Goal: Task Accomplishment & Management: Use online tool/utility

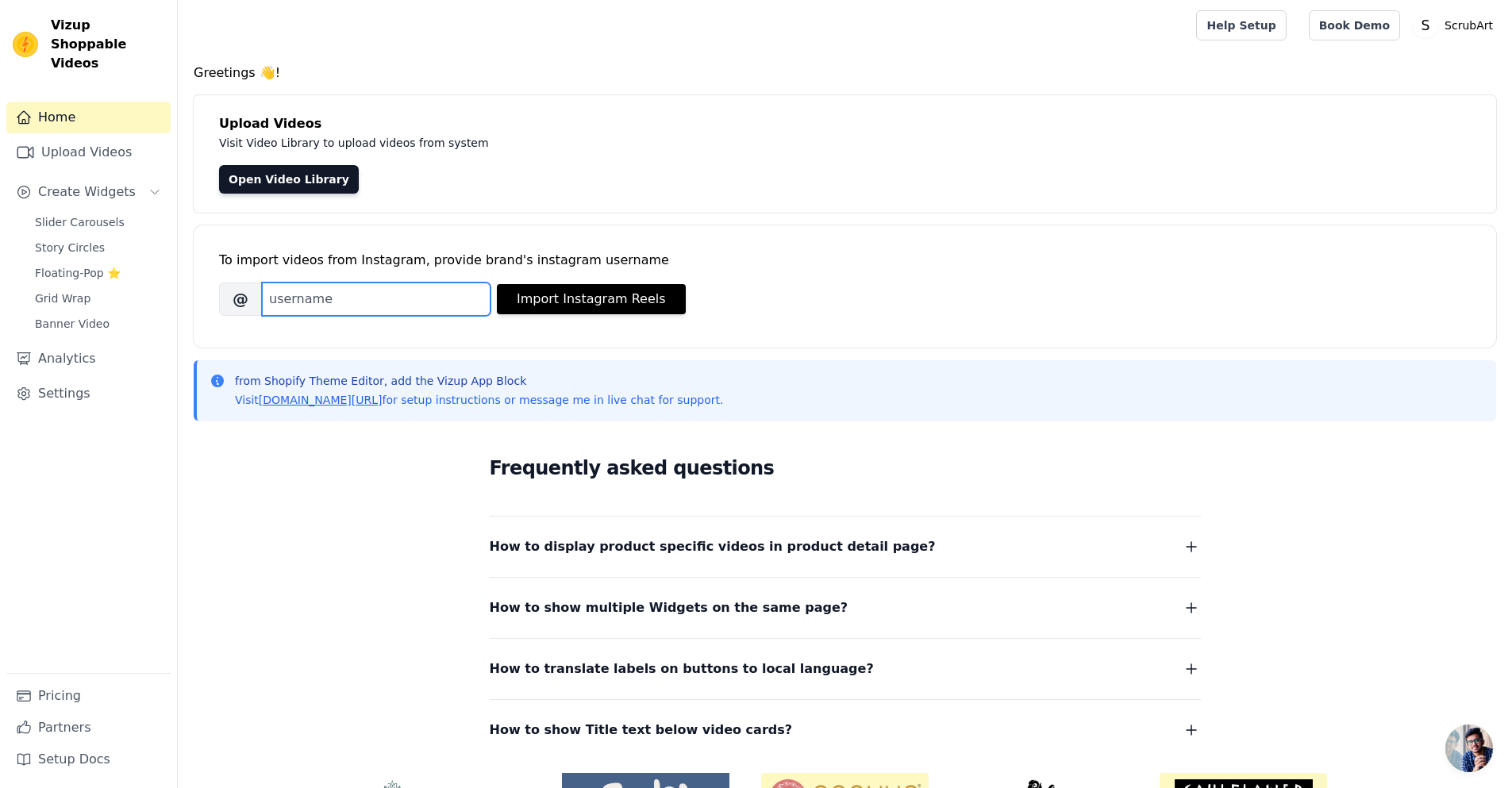
click at [344, 306] on input "Brand's Instagram Username" at bounding box center [376, 299] width 229 height 33
type input "scrub_stories_"
click at [620, 293] on button "Import Instagram Reels" at bounding box center [591, 299] width 189 height 30
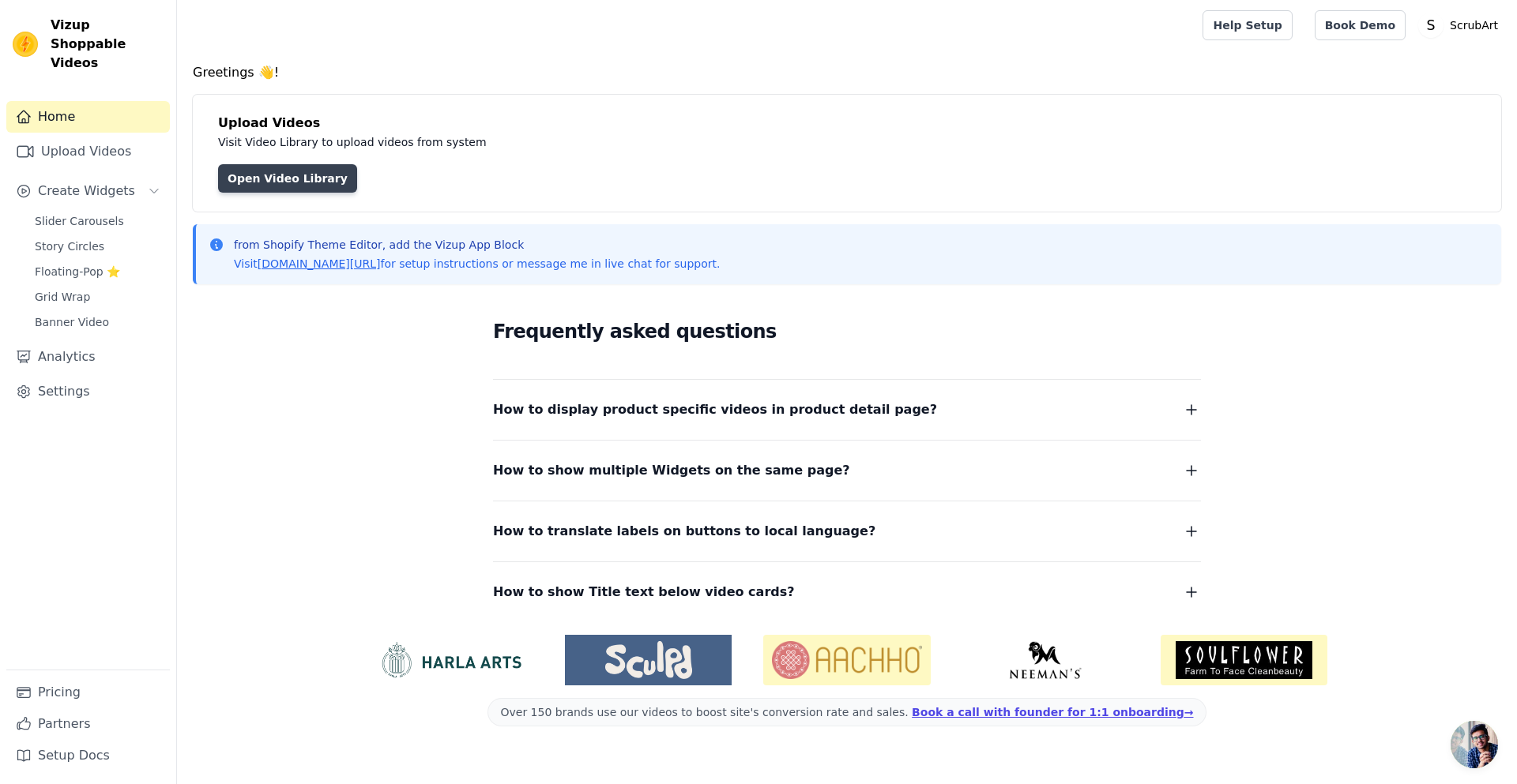
click at [291, 181] on link "Open Video Library" at bounding box center [287, 179] width 139 height 28
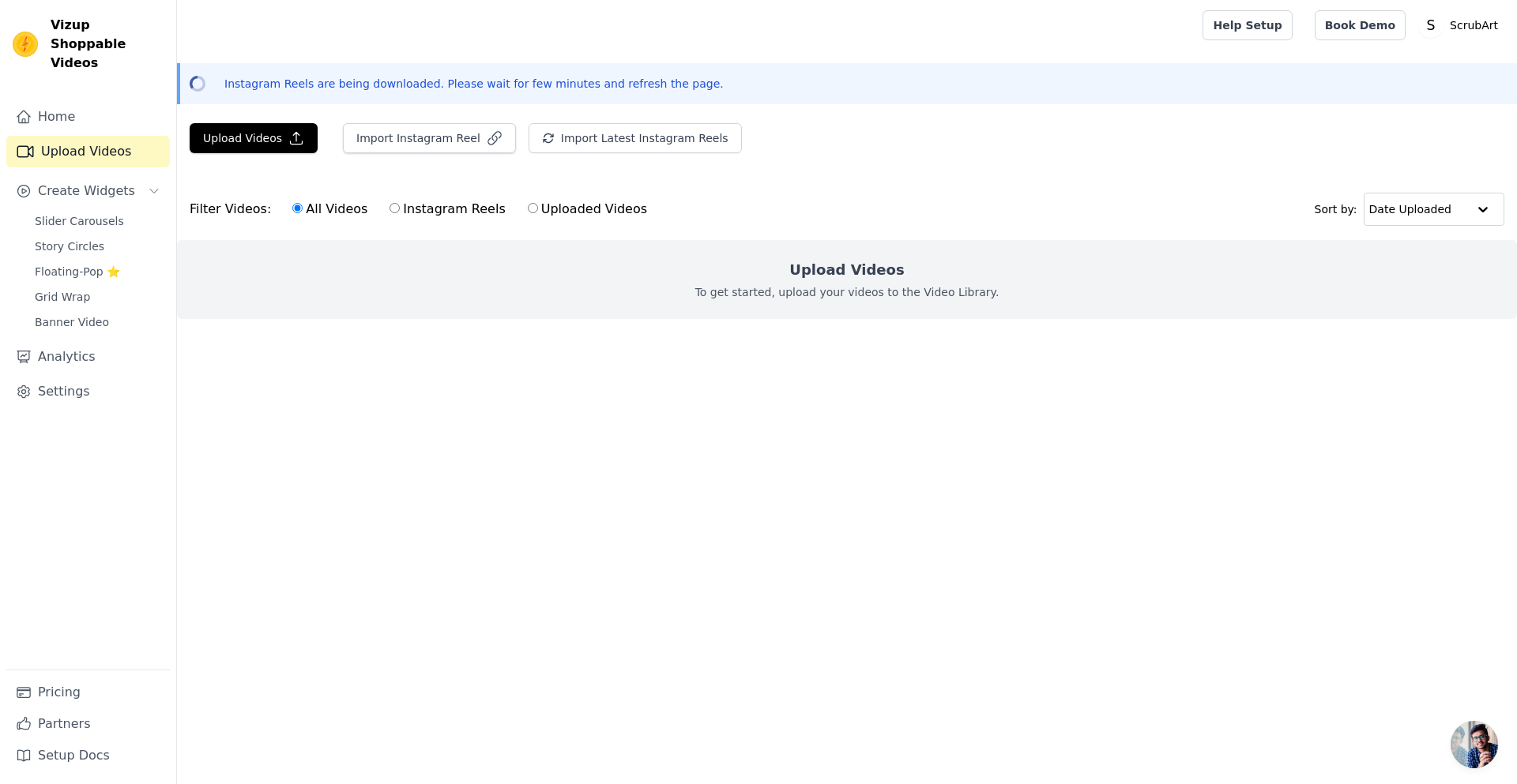
click at [528, 208] on input "Uploaded Videos" at bounding box center [533, 208] width 10 height 10
radio input "true"
click at [292, 210] on input "All Videos" at bounding box center [297, 208] width 10 height 10
radio input "true"
click at [363, 132] on button "Import Instagram Reel" at bounding box center [429, 138] width 173 height 30
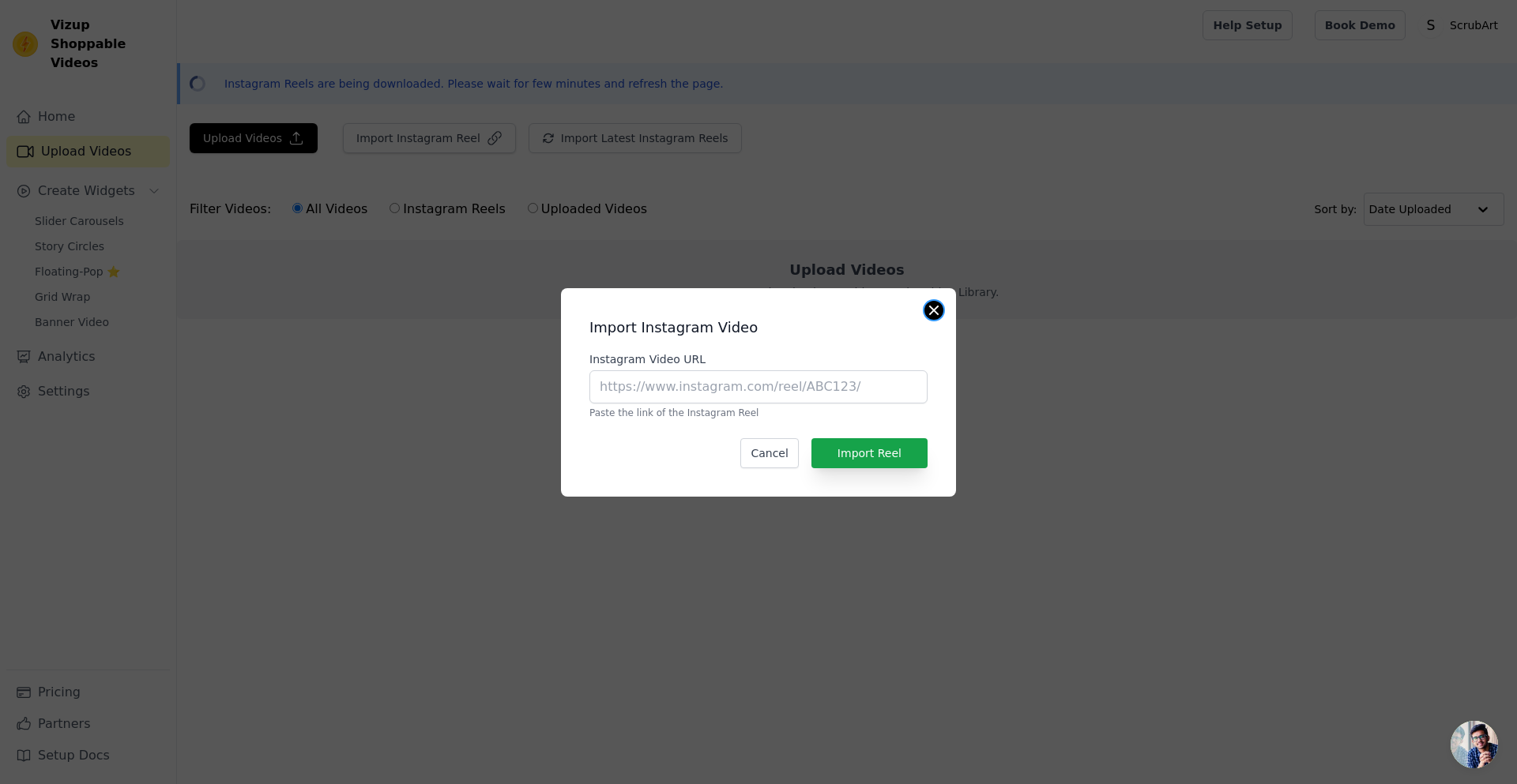
click at [933, 312] on button "Close modal" at bounding box center [934, 311] width 19 height 19
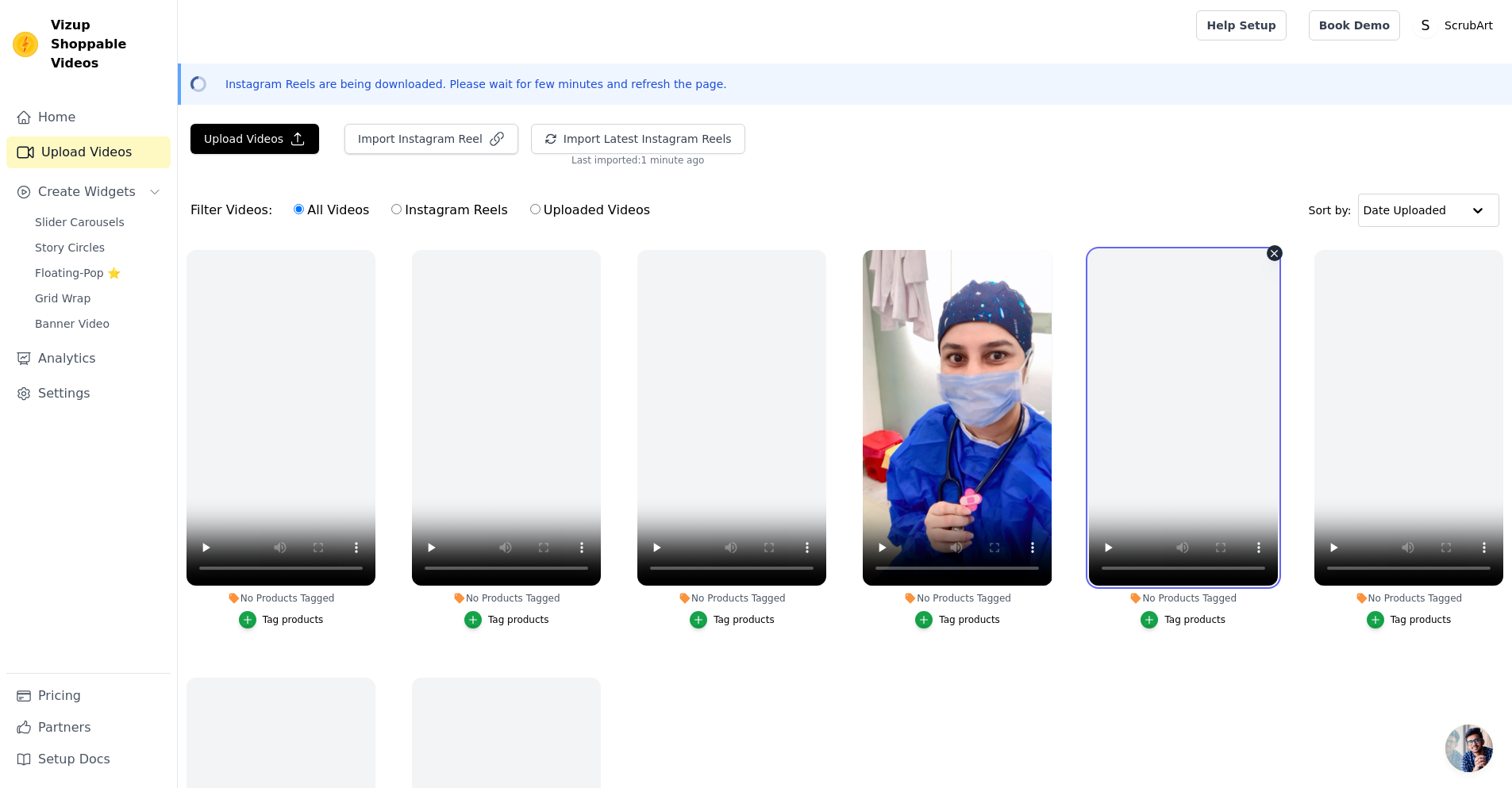
click at [1205, 308] on video at bounding box center [1183, 418] width 189 height 336
click at [924, 616] on icon "button" at bounding box center [924, 620] width 11 height 11
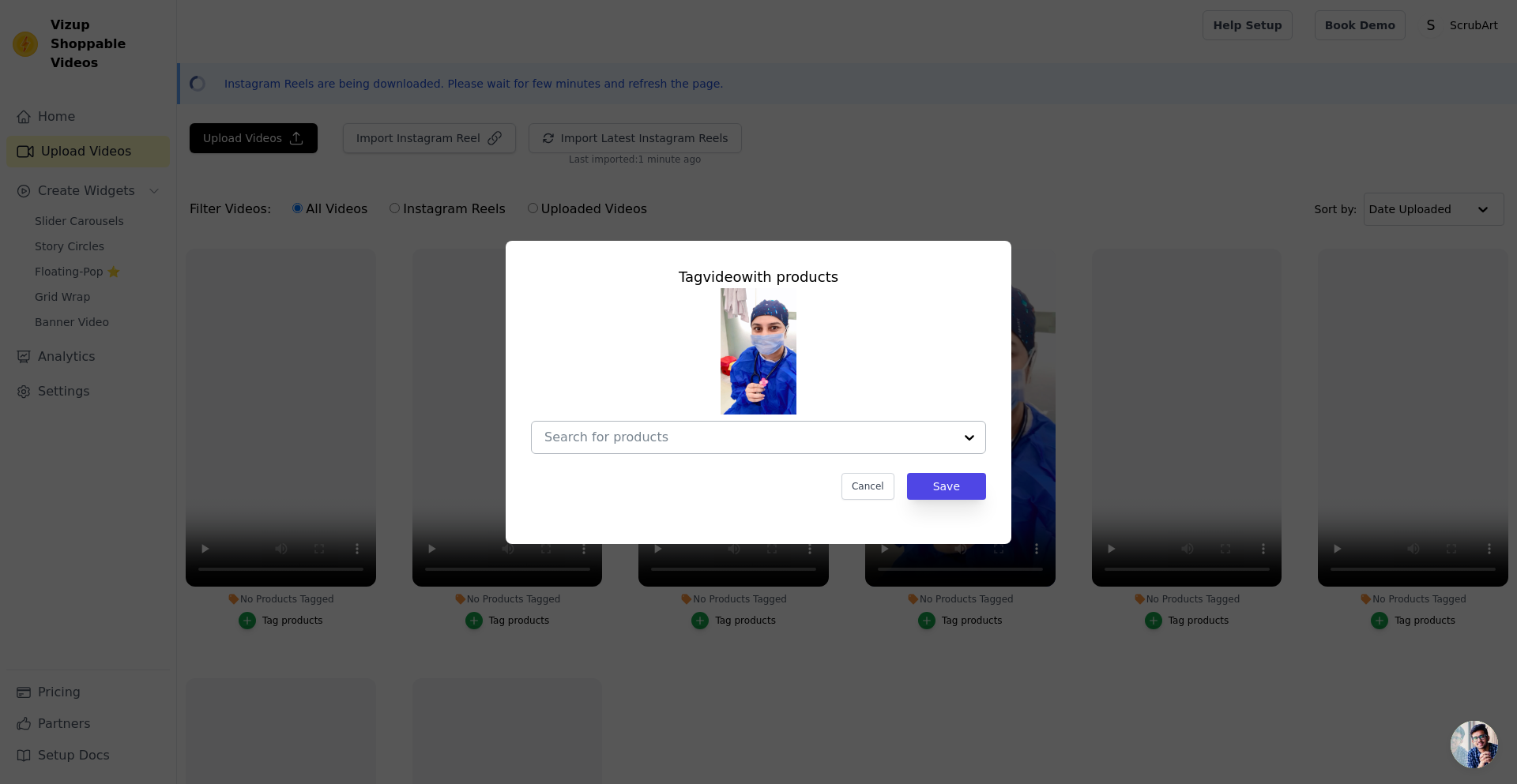
click at [735, 432] on input "No Products Tagged Tag video with products Cancel Save Tag products" at bounding box center [748, 437] width 409 height 15
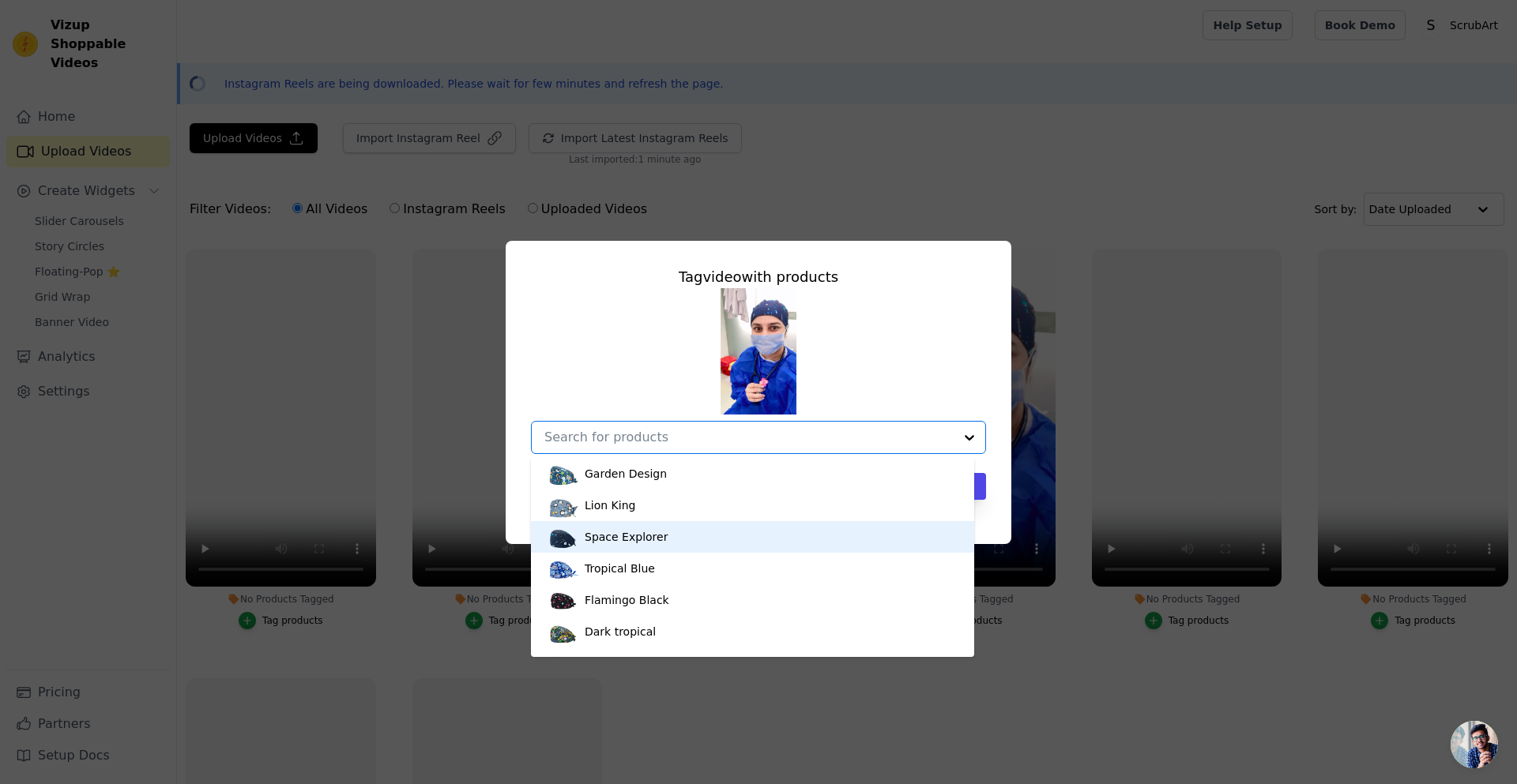
click at [636, 541] on div "Space Explorer" at bounding box center [626, 537] width 83 height 16
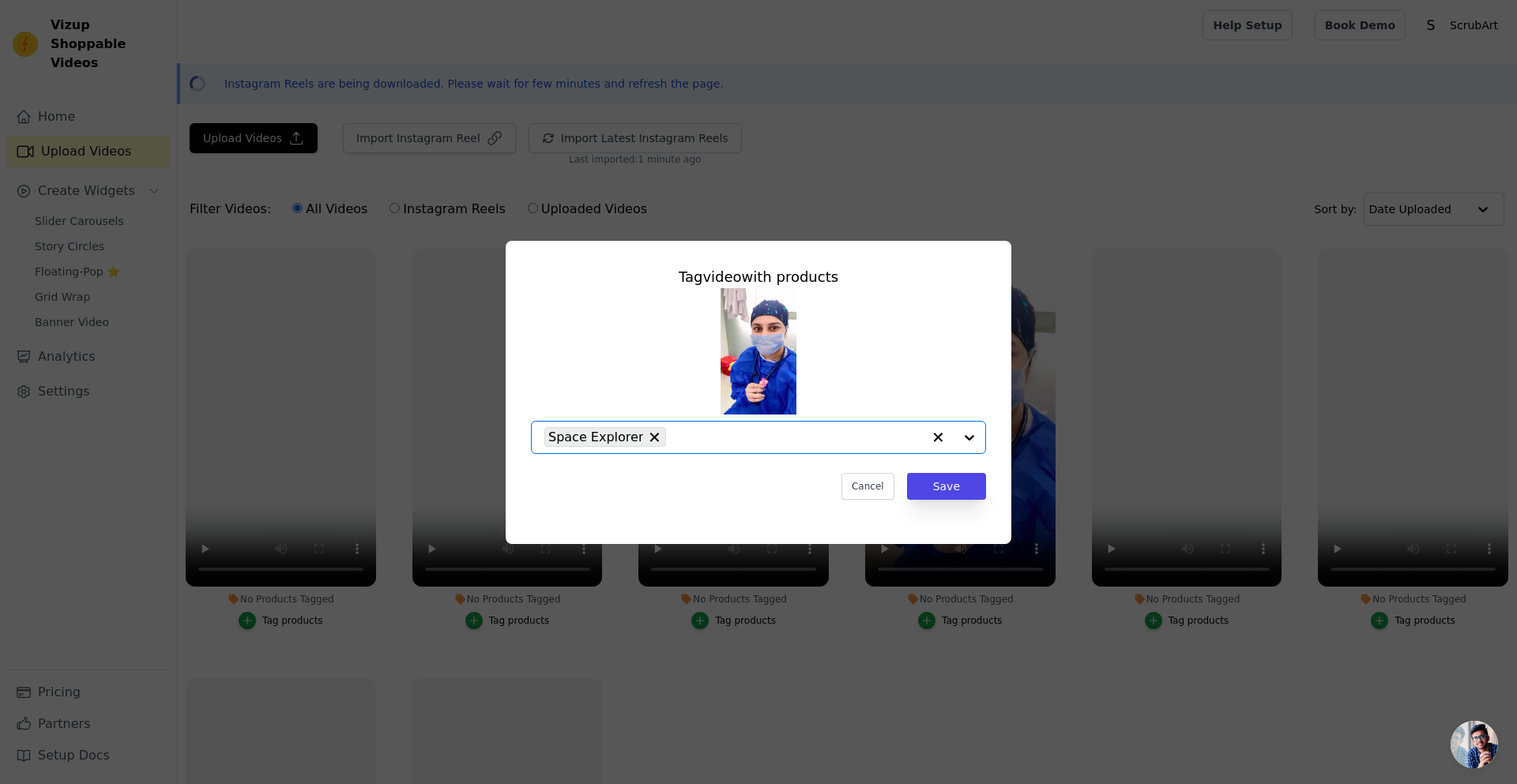
click at [801, 435] on input "No Products Tagged Tag video with products Option Space Explorer, selected. Sel…" at bounding box center [797, 437] width 248 height 15
click at [864, 349] on div "Space Explorer" at bounding box center [758, 371] width 455 height 166
click at [941, 488] on button "Save" at bounding box center [946, 486] width 79 height 26
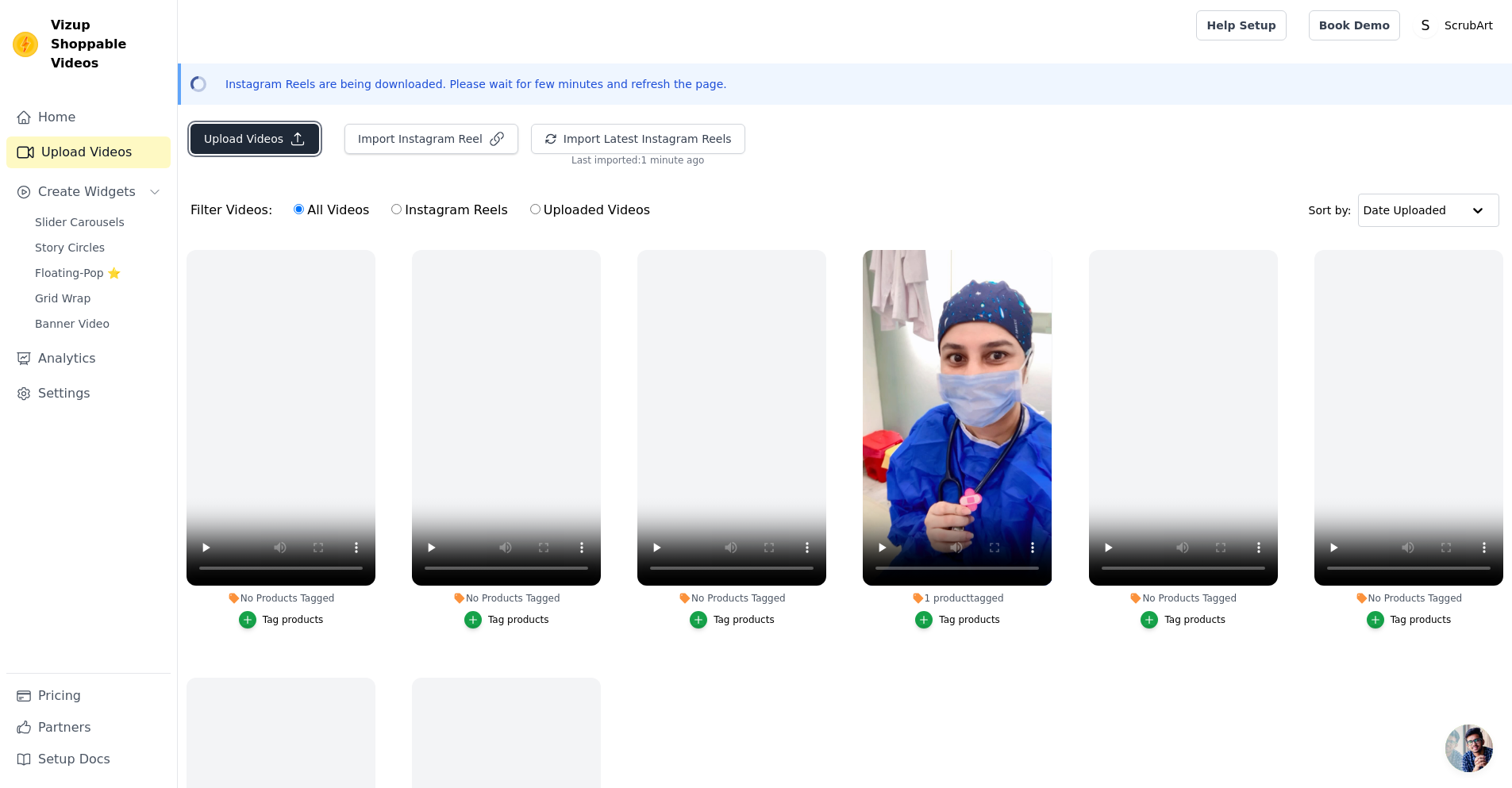
click at [293, 136] on icon "button" at bounding box center [297, 139] width 16 height 16
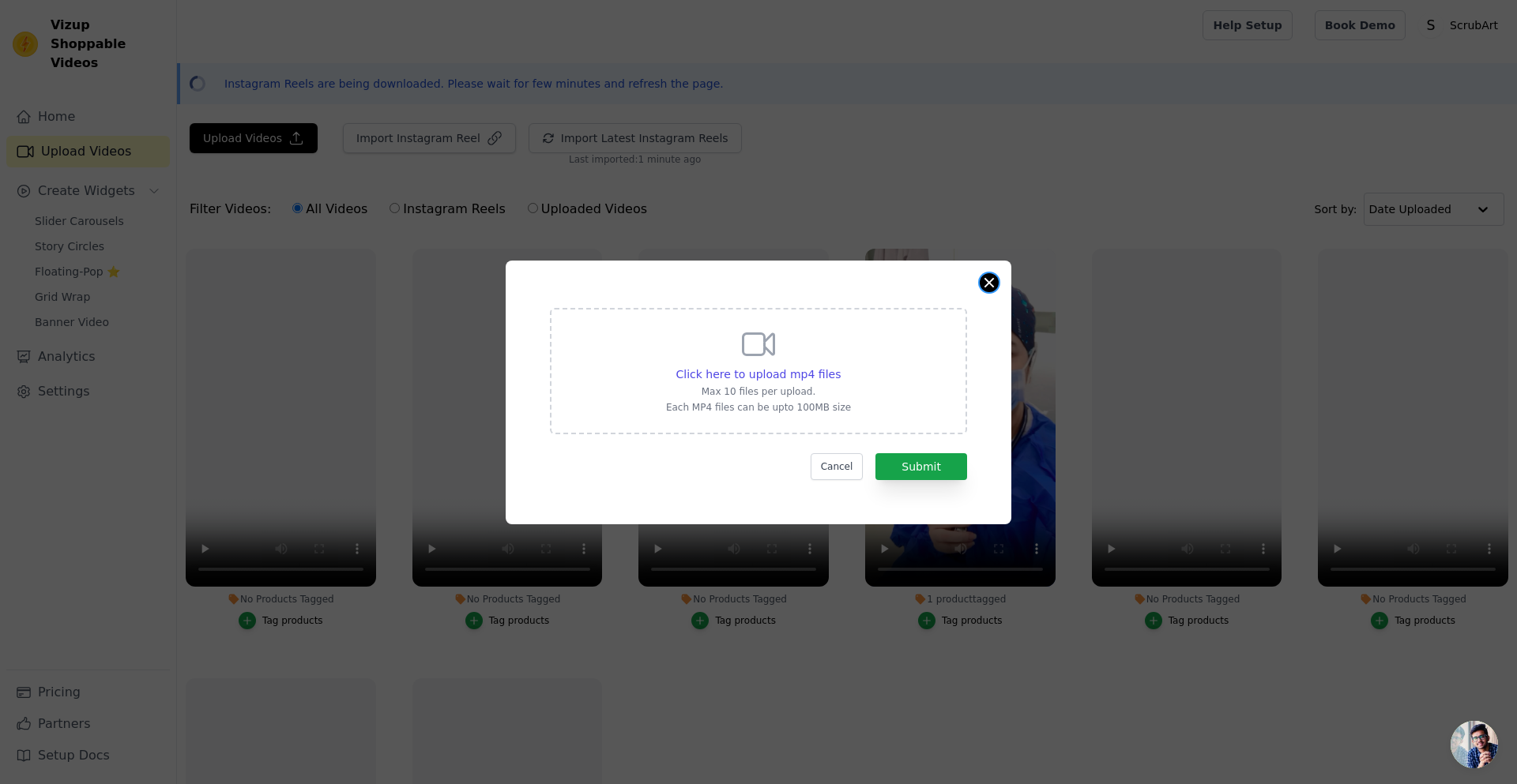
click at [992, 282] on button "Close modal" at bounding box center [989, 282] width 19 height 19
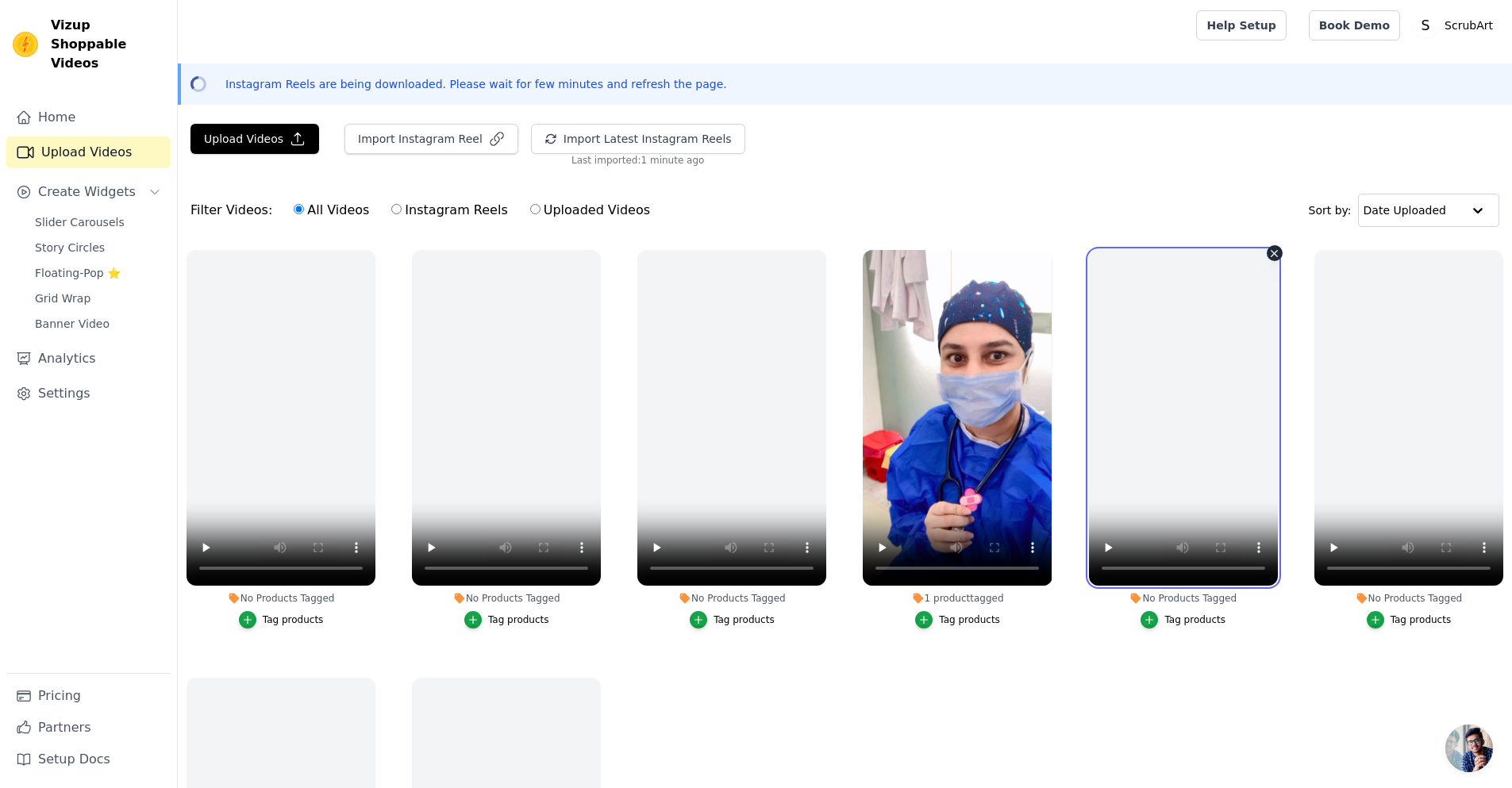
click at [1136, 265] on video at bounding box center [1183, 418] width 189 height 336
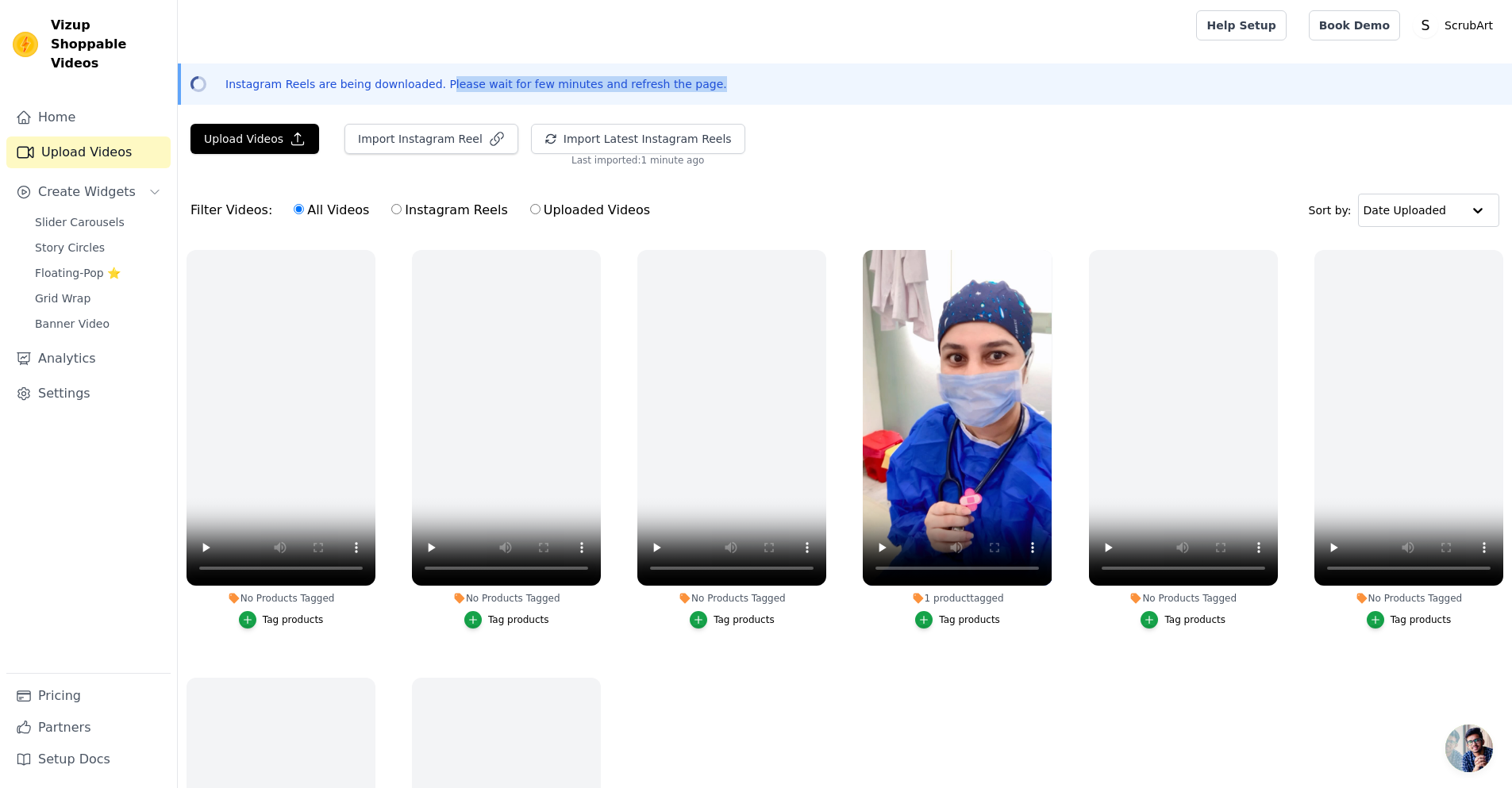
drag, startPoint x: 425, startPoint y: 81, endPoint x: 737, endPoint y: 66, distance: 312.4
click at [725, 66] on div "Instagram Reels are being downloaded. Please wait for few minutes and refresh t…" at bounding box center [845, 84] width 1335 height 41
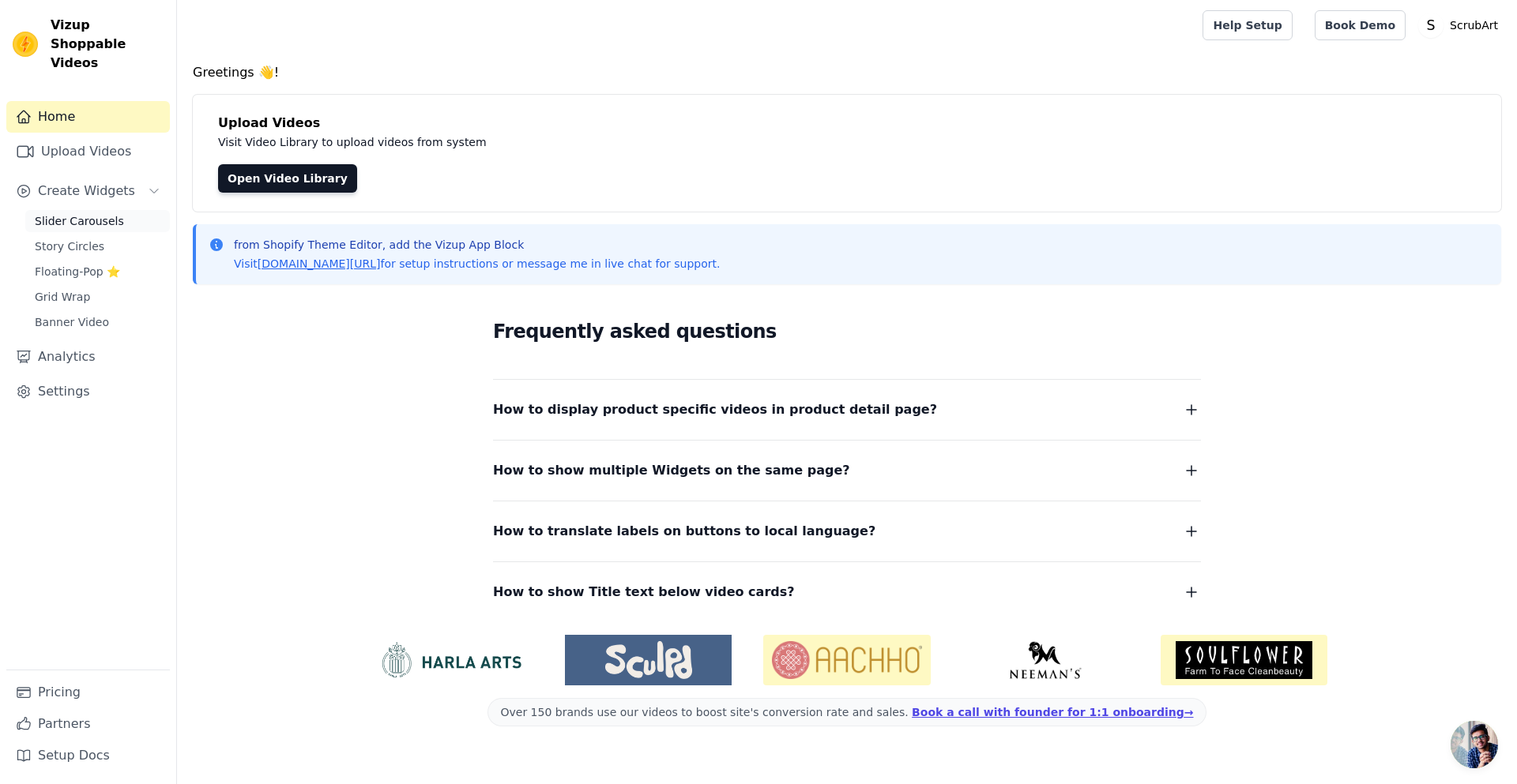
click at [89, 213] on span "Slider Carousels" at bounding box center [79, 221] width 90 height 16
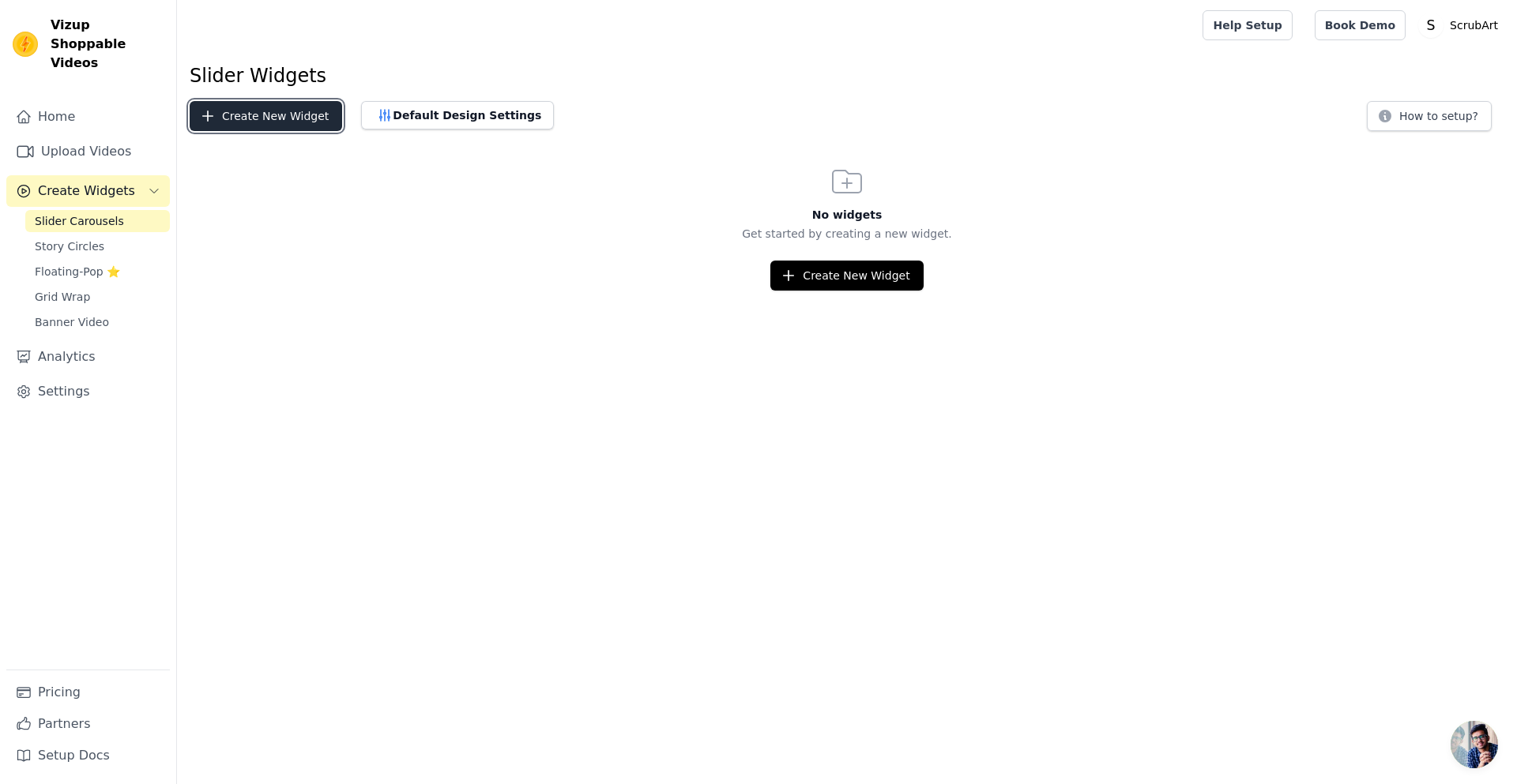
click at [219, 108] on button "Create New Widget" at bounding box center [265, 116] width 152 height 30
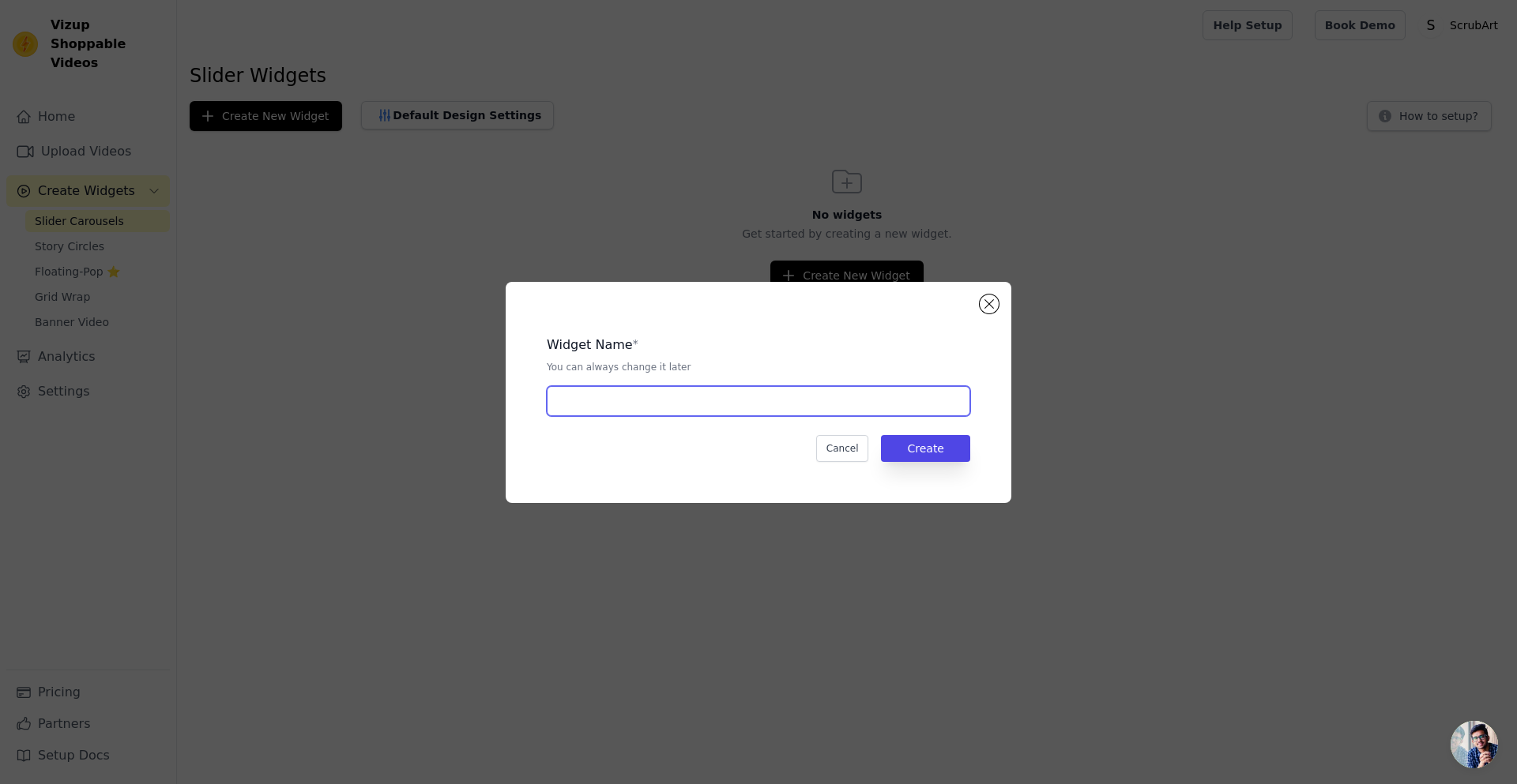
click at [707, 399] on input "text" at bounding box center [758, 401] width 423 height 30
type input "Instagram Stories"
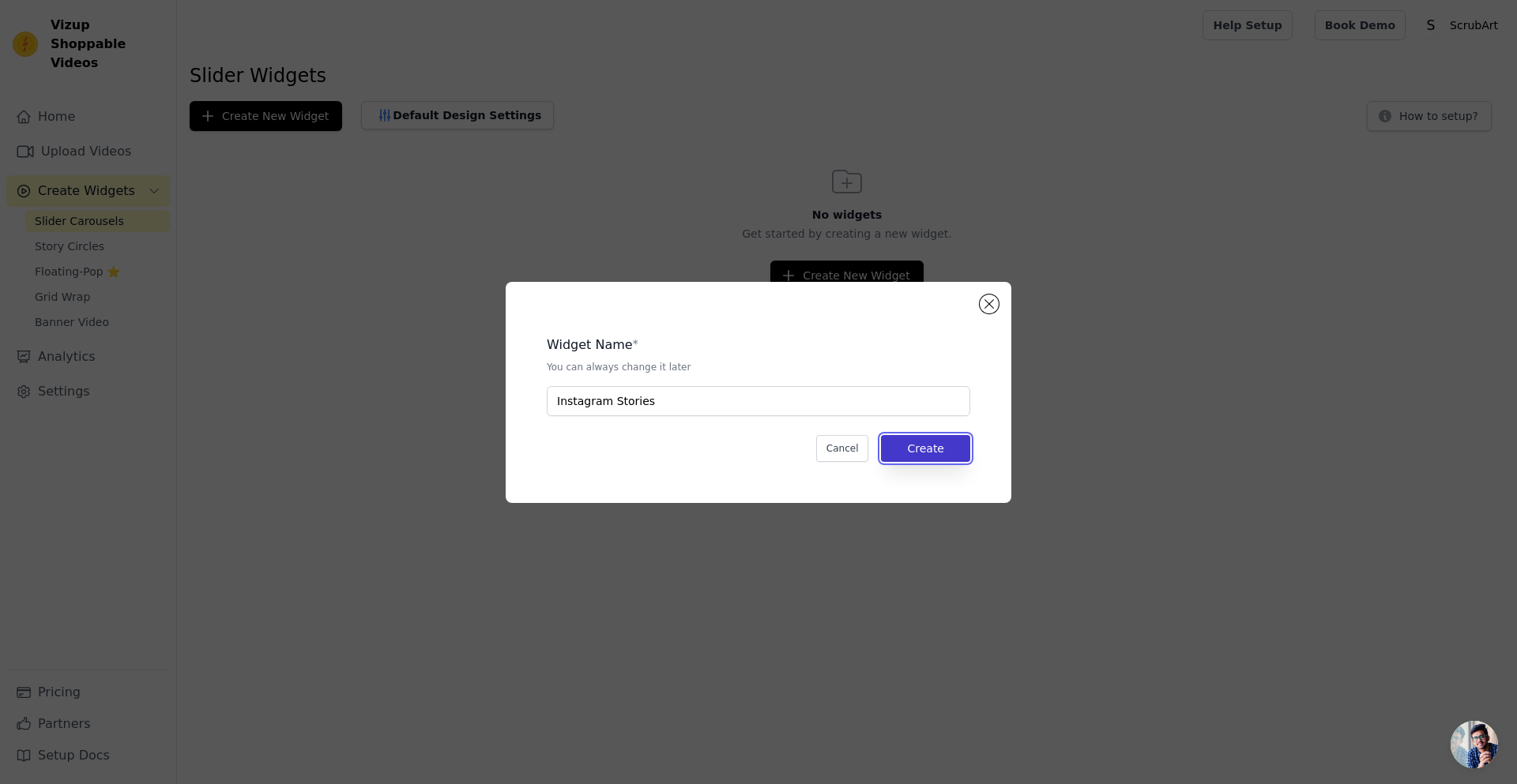
click at [934, 435] on button "Create" at bounding box center [926, 449] width 90 height 26
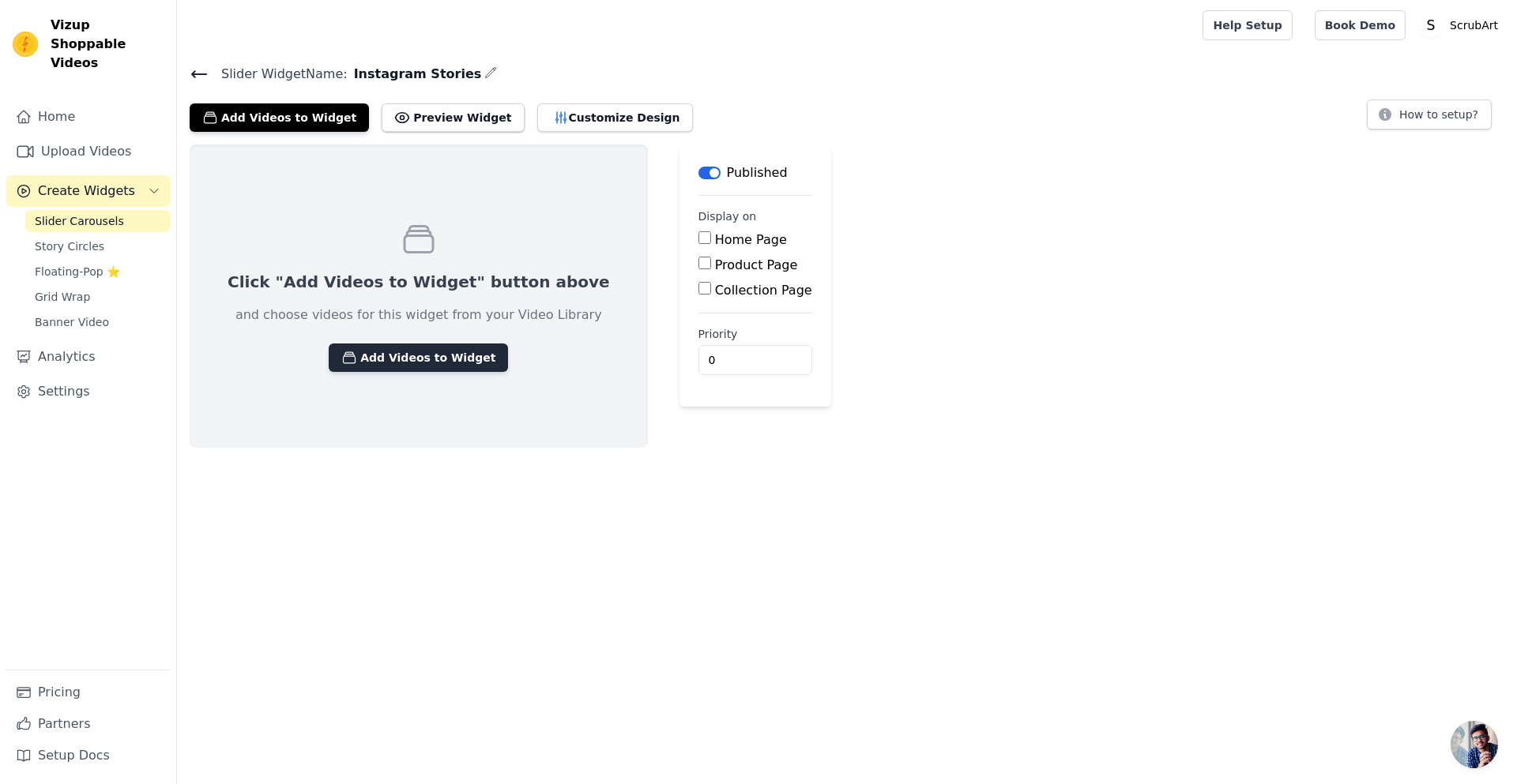
click at [401, 349] on button "Add Videos to Widget" at bounding box center [418, 358] width 179 height 28
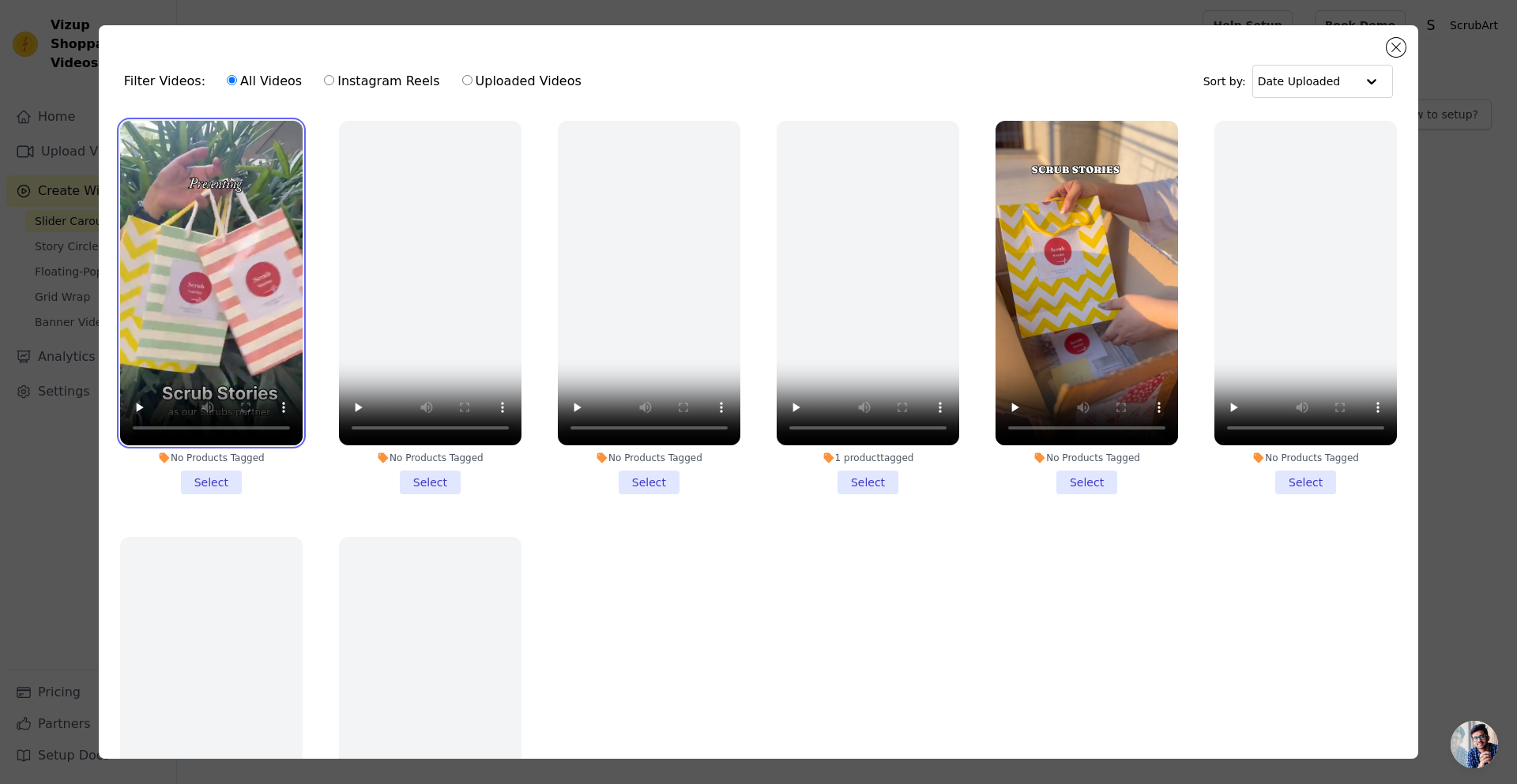
click at [193, 141] on video at bounding box center [211, 283] width 182 height 325
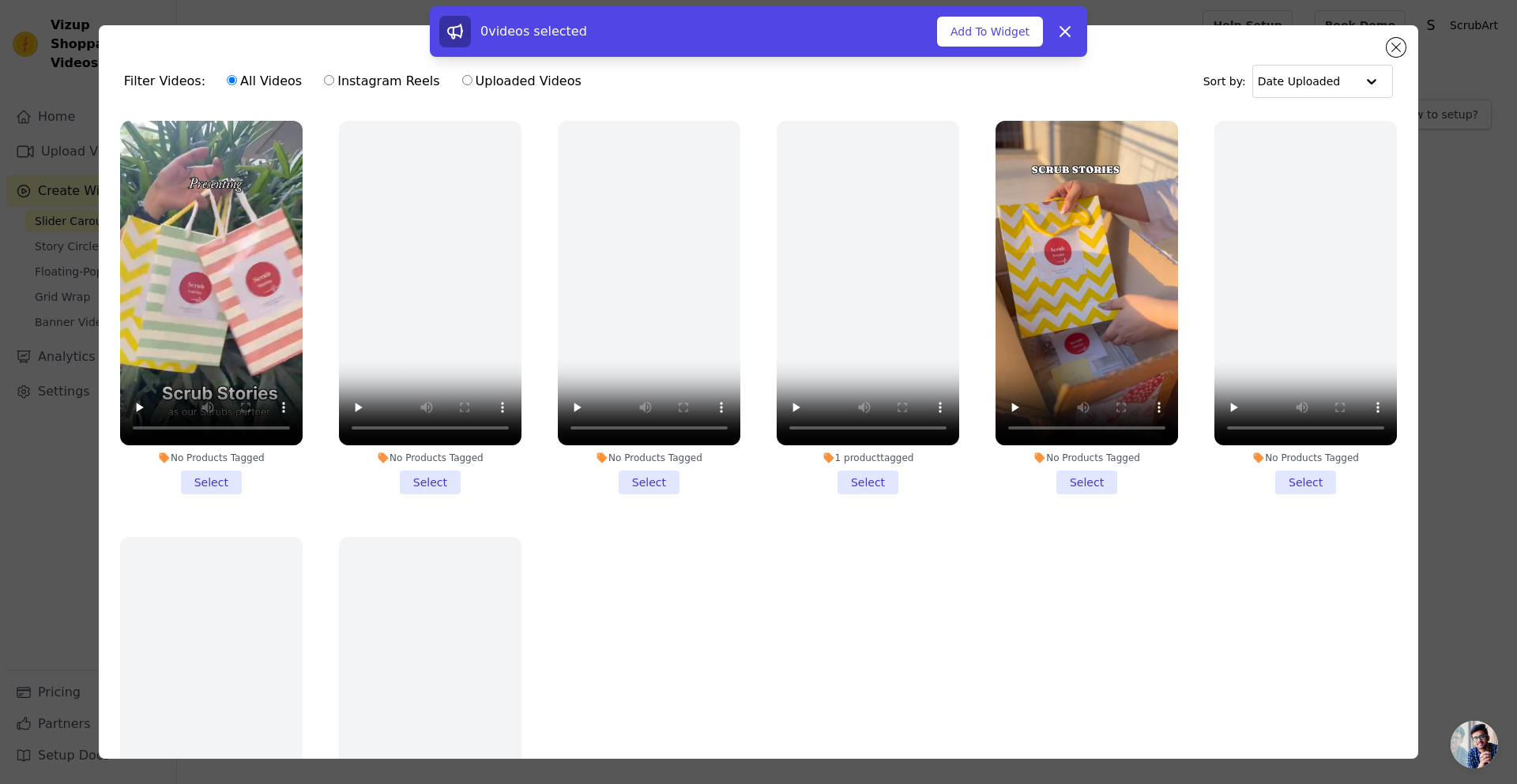
click at [204, 486] on li "No Products Tagged Select" at bounding box center [211, 308] width 182 height 374
click at [0, 0] on input "No Products Tagged Select" at bounding box center [0, 0] width 0 height 0
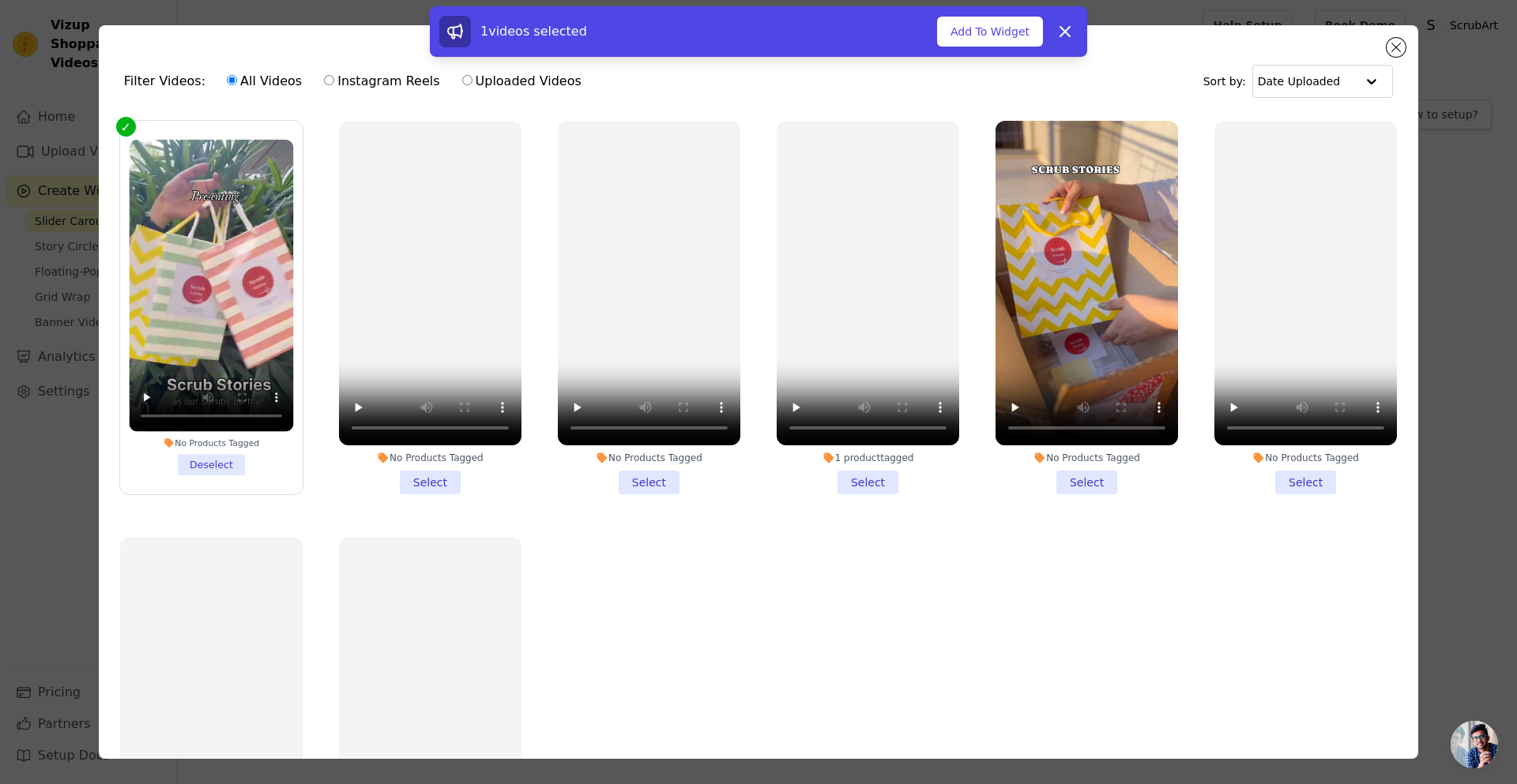
click at [857, 477] on li "1 product tagged Select" at bounding box center [867, 308] width 182 height 374
click at [0, 0] on input "1 product tagged Select" at bounding box center [0, 0] width 0 height 0
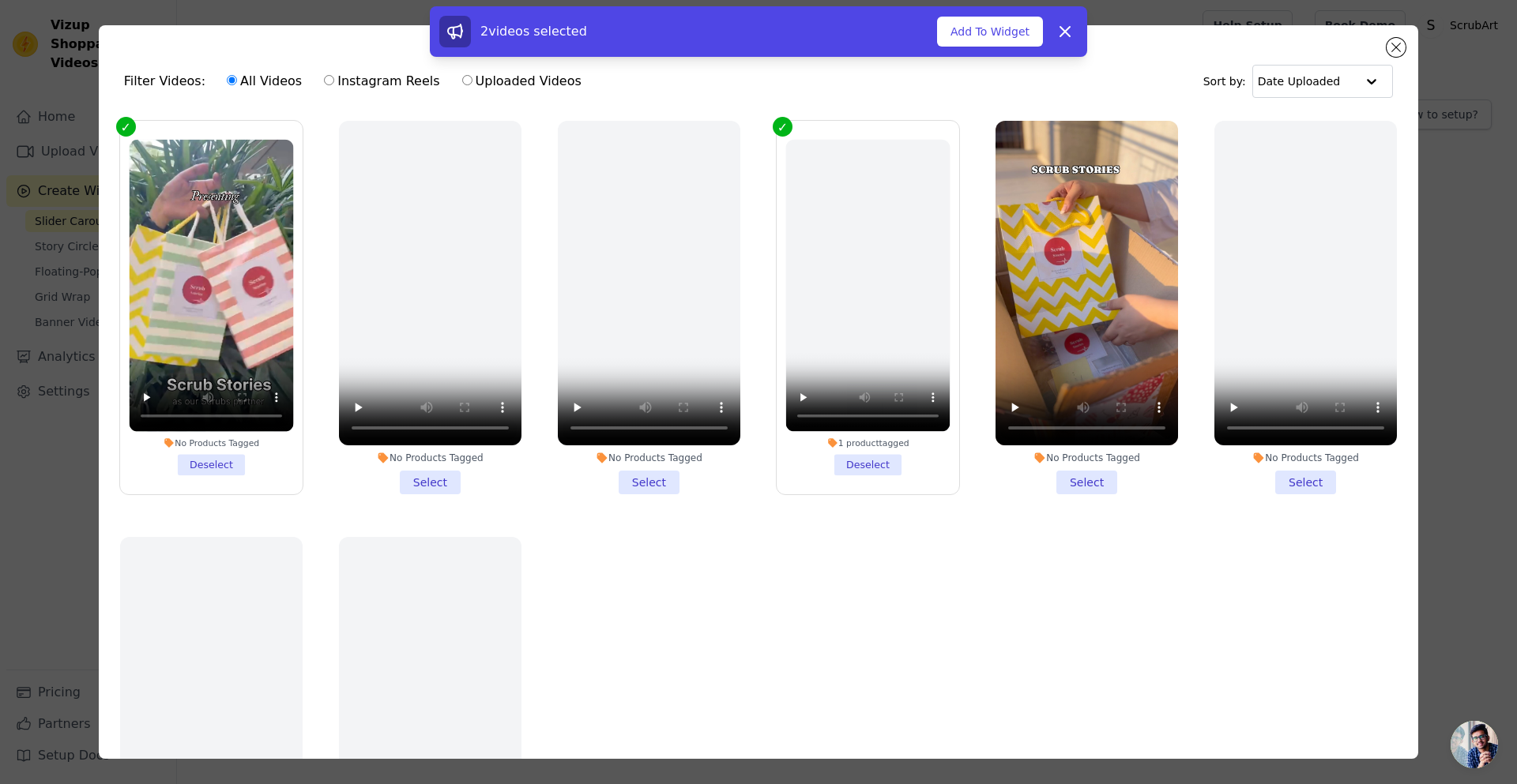
click at [1078, 471] on li "No Products Tagged Select" at bounding box center [1086, 308] width 182 height 374
click at [0, 0] on input "No Products Tagged Select" at bounding box center [0, 0] width 0 height 0
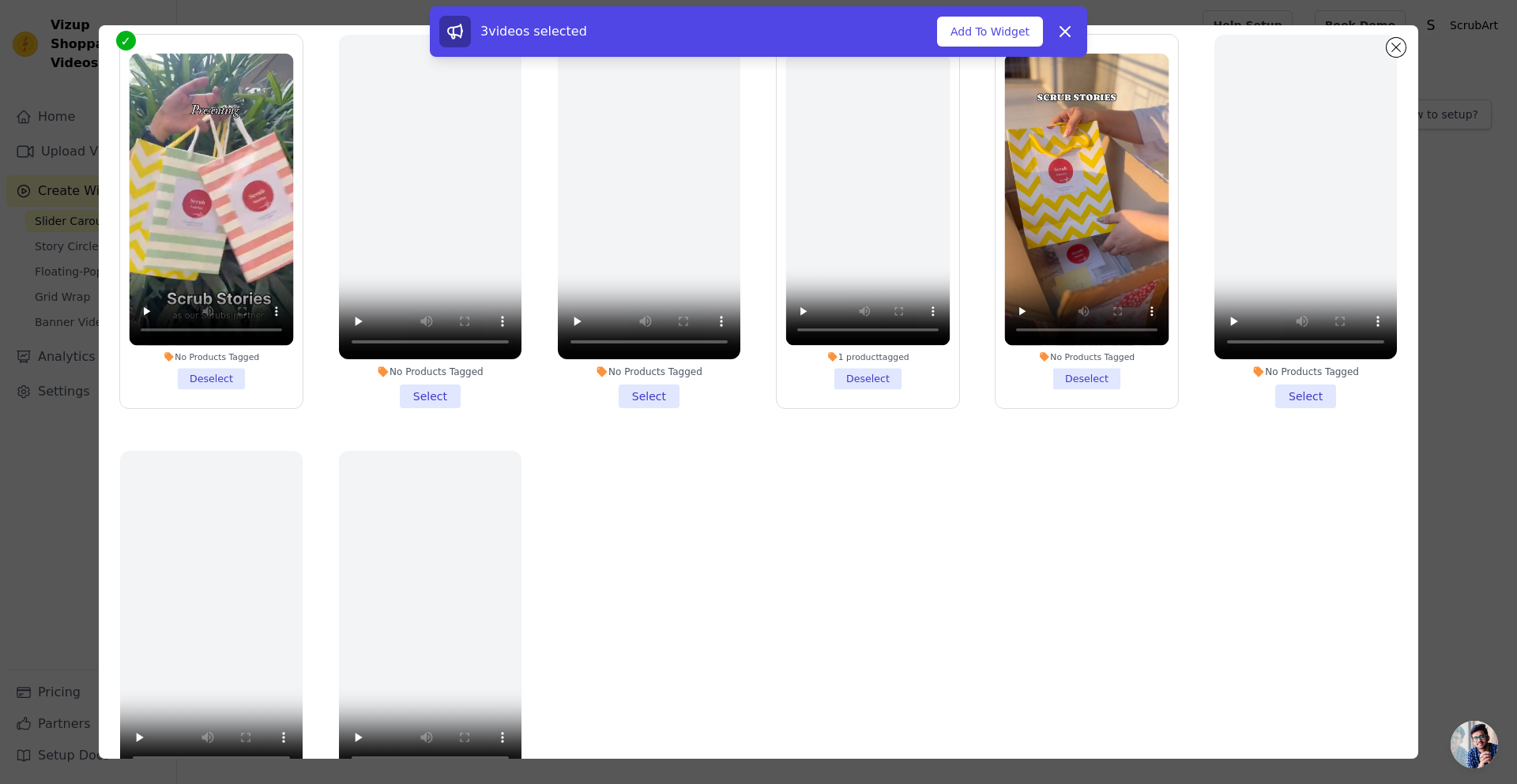
scroll to position [59, 0]
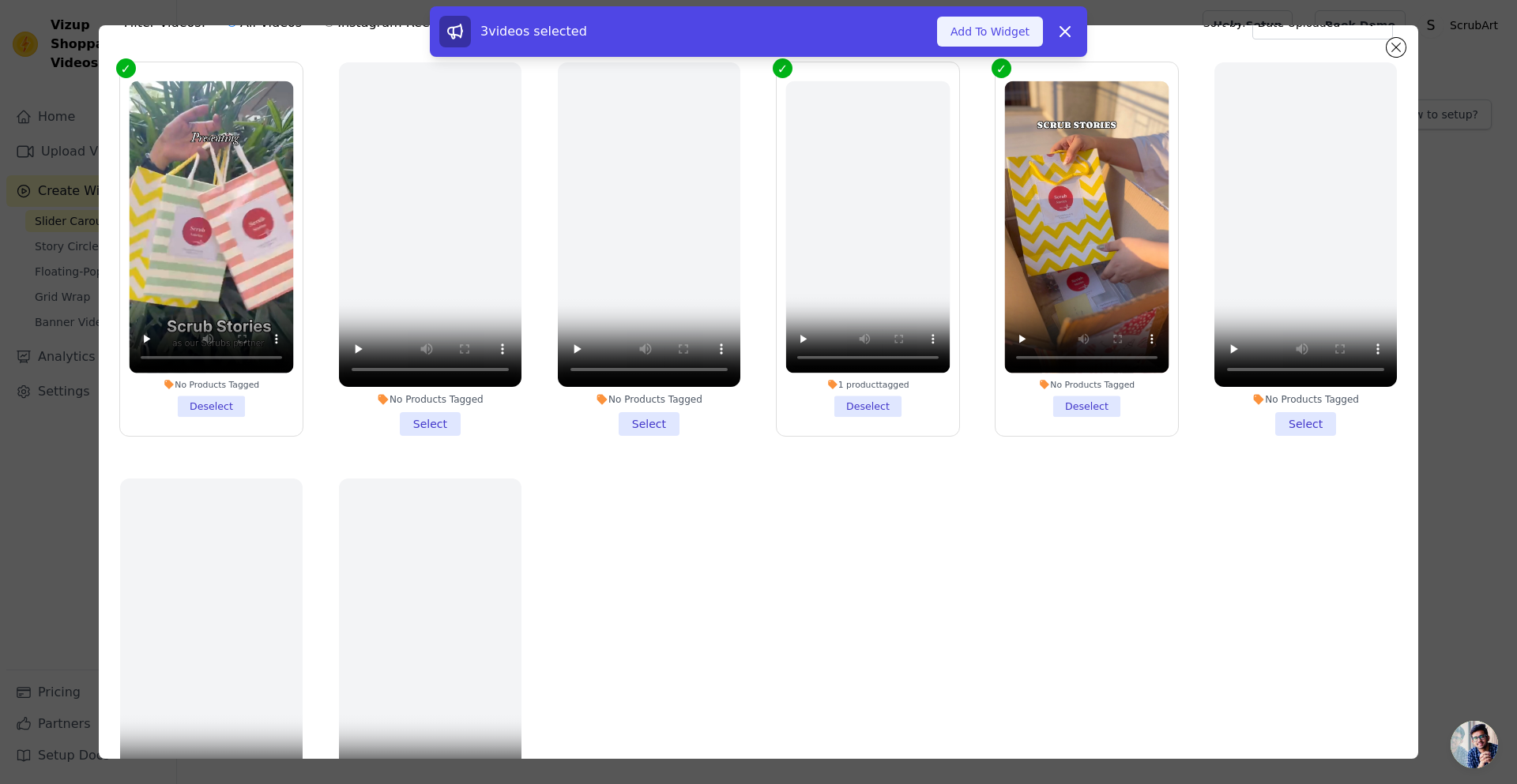
click at [1001, 37] on button "Add To Widget" at bounding box center [990, 32] width 106 height 30
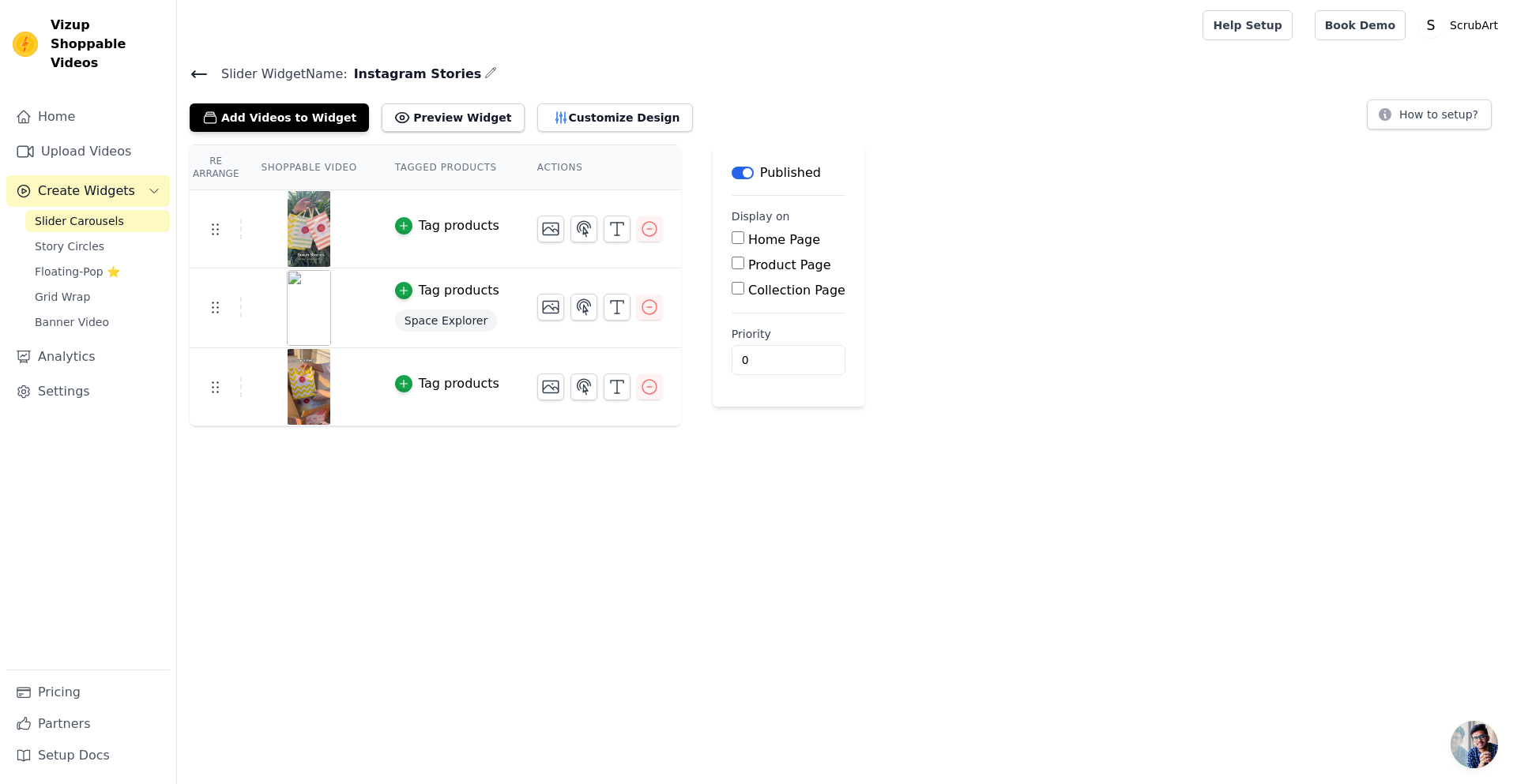
click at [731, 234] on input "Home Page" at bounding box center [737, 237] width 12 height 12
checkbox input "true"
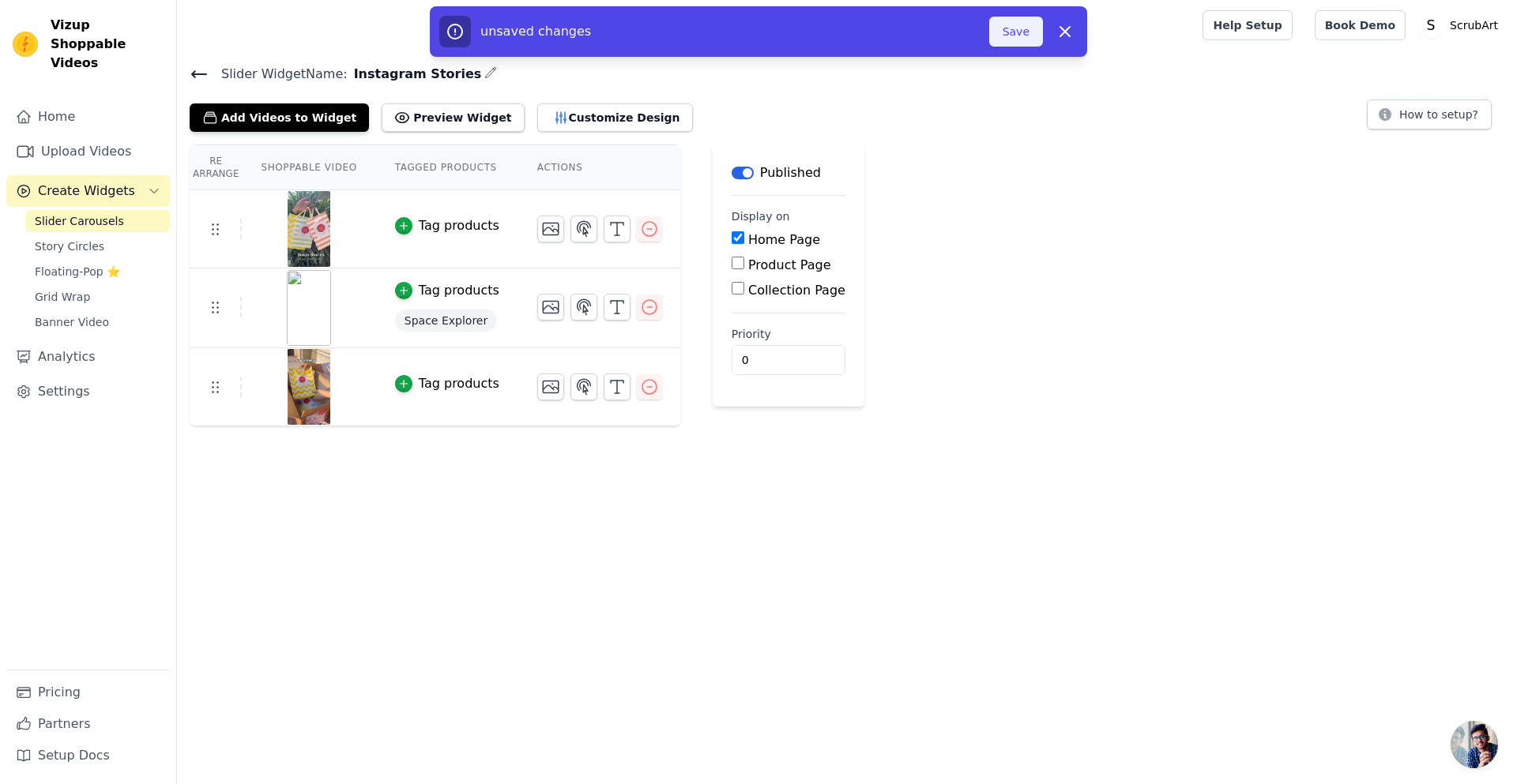
click at [1026, 36] on button "Save" at bounding box center [1015, 32] width 54 height 30
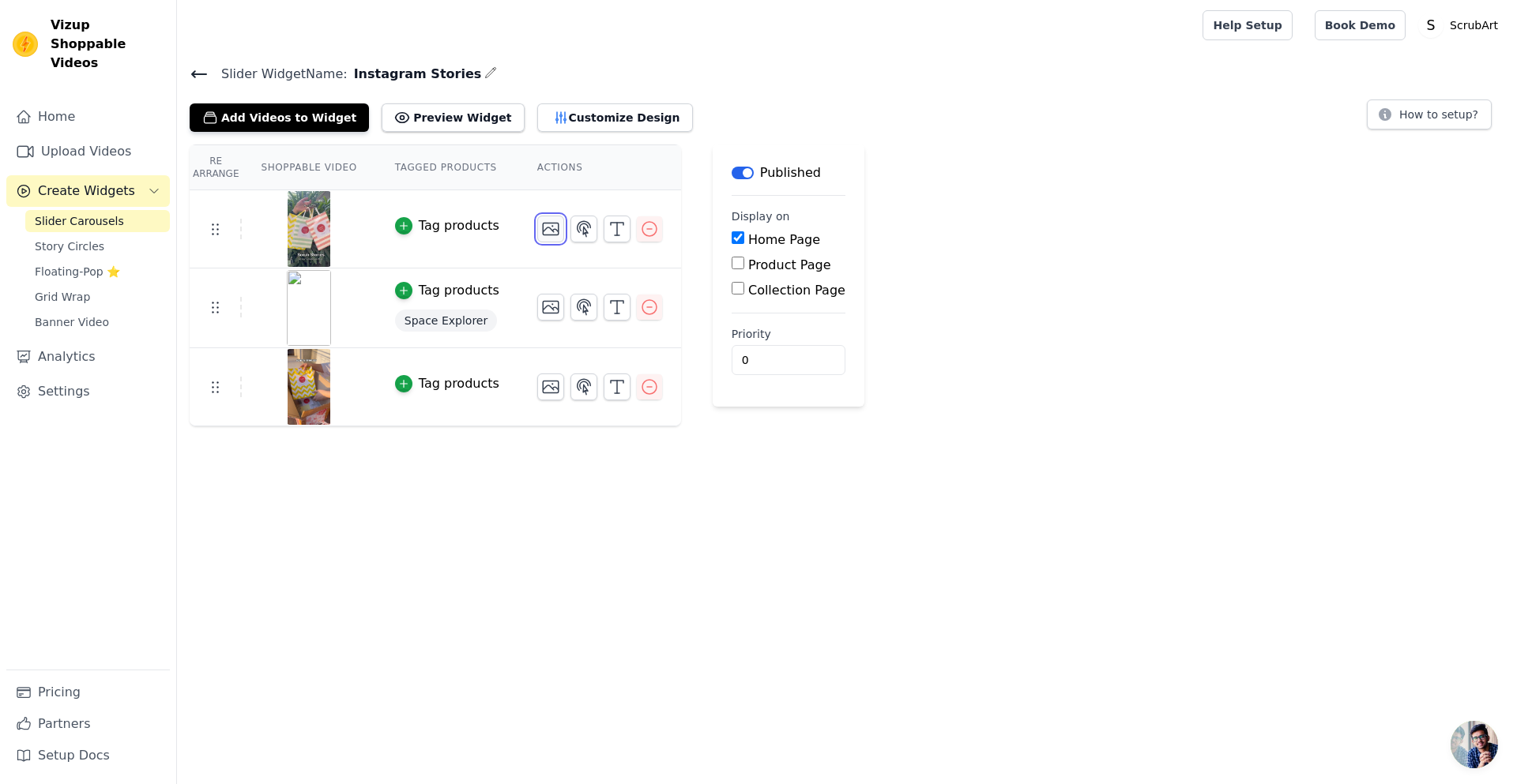
click at [541, 225] on icon "button" at bounding box center [551, 230] width 19 height 19
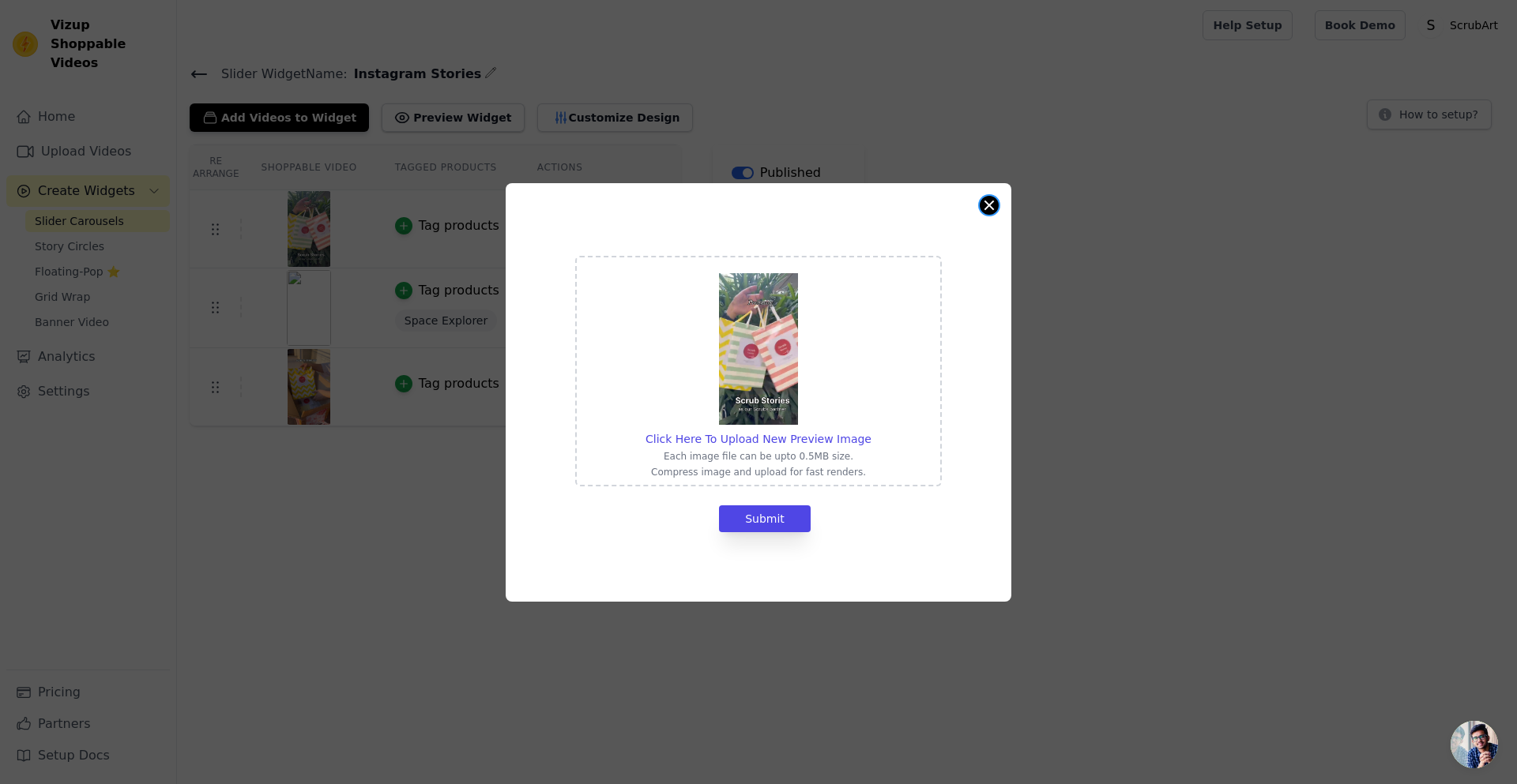
click at [982, 206] on button "Close modal" at bounding box center [989, 205] width 19 height 19
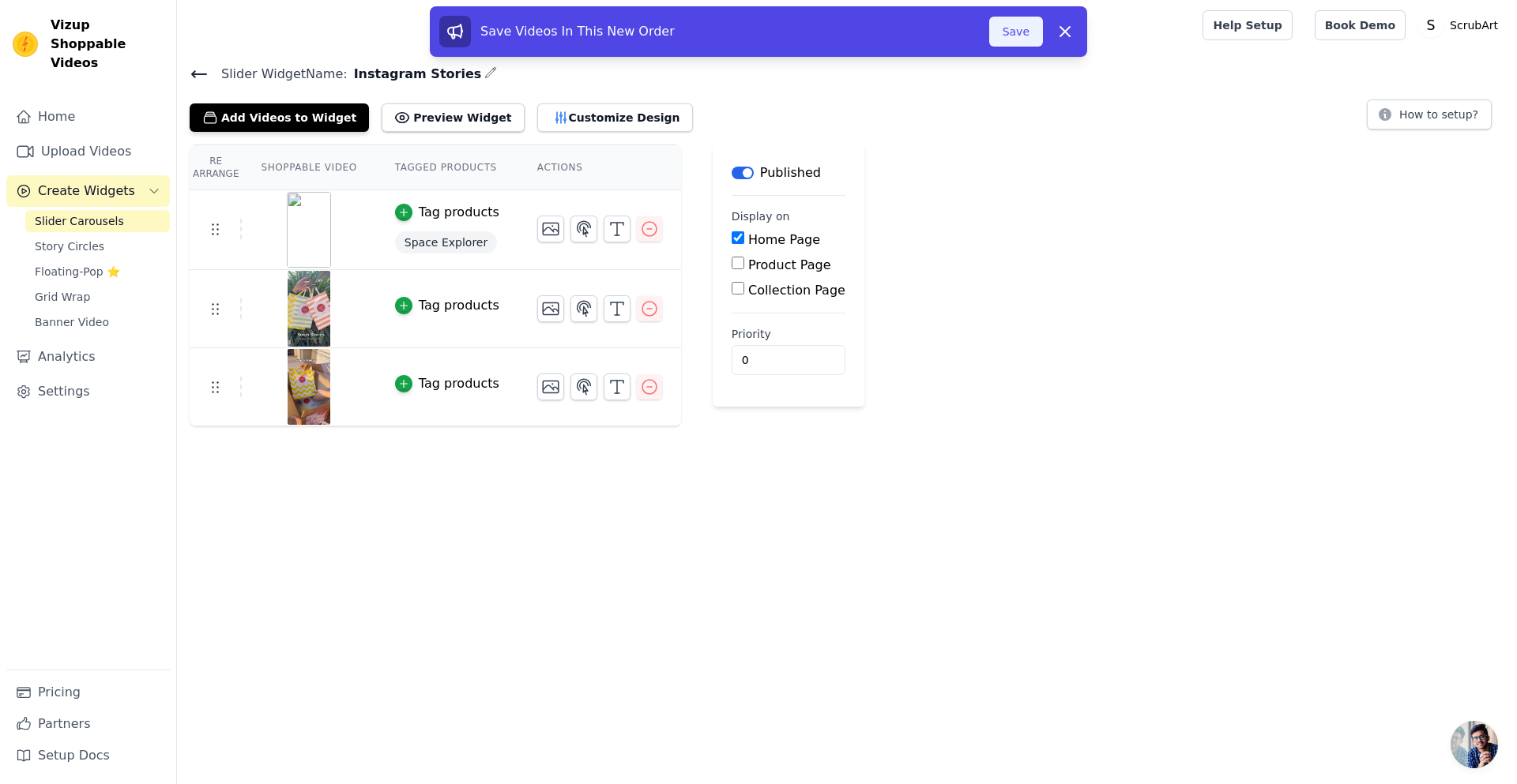
click at [1017, 26] on button "Save" at bounding box center [1015, 32] width 54 height 30
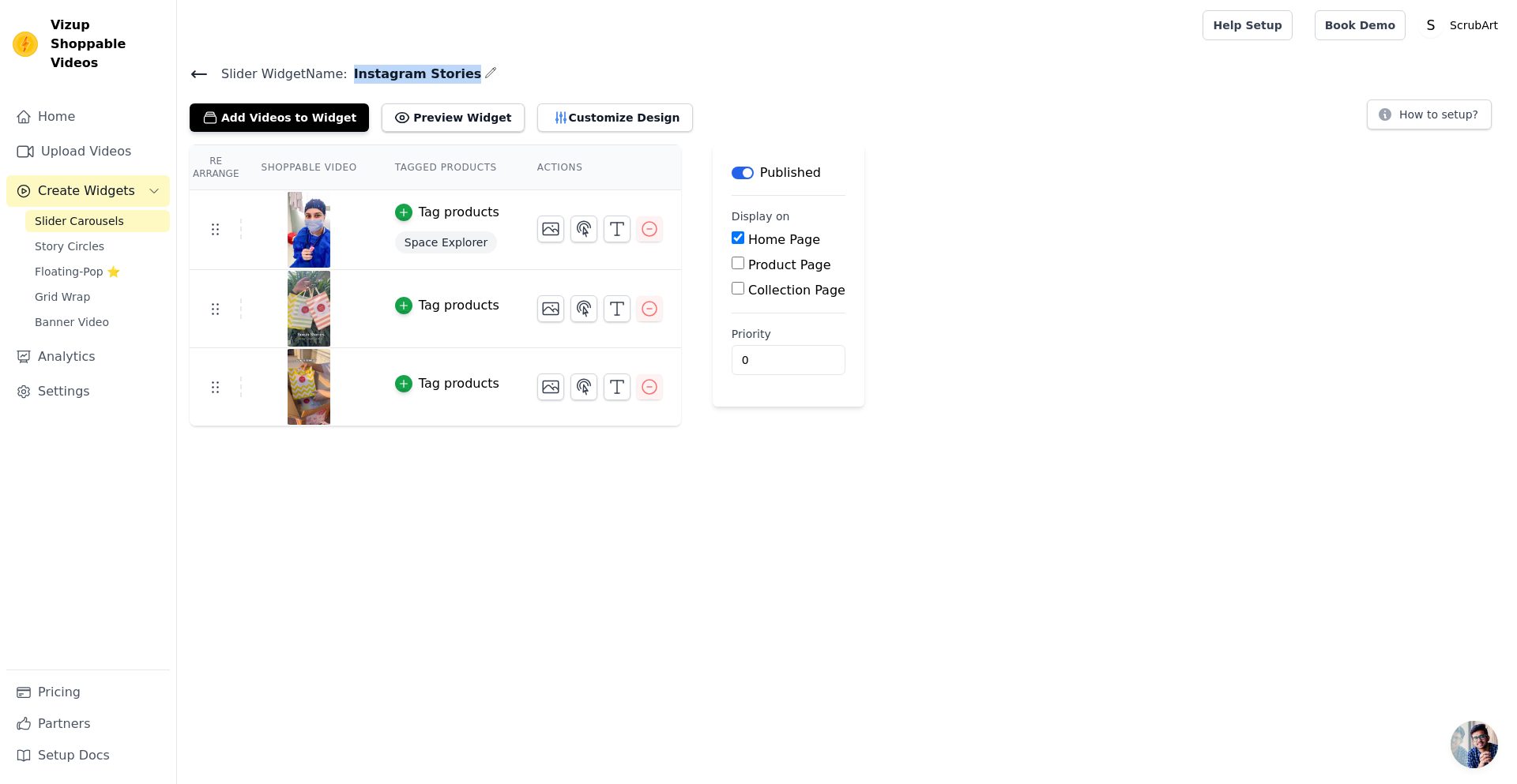
drag, startPoint x: 343, startPoint y: 75, endPoint x: 447, endPoint y: 71, distance: 104.1
click at [447, 71] on h4 "Slider Widget Name: Instagram Stories" at bounding box center [847, 74] width 1315 height 22
copy div "Instagram Stories"
click at [1291, 22] on link "Help Setup" at bounding box center [1247, 26] width 90 height 30
click at [443, 243] on span "Space Explorer" at bounding box center [446, 242] width 102 height 22
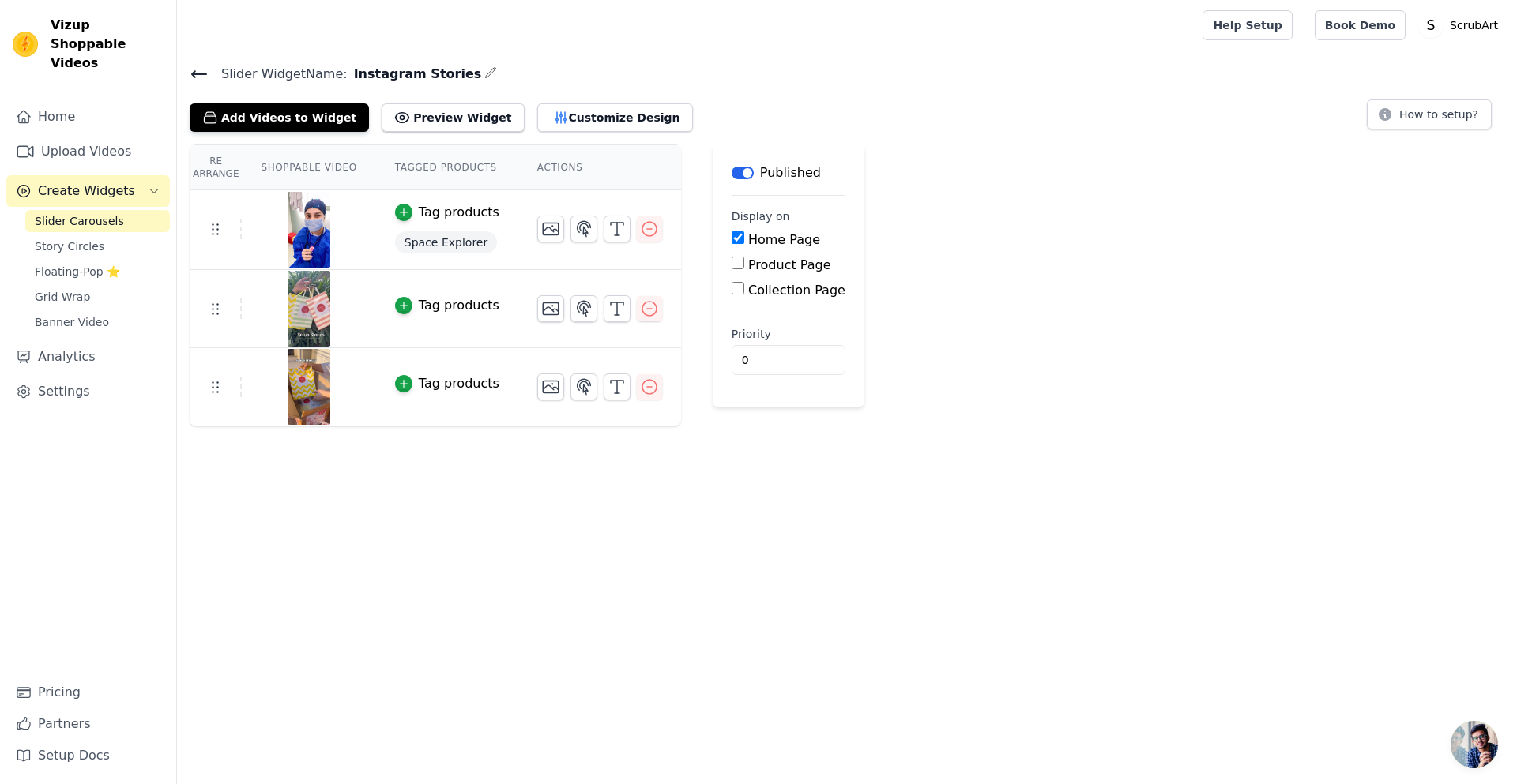
click at [402, 214] on button "Tag products" at bounding box center [447, 213] width 104 height 19
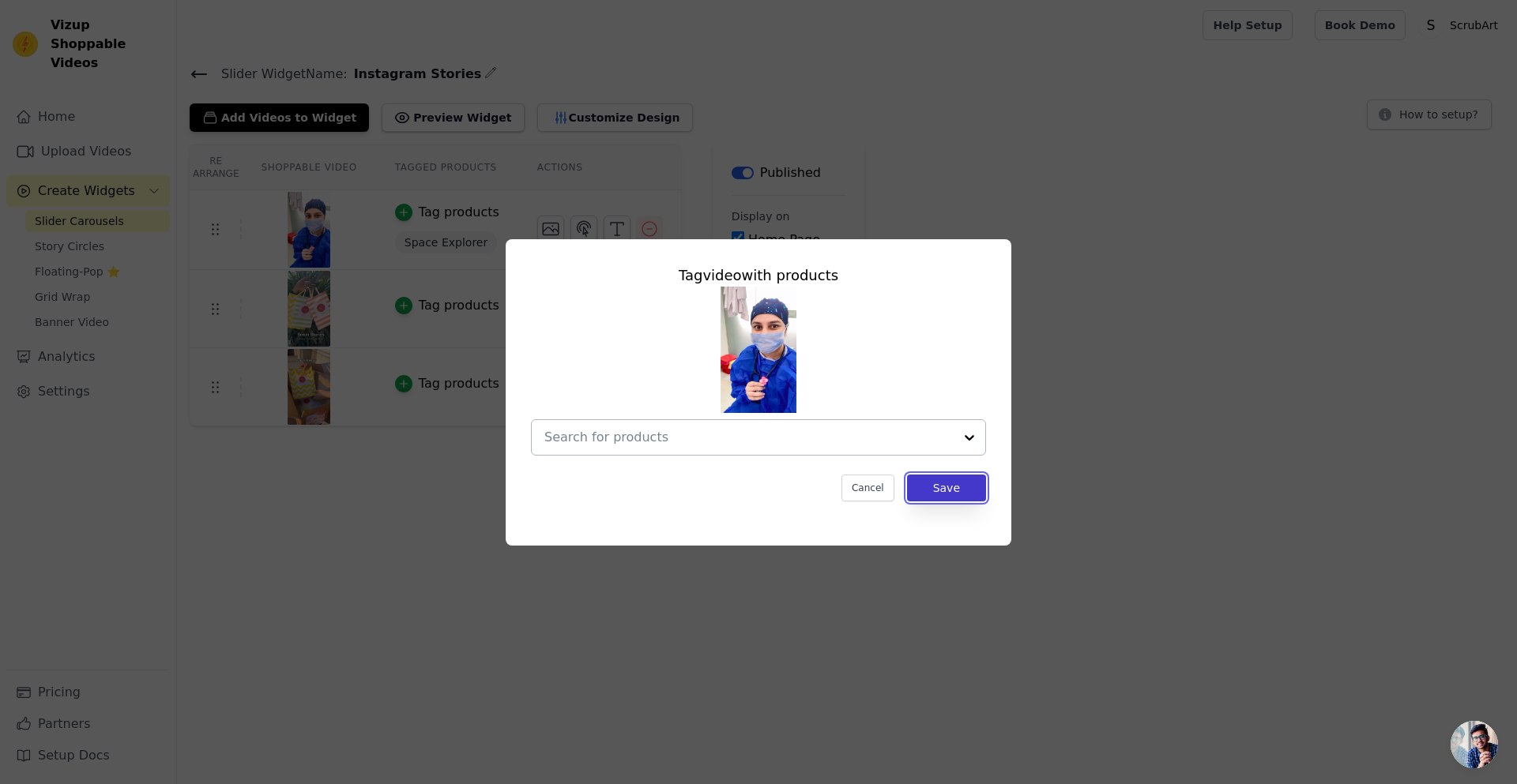
click at [955, 486] on button "Save" at bounding box center [946, 488] width 79 height 26
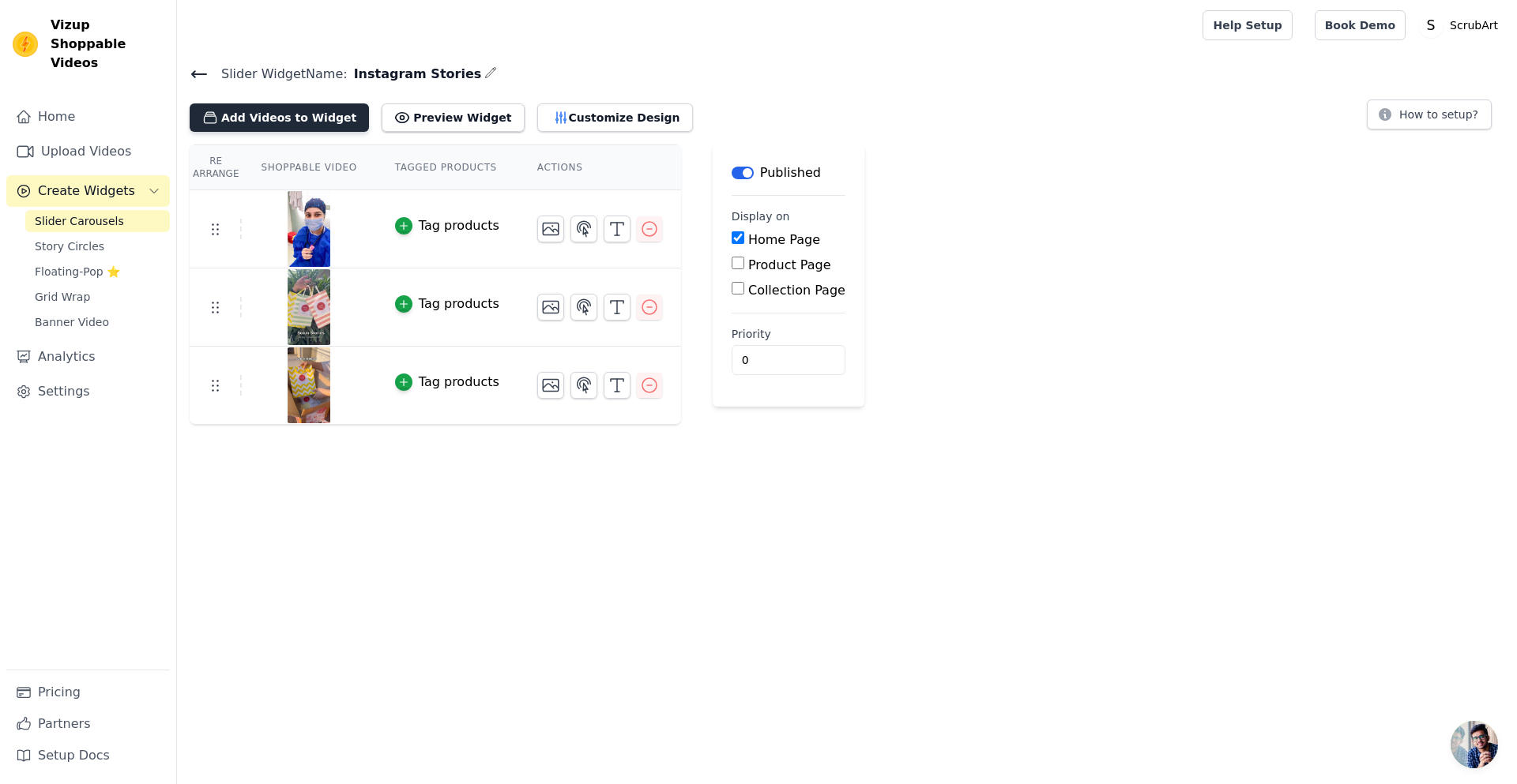
click at [266, 114] on button "Add Videos to Widget" at bounding box center [280, 118] width 179 height 28
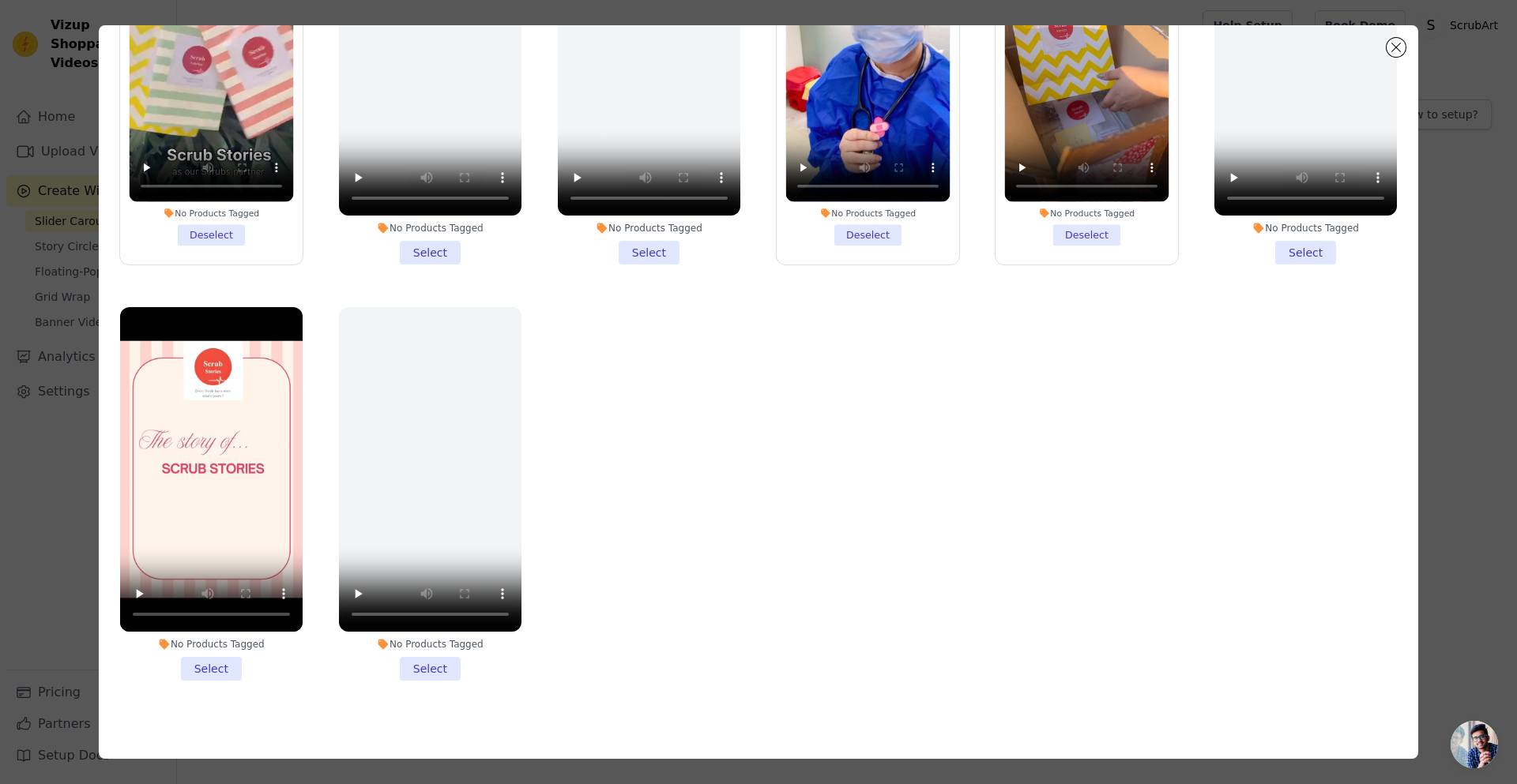
scroll to position [138, 0]
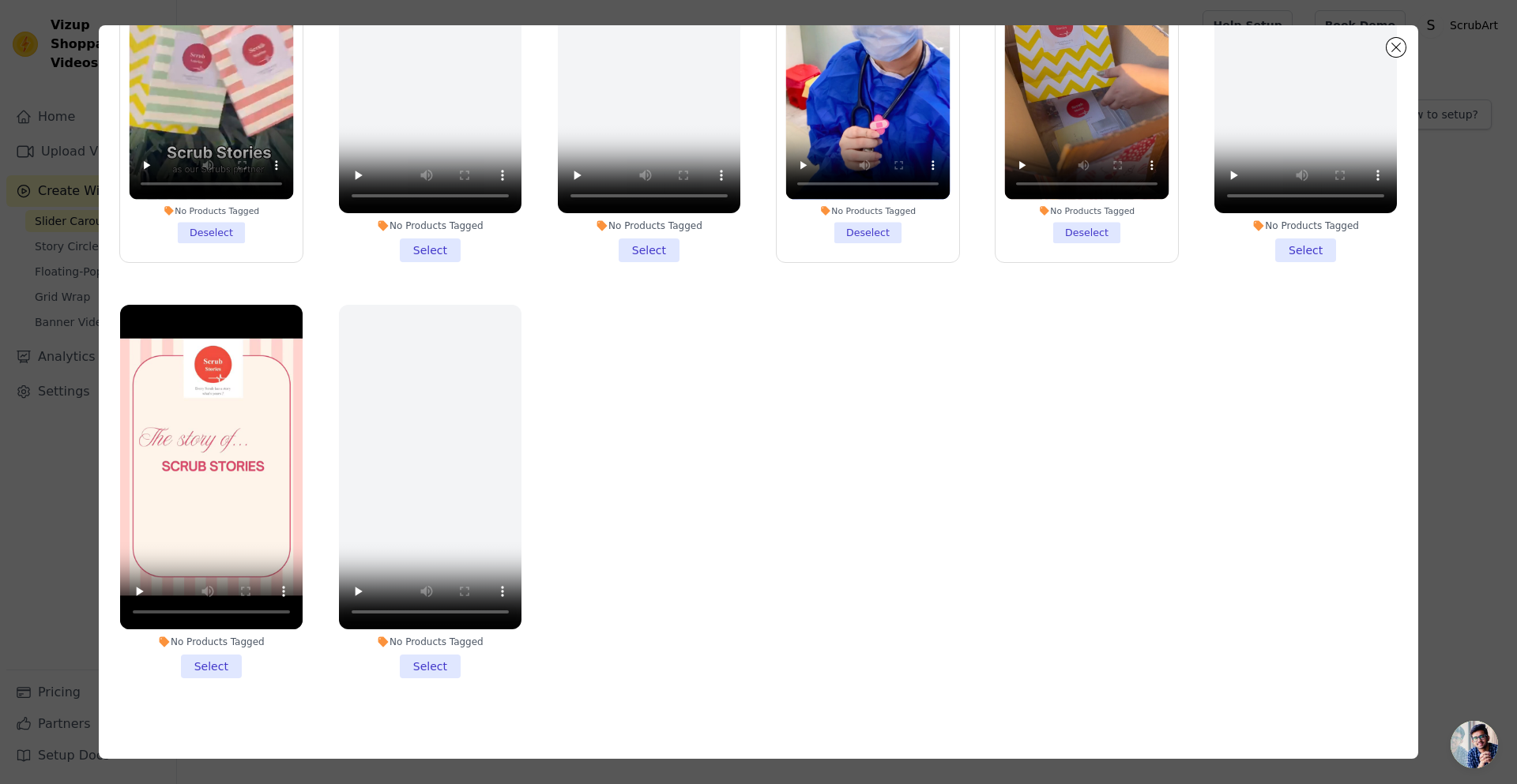
click at [215, 656] on li "No Products Tagged Select" at bounding box center [211, 492] width 182 height 374
click at [0, 0] on input "No Products Tagged Select" at bounding box center [0, 0] width 0 height 0
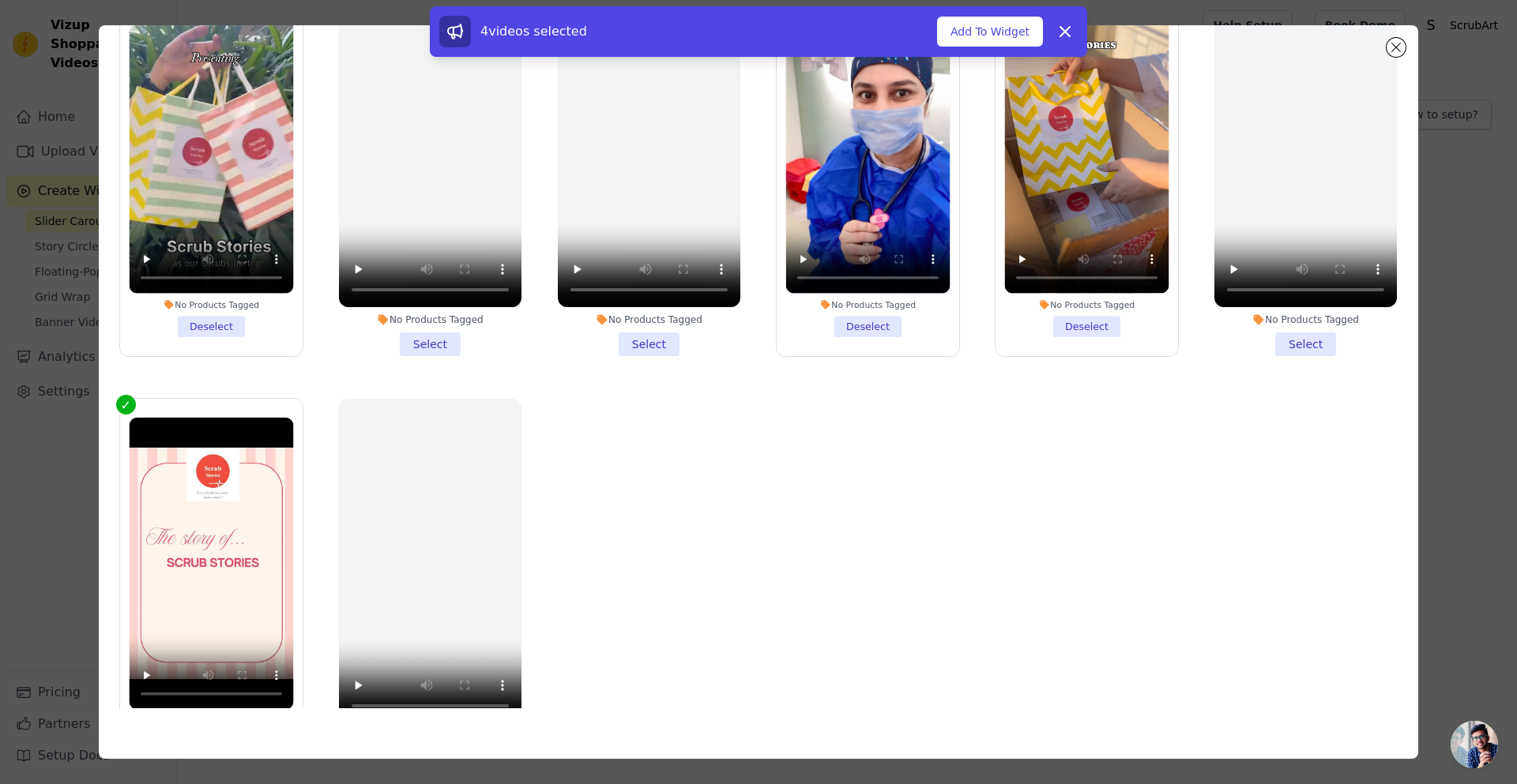
scroll to position [0, 0]
click at [979, 26] on button "Add To Widget" at bounding box center [990, 32] width 106 height 30
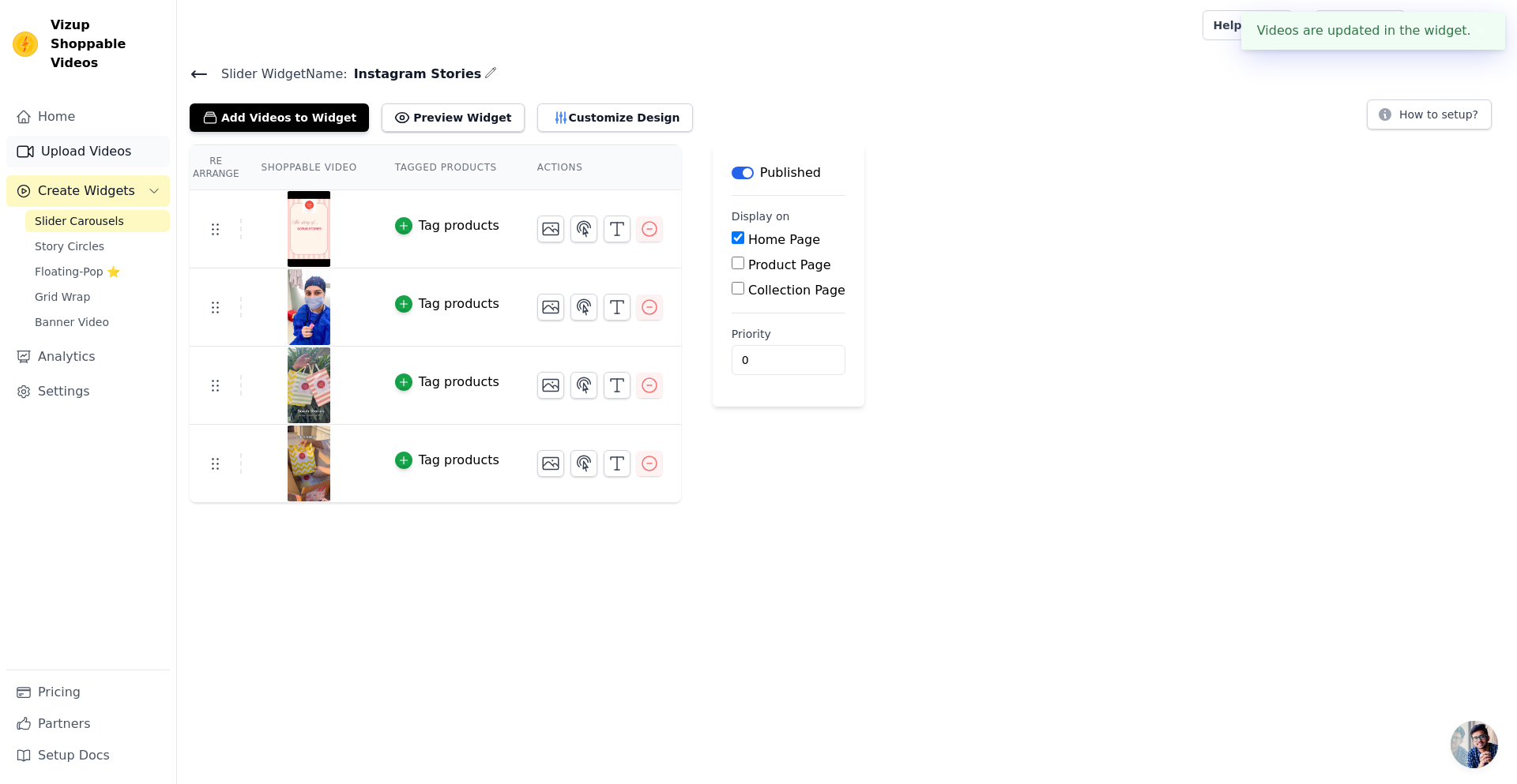
click at [75, 136] on link "Upload Videos" at bounding box center [88, 151] width 163 height 31
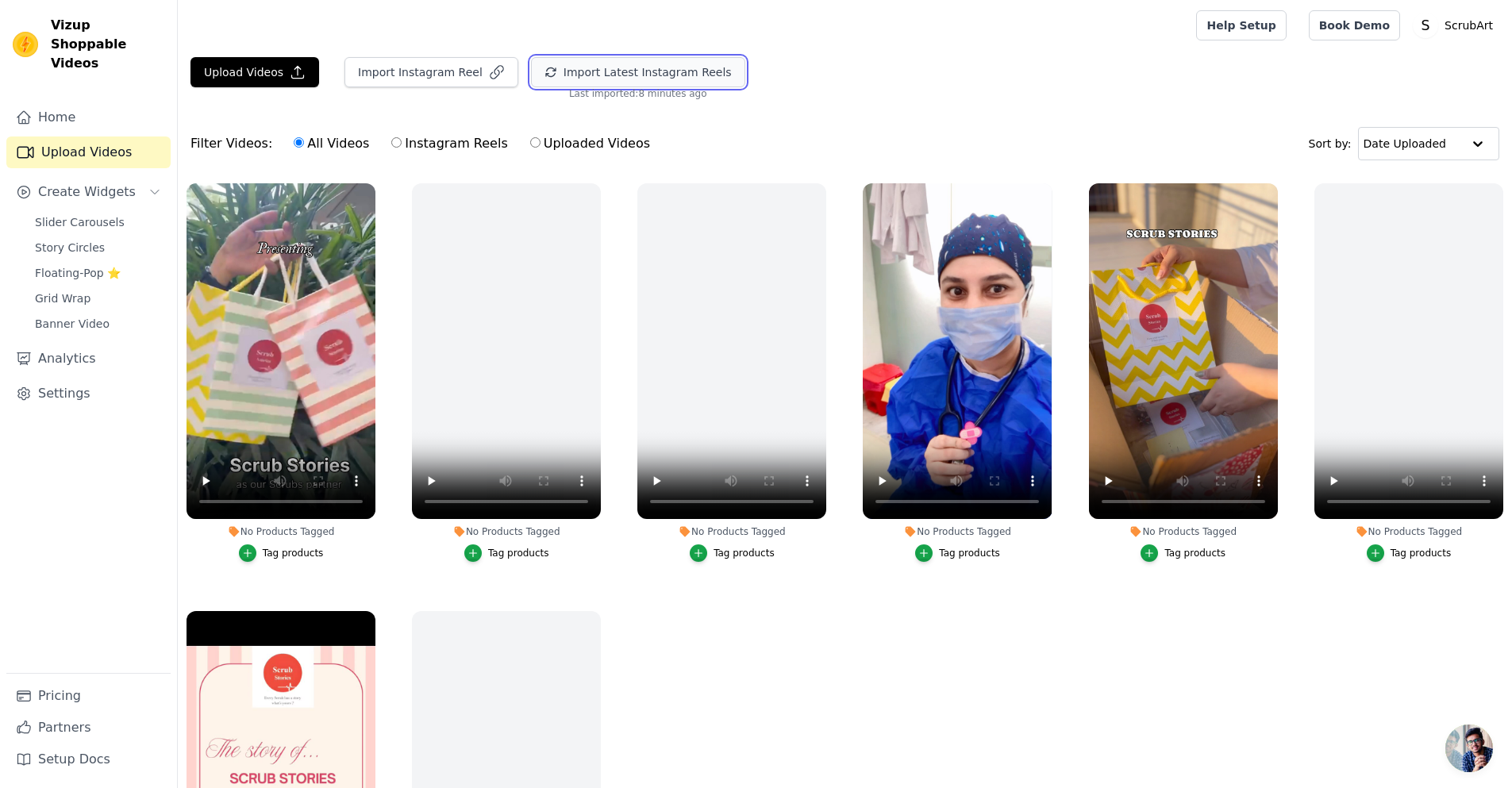
click at [613, 66] on button "Import Latest Instagram Reels" at bounding box center [639, 72] width 215 height 30
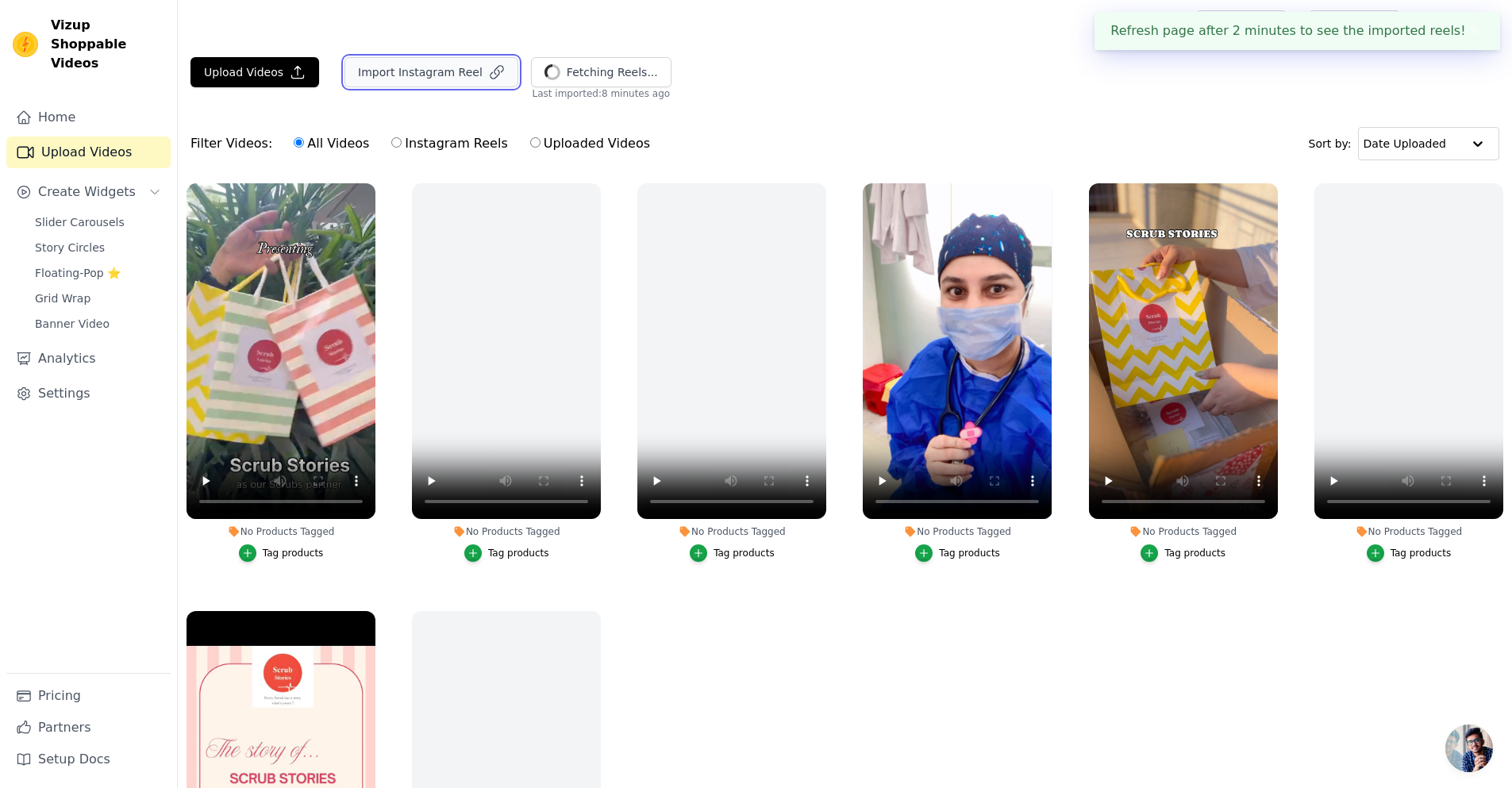
click at [415, 70] on button "Import Instagram Reel" at bounding box center [431, 72] width 174 height 30
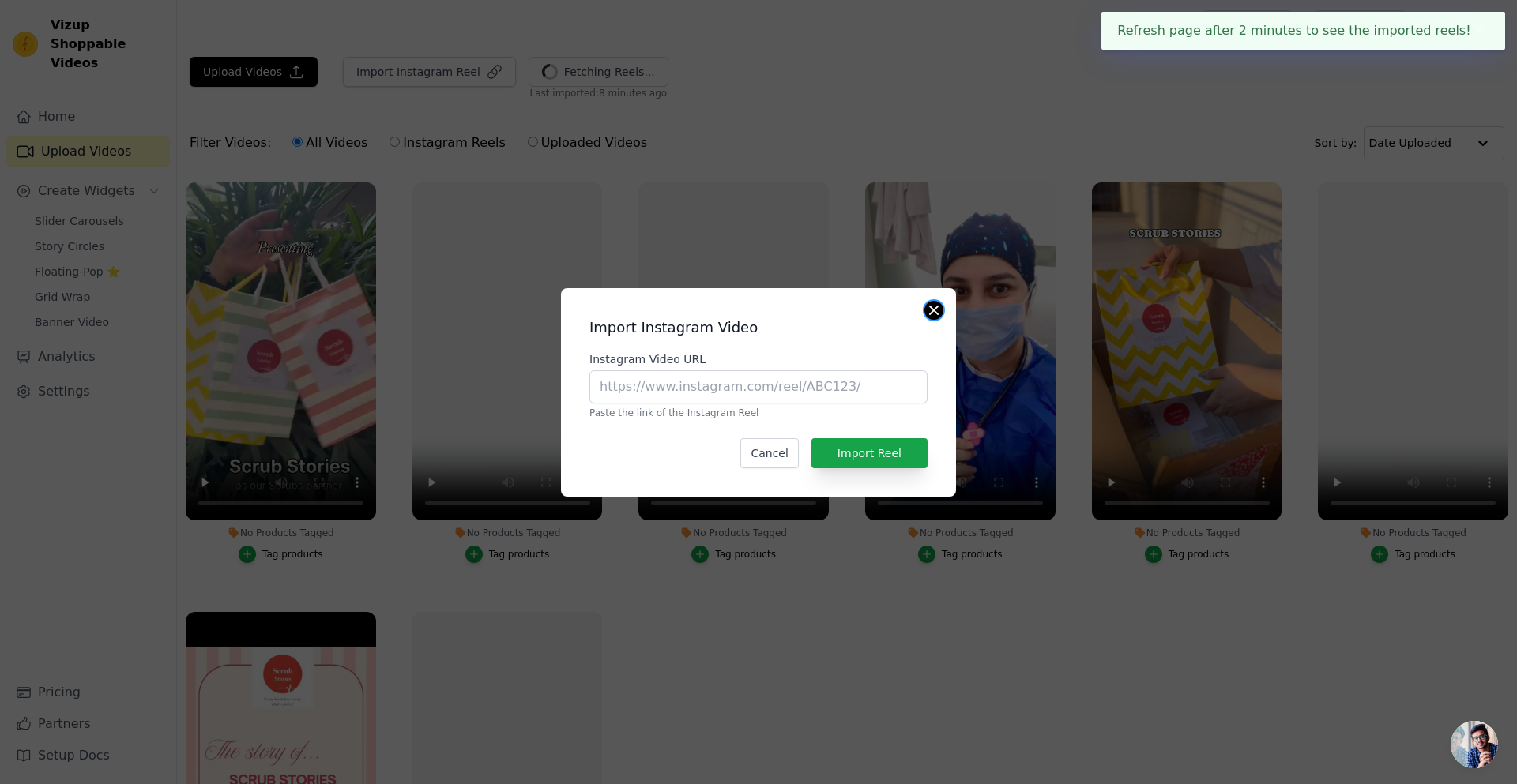
click at [936, 306] on button "Close modal" at bounding box center [934, 311] width 19 height 19
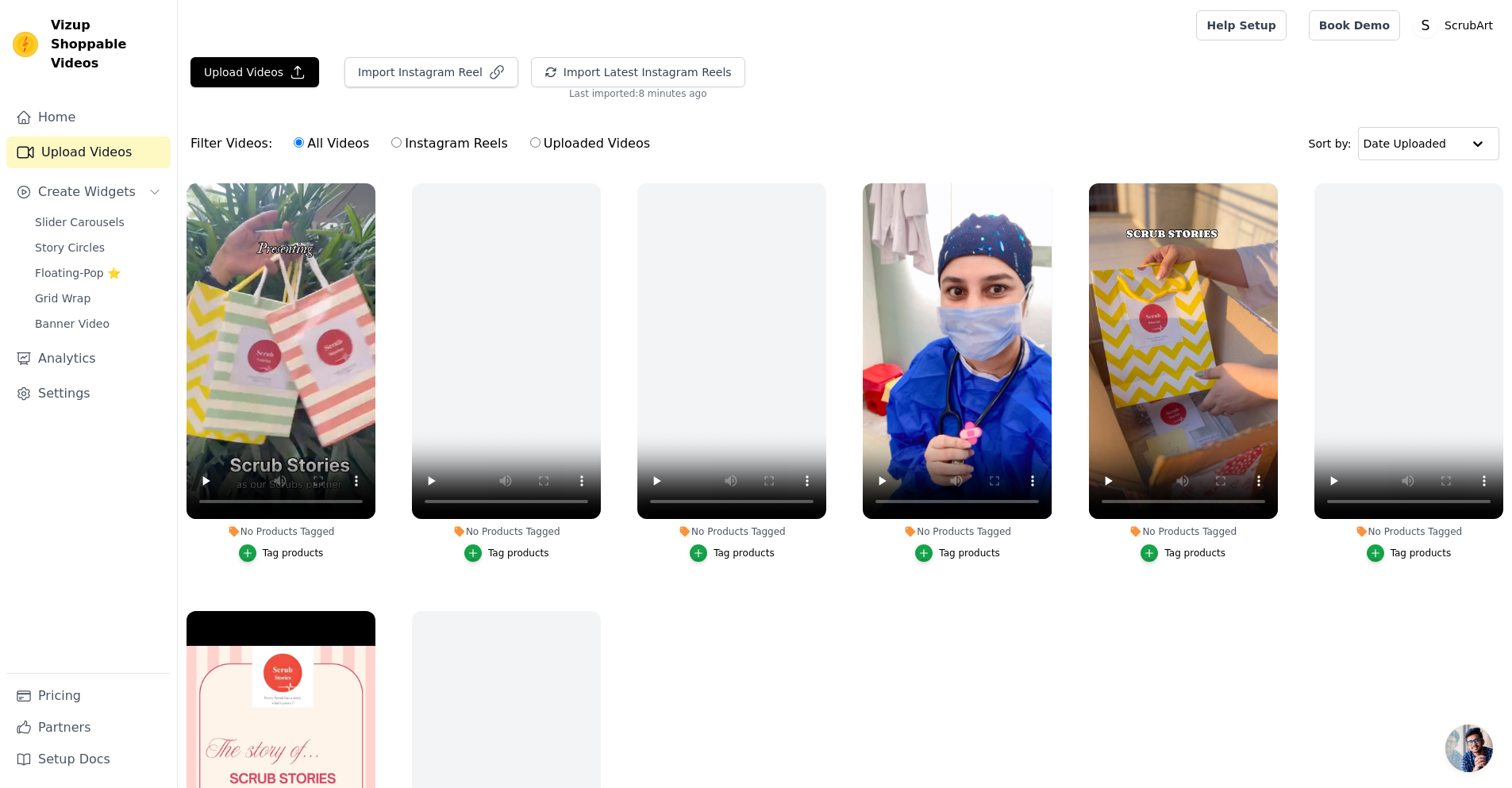
click at [391, 147] on input "Instagram Reels" at bounding box center [396, 142] width 10 height 10
radio input "true"
click at [391, 141] on input "Instagram Reels" at bounding box center [396, 142] width 10 height 10
click at [531, 142] on input "Uploaded Videos" at bounding box center [535, 142] width 10 height 10
radio input "true"
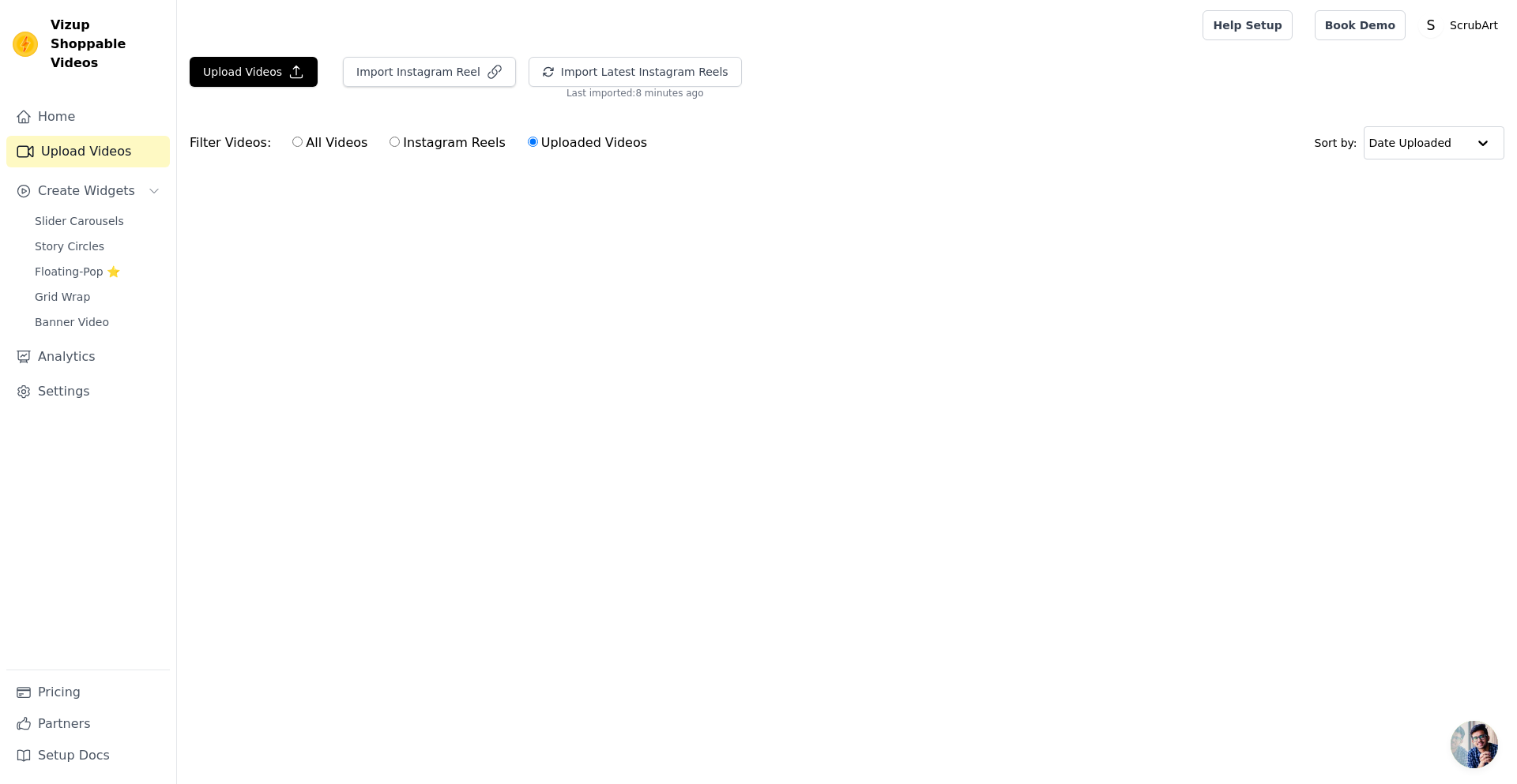
click at [389, 144] on input "Instagram Reels" at bounding box center [394, 142] width 10 height 10
radio input "true"
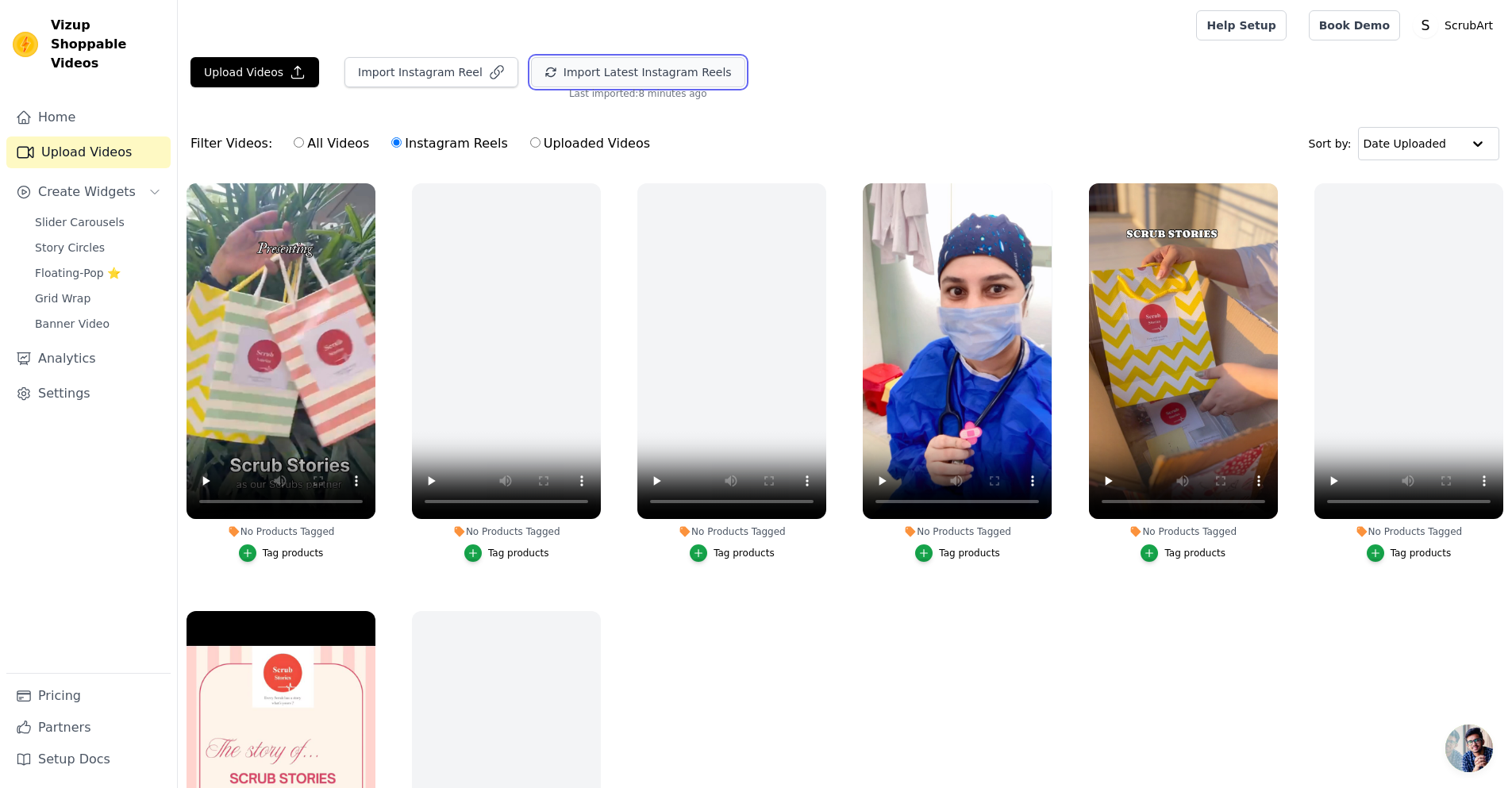
click at [633, 65] on button "Import Latest Instagram Reels" at bounding box center [639, 72] width 215 height 30
click at [440, 47] on div at bounding box center [684, 26] width 987 height 51
click at [434, 66] on button "Import Instagram Reel" at bounding box center [431, 72] width 174 height 30
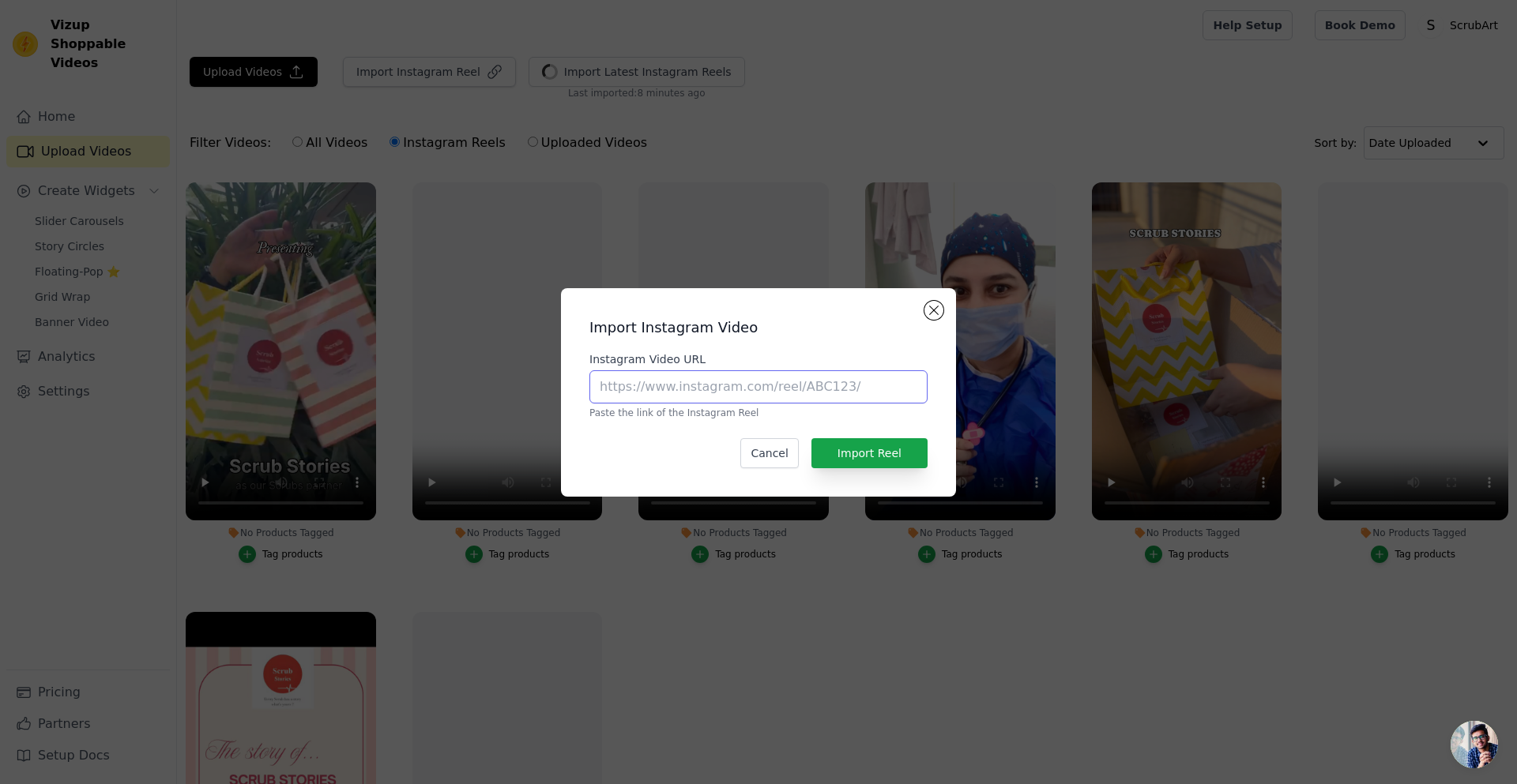
click at [709, 384] on input "Instagram Video URL" at bounding box center [758, 386] width 338 height 33
paste input "https://www.instagram.com/reel/C2B7XHdB5xo/?igsh=MTl4eGk4azI1cTRocQ=="
type input "https://www.instagram.com/reel/C2B7XHdB5xo/?igsh=MTl4eGk4azI1cTRocQ=="
click at [863, 461] on button "Import Reel" at bounding box center [869, 453] width 116 height 30
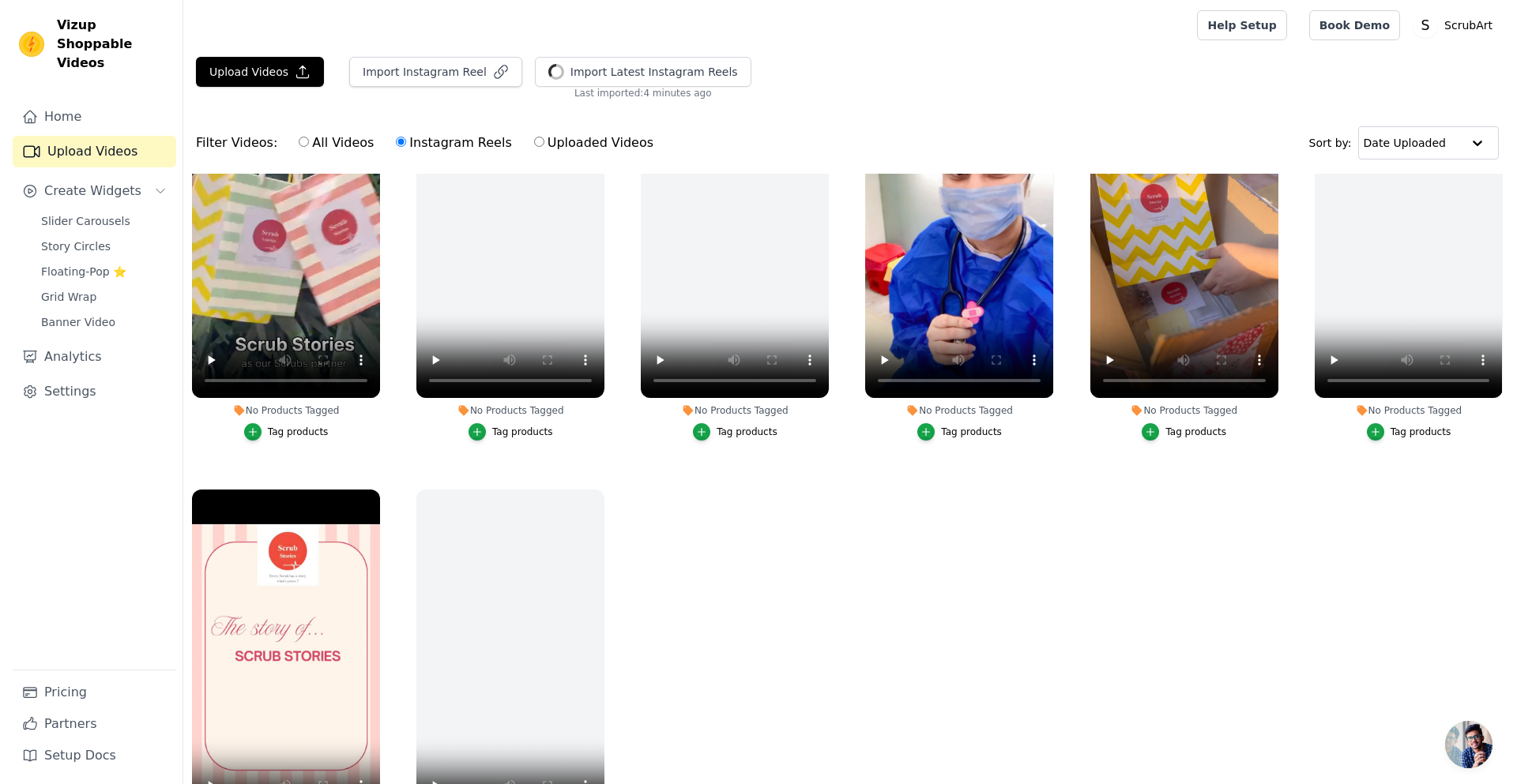
scroll to position [0, 0]
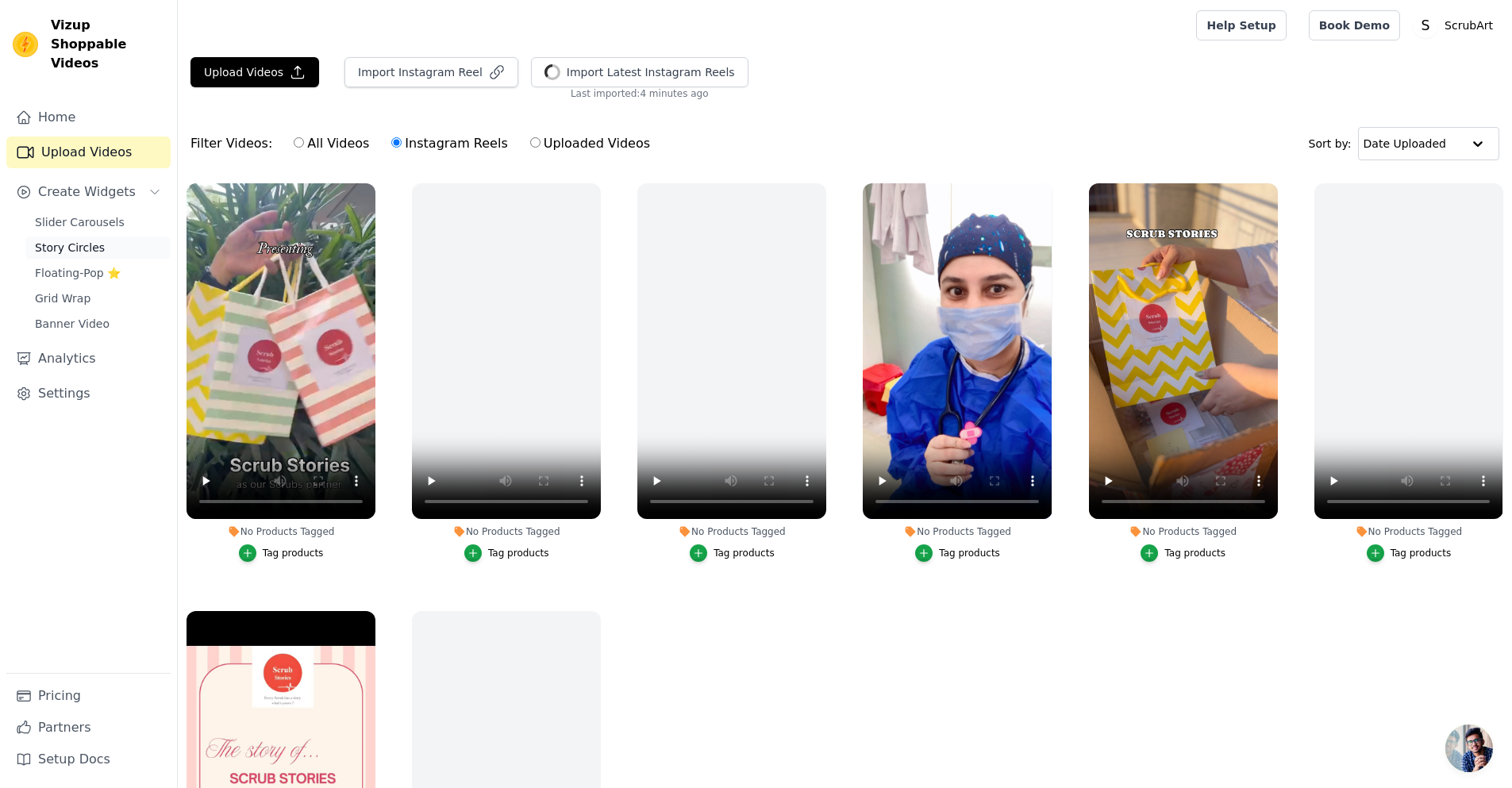
click at [65, 240] on span "Story Circles" at bounding box center [70, 248] width 70 height 16
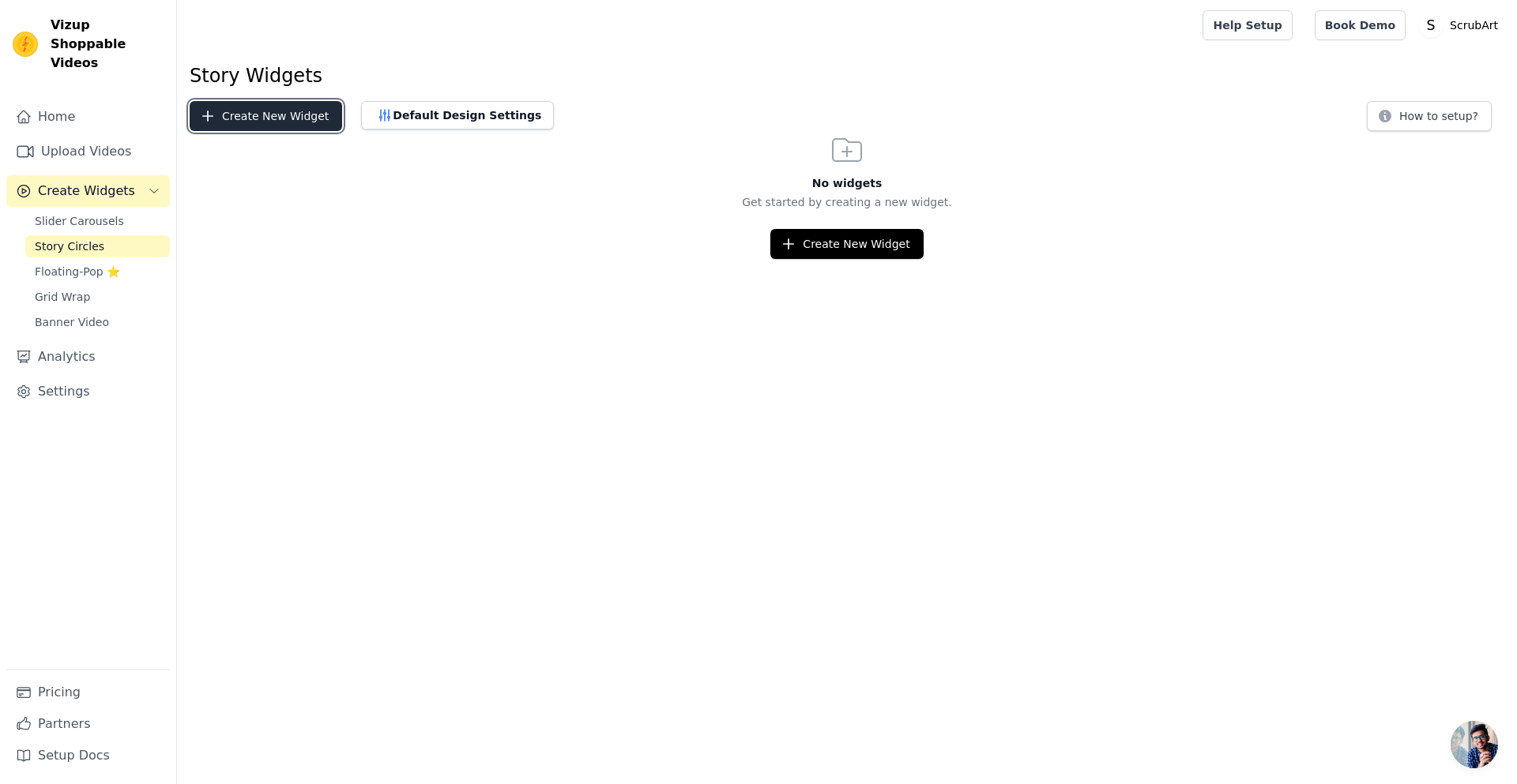
click at [257, 119] on button "Create New Widget" at bounding box center [265, 116] width 152 height 30
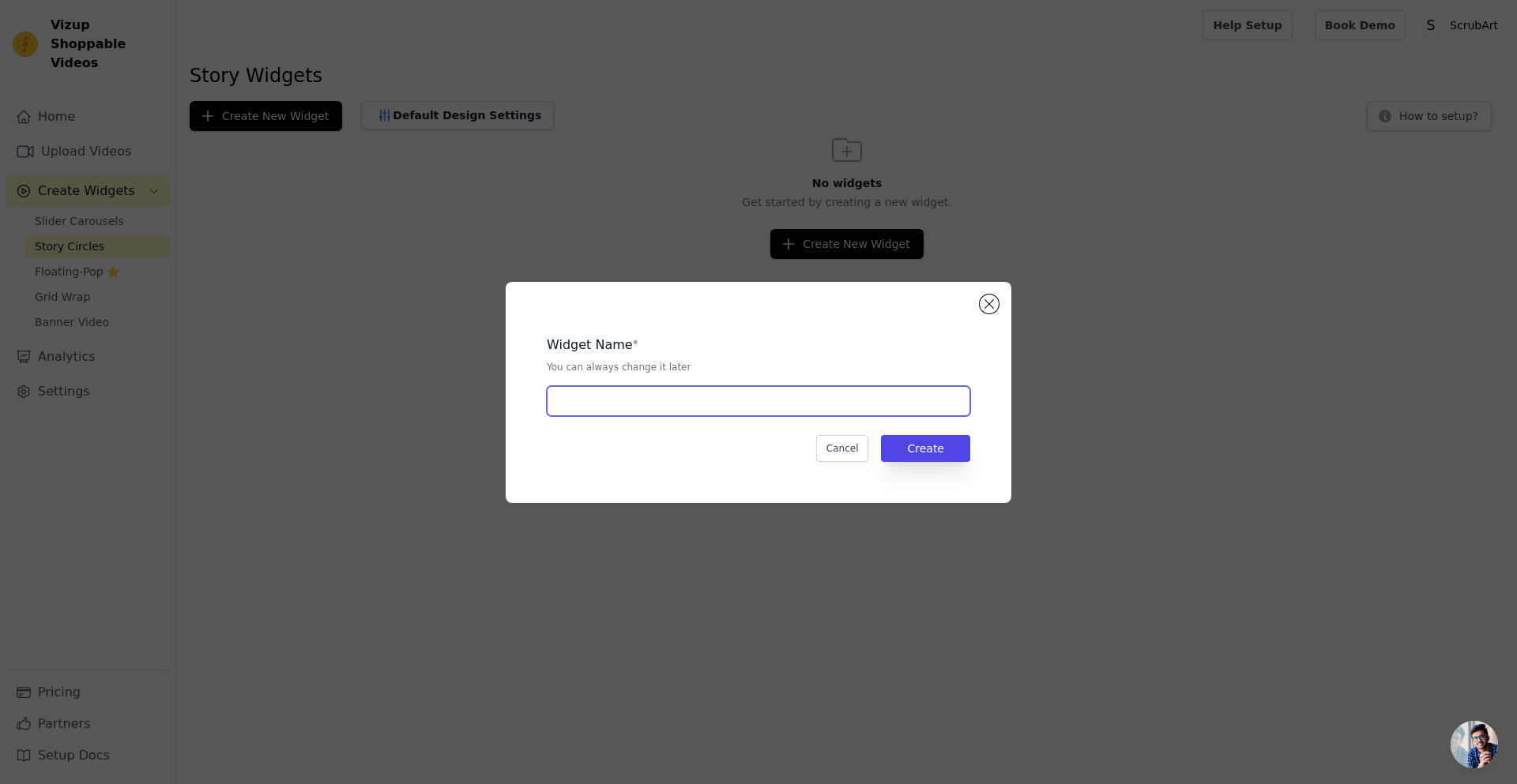
click at [648, 393] on input "text" at bounding box center [758, 401] width 423 height 30
type input "Instagram Stories"
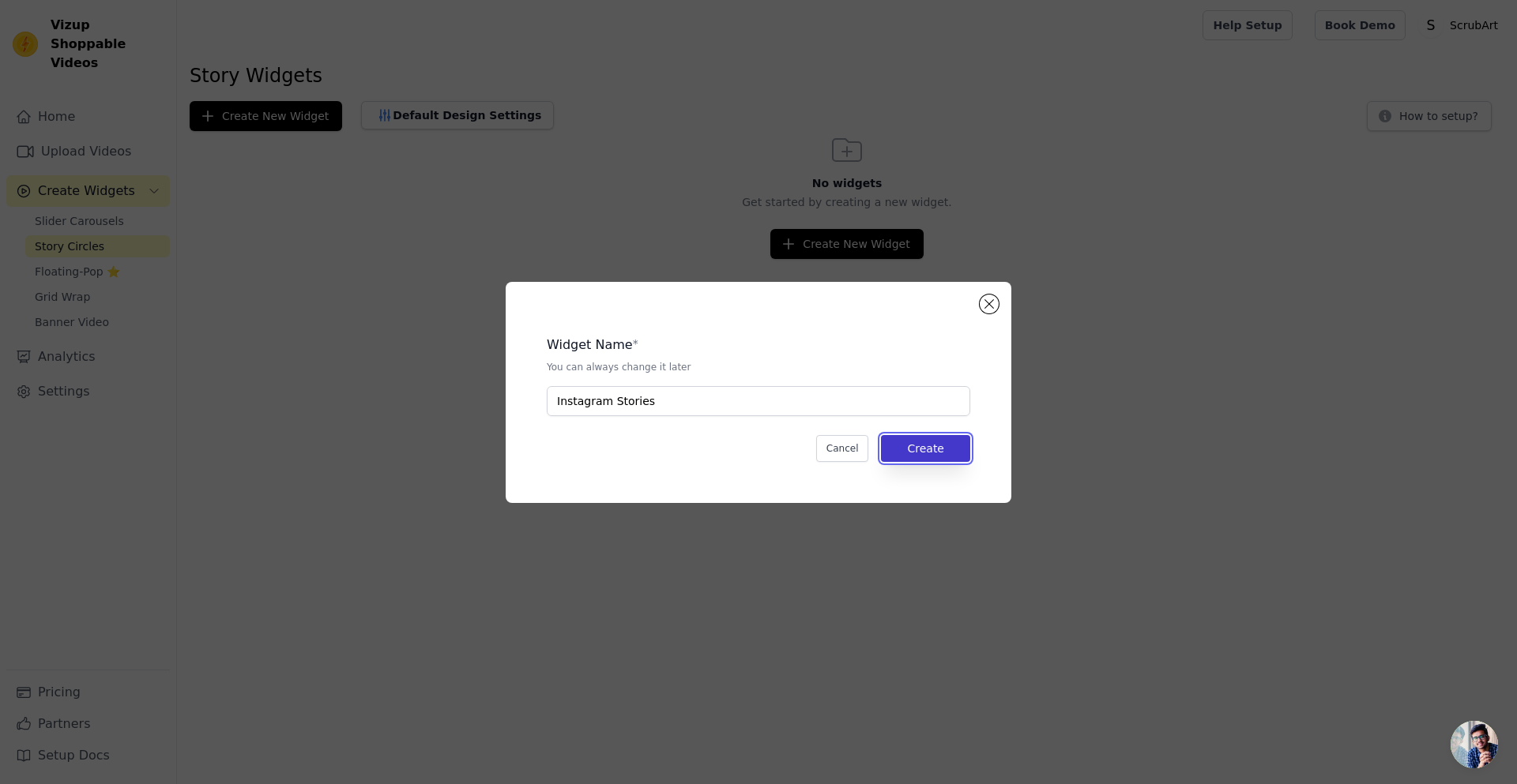
click at [919, 450] on button "Create" at bounding box center [926, 449] width 90 height 26
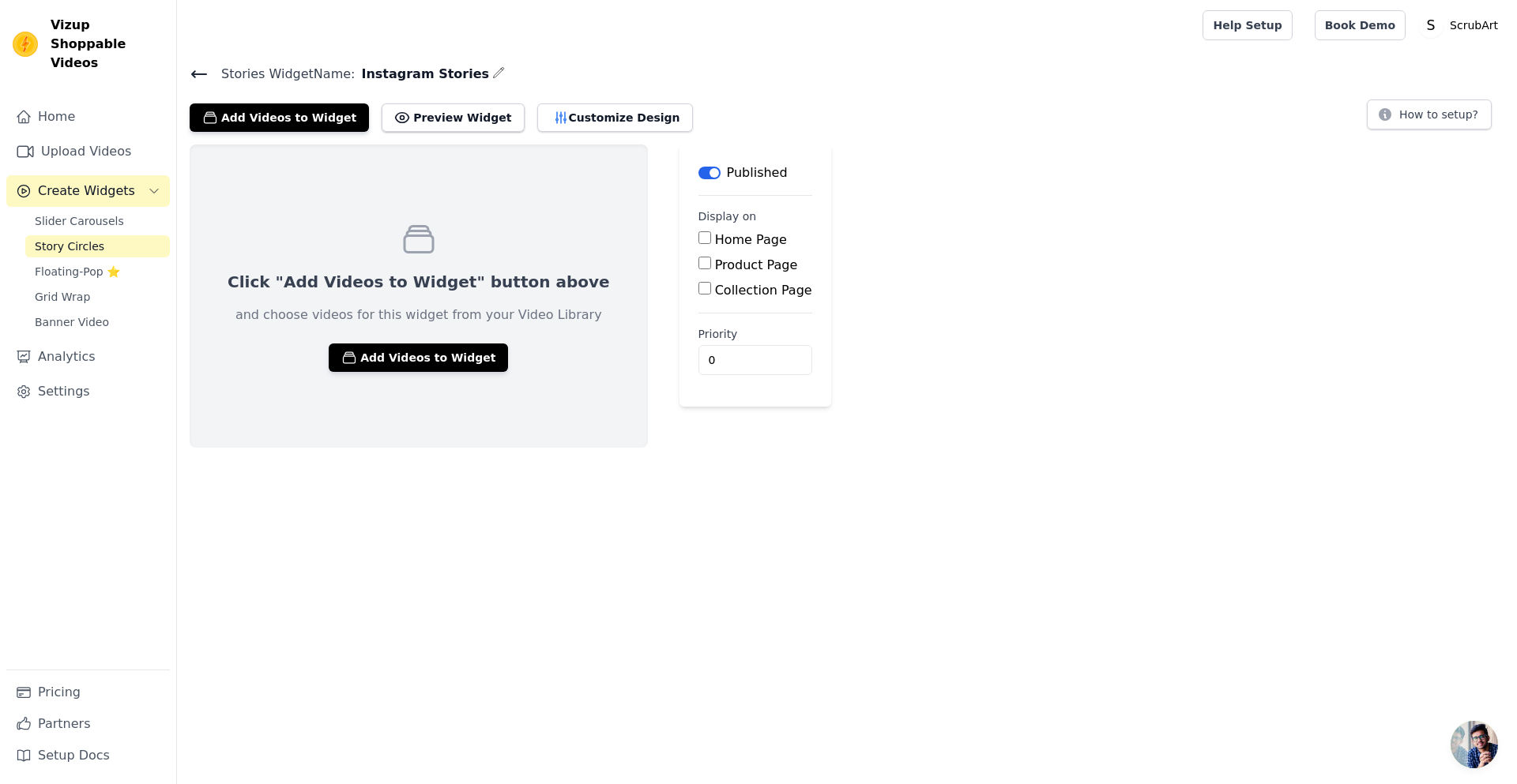
click at [93, 181] on span "Create Widgets" at bounding box center [86, 191] width 97 height 19
click at [79, 213] on span "Slider Carousels" at bounding box center [79, 221] width 90 height 16
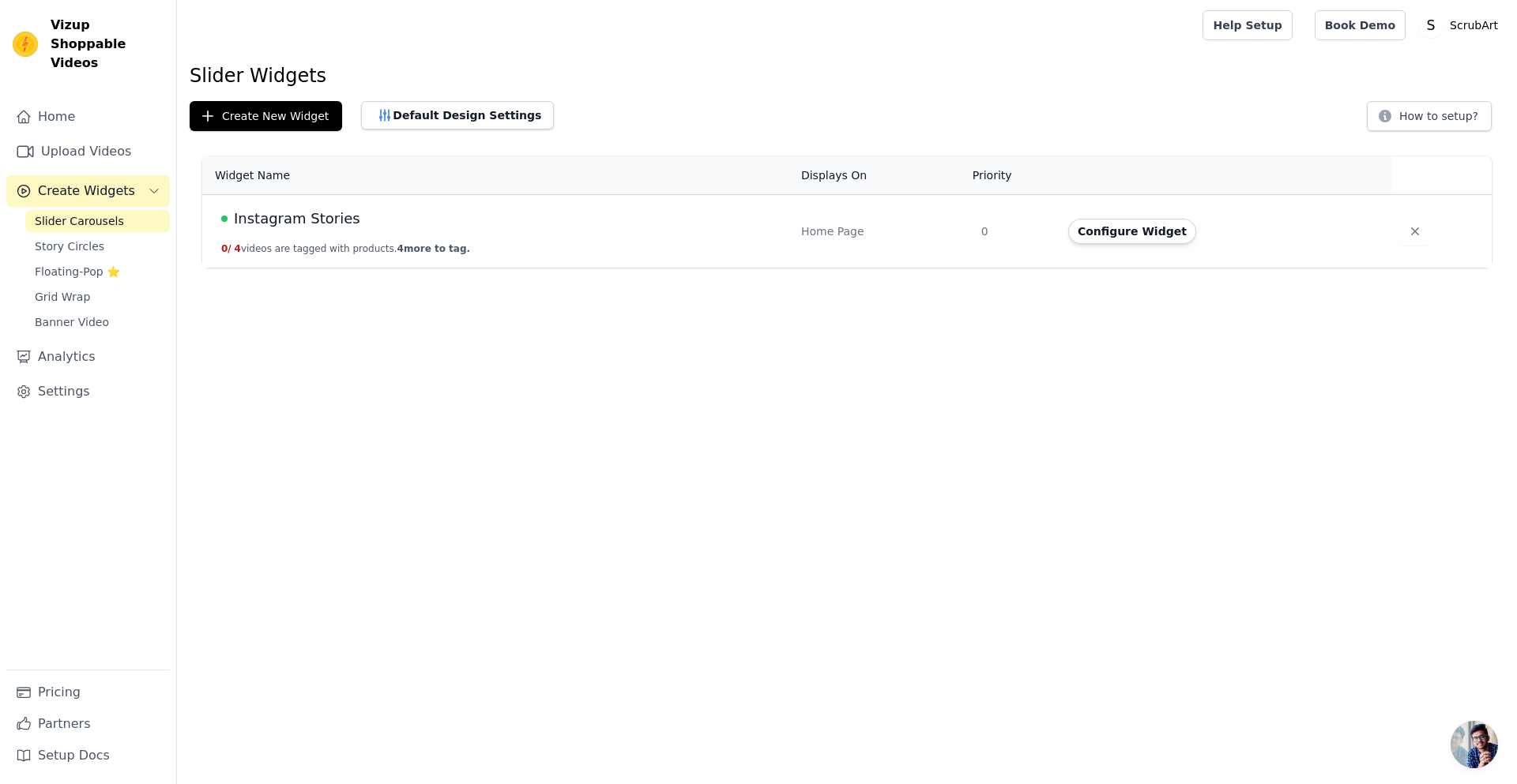
click at [299, 219] on span "Instagram Stories" at bounding box center [298, 218] width 127 height 22
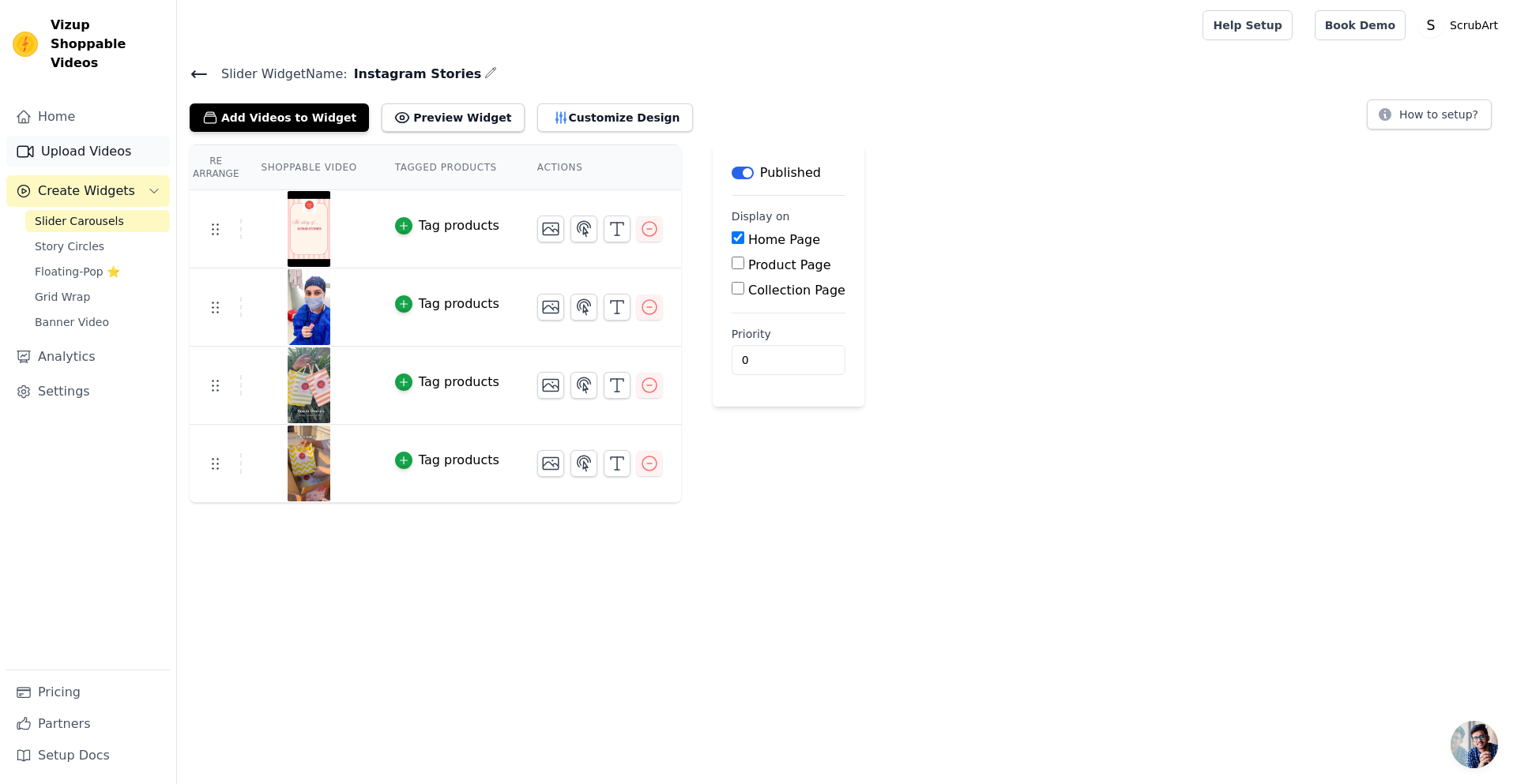
click at [90, 136] on link "Upload Videos" at bounding box center [88, 151] width 163 height 31
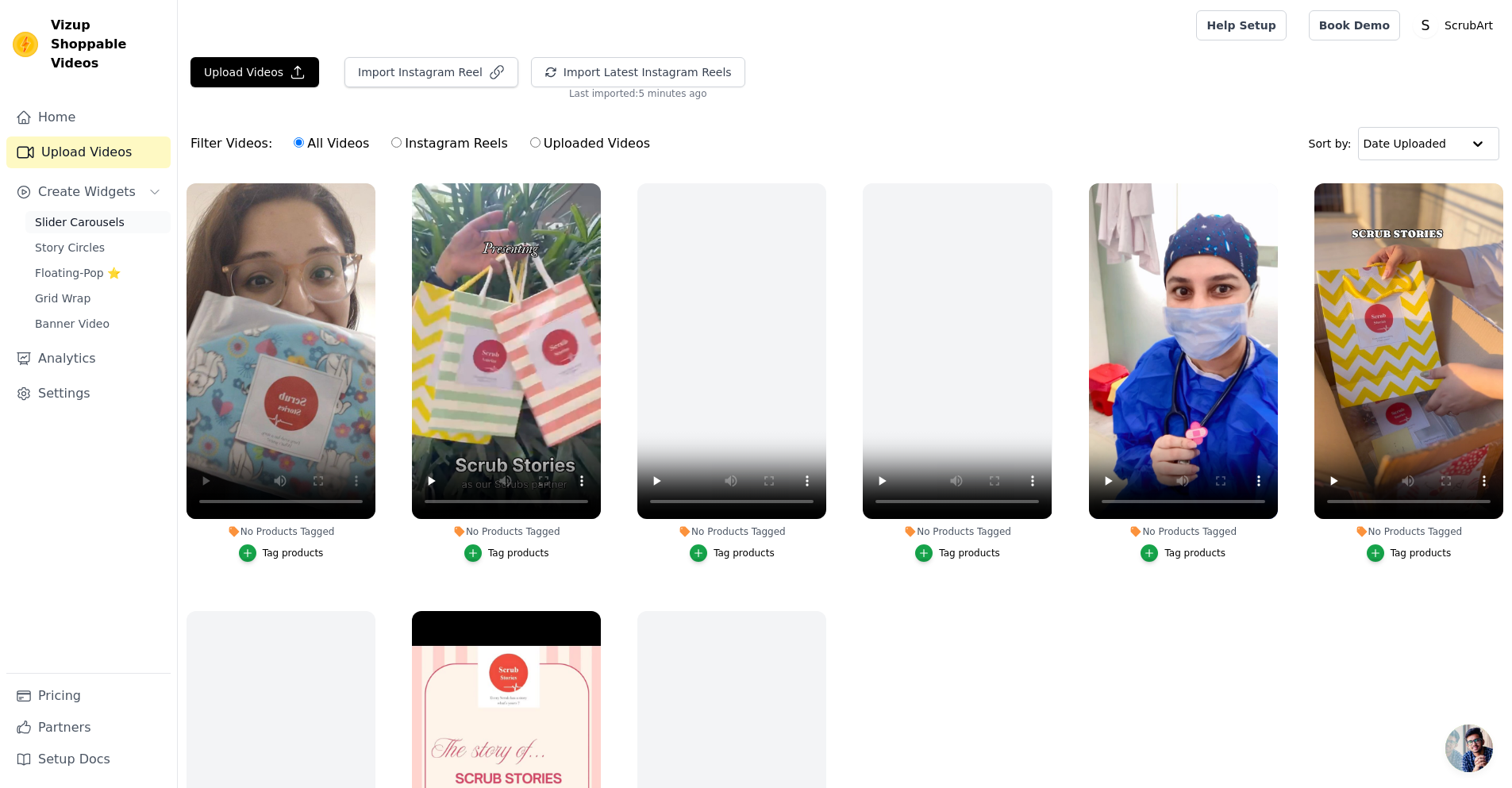
click at [84, 215] on span "Slider Carousels" at bounding box center [80, 222] width 90 height 16
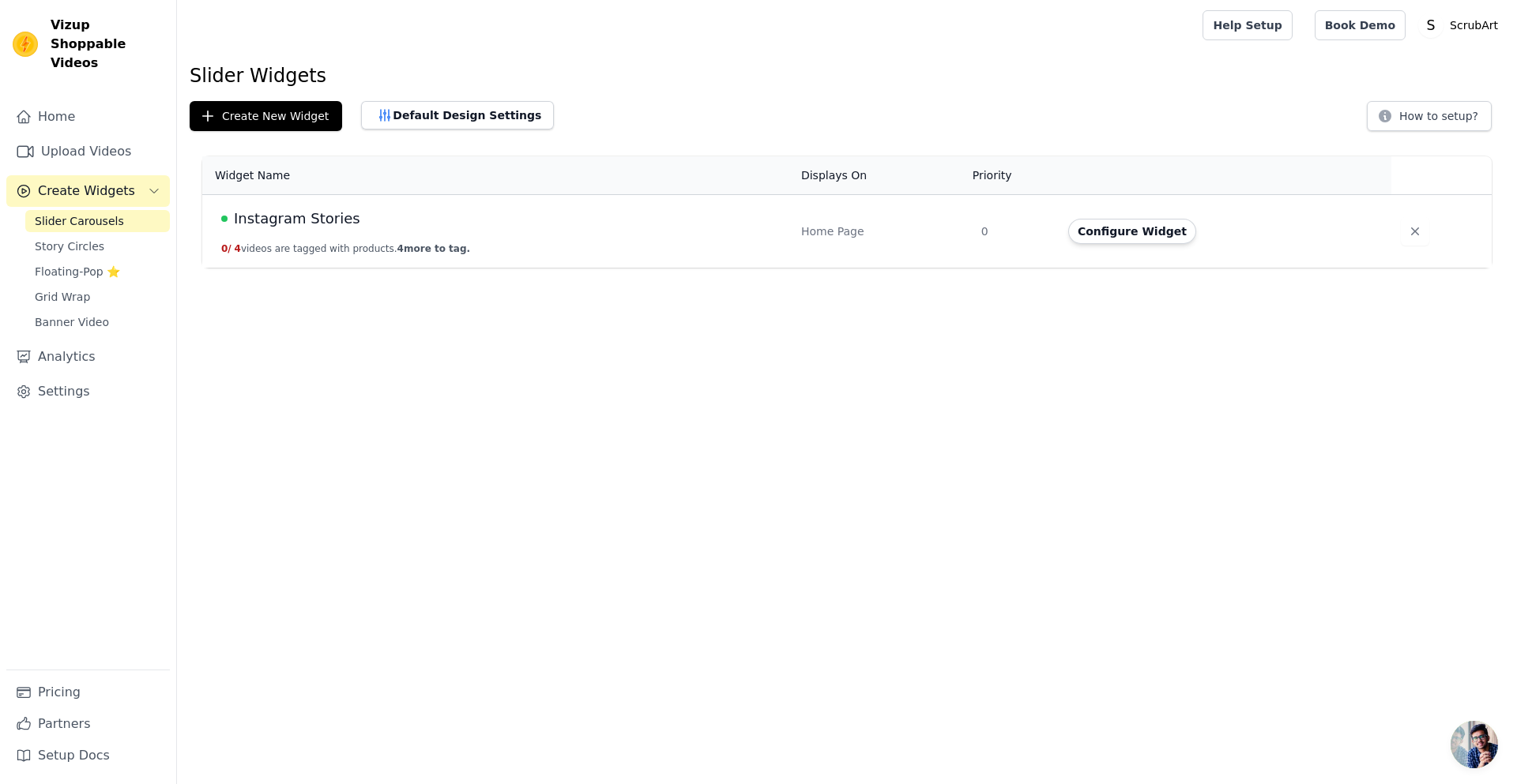
click at [833, 230] on div "Home Page" at bounding box center [881, 231] width 162 height 16
click at [1116, 222] on button "Configure Widget" at bounding box center [1132, 231] width 128 height 26
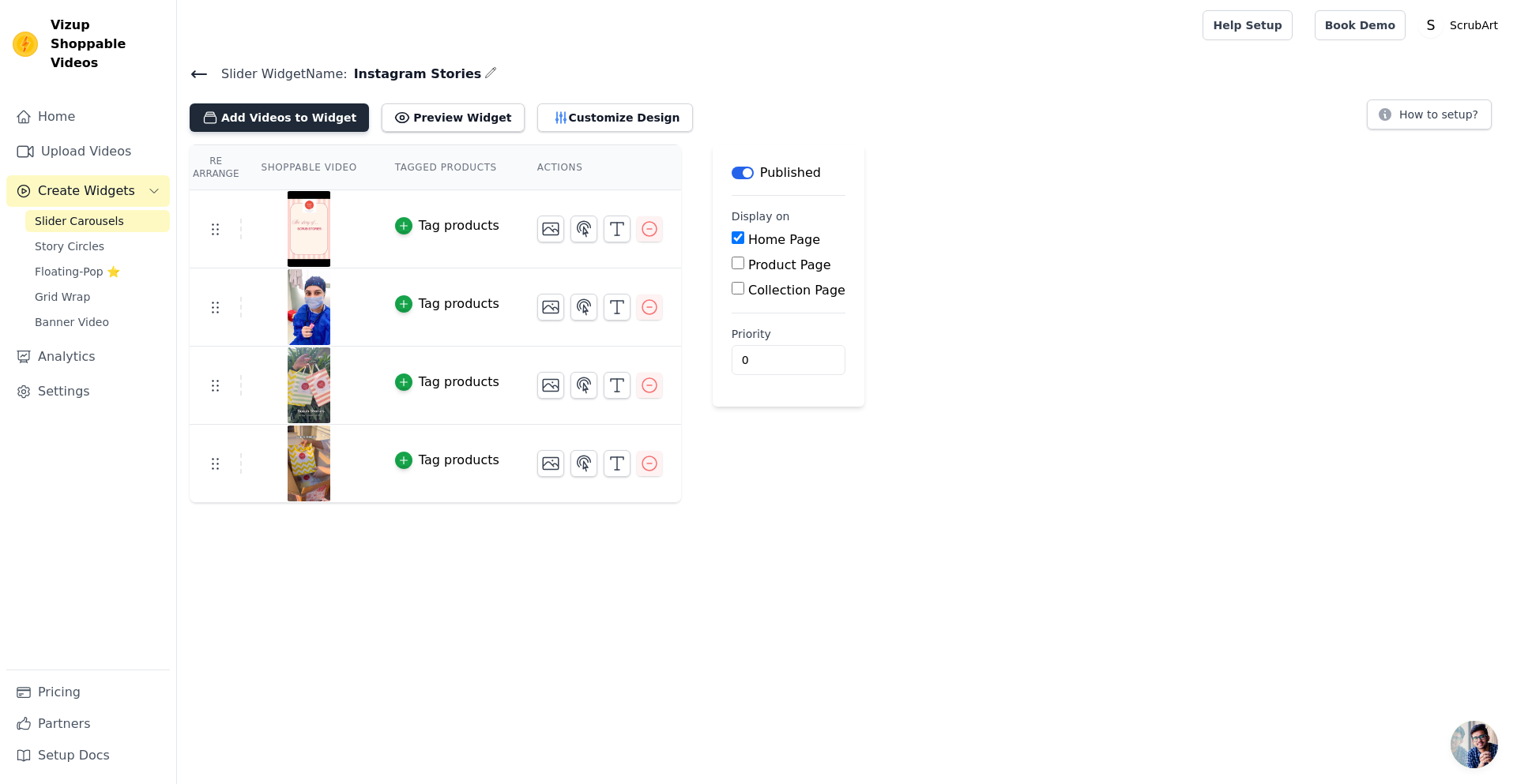
click at [265, 123] on button "Add Videos to Widget" at bounding box center [280, 118] width 179 height 28
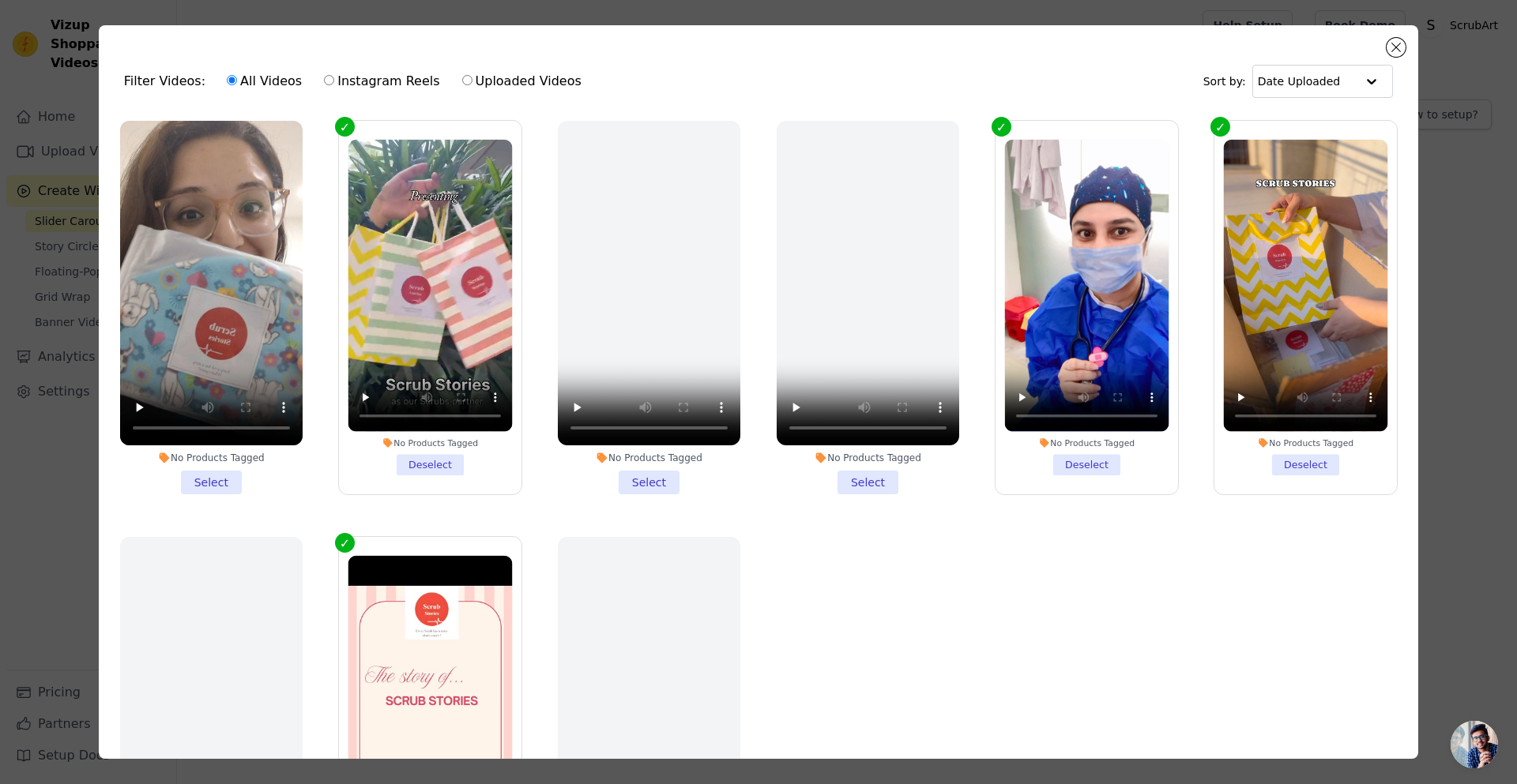
click at [201, 475] on li "No Products Tagged Select" at bounding box center [211, 308] width 182 height 374
click at [0, 0] on input "No Products Tagged Select" at bounding box center [0, 0] width 0 height 0
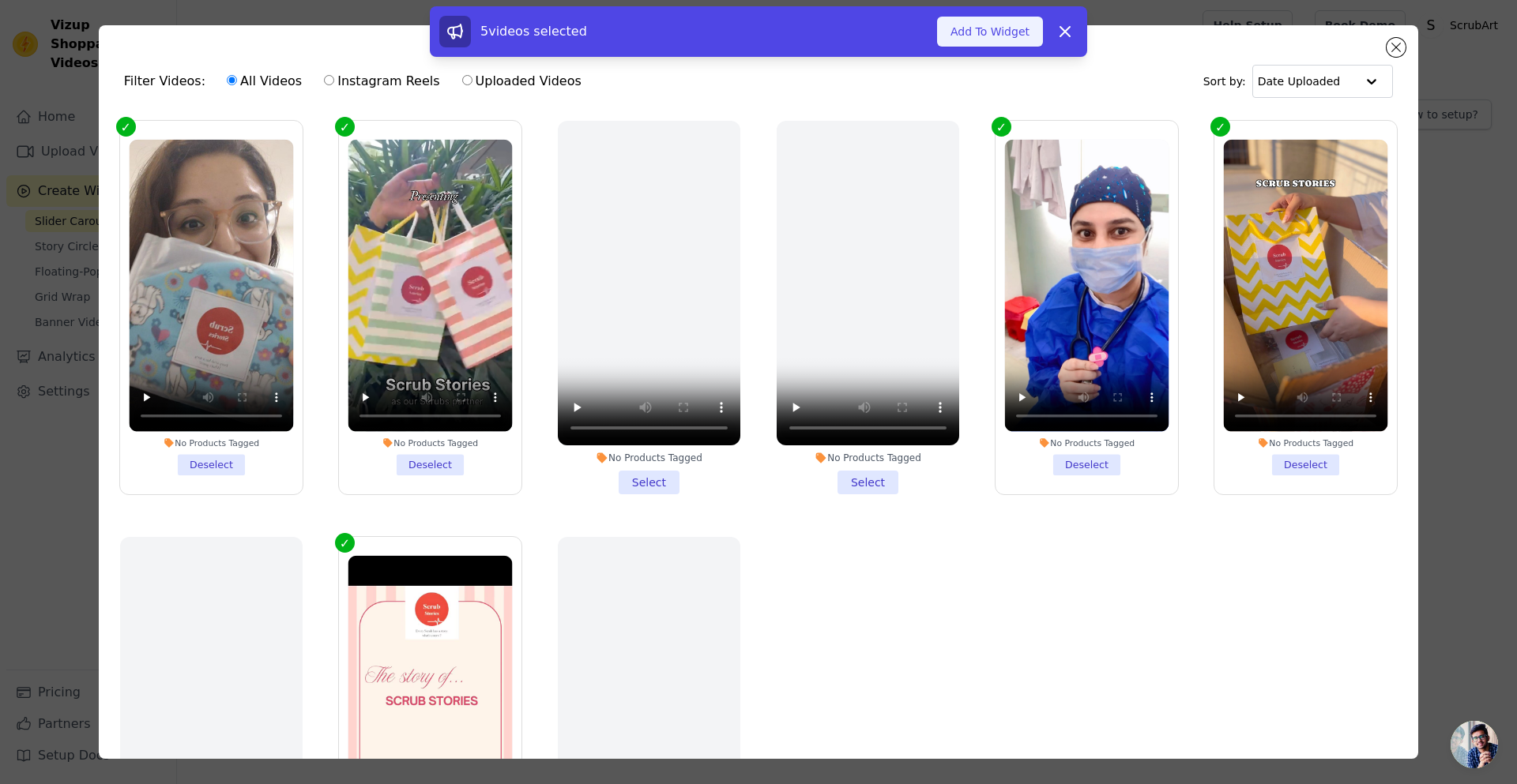
click at [982, 36] on button "Add To Widget" at bounding box center [990, 32] width 106 height 30
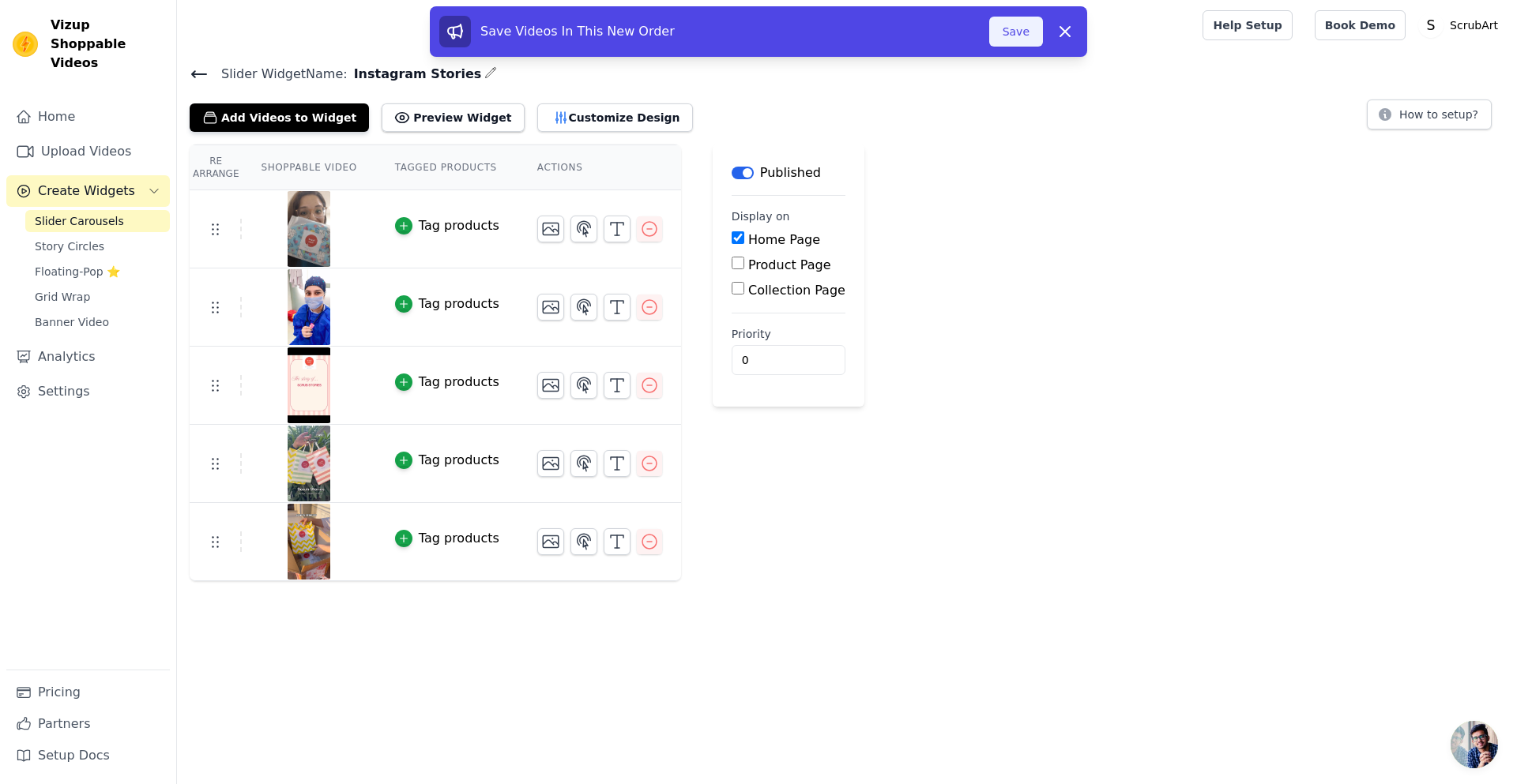
click at [1027, 31] on button "Save" at bounding box center [1015, 32] width 54 height 30
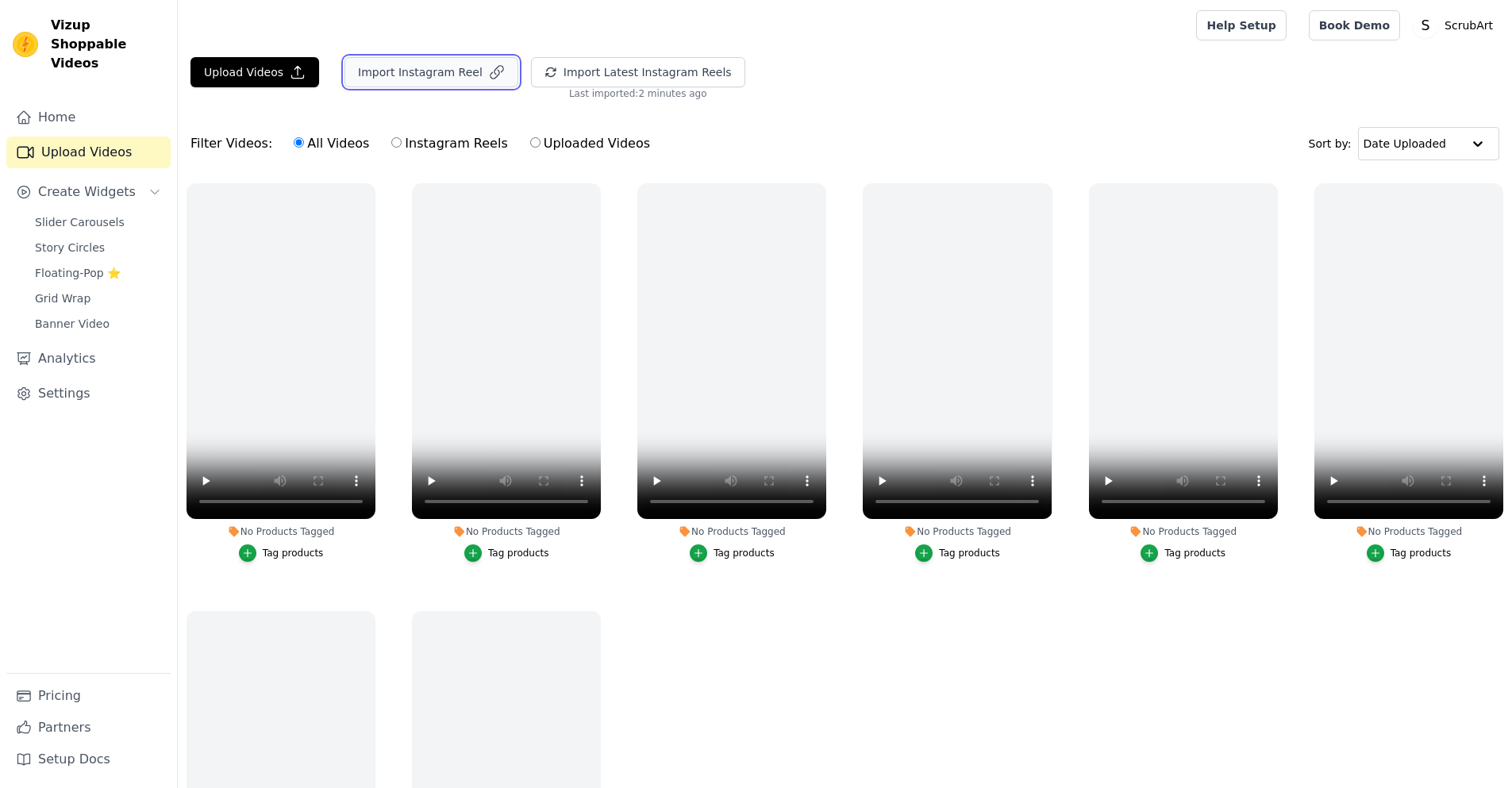
click at [415, 77] on button "Import Instagram Reel" at bounding box center [431, 72] width 174 height 30
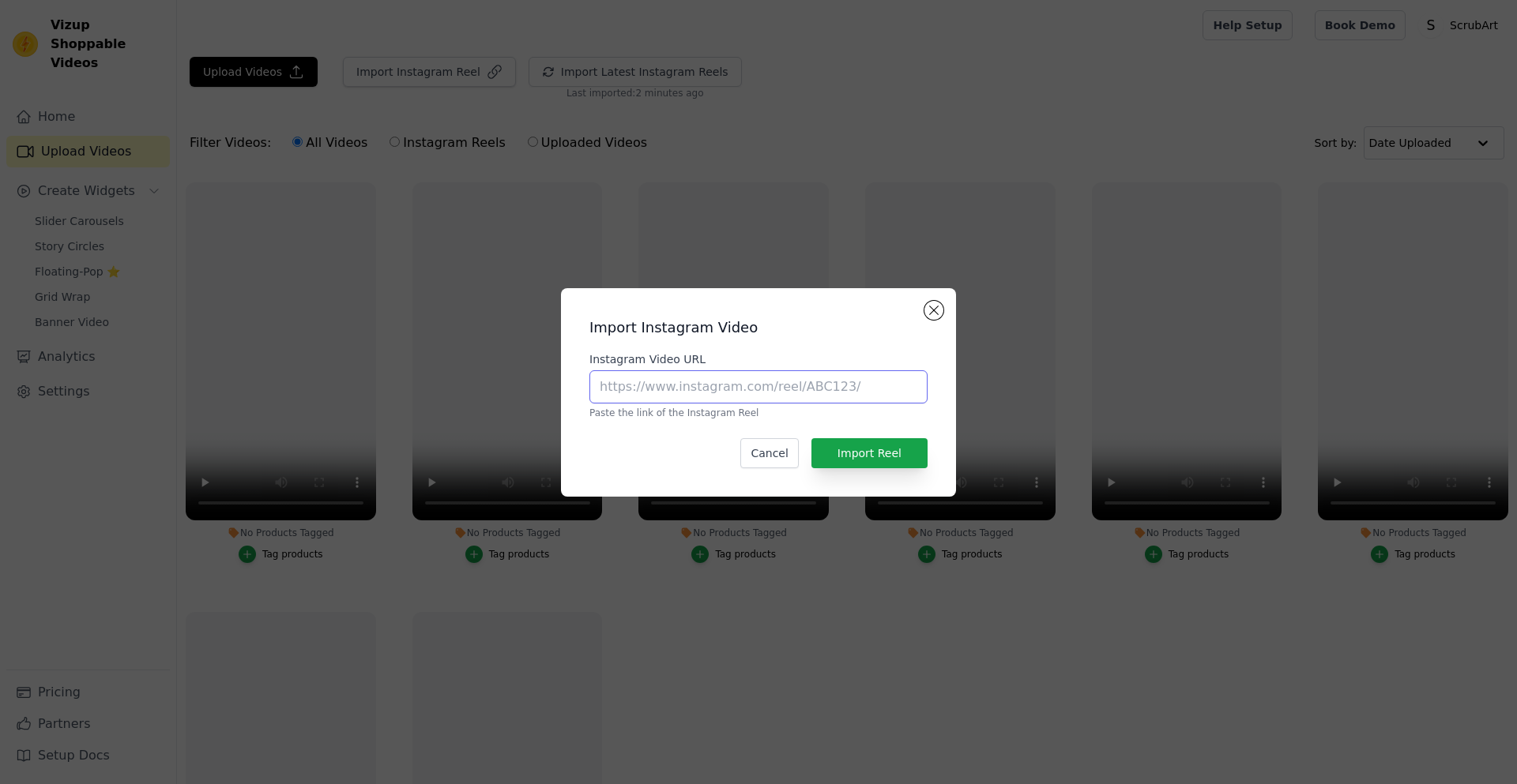
click at [711, 383] on input "Instagram Video URL" at bounding box center [758, 386] width 338 height 33
click at [686, 383] on input "Instagram Video URL" at bounding box center [758, 386] width 338 height 33
click at [941, 302] on div "Import Instagram Video Instagram Video URL Paste the link of the Instagram Reel…" at bounding box center [758, 393] width 369 height 183
click at [931, 308] on button "Close modal" at bounding box center [934, 311] width 19 height 19
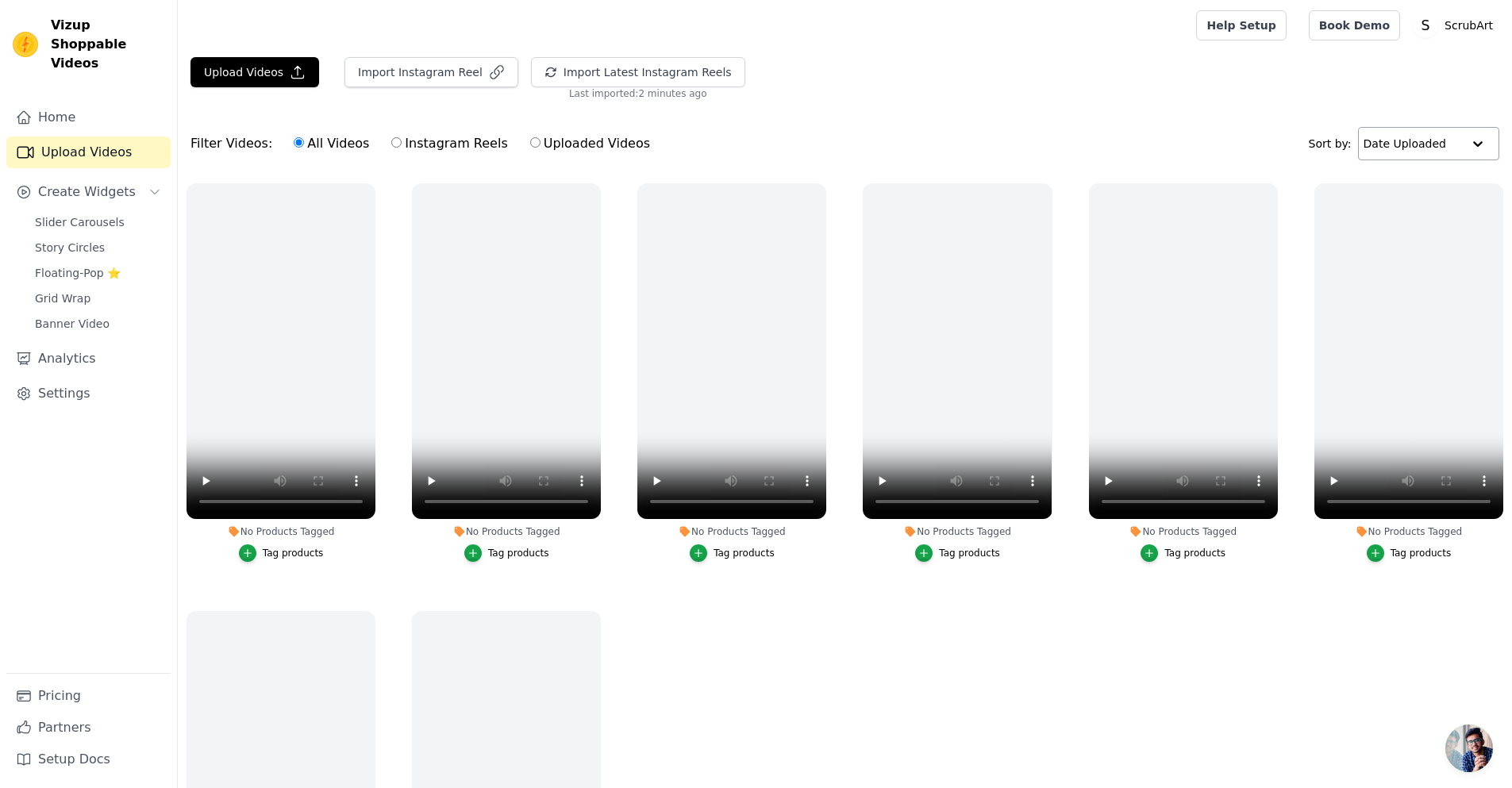
click at [1478, 138] on div at bounding box center [1478, 143] width 31 height 31
click at [907, 90] on div "Upload Videos Import Instagram Reel Import Latest Instagram Reels Import Latest…" at bounding box center [845, 78] width 1335 height 43
click at [391, 145] on input "Instagram Reels" at bounding box center [396, 142] width 10 height 10
radio input "true"
click at [531, 142] on input "Uploaded Videos" at bounding box center [535, 142] width 10 height 10
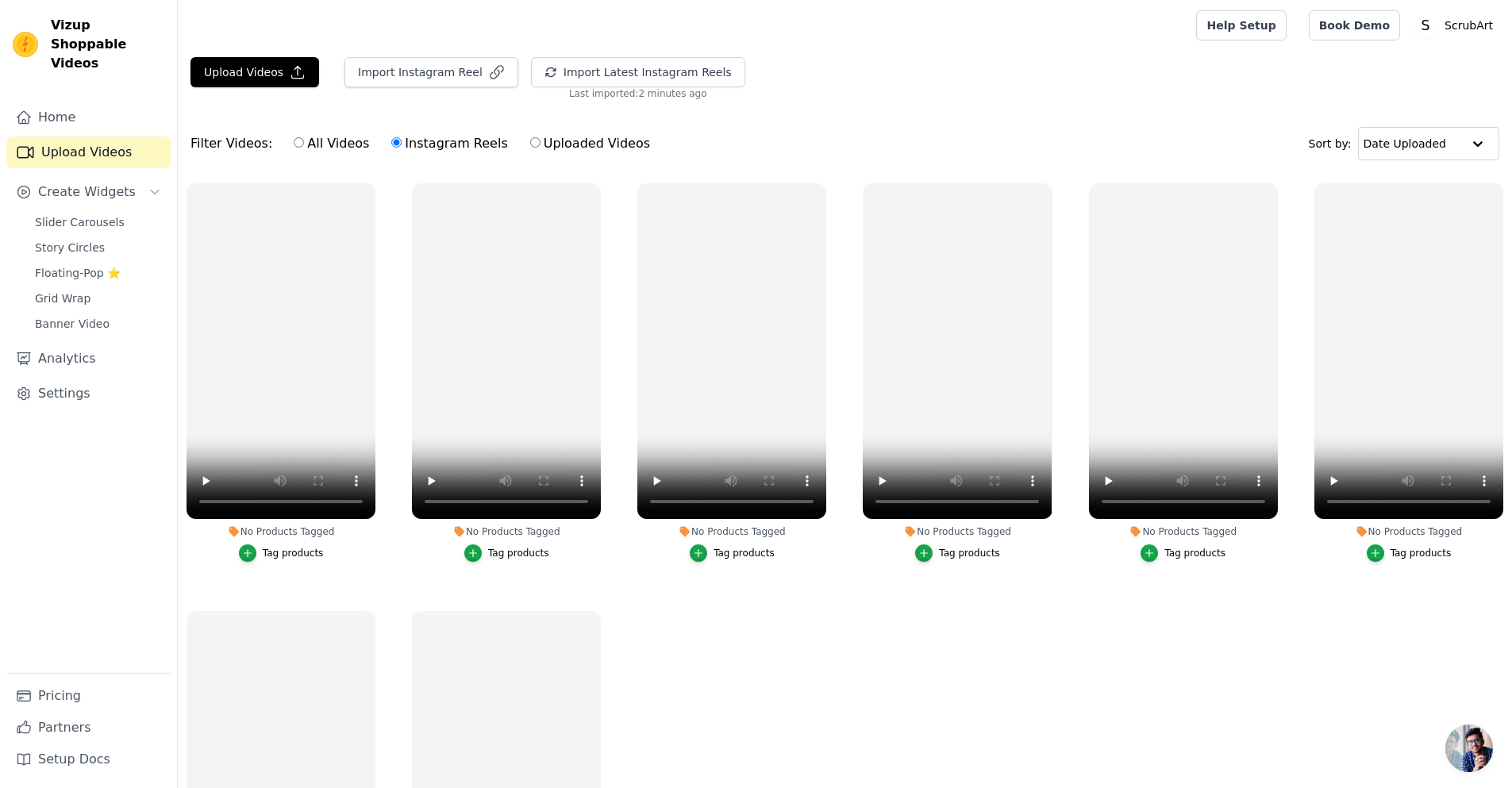
radio input "true"
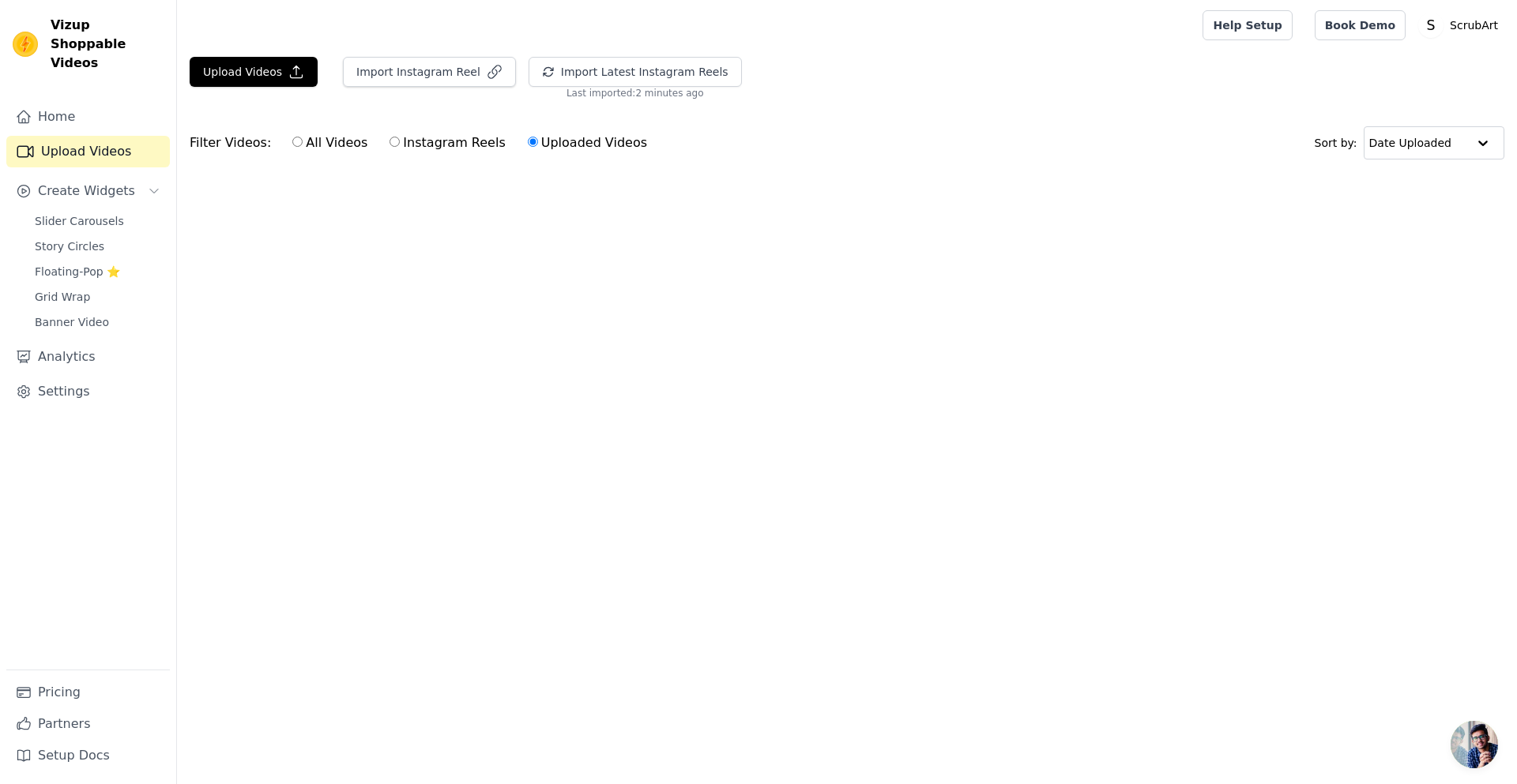
click at [389, 145] on input "Instagram Reels" at bounding box center [394, 142] width 10 height 10
radio input "true"
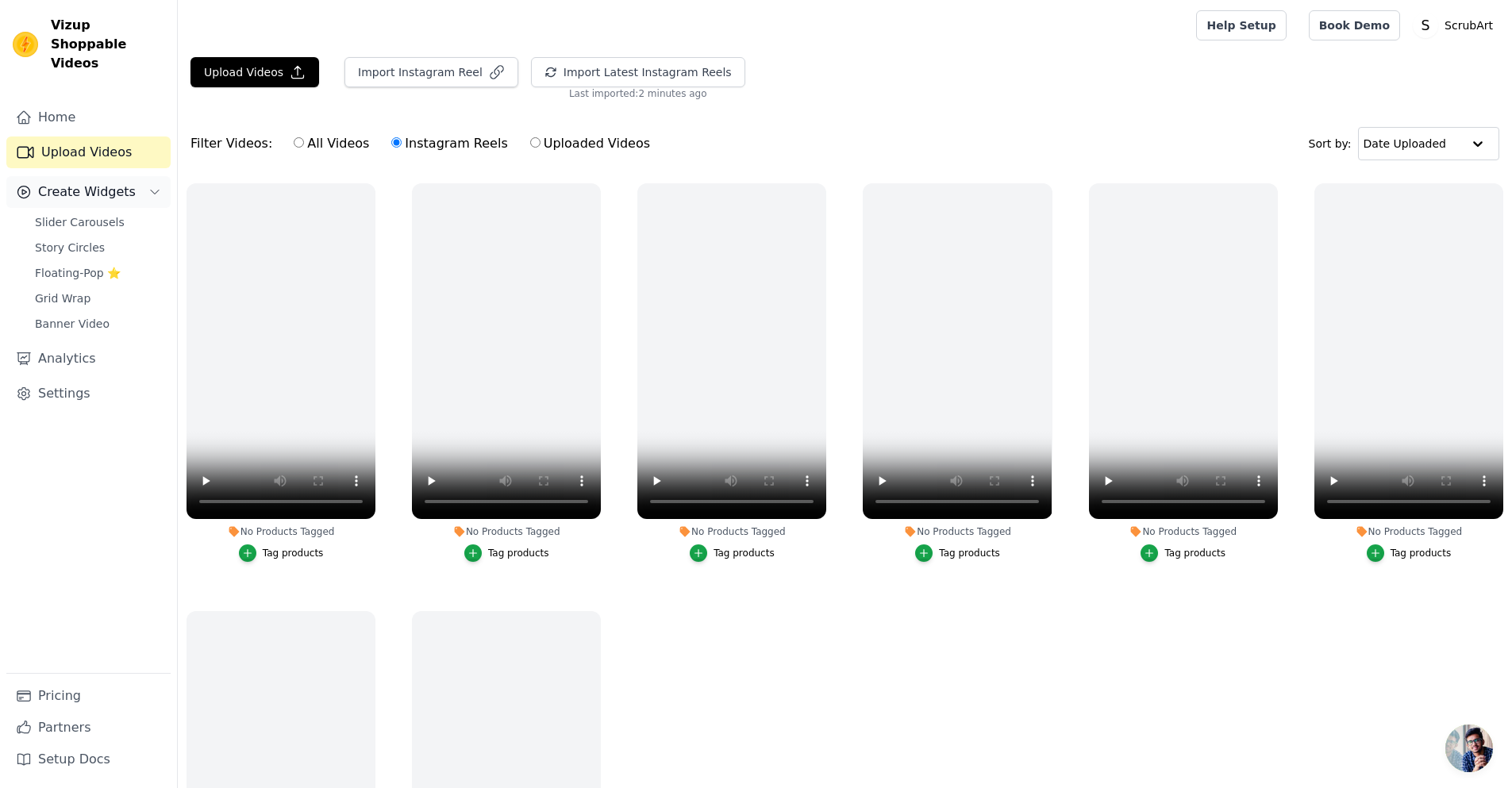
click at [150, 186] on icon "Sidebar" at bounding box center [154, 192] width 12 height 12
click at [58, 215] on span "Slider Carousels" at bounding box center [80, 222] width 90 height 16
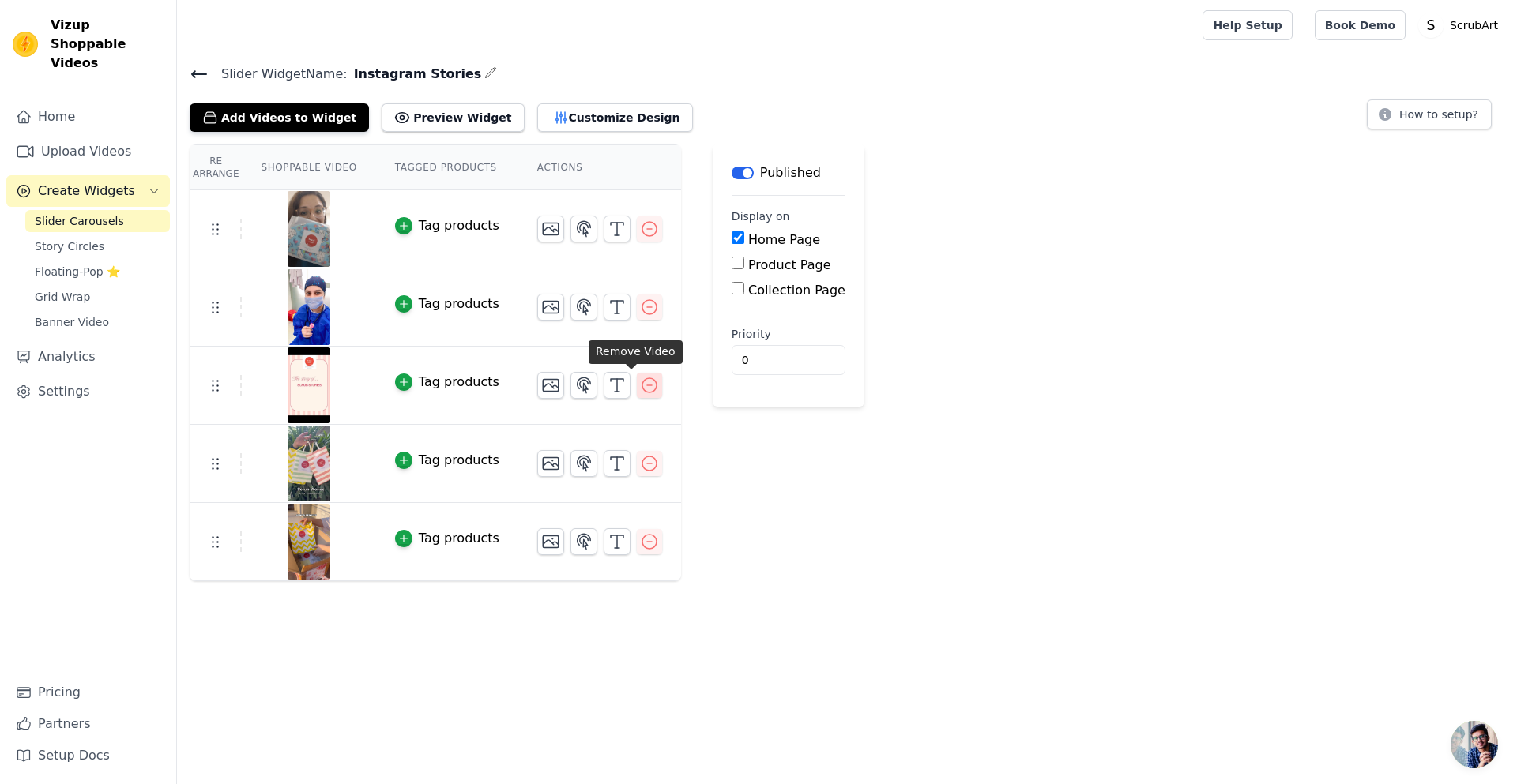
click at [639, 383] on icon "button" at bounding box center [649, 385] width 19 height 19
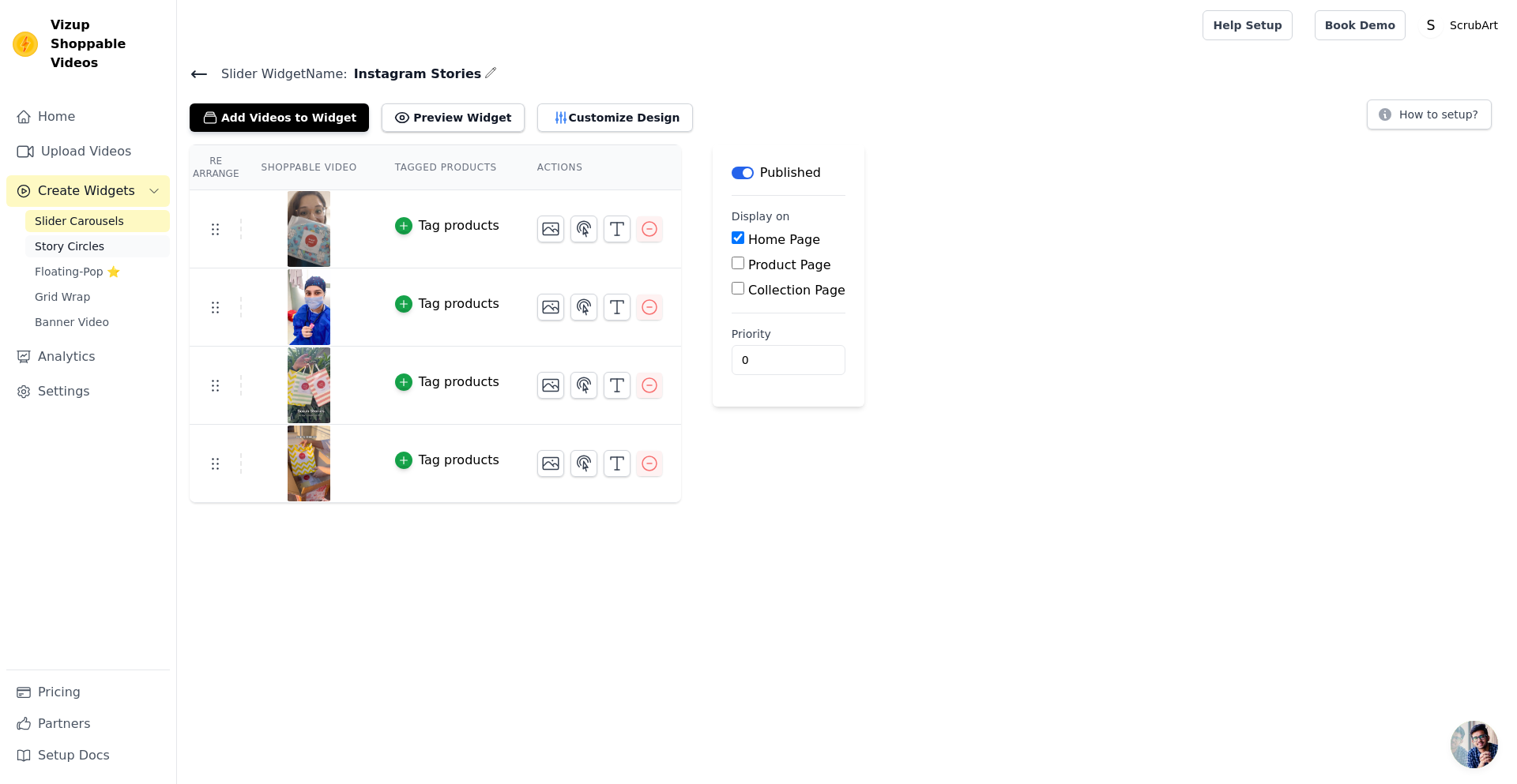
click at [68, 239] on span "Story Circles" at bounding box center [70, 247] width 70 height 16
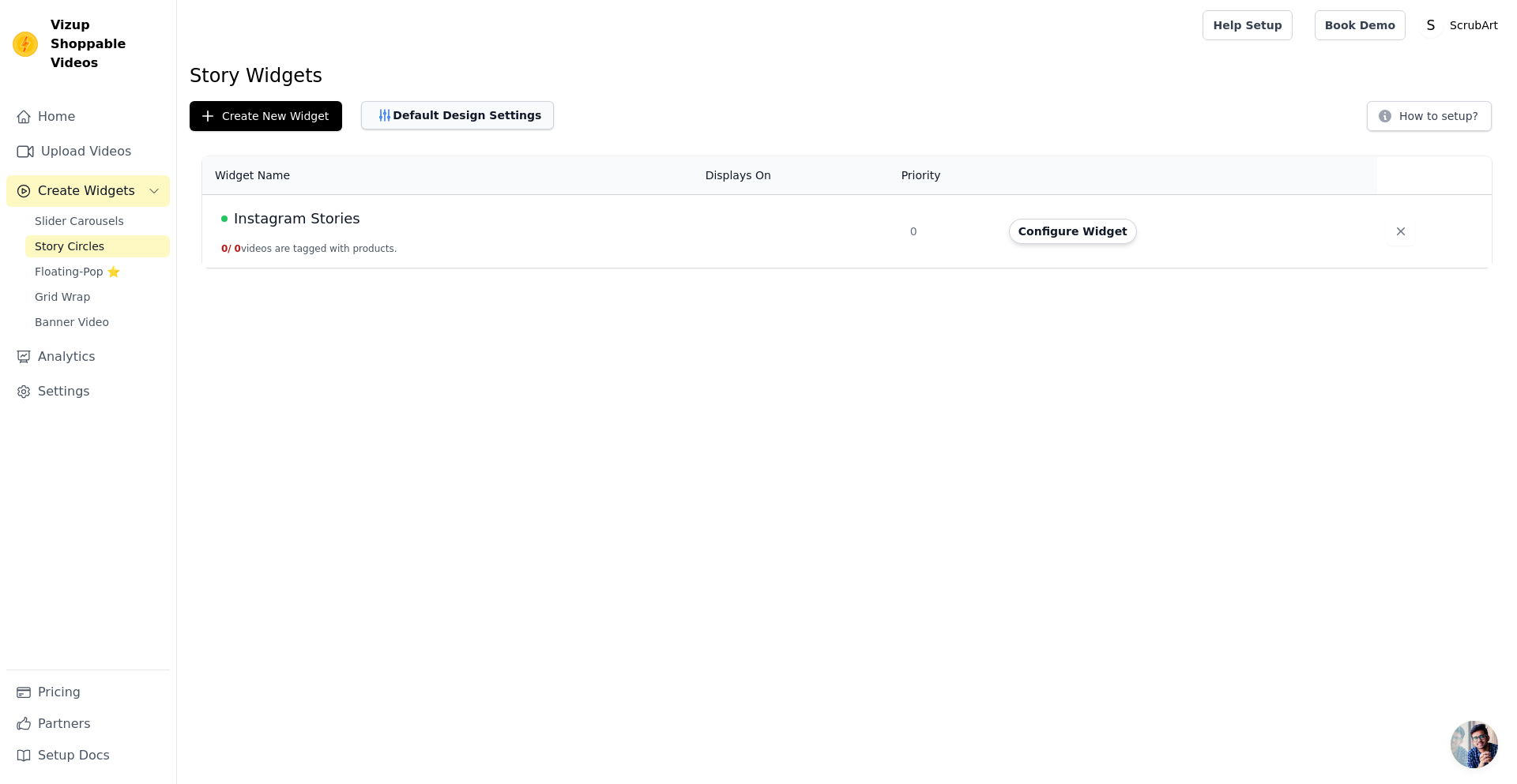
click at [420, 105] on button "Default Design Settings" at bounding box center [457, 115] width 193 height 28
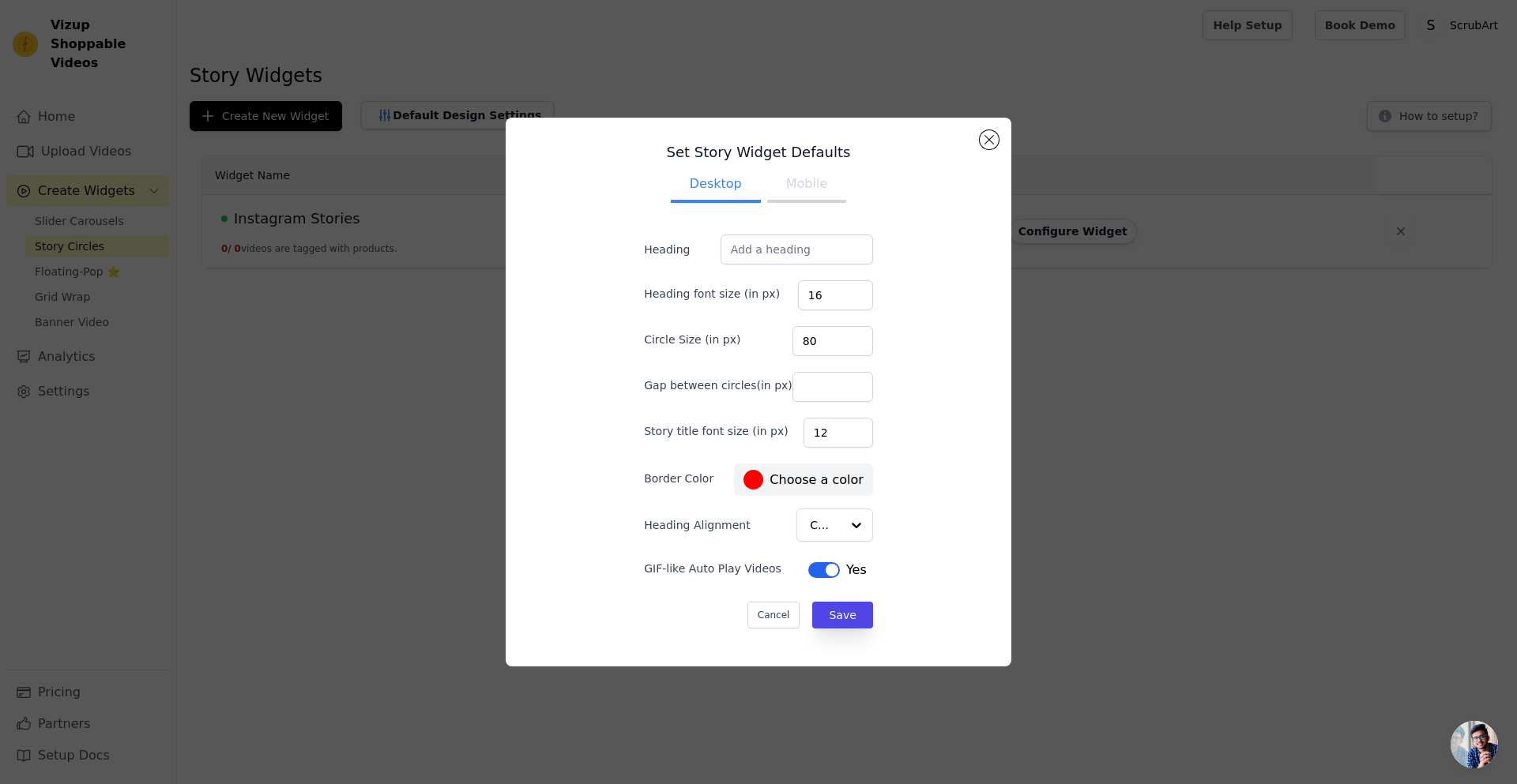
click at [788, 188] on button "Mobile" at bounding box center [807, 185] width 79 height 35
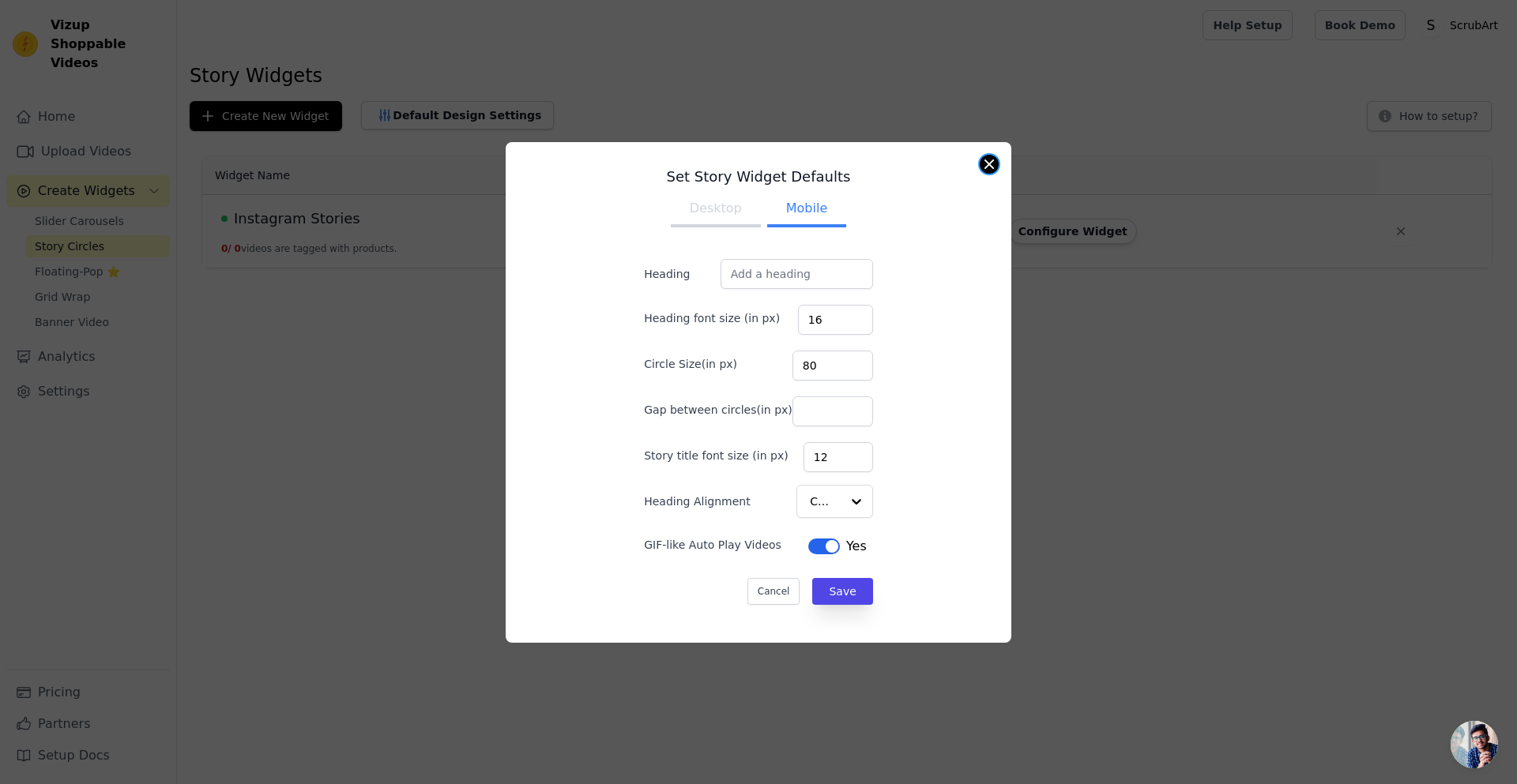
click at [990, 166] on button "Close modal" at bounding box center [989, 164] width 19 height 19
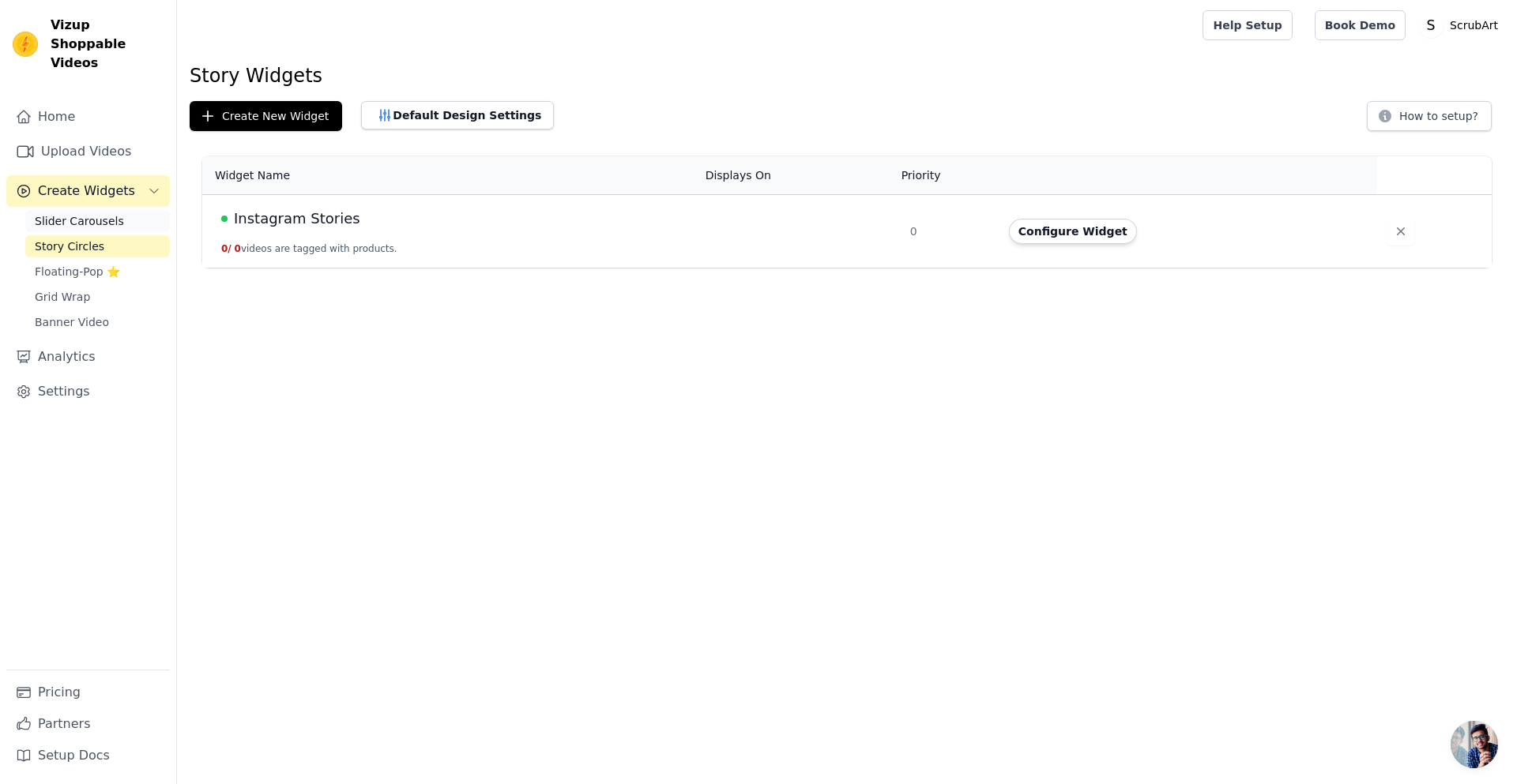
click at [66, 213] on span "Slider Carousels" at bounding box center [79, 221] width 90 height 16
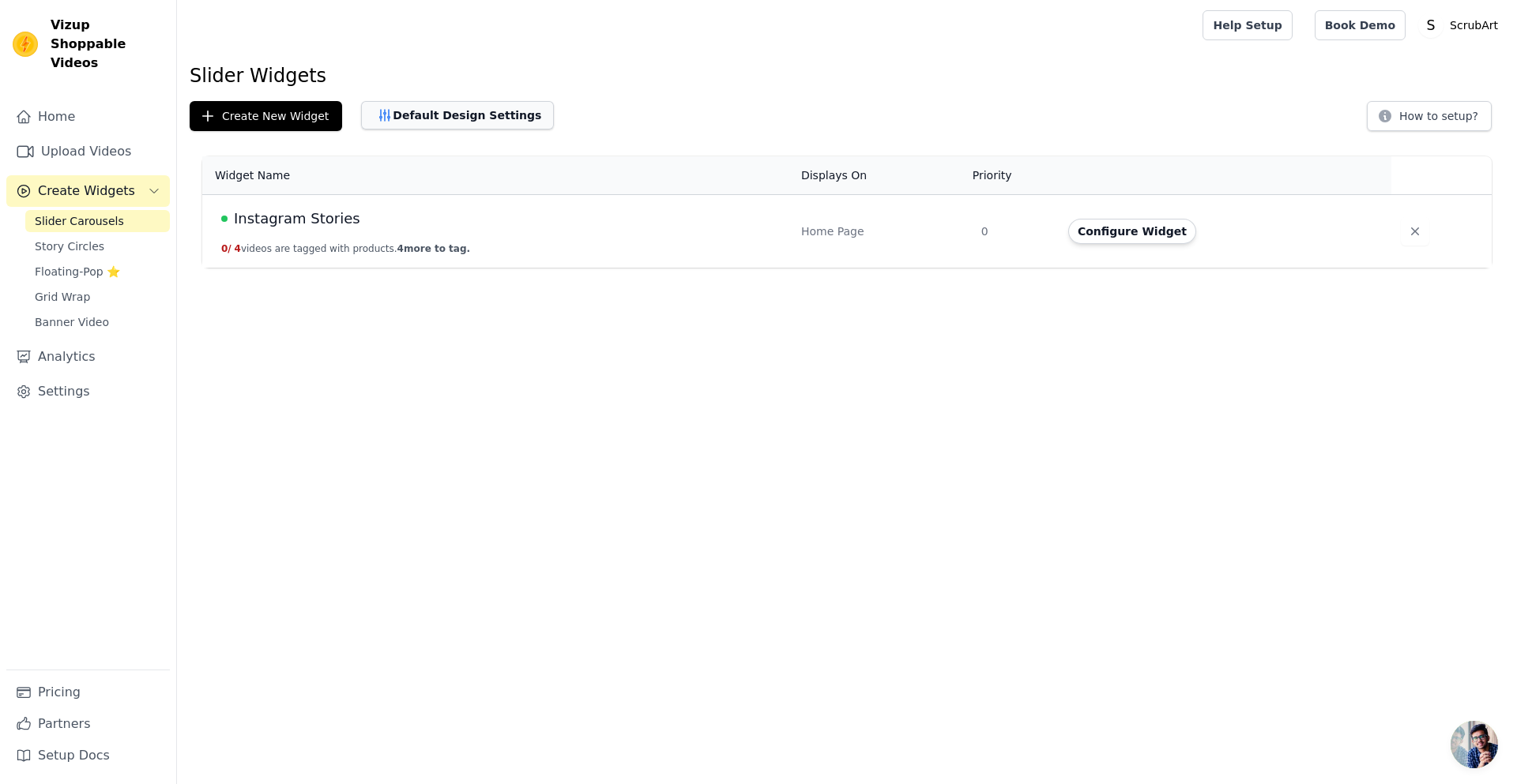
click at [447, 120] on button "Default Design Settings" at bounding box center [457, 115] width 193 height 28
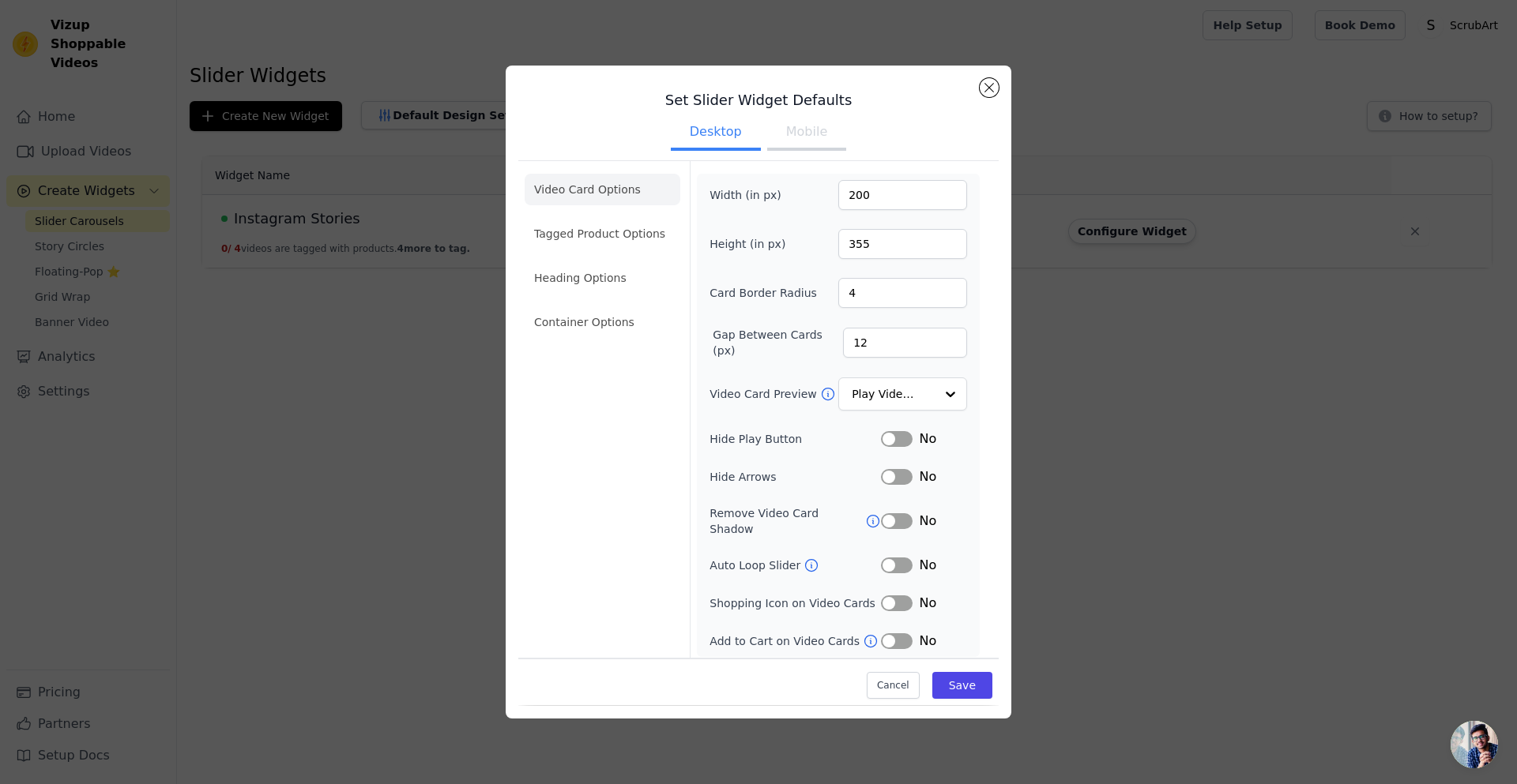
click at [800, 140] on button "Mobile" at bounding box center [807, 133] width 79 height 35
click at [936, 393] on div at bounding box center [949, 394] width 31 height 31
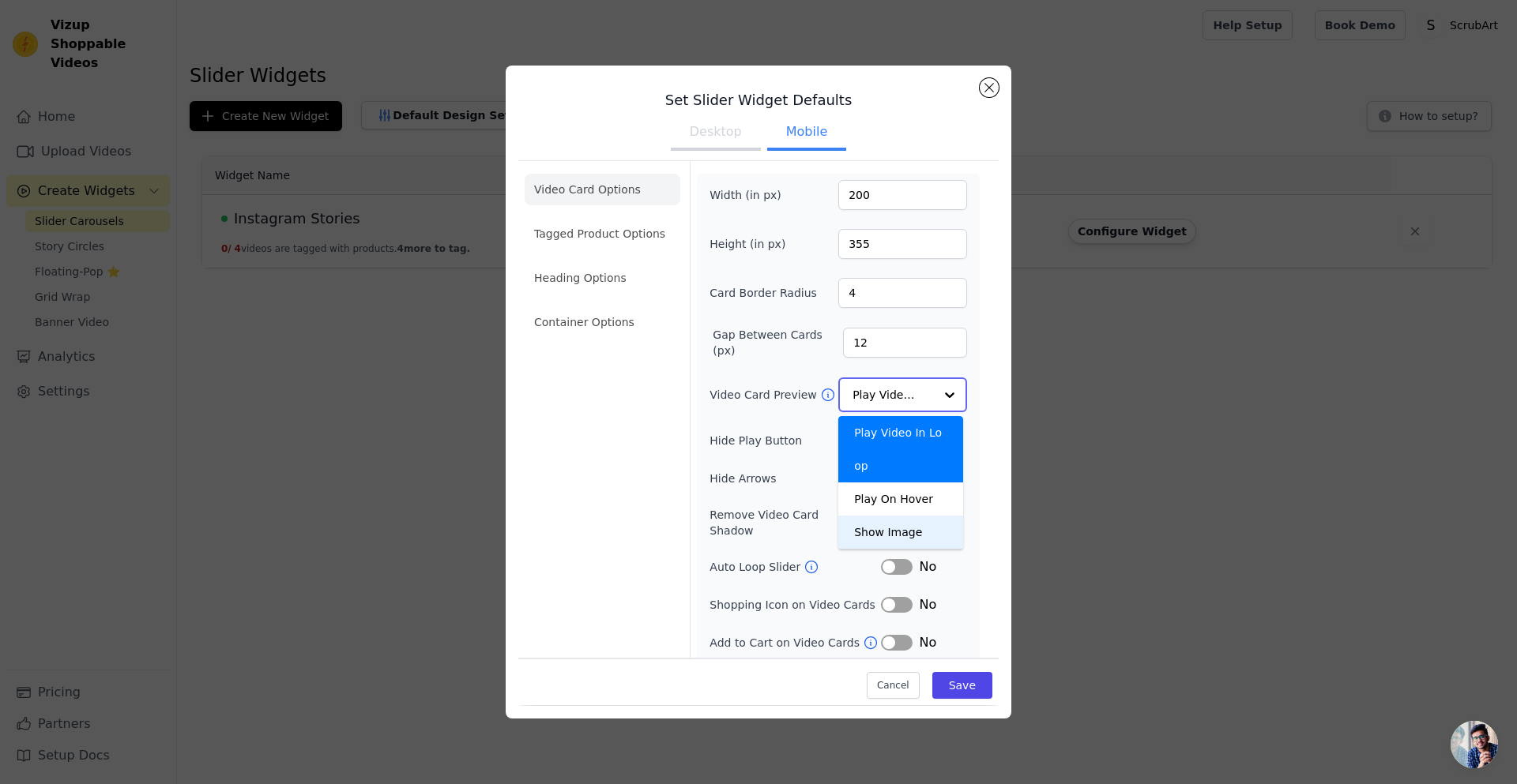
click at [883, 516] on div "Show Image" at bounding box center [900, 532] width 125 height 33
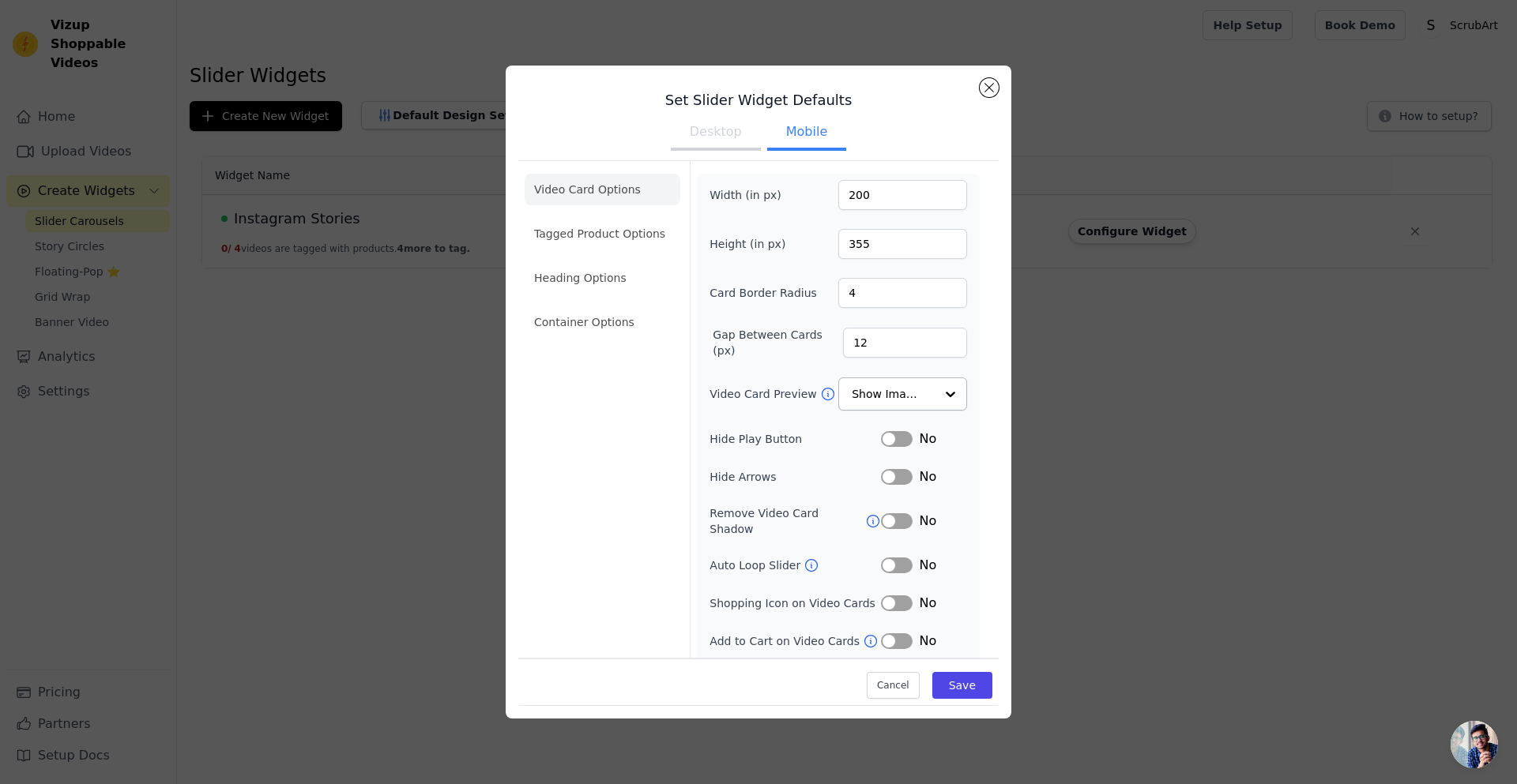
click at [707, 134] on button "Desktop" at bounding box center [715, 133] width 90 height 35
click at [937, 398] on div at bounding box center [949, 394] width 31 height 31
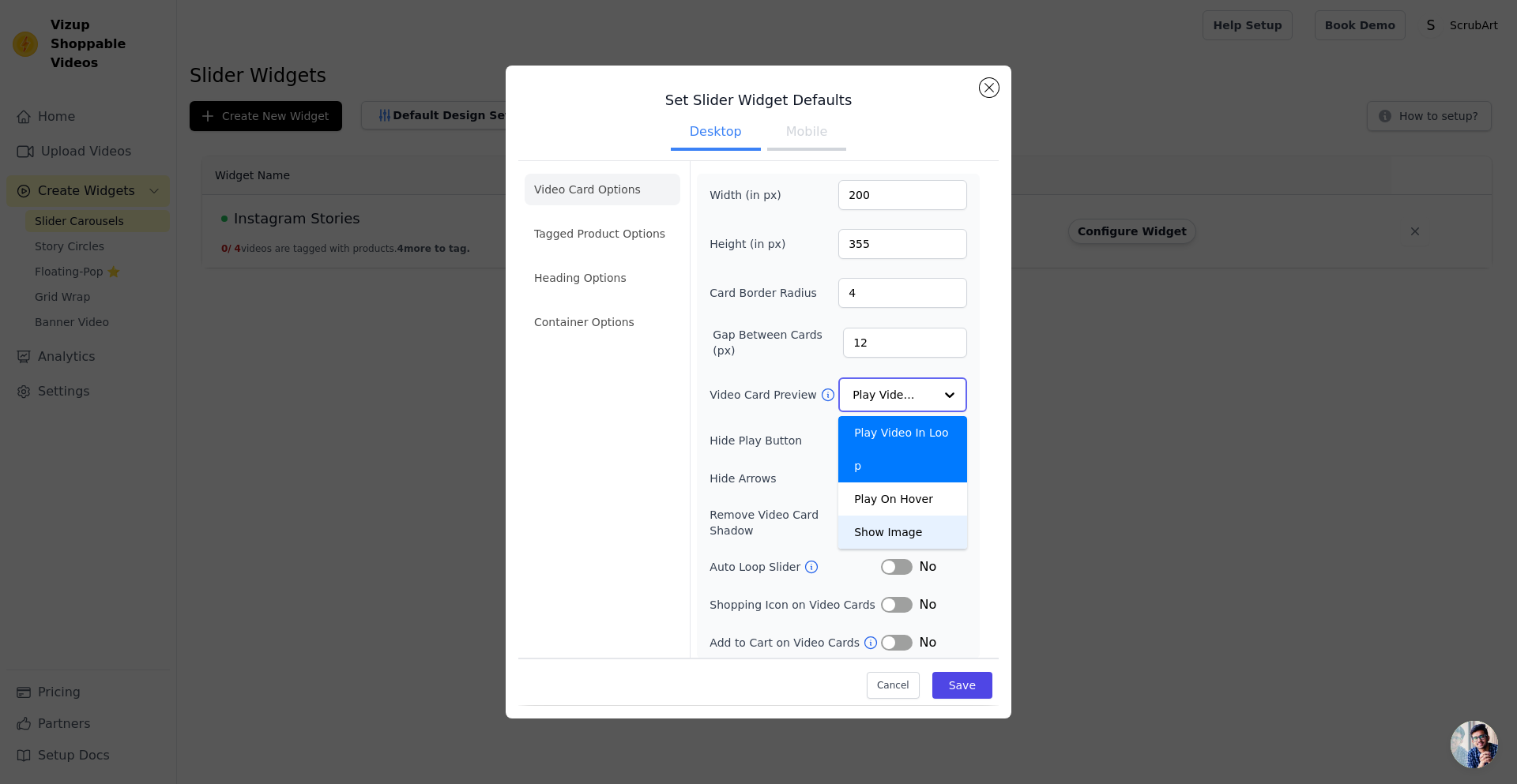
click at [889, 516] on div "Show Image" at bounding box center [902, 532] width 128 height 33
click at [922, 387] on input "Video Card Preview" at bounding box center [893, 394] width 81 height 31
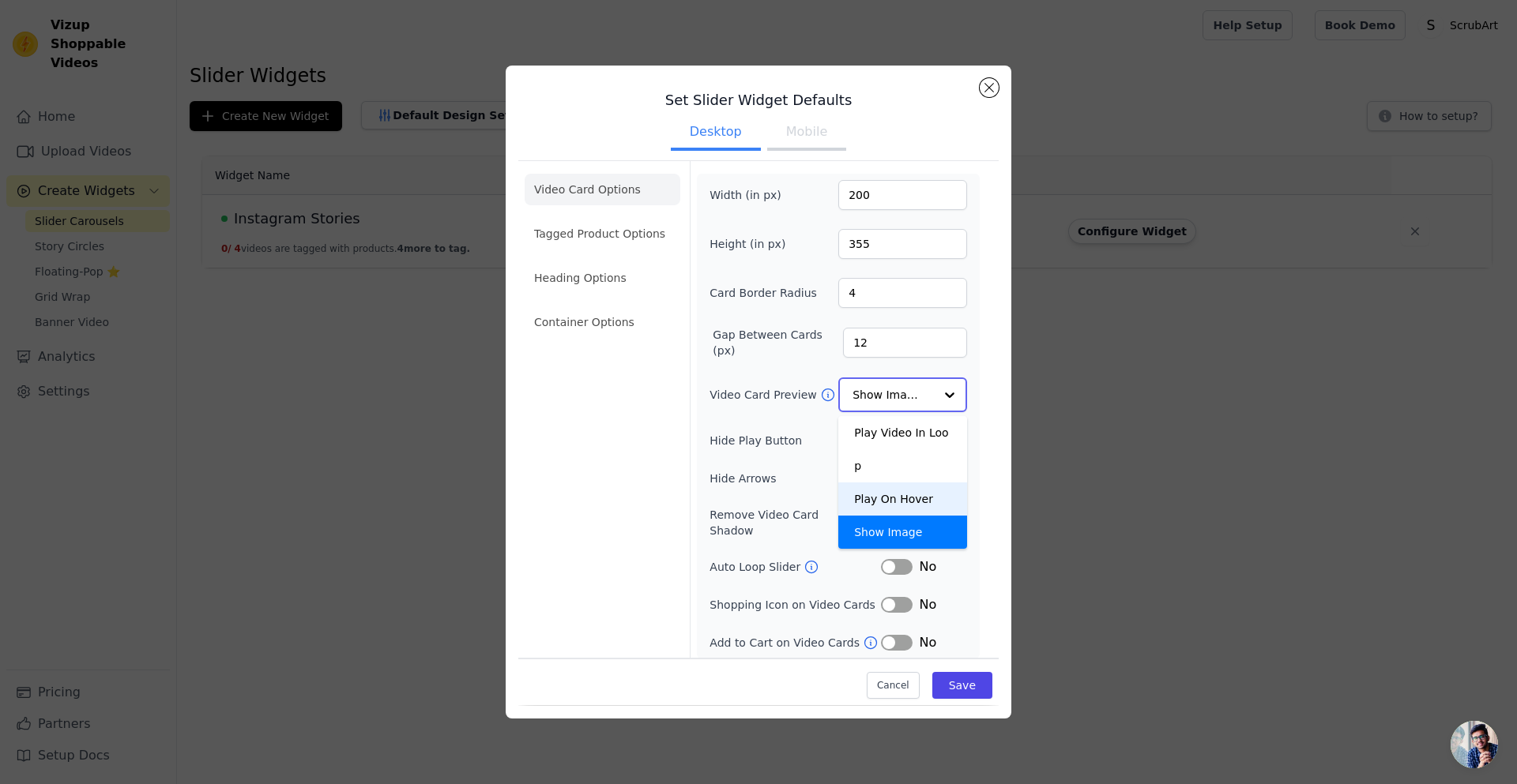
click at [899, 483] on div "Play On Hover" at bounding box center [902, 499] width 128 height 33
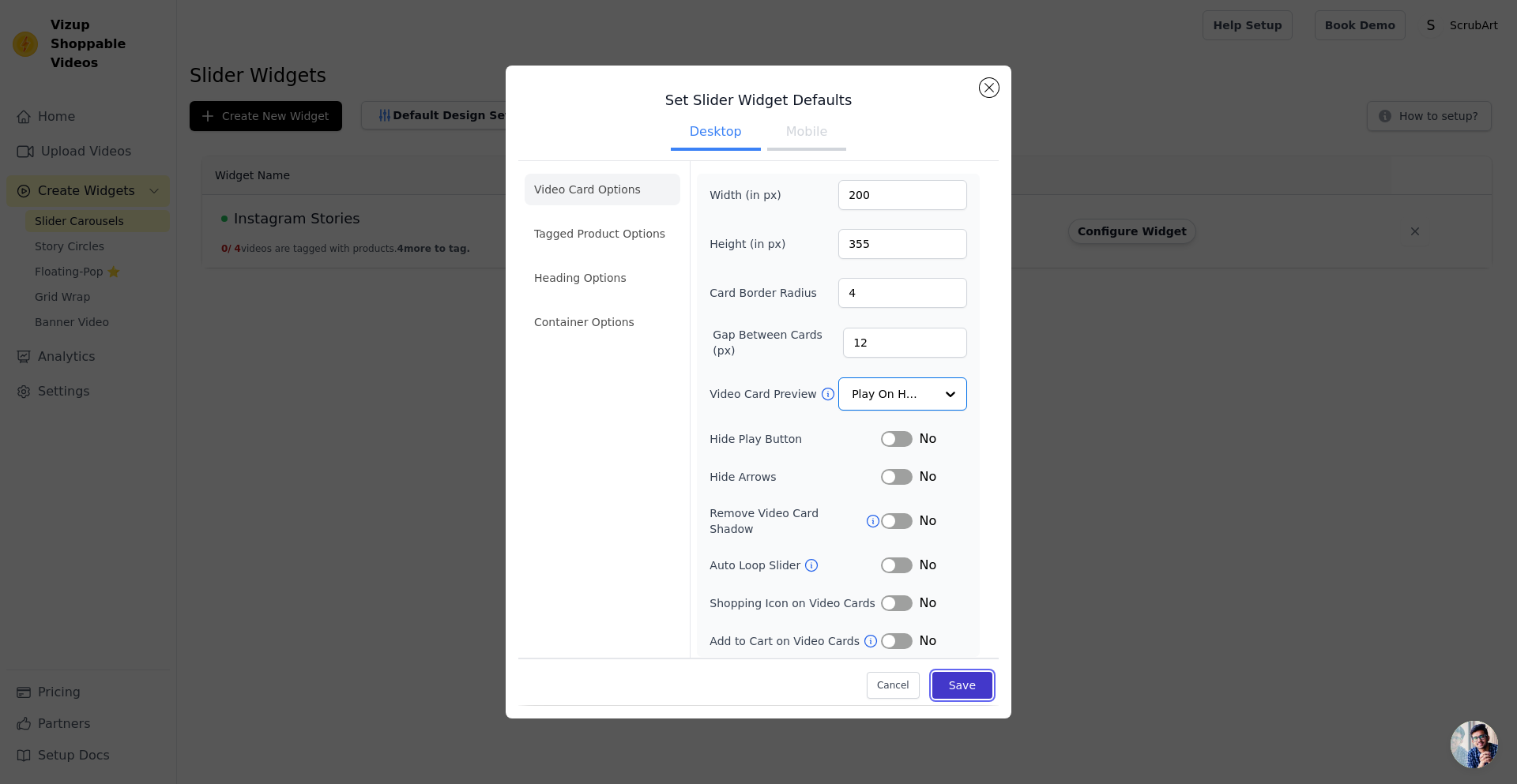
click at [967, 683] on button "Save" at bounding box center [963, 687] width 60 height 26
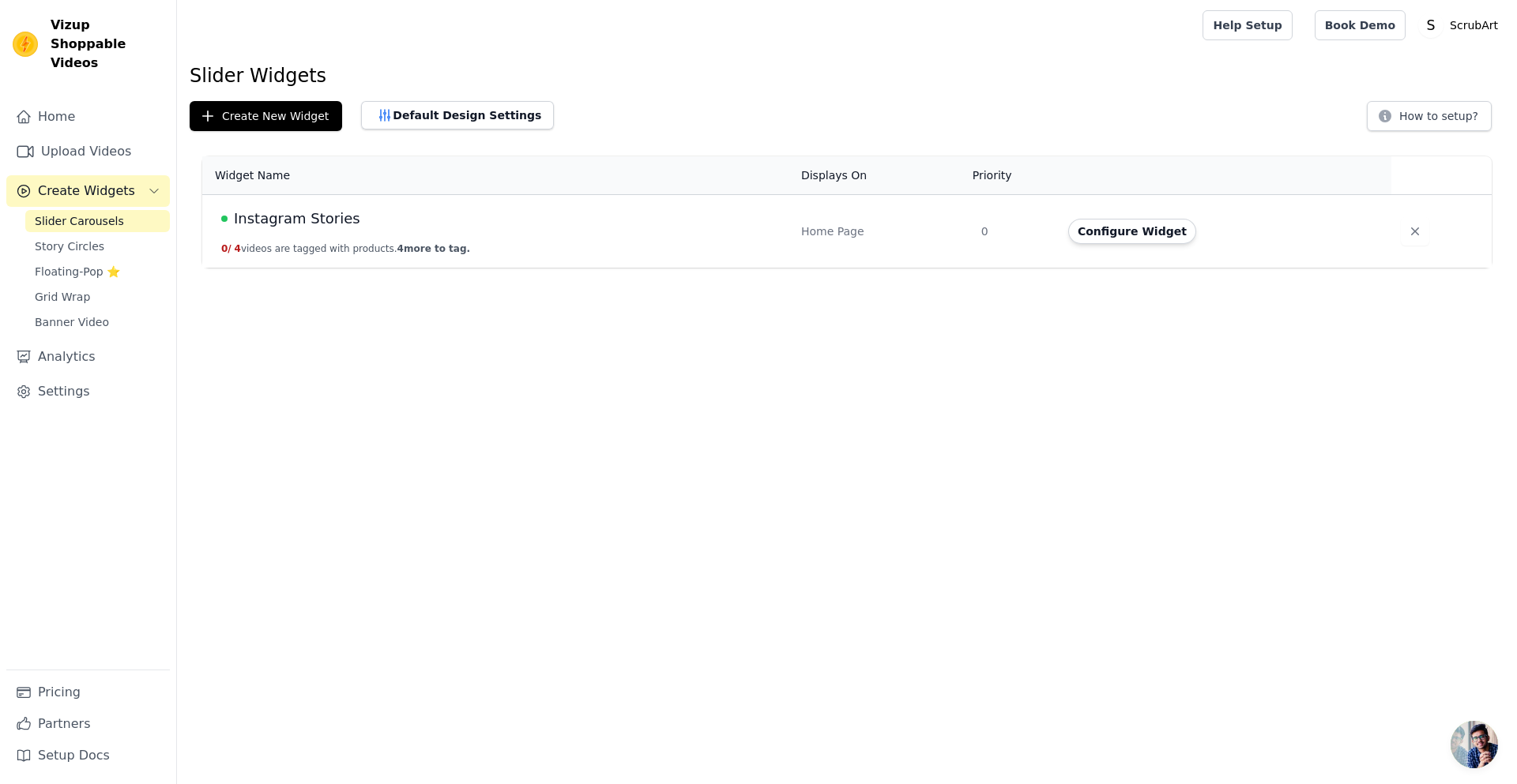
click at [447, 217] on div "Instagram Stories" at bounding box center [502, 218] width 561 height 22
click at [465, 105] on button "Default Design Settings" at bounding box center [457, 115] width 193 height 28
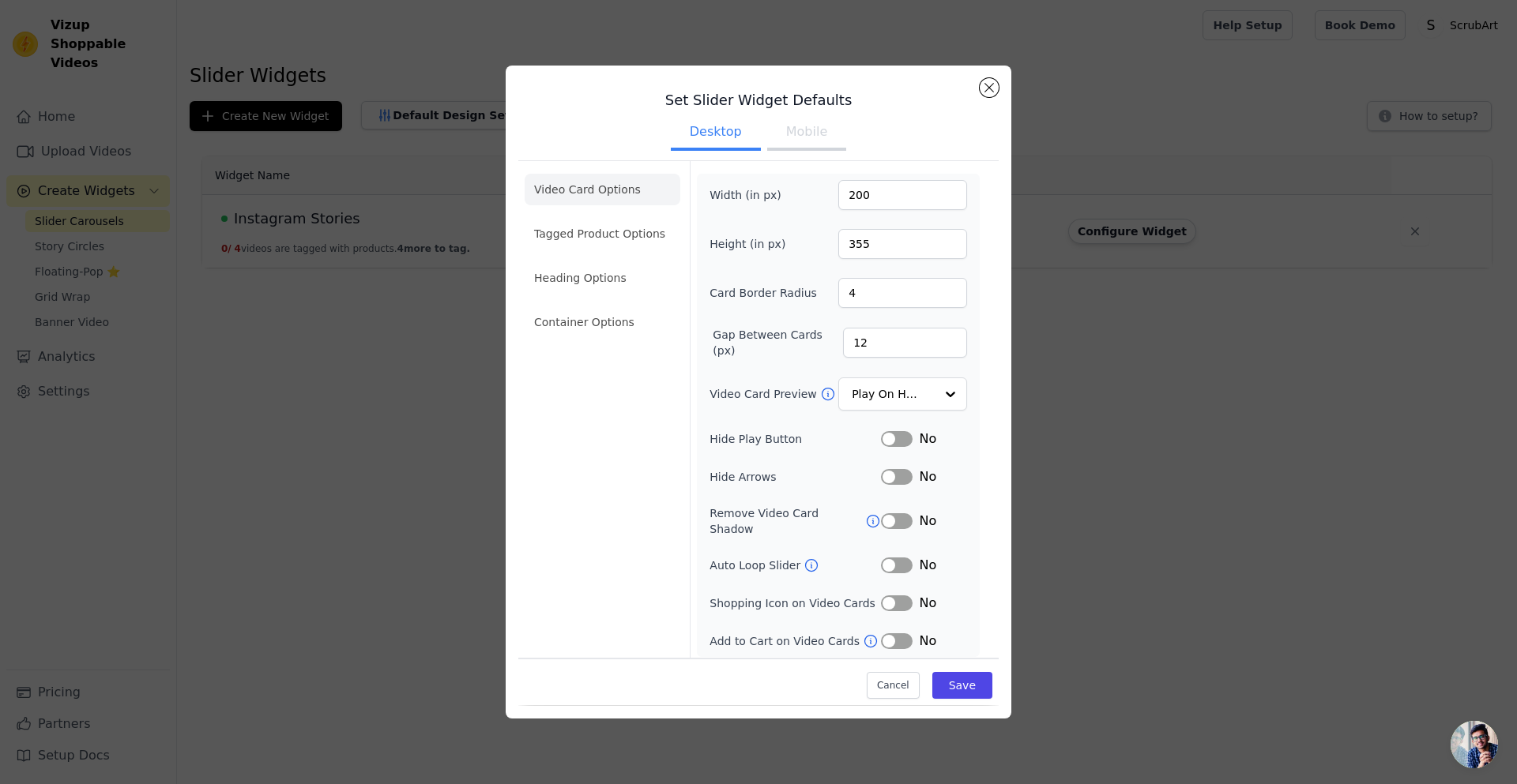
click at [812, 133] on button "Mobile" at bounding box center [807, 133] width 79 height 35
click at [914, 388] on input "Video Card Preview" at bounding box center [893, 394] width 81 height 31
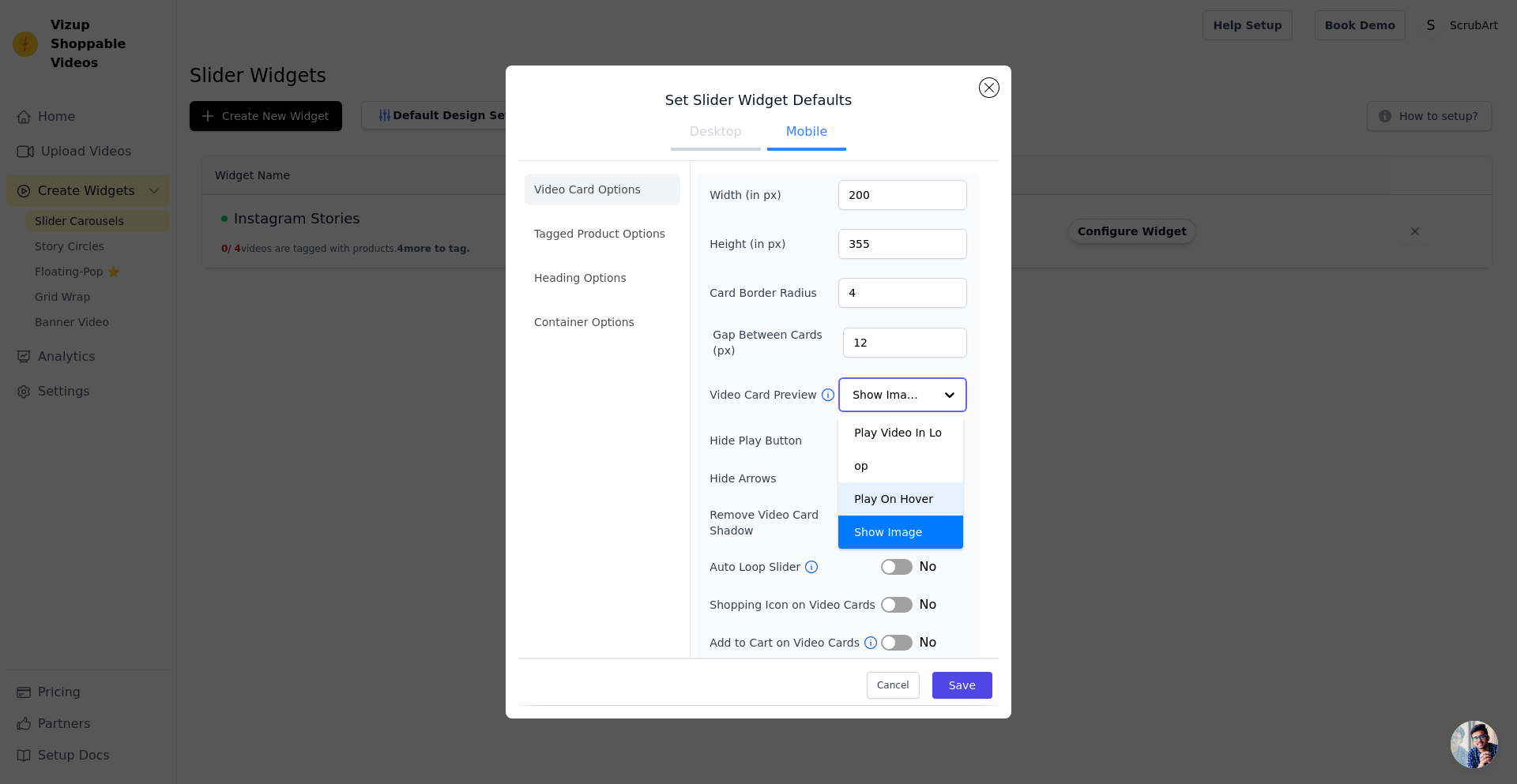
click at [877, 483] on div "Play On Hover" at bounding box center [900, 499] width 125 height 33
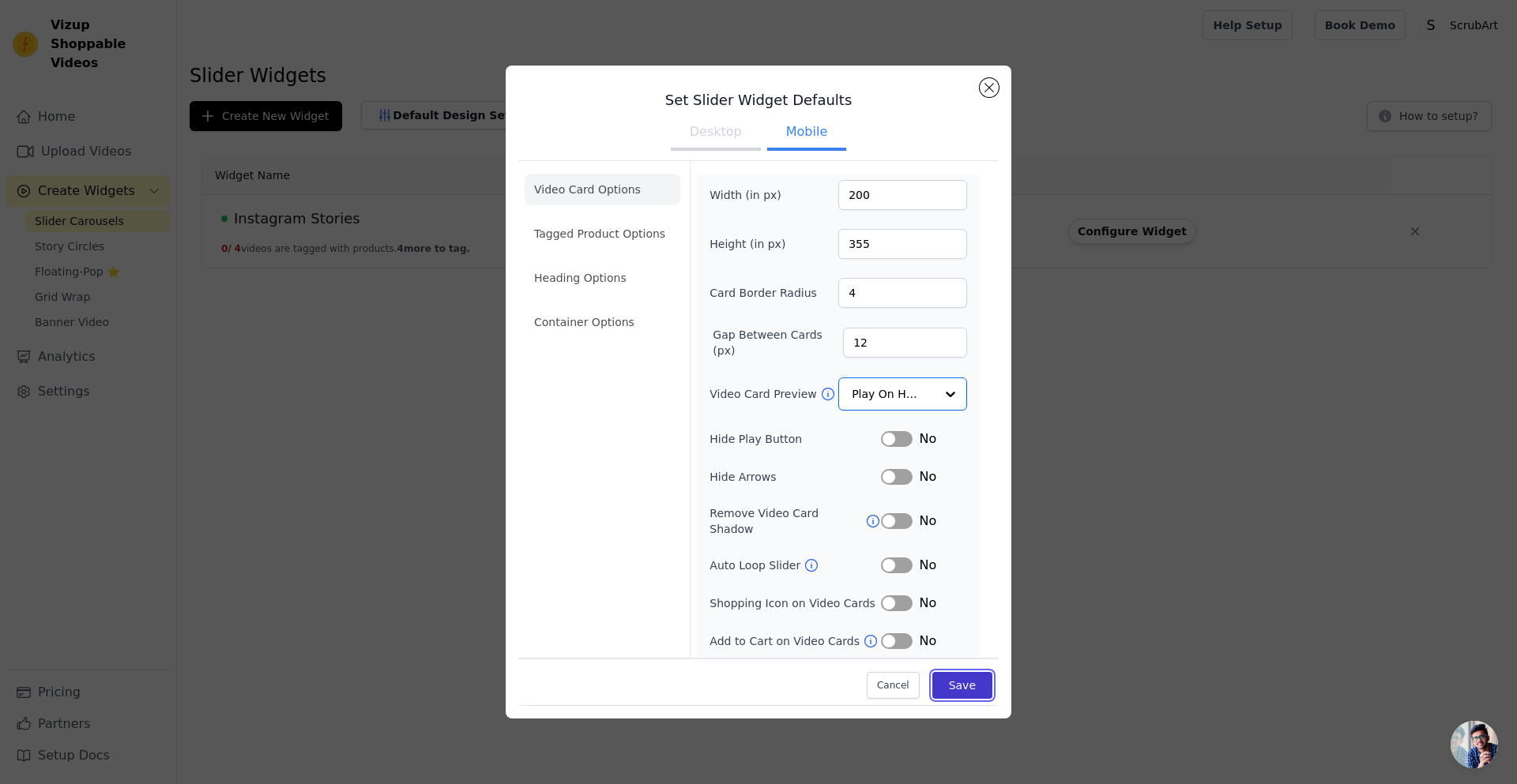
click at [958, 678] on button "Save" at bounding box center [963, 687] width 60 height 26
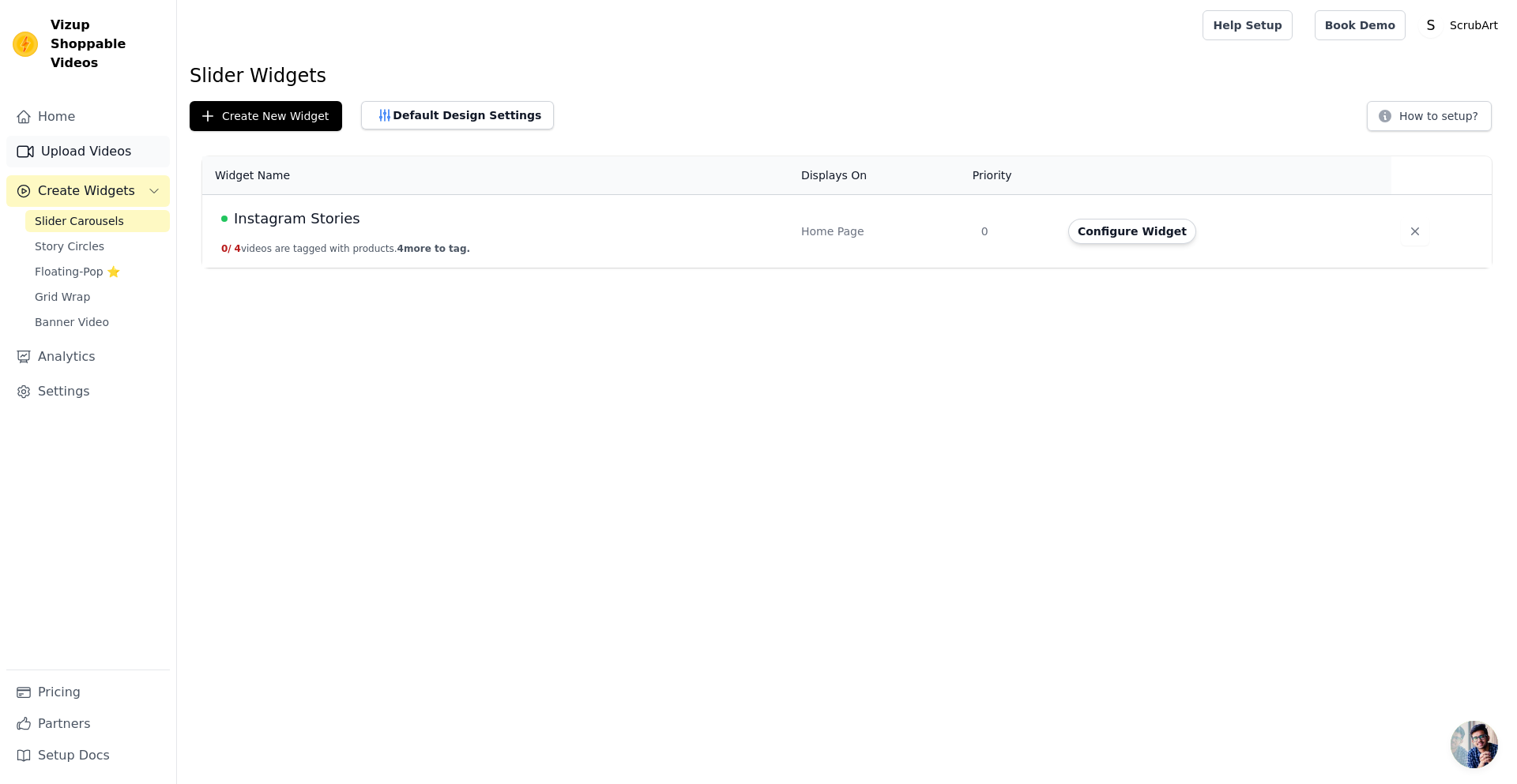
click at [65, 136] on link "Upload Videos" at bounding box center [88, 151] width 163 height 31
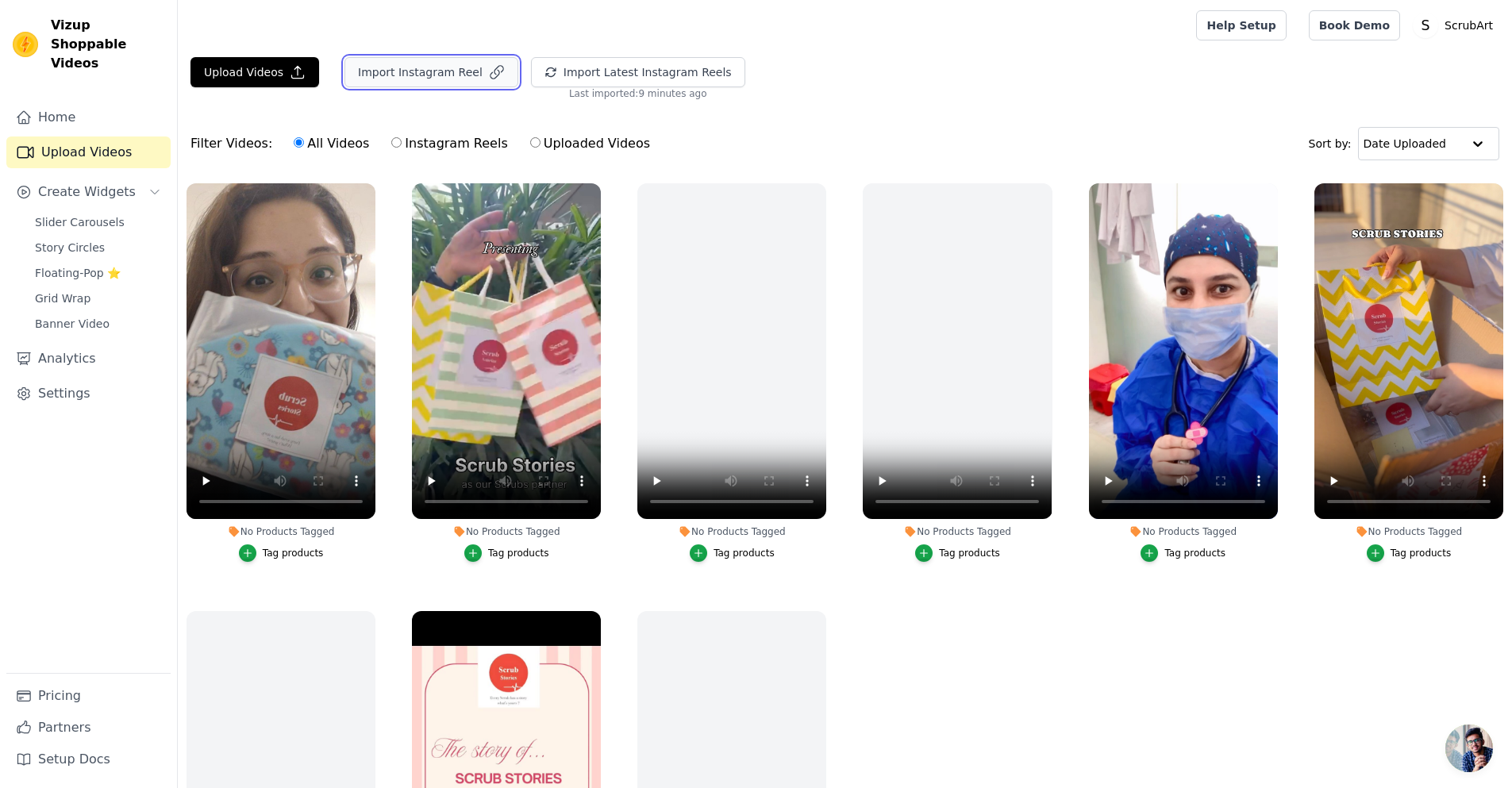
click at [397, 77] on button "Import Instagram Reel" at bounding box center [431, 72] width 174 height 30
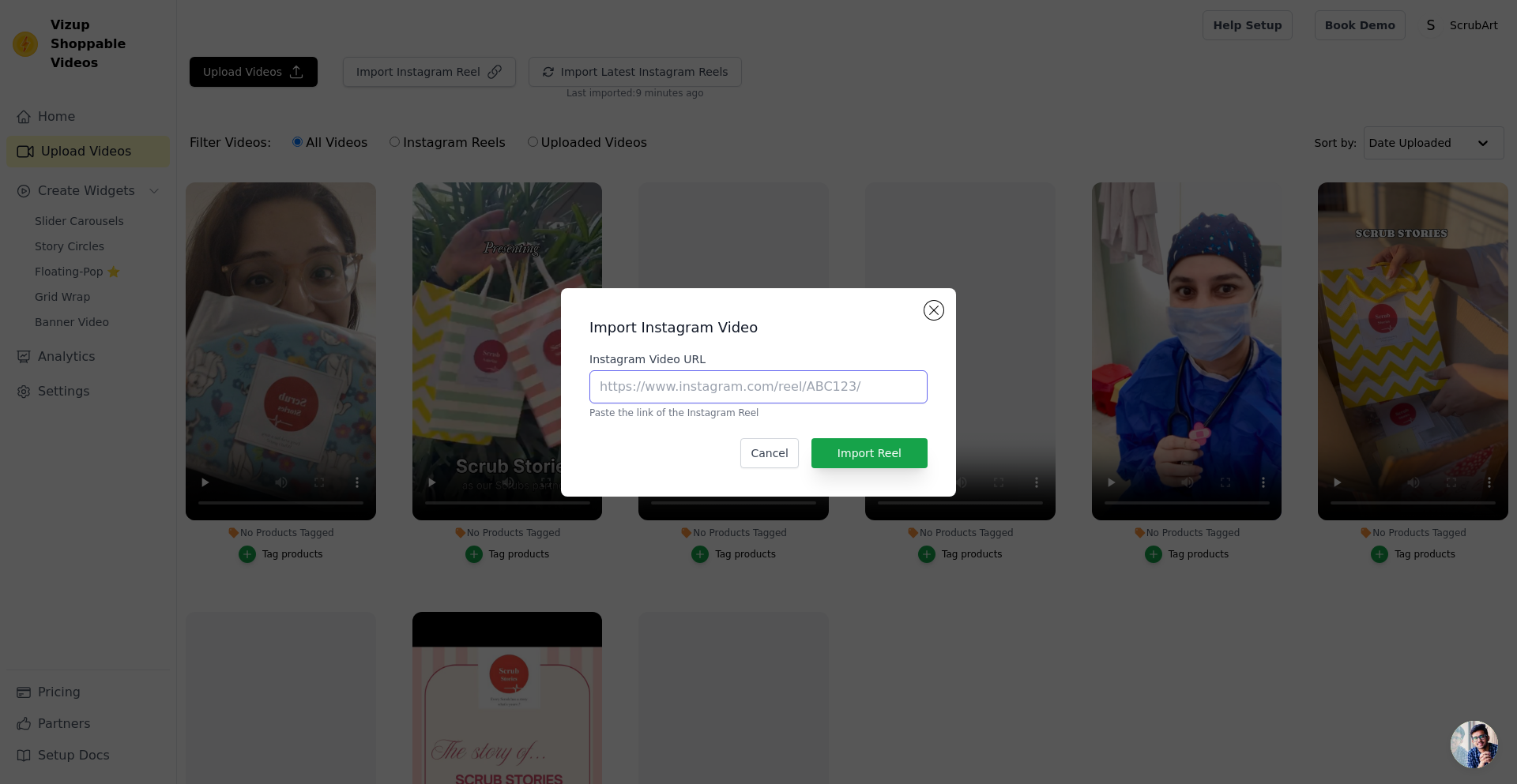
click at [810, 380] on input "Instagram Video URL" at bounding box center [758, 386] width 338 height 33
paste input "https://www.instagram.com/p/DJRKjmjhWfX/?igsh=MW9hbW9oNHIyYWJhNg%3D%3D"
type input "https://www.instagram.com/p/DJRKjmjhWfX/?igsh=MW9hbW9oNHIyYWJhNg%3D%3D"
click at [869, 456] on button "Import Reel" at bounding box center [869, 453] width 116 height 30
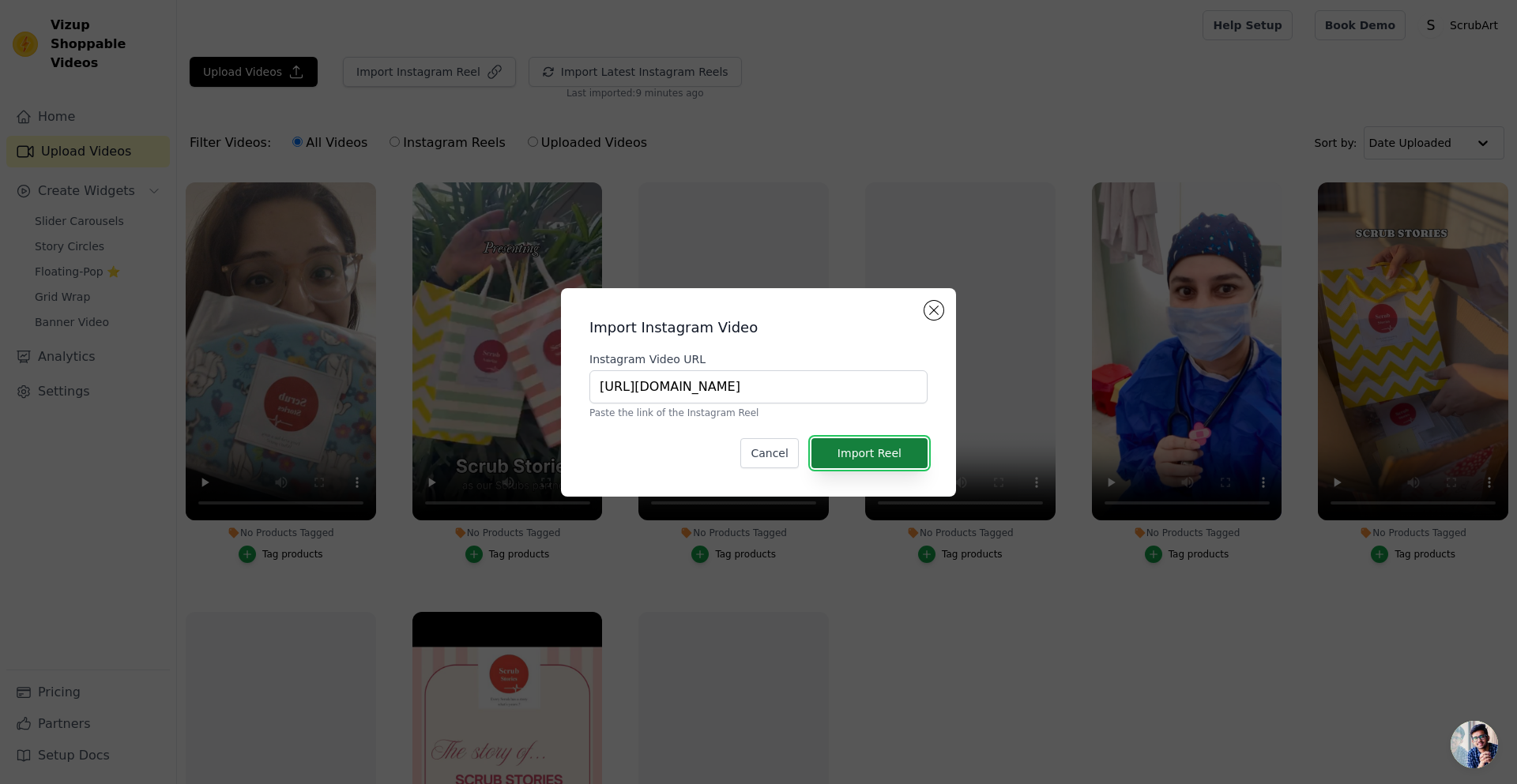
scroll to position [0, 0]
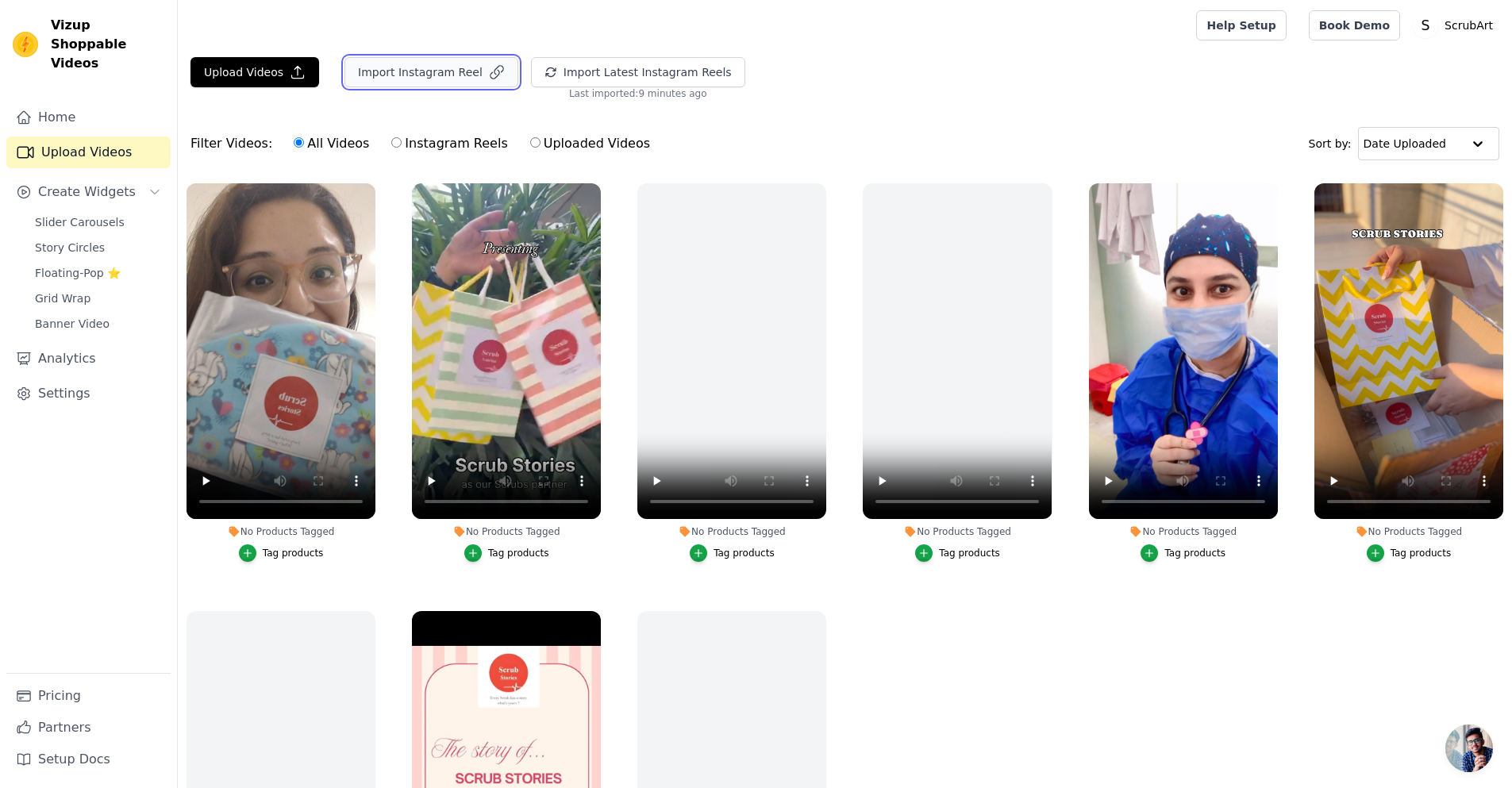
click at [432, 72] on button "Import Instagram Reel" at bounding box center [431, 72] width 174 height 30
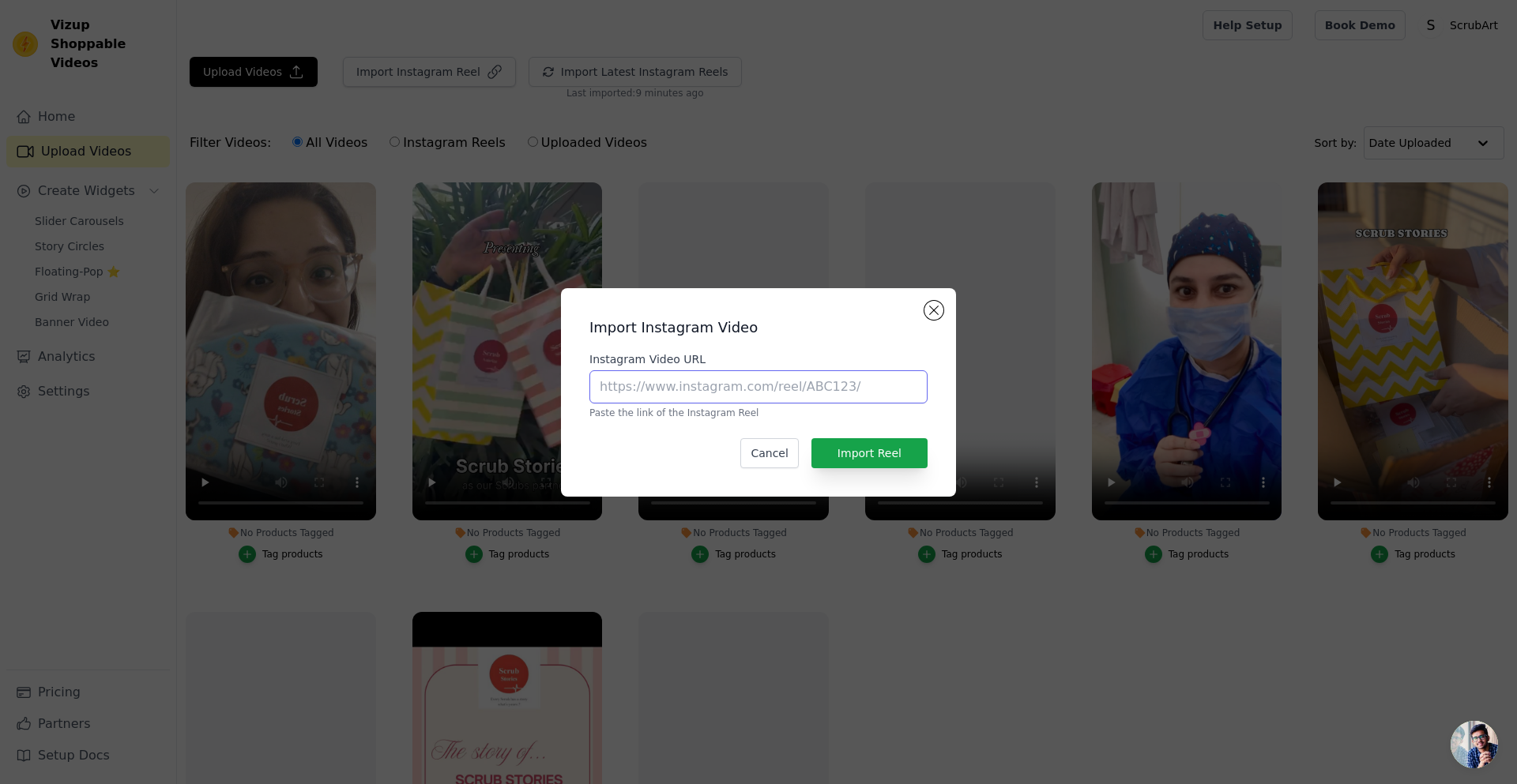
click at [734, 387] on input "Instagram Video URL" at bounding box center [758, 386] width 338 height 33
click at [860, 393] on input "Instagram Video URL" at bounding box center [758, 386] width 338 height 33
paste input "https://www.instagram.com/p/DANxdSltAJ5/?igsh=MW9lcnBobGM4dmFhcg%3D%3D"
type input "https://www.instagram.com/p/DANxdSltAJ5/?igsh=MW9lcnBobGM4dmFhcg%3D%3D"
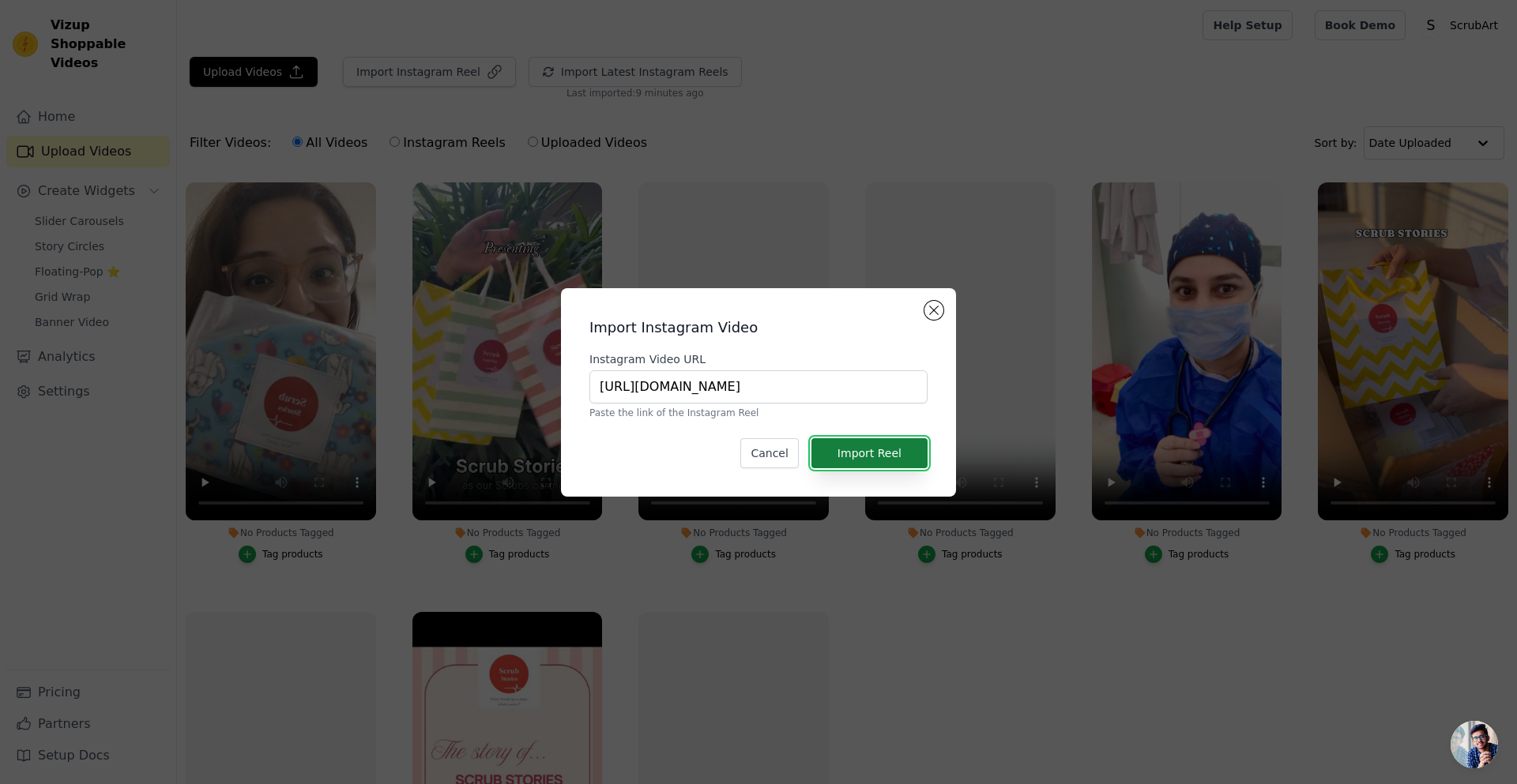
click at [882, 451] on button "Import Reel" at bounding box center [869, 453] width 116 height 30
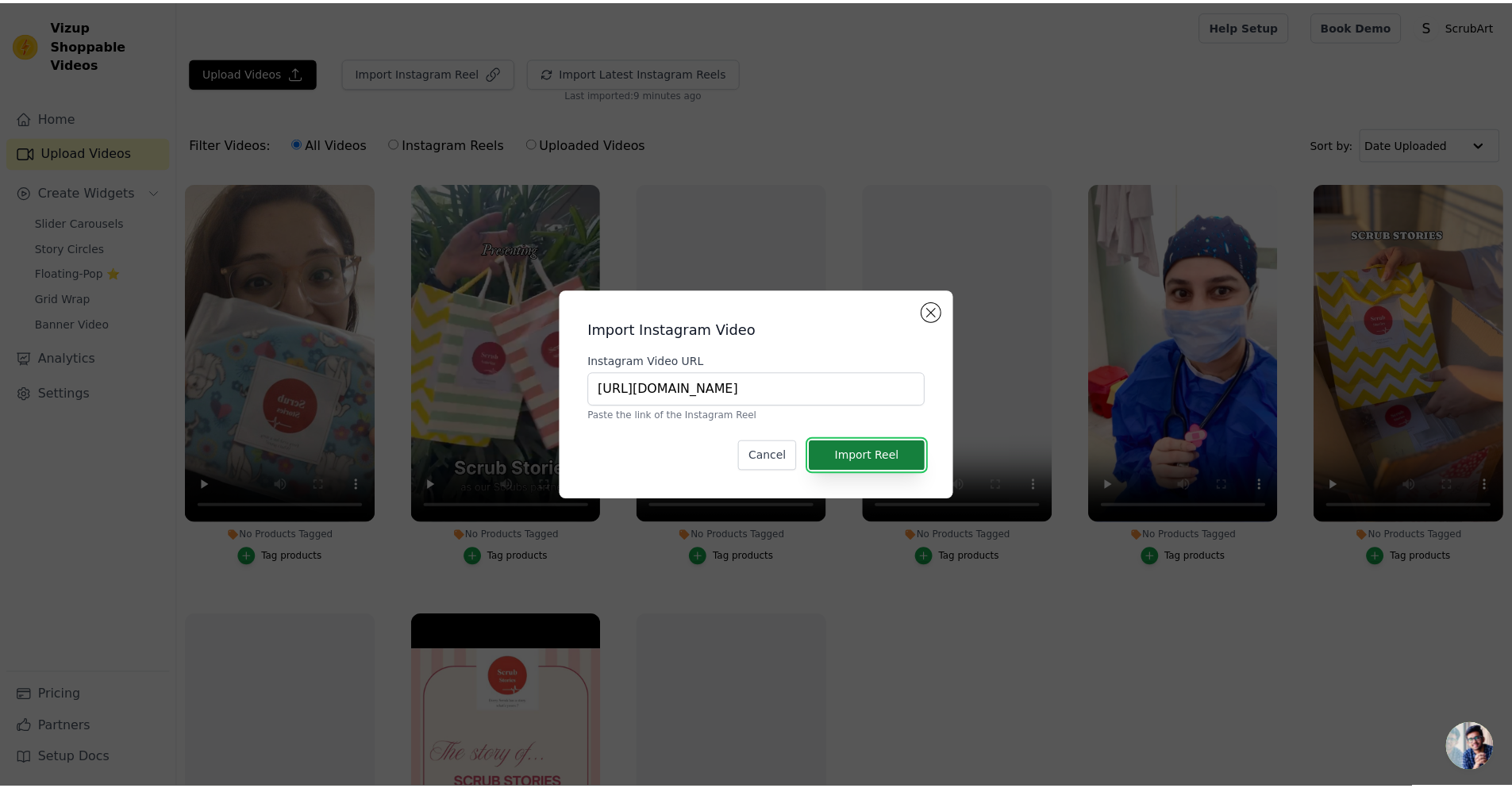
scroll to position [0, 0]
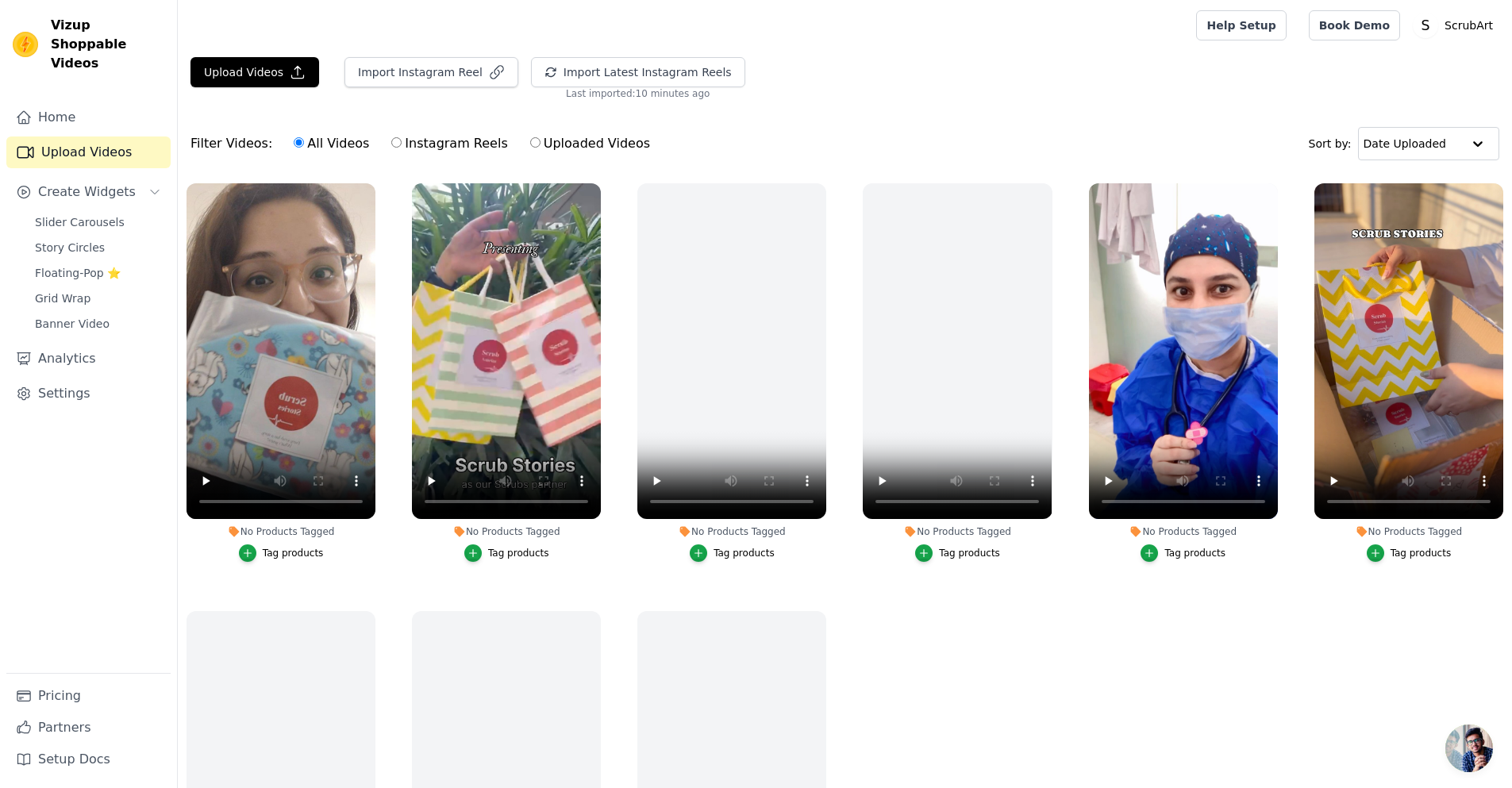
click at [391, 143] on input "Instagram Reels" at bounding box center [396, 142] width 10 height 10
radio input "true"
click at [293, 147] on input "All Videos" at bounding box center [298, 142] width 10 height 10
radio input "true"
click at [90, 215] on span "Slider Carousels" at bounding box center [80, 222] width 90 height 16
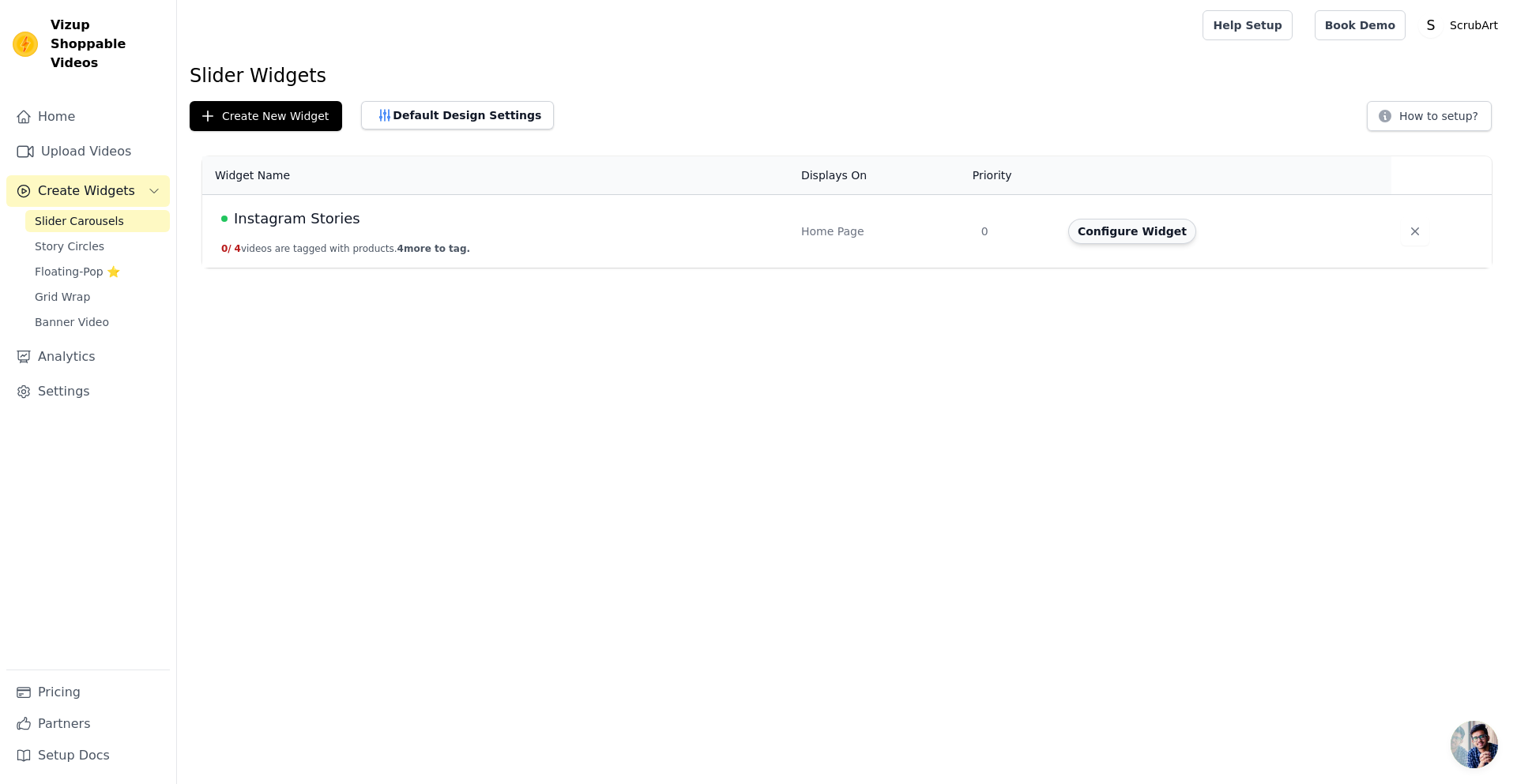
click at [1112, 233] on button "Configure Widget" at bounding box center [1132, 231] width 128 height 26
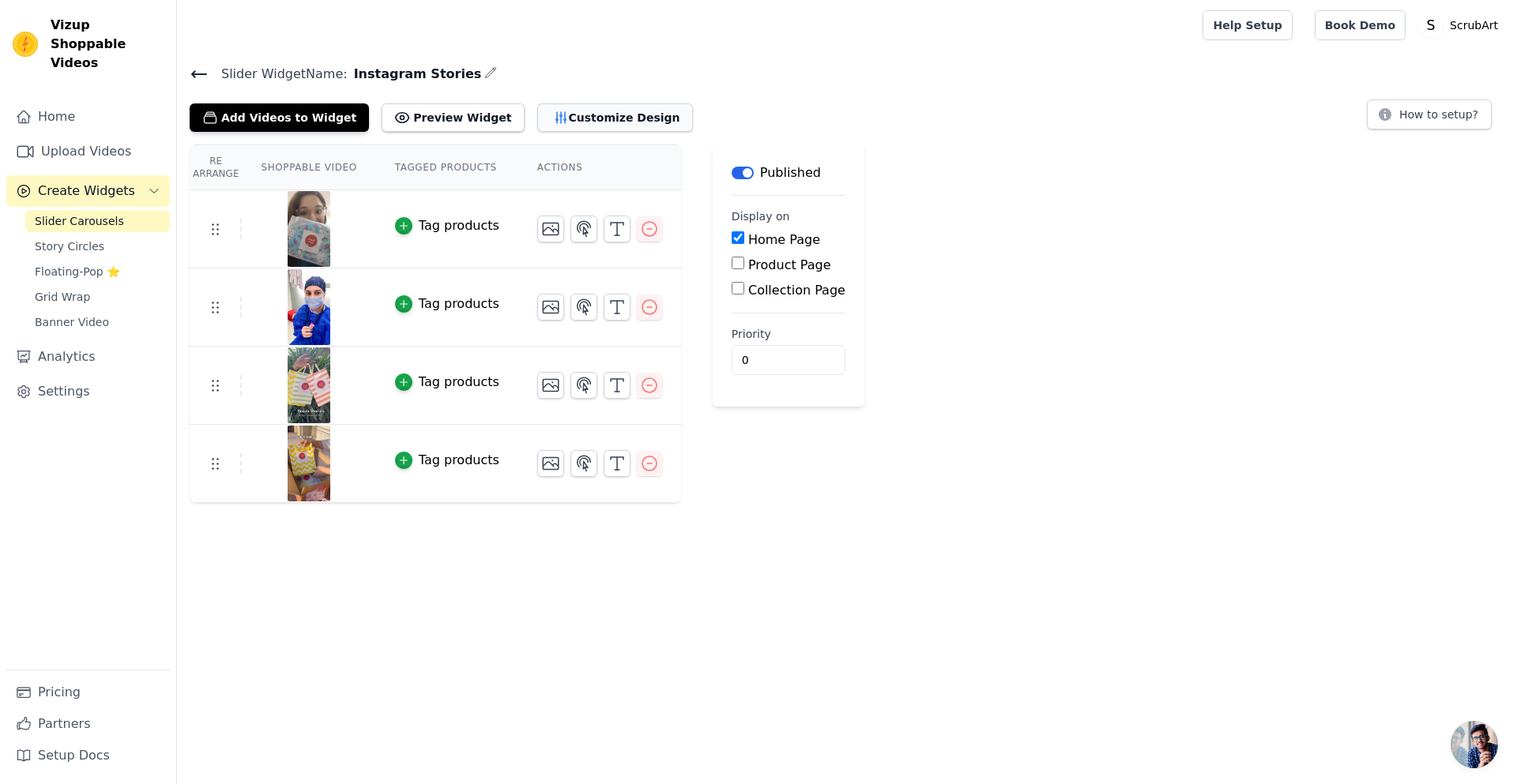
click at [554, 111] on button "Customize Design" at bounding box center [615, 118] width 156 height 28
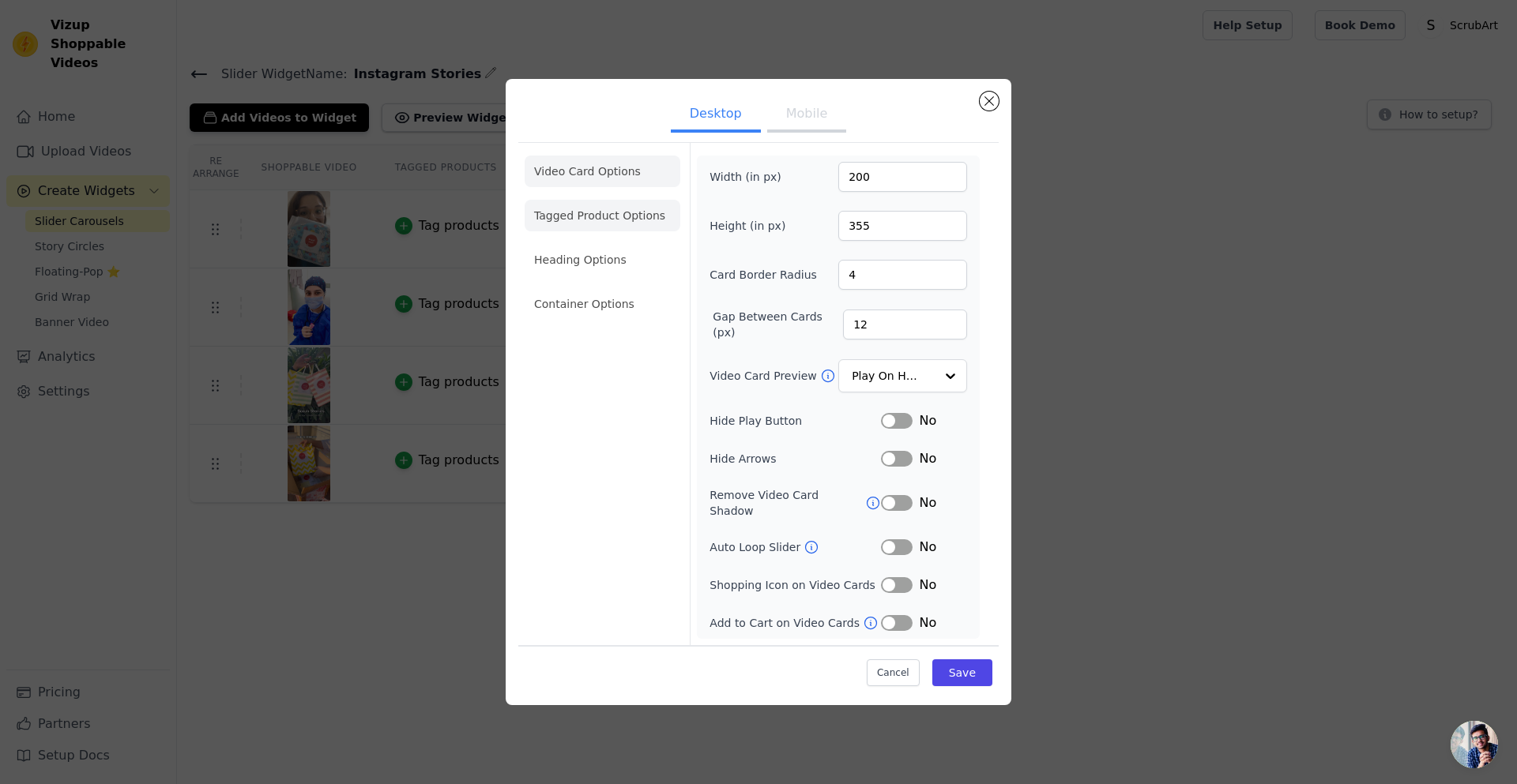
click at [600, 288] on li "Tagged Product Options" at bounding box center [602, 303] width 156 height 31
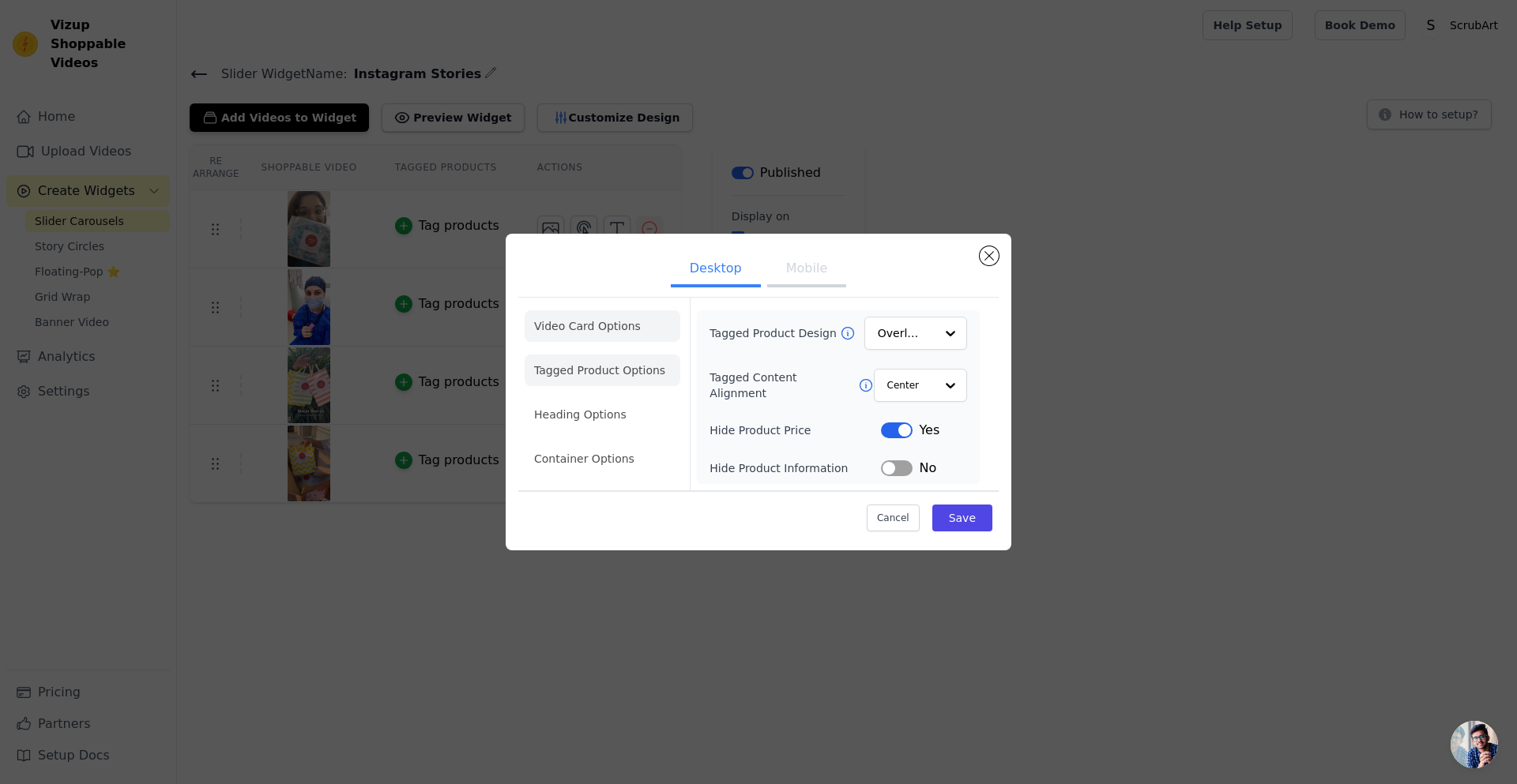
click at [621, 355] on li "Video Card Options" at bounding box center [602, 370] width 156 height 31
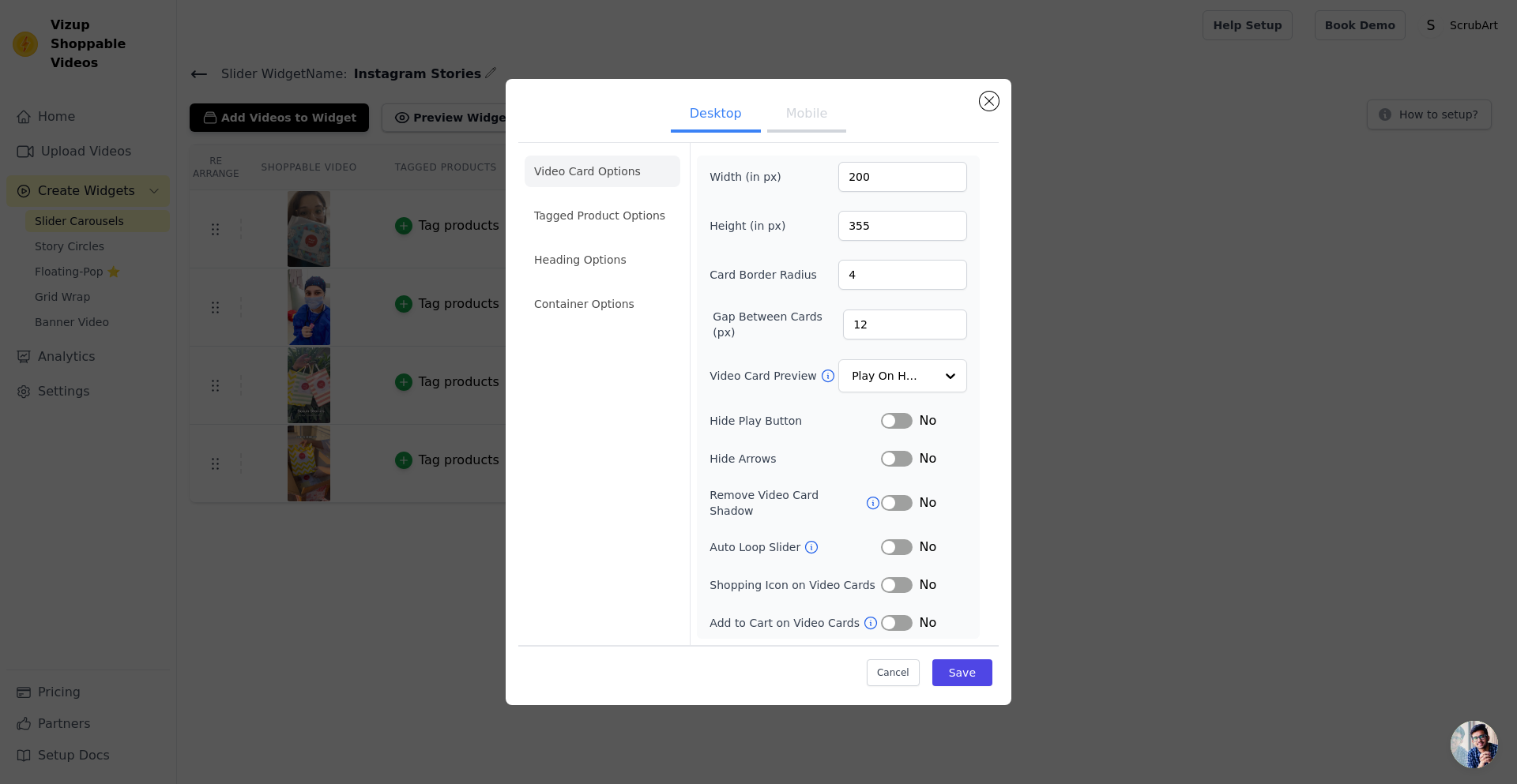
click at [801, 126] on button "Mobile" at bounding box center [807, 115] width 79 height 35
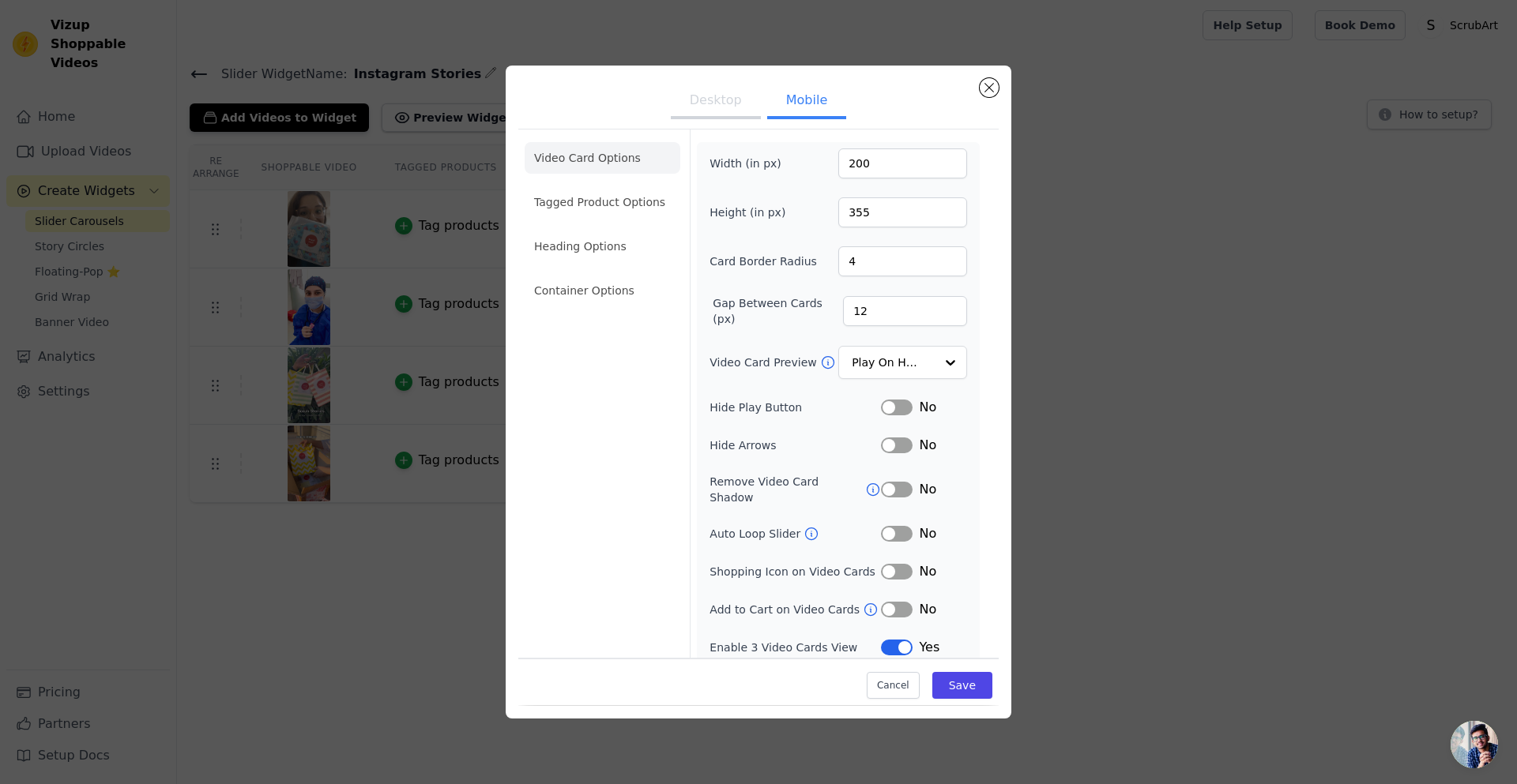
click at [886, 639] on button "Label" at bounding box center [896, 647] width 31 height 16
click at [974, 681] on button "Save" at bounding box center [963, 687] width 60 height 26
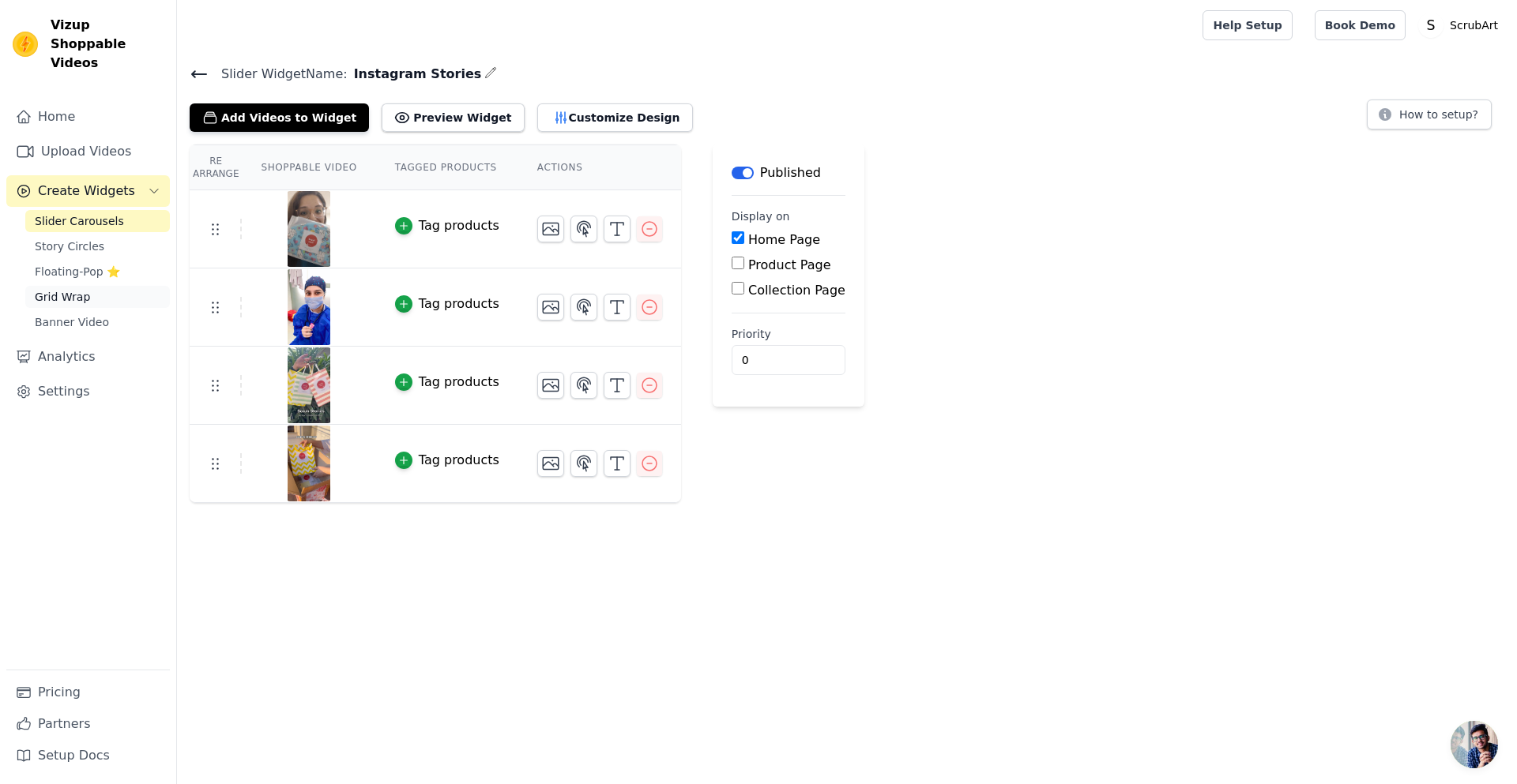
click at [51, 286] on link "Grid Wrap" at bounding box center [97, 297] width 145 height 22
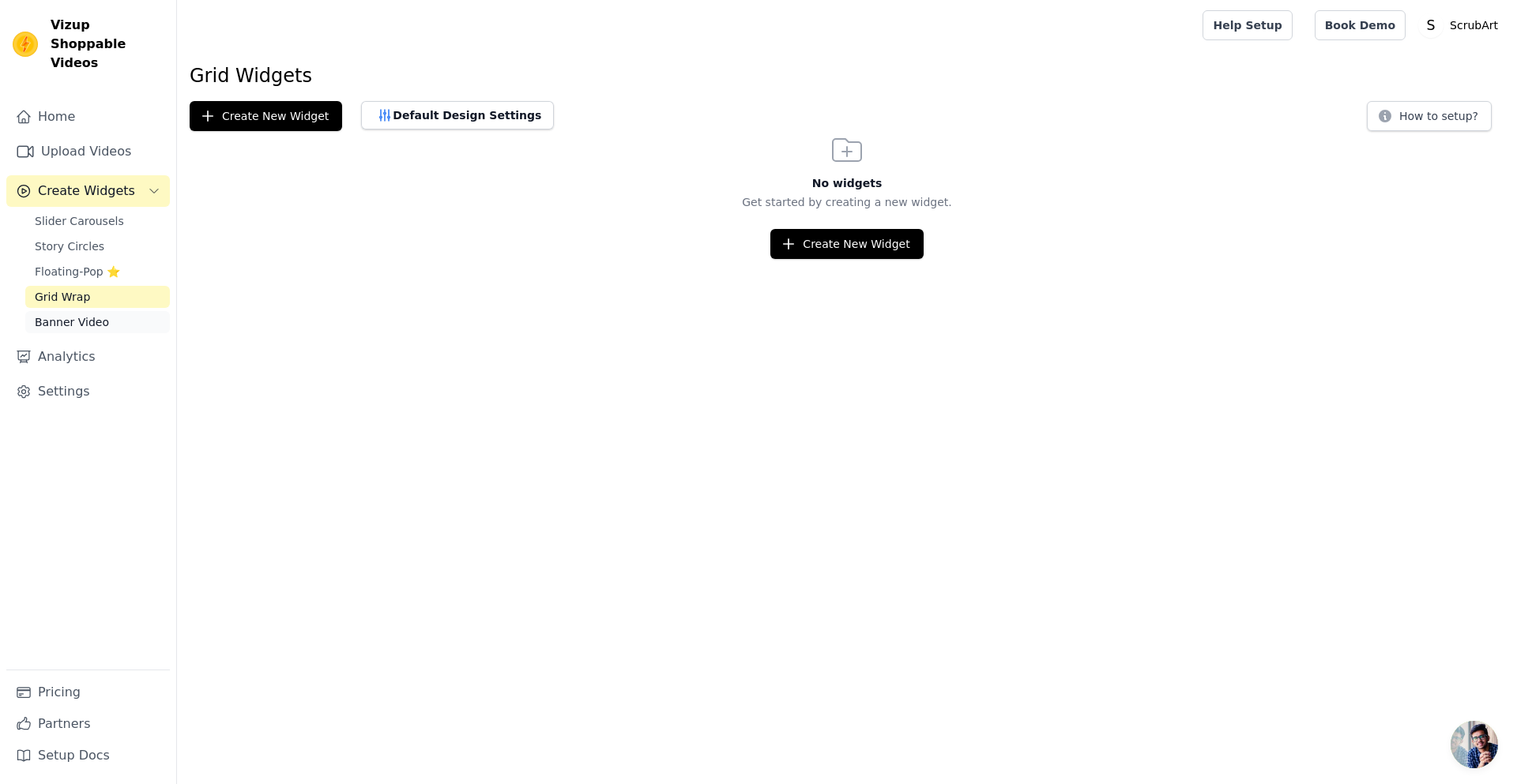
click at [52, 315] on span "Banner Video" at bounding box center [72, 322] width 75 height 16
click at [77, 213] on span "Slider Carousels" at bounding box center [79, 221] width 90 height 16
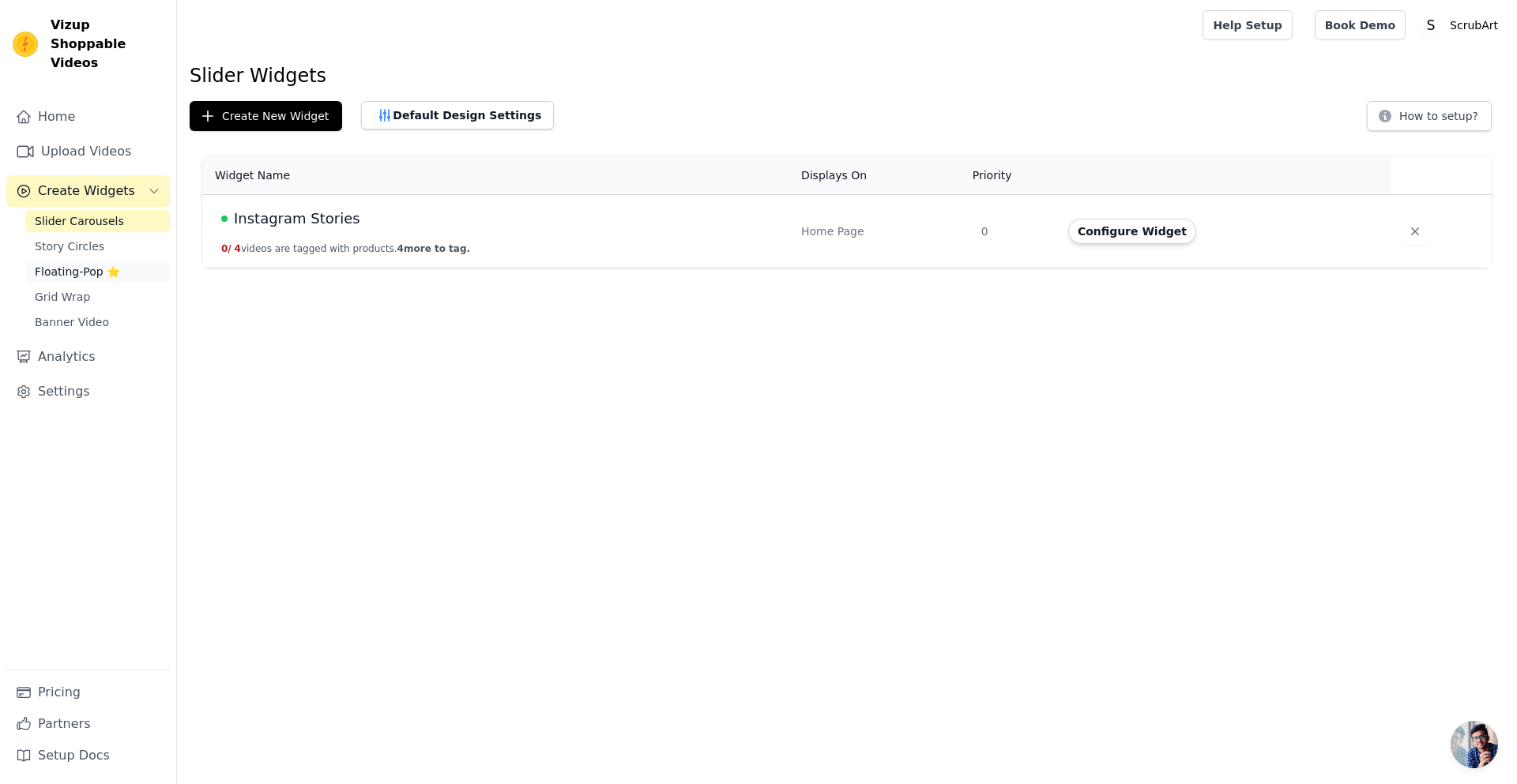
click at [62, 264] on span "Floating-Pop ⭐" at bounding box center [77, 271] width 85 height 16
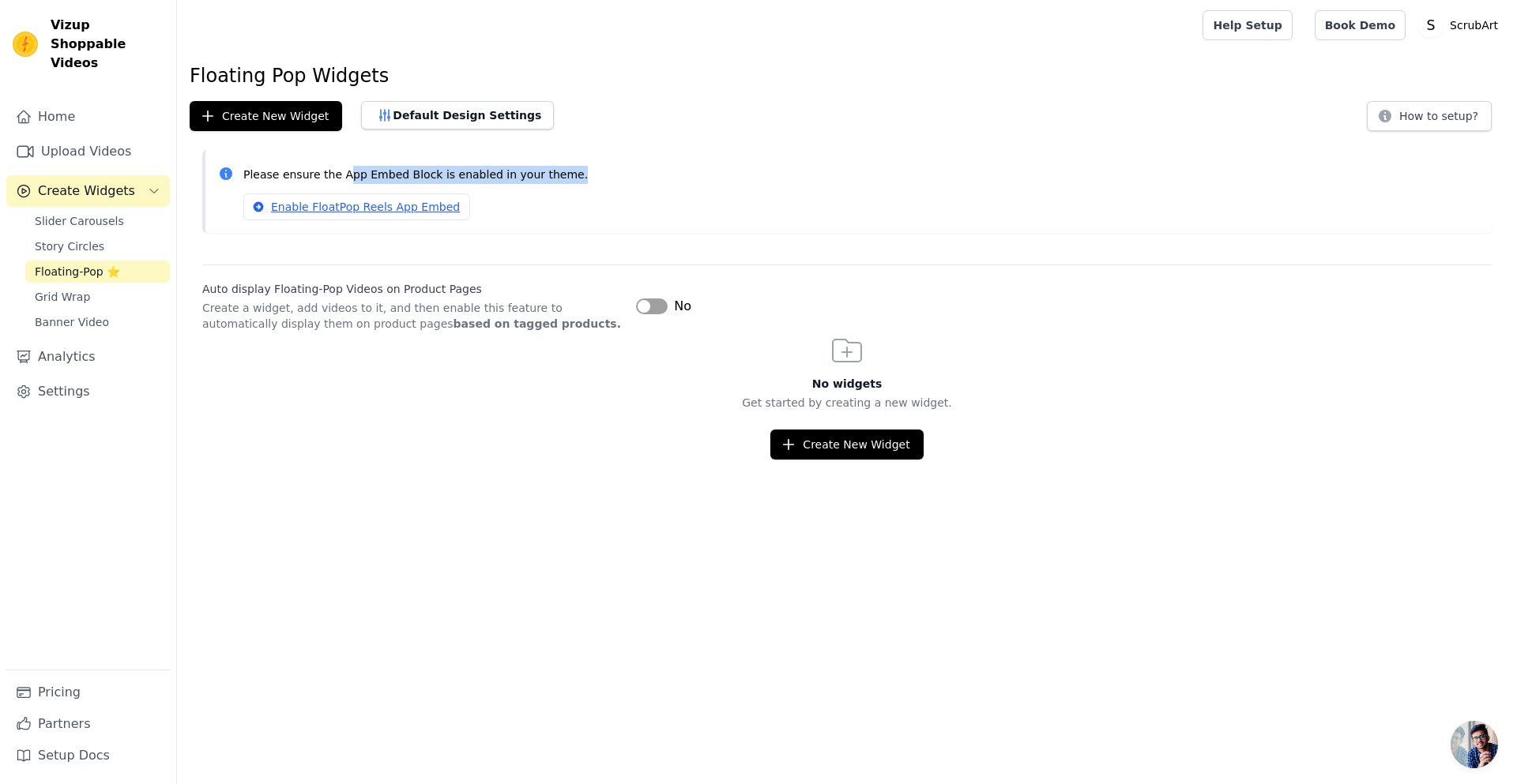
drag, startPoint x: 337, startPoint y: 171, endPoint x: 580, endPoint y: 162, distance: 243.2
click at [580, 162] on div "Please ensure the App Embed Block is enabled in your theme. Enable FloatPop Ree…" at bounding box center [861, 191] width 1236 height 58
click at [741, 128] on div "Create New Widget Default Design Settings How to setup?" at bounding box center [847, 116] width 1315 height 30
click at [75, 210] on link "Slider Carousels" at bounding box center [97, 220] width 145 height 22
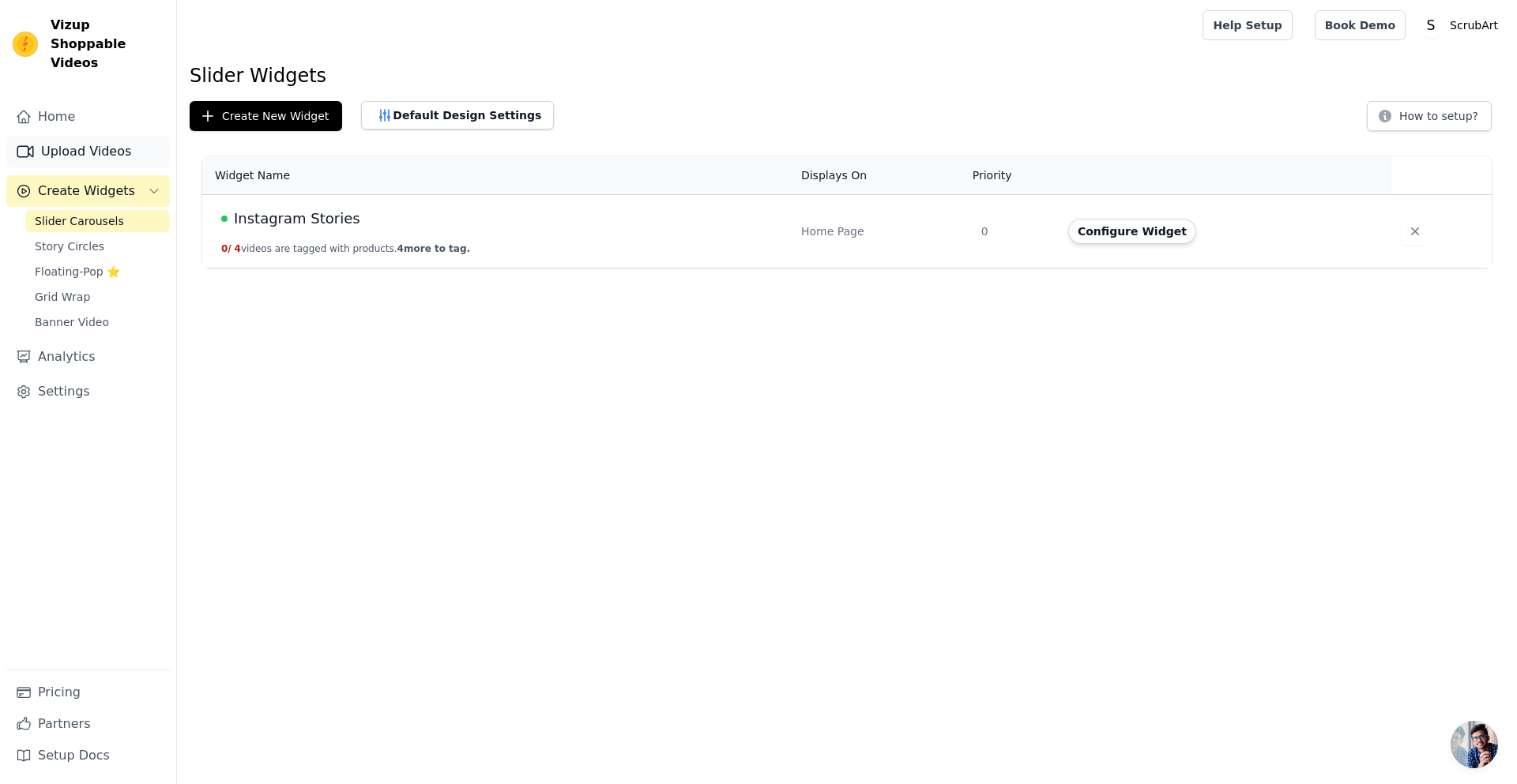
click at [97, 136] on link "Upload Videos" at bounding box center [88, 151] width 163 height 31
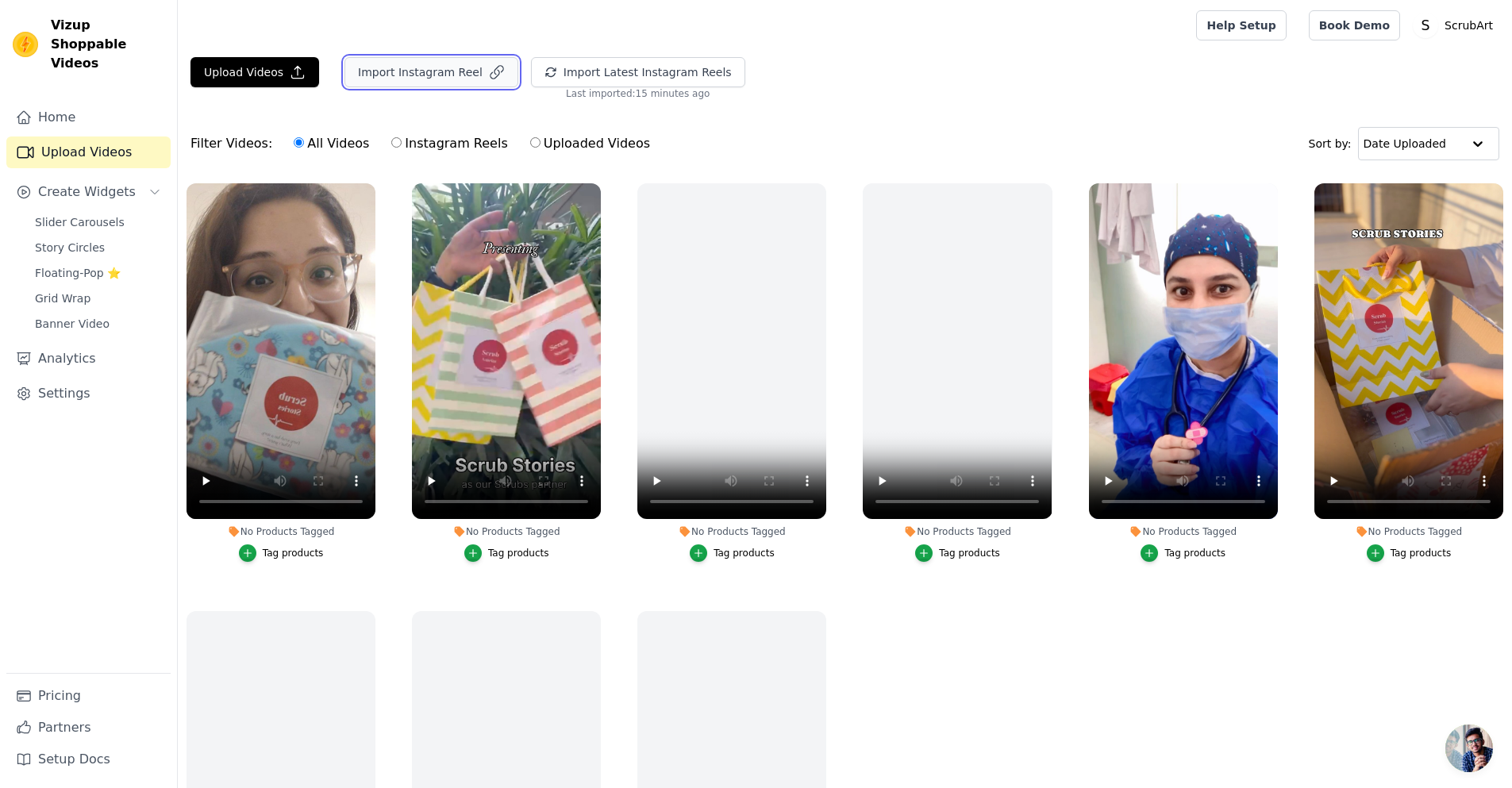
click at [436, 75] on button "Import Instagram Reel" at bounding box center [431, 72] width 174 height 30
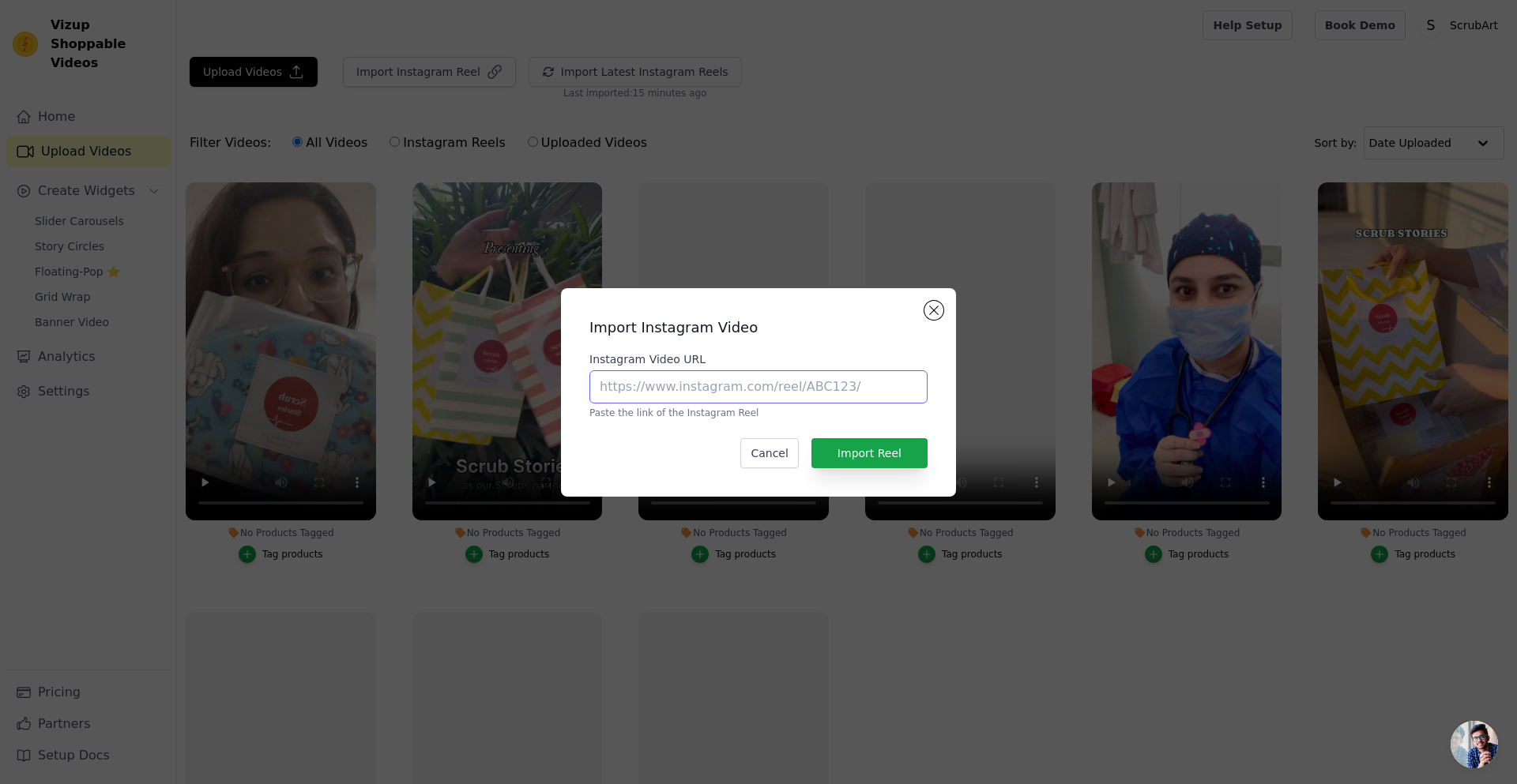
click at [687, 376] on input "Instagram Video URL" at bounding box center [758, 386] width 338 height 33
paste input "https://www.instagram.com/reel/C4SgWzjBGCf/?igsh=ejUybnAwZDJicXM2"
type input "https://www.instagram.com/reel/C4SgWzjBGCf/?igsh=ejUybnAwZDJicXM2"
click at [886, 457] on button "Import Reel" at bounding box center [869, 453] width 116 height 30
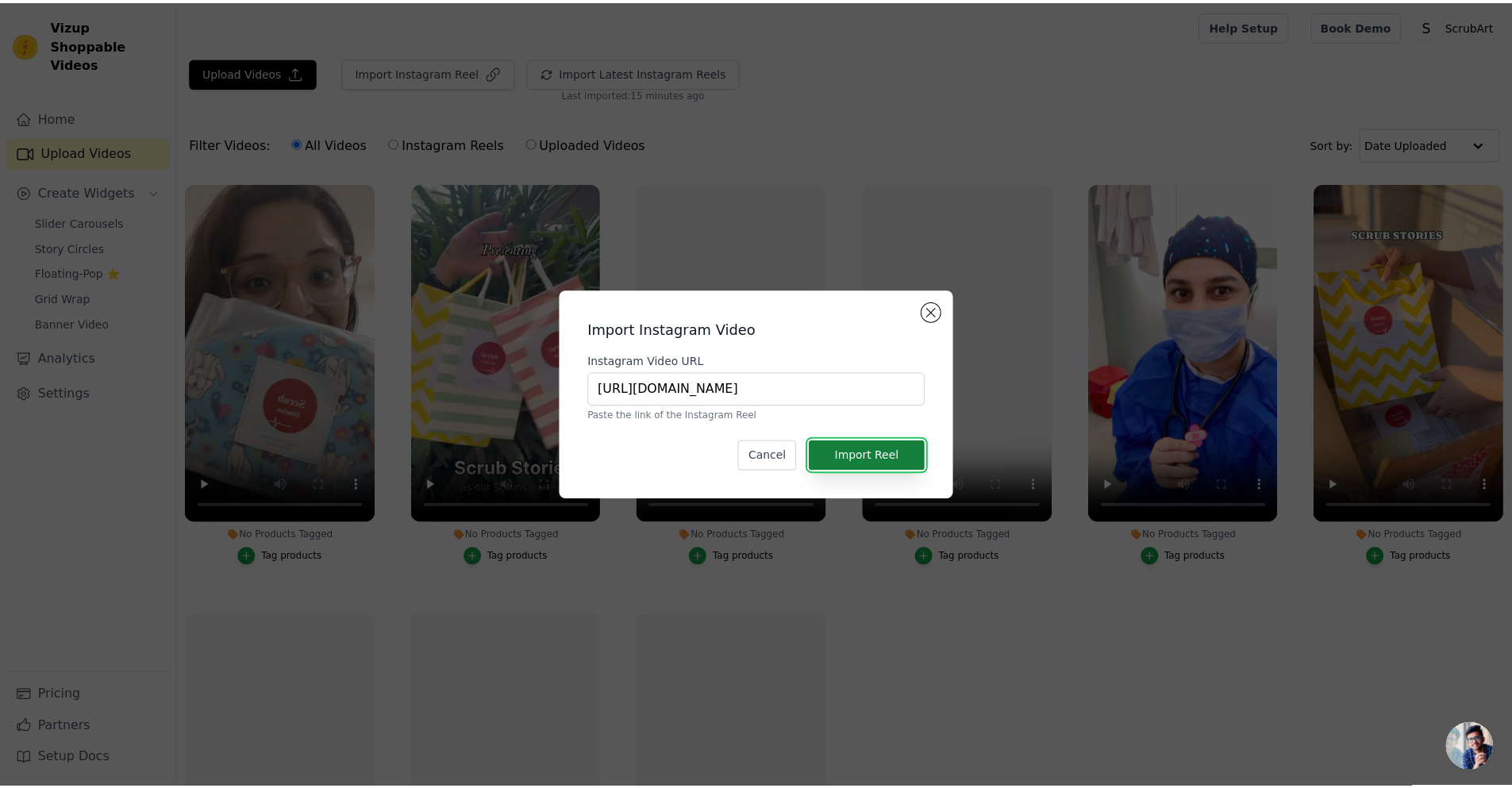
scroll to position [0, 0]
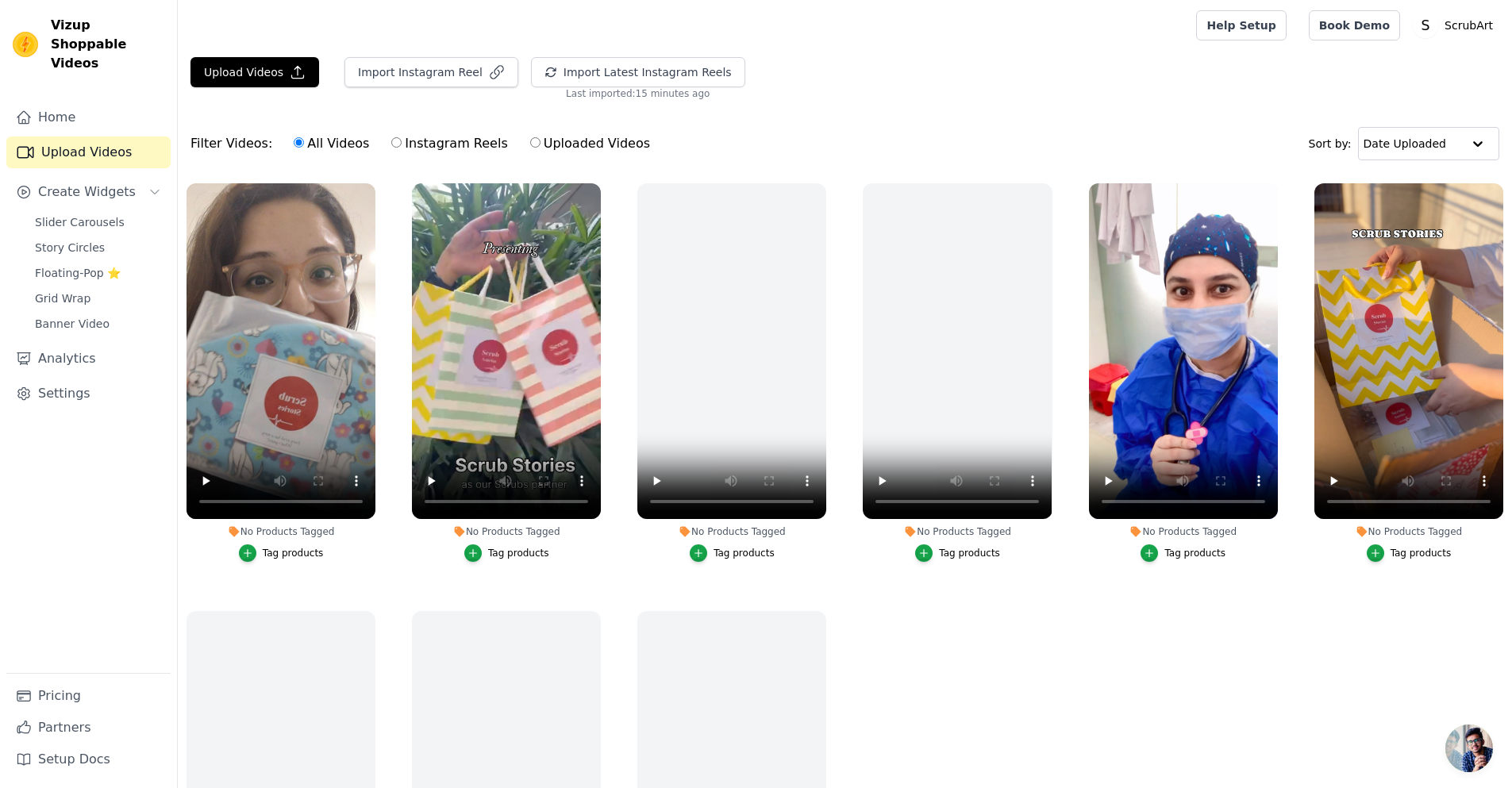
click at [1010, 599] on ul "No Products Tagged Tag products No Products Tagged Tag products No Products Tag…" at bounding box center [845, 543] width 1335 height 738
click at [1031, 686] on ul "No Products Tagged Tag products No Products Tagged Tag products No Products Tag…" at bounding box center [845, 543] width 1335 height 738
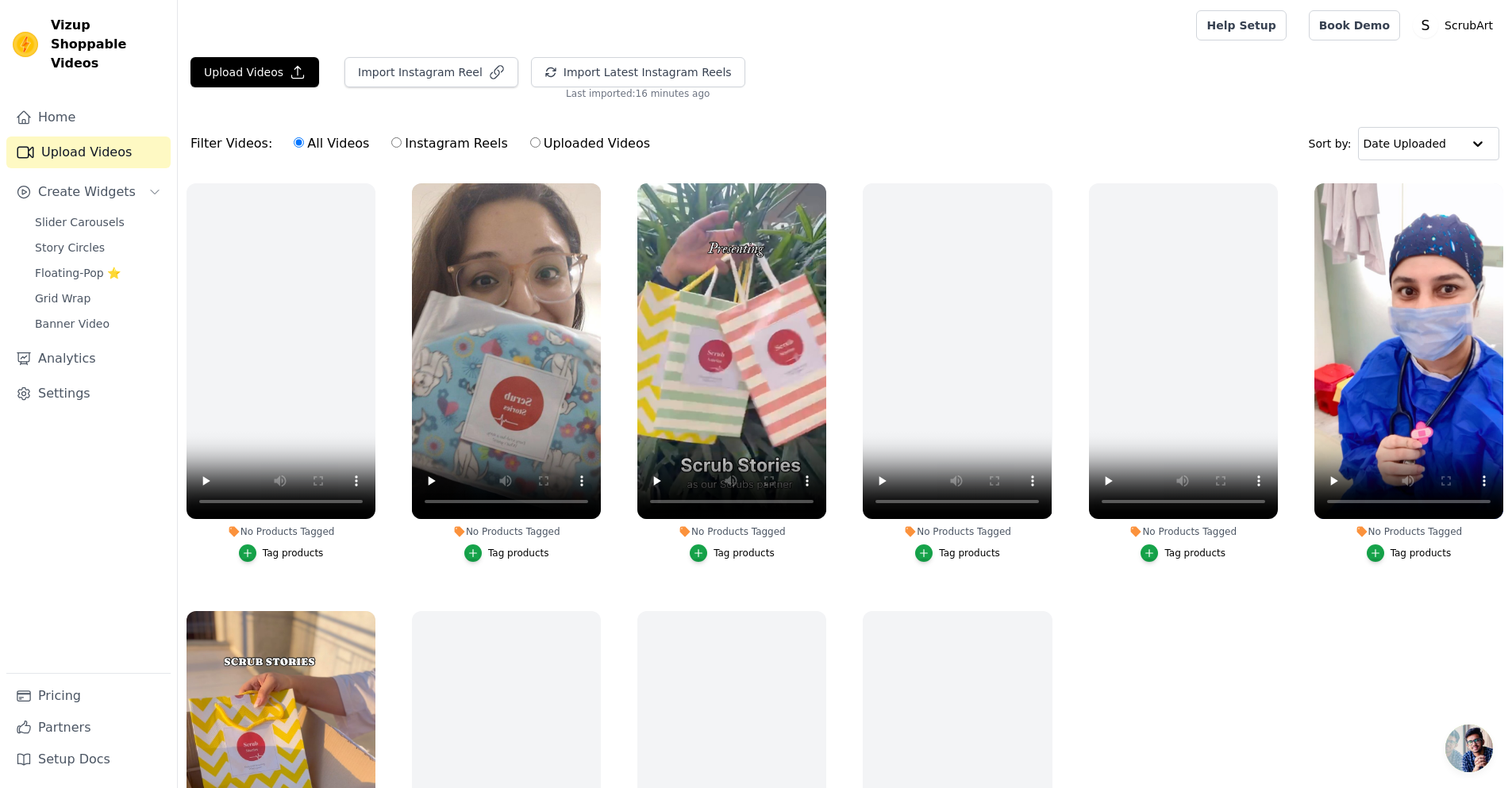
click at [90, 561] on div "Home Upload Videos Create Widgets Slider Carousels Story Circles Floating-Pop ⭐…" at bounding box center [88, 387] width 164 height 572
click at [101, 573] on div "Home Upload Videos Create Widgets Slider Carousels Story Circles Floating-Pop ⭐…" at bounding box center [88, 387] width 164 height 572
click at [297, 533] on div "No Products Tagged" at bounding box center [281, 532] width 189 height 12
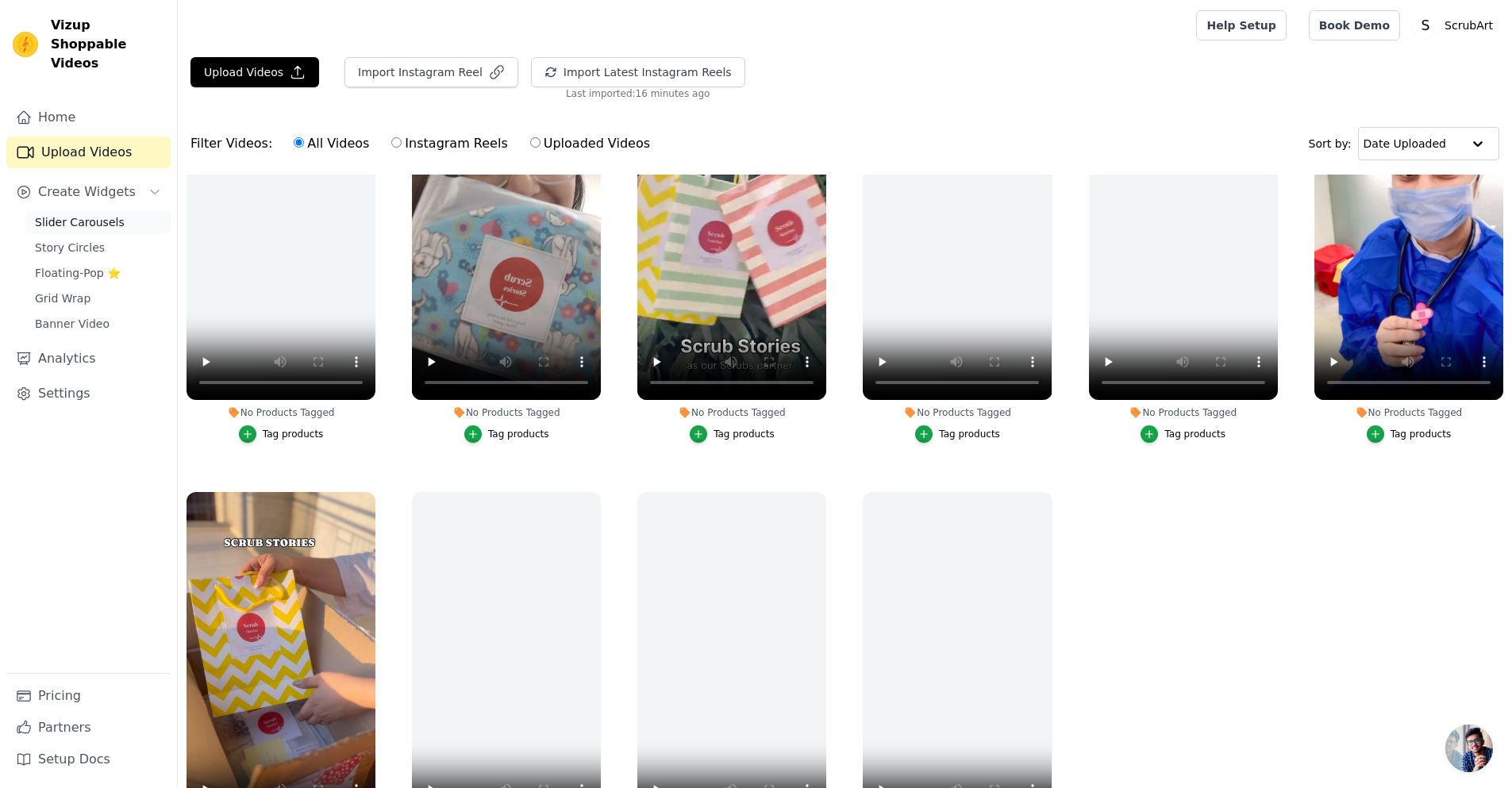
click at [95, 215] on span "Slider Carousels" at bounding box center [80, 222] width 90 height 16
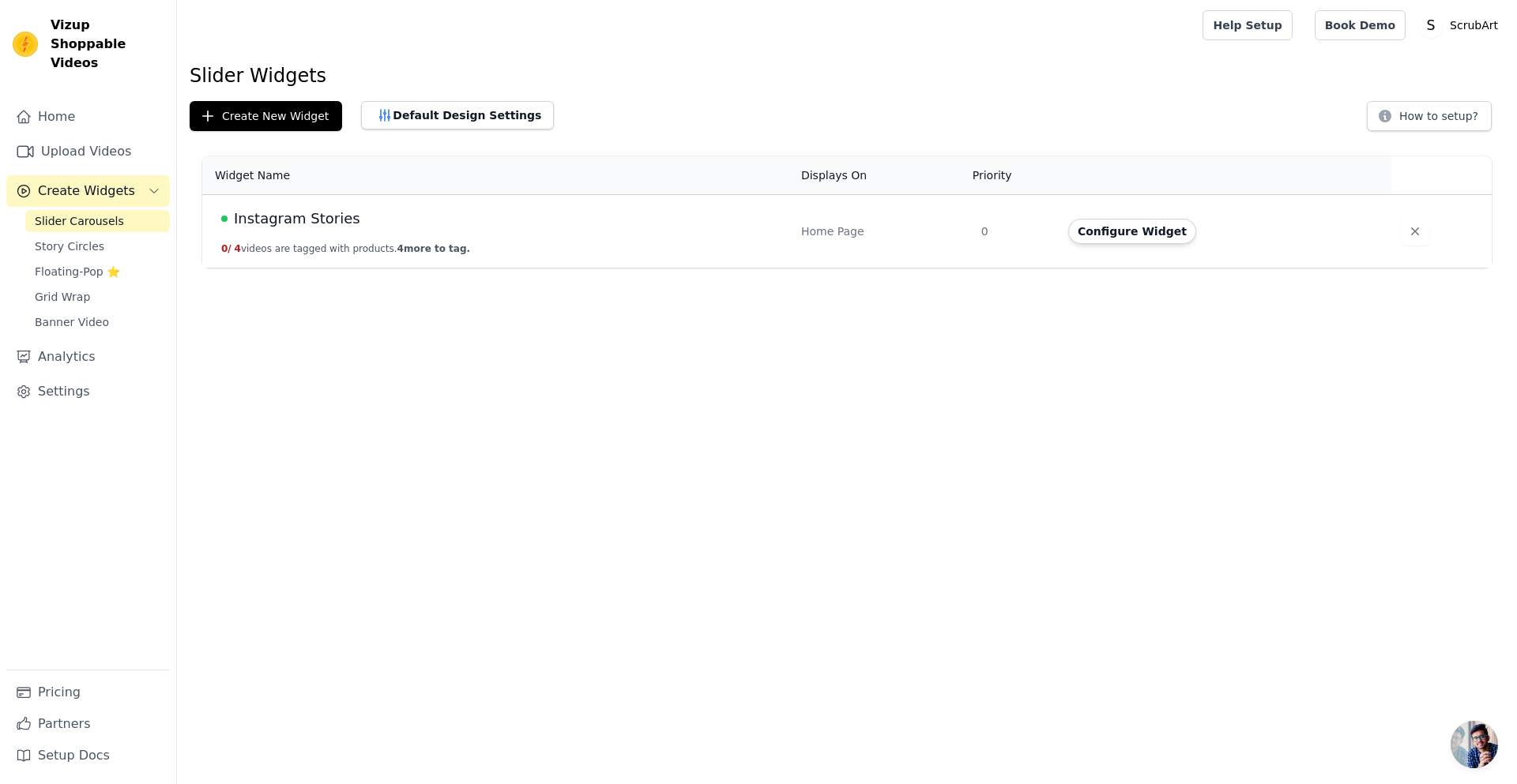
click at [630, 249] on td "Instagram Stories 0 / 4 videos are tagged with products. 4 more to tag." at bounding box center [497, 232] width 589 height 74
click at [1109, 227] on button "Configure Widget" at bounding box center [1132, 231] width 128 height 26
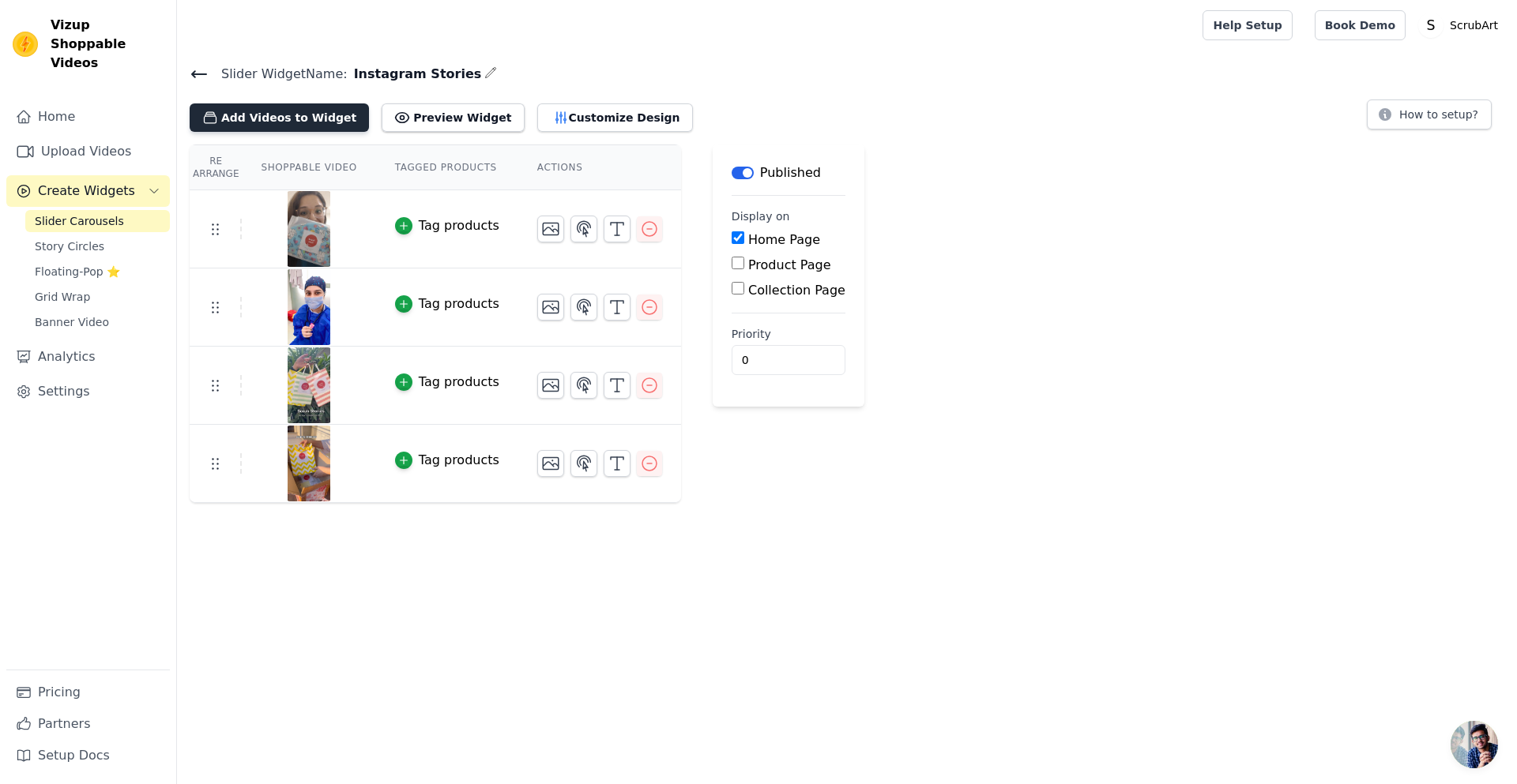
click at [282, 105] on button "Add Videos to Widget" at bounding box center [280, 118] width 179 height 28
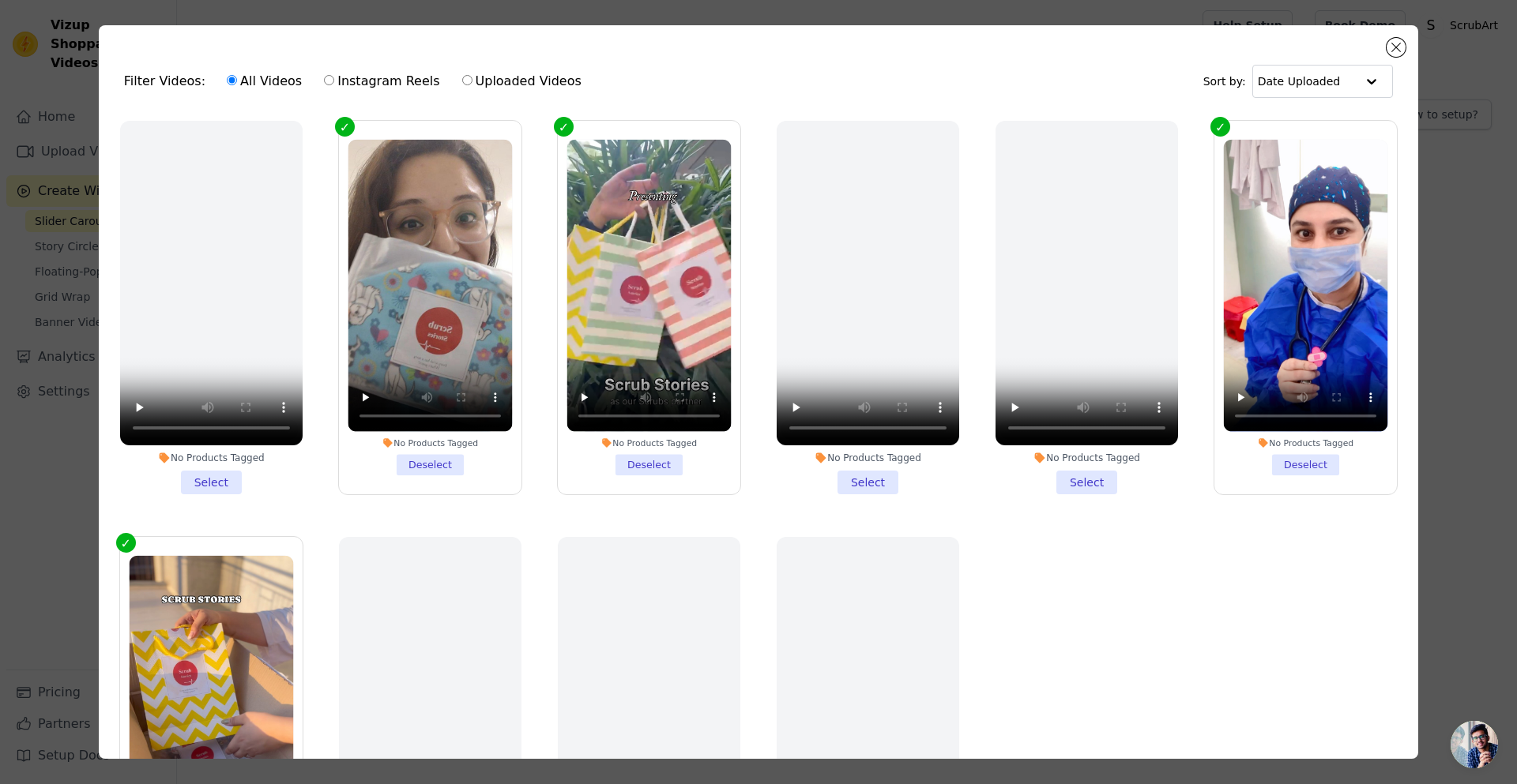
click at [211, 475] on li "No Products Tagged Select" at bounding box center [211, 308] width 182 height 374
click at [0, 0] on input "No Products Tagged Select" at bounding box center [0, 0] width 0 height 0
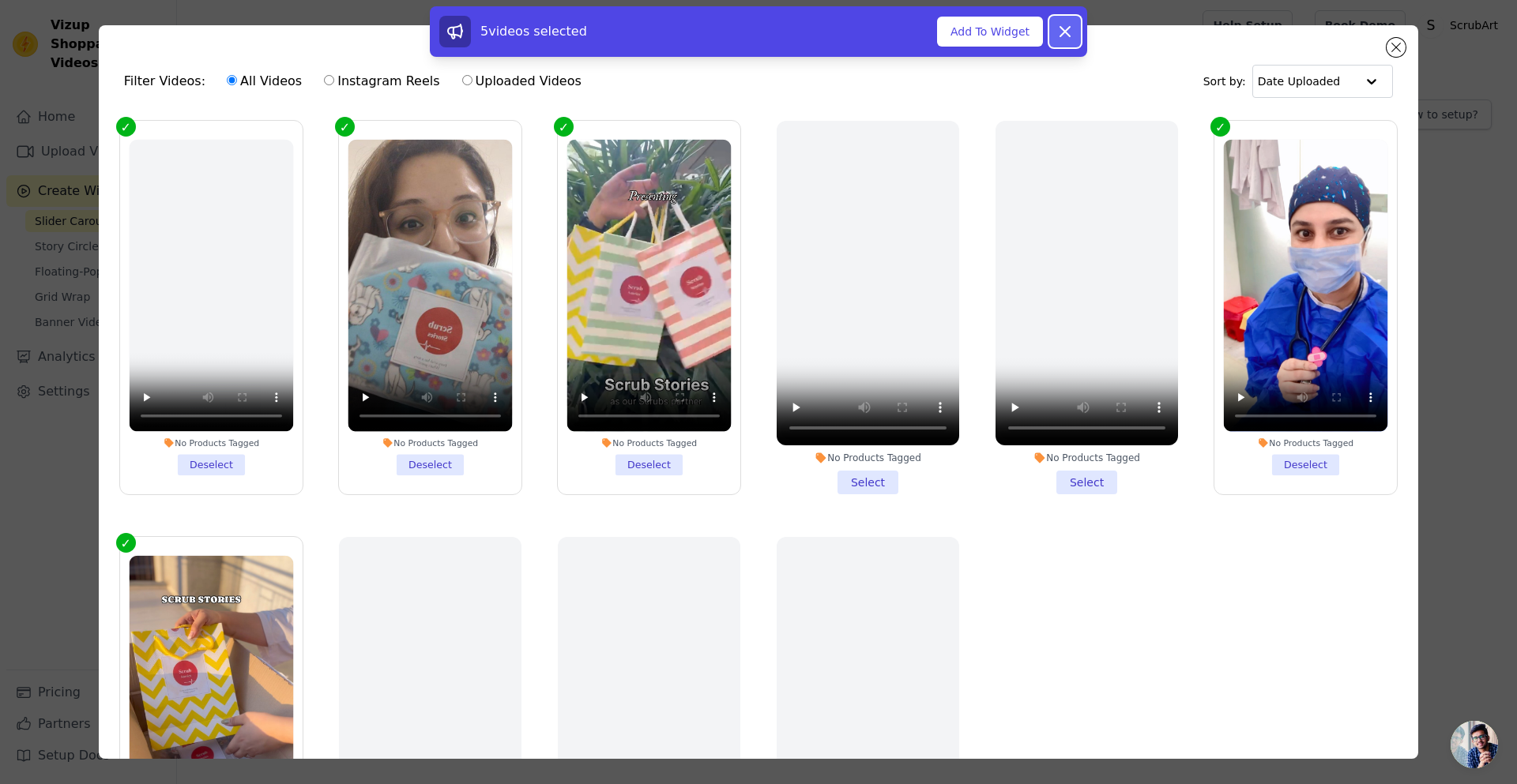
click at [1065, 30] on icon at bounding box center [1065, 31] width 19 height 19
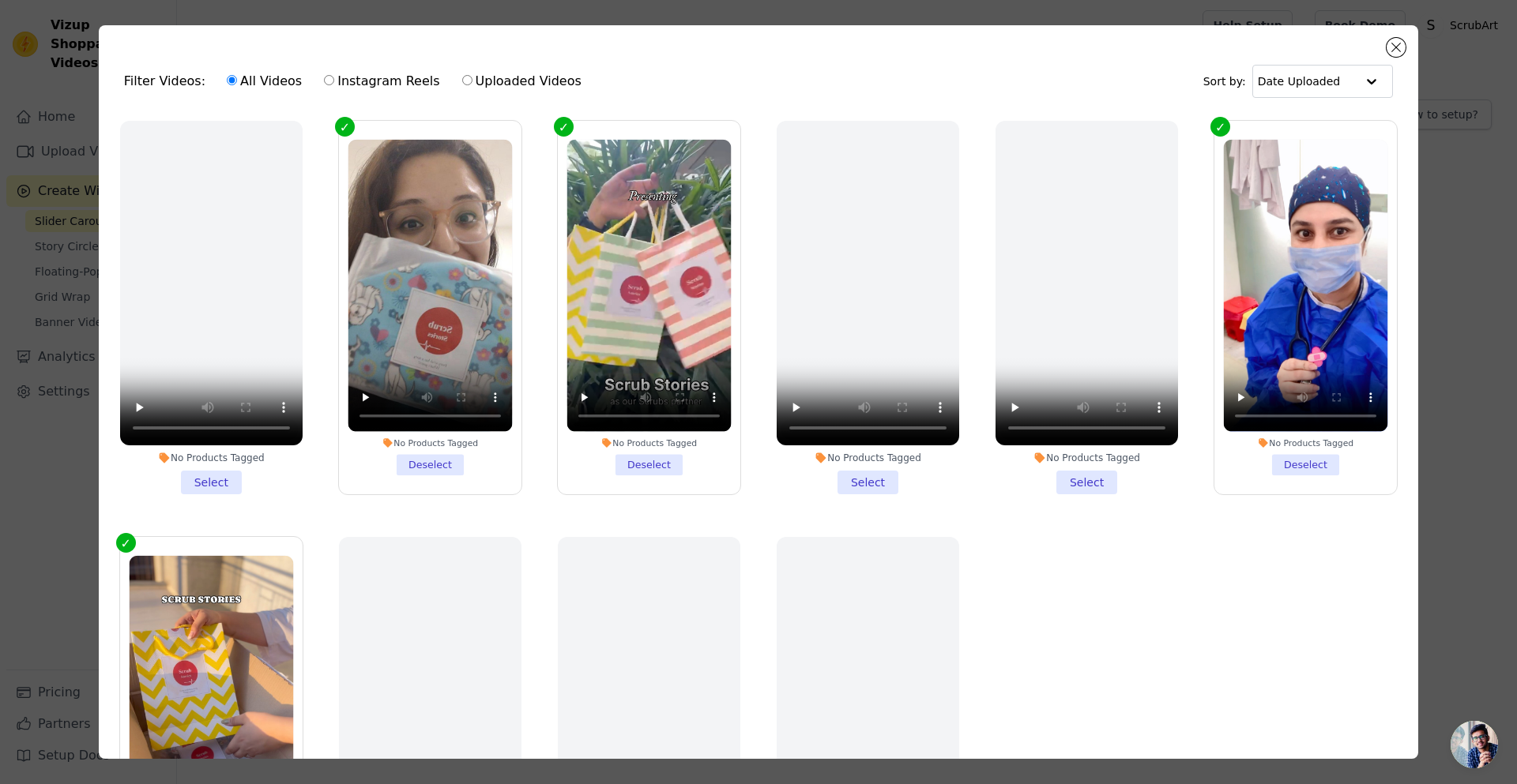
click at [196, 461] on li "No Products Tagged Select" at bounding box center [211, 308] width 182 height 374
click at [0, 0] on input "No Products Tagged Select" at bounding box center [0, 0] width 0 height 0
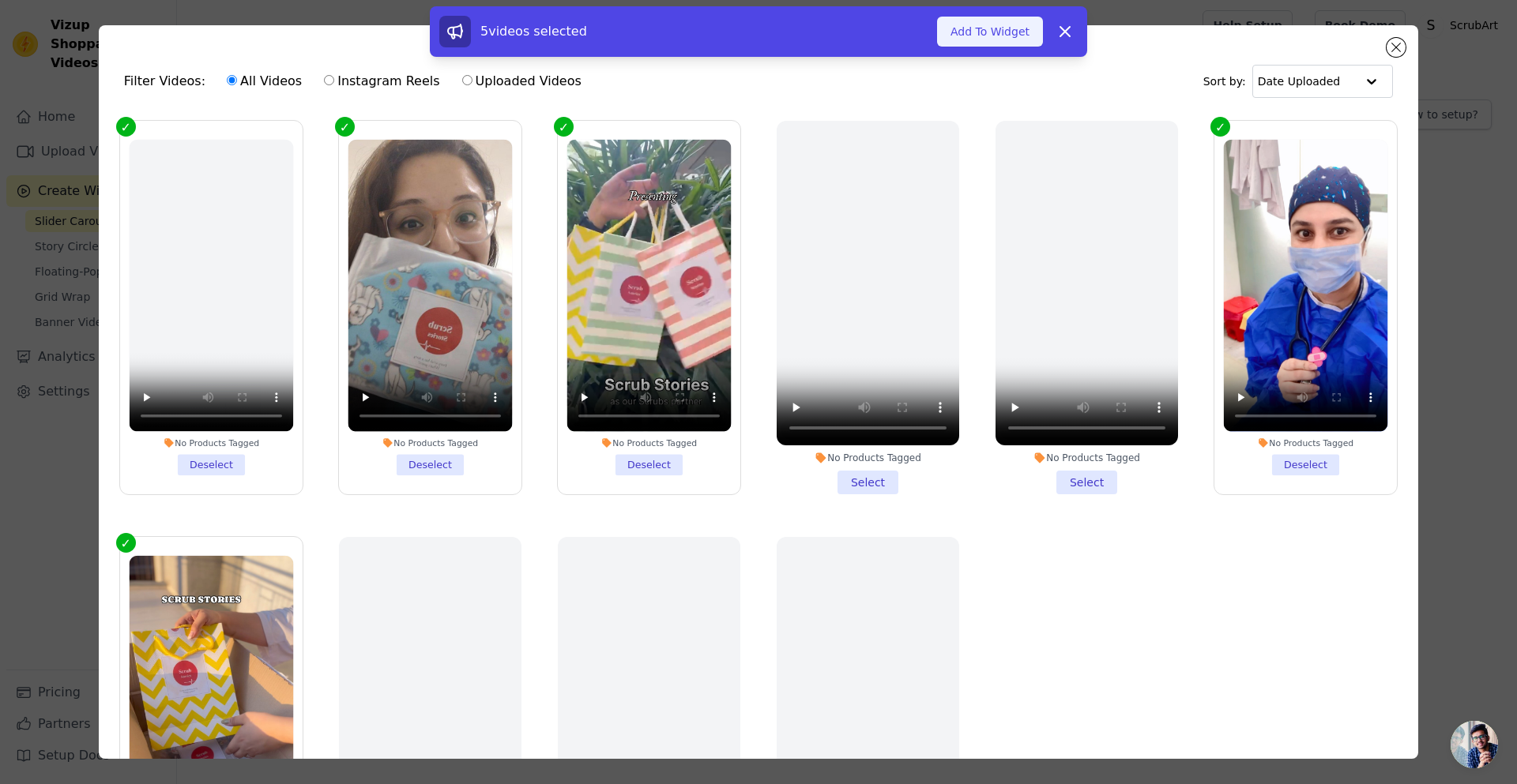
click at [977, 22] on button "Add To Widget" at bounding box center [990, 32] width 106 height 30
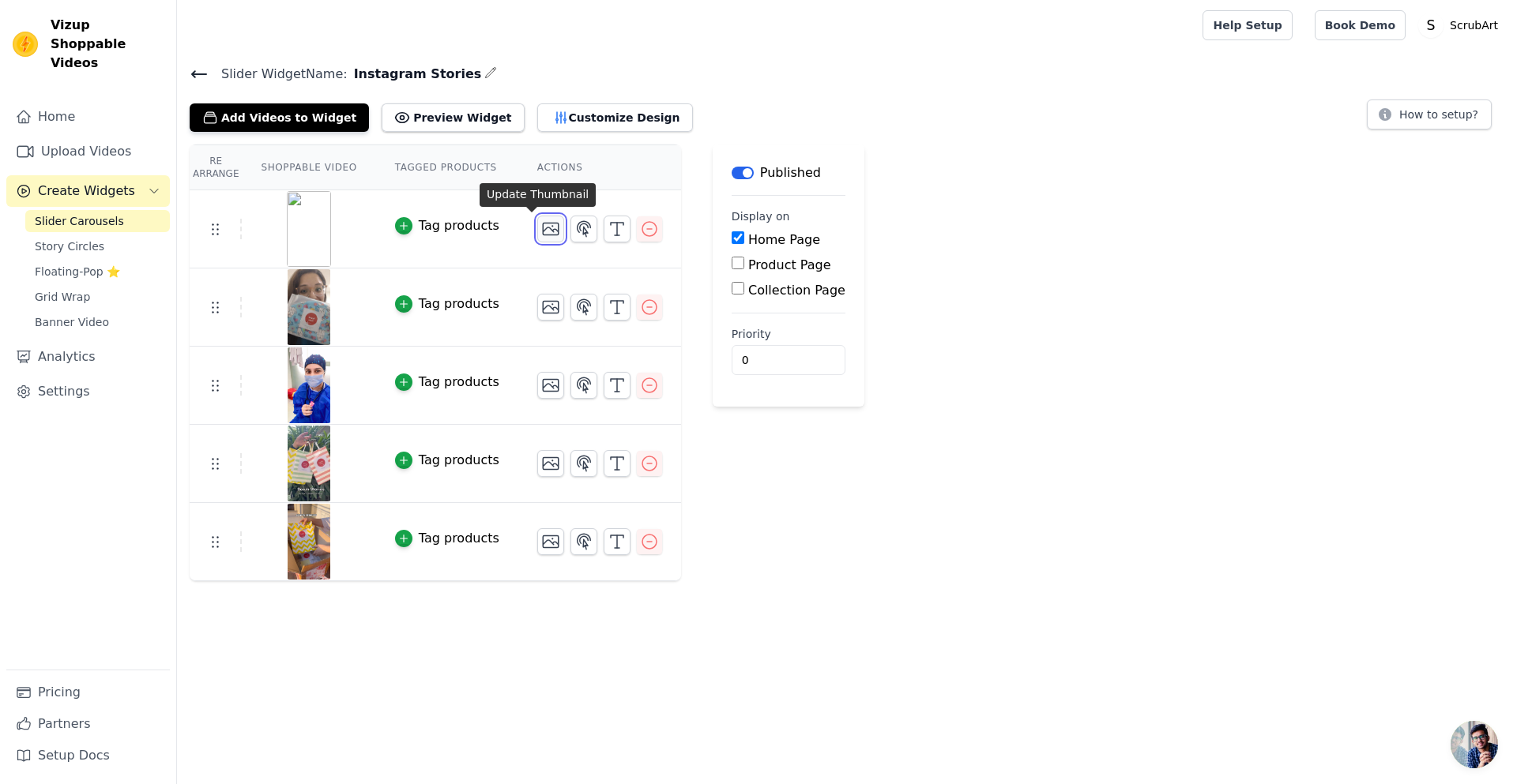
click at [541, 225] on icon "button" at bounding box center [551, 230] width 19 height 19
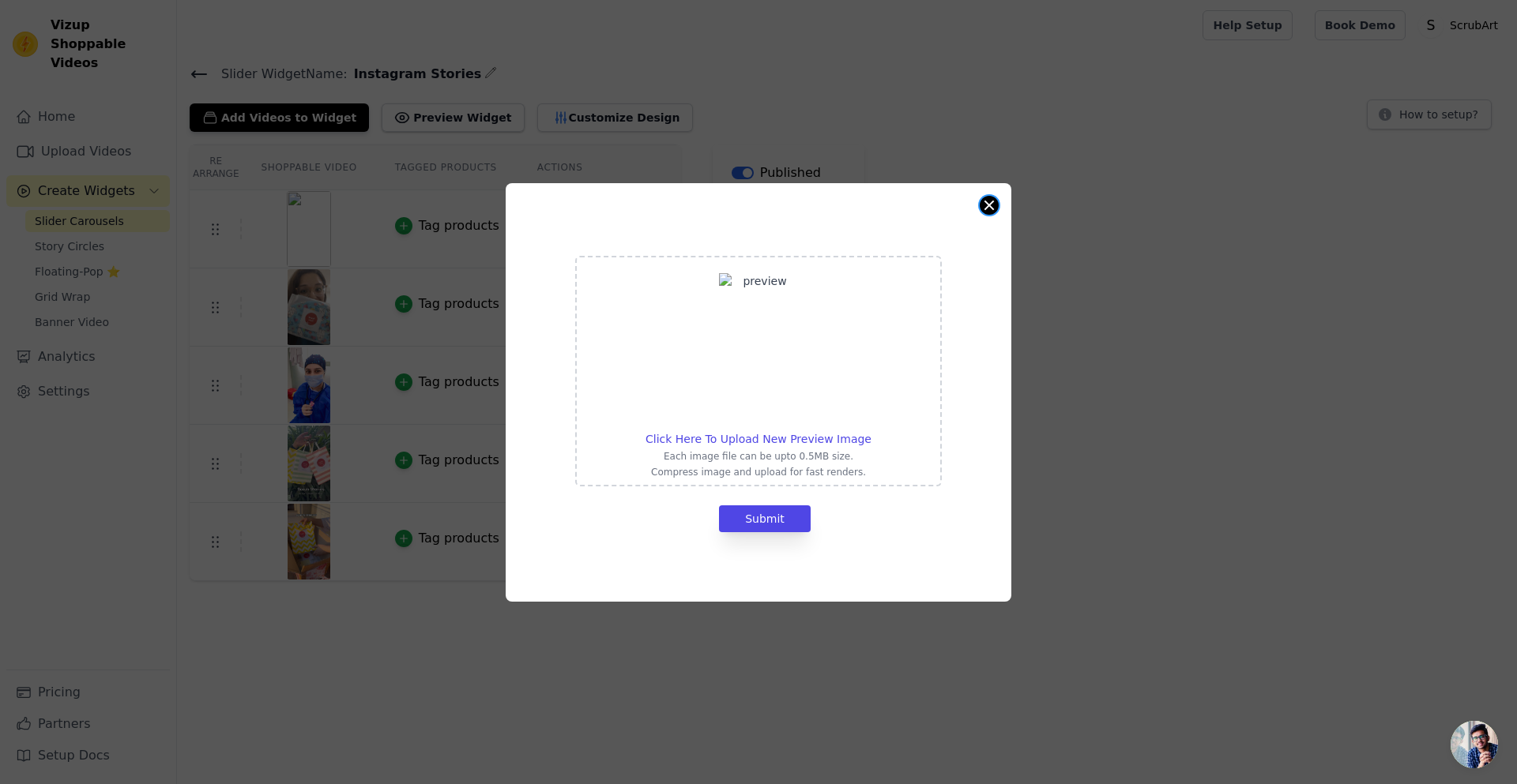
click at [993, 200] on button "Close modal" at bounding box center [989, 205] width 19 height 19
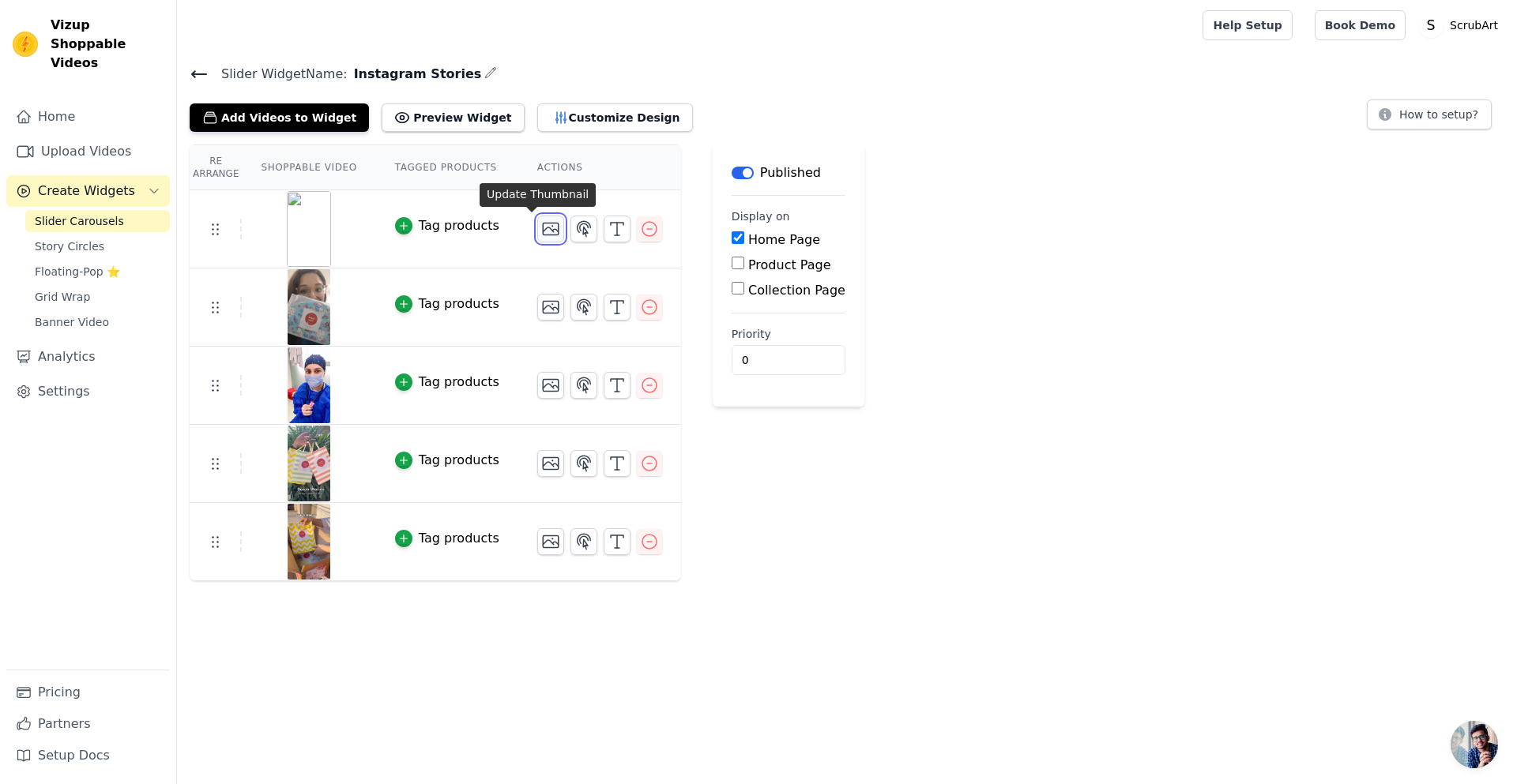
click at [543, 229] on icon "button" at bounding box center [551, 230] width 16 height 12
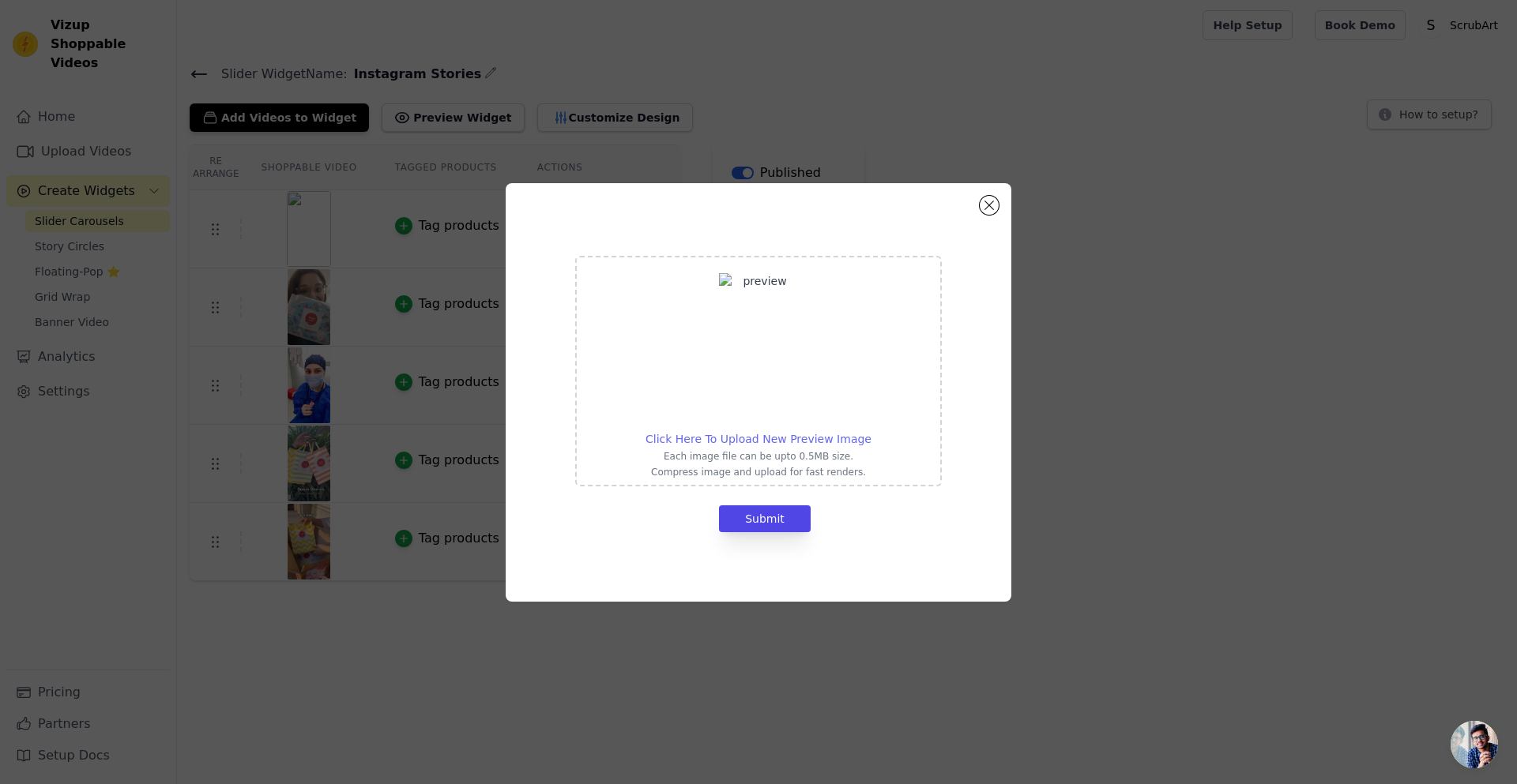
click at [811, 438] on span "Click Here To Upload New Preview Image" at bounding box center [758, 438] width 226 height 12
click at [871, 432] on input "Click Here To Upload New Preview Image Each image file can be upto 0.5MB size. …" at bounding box center [871, 431] width 1 height 1
click at [985, 208] on button "Close modal" at bounding box center [989, 205] width 19 height 19
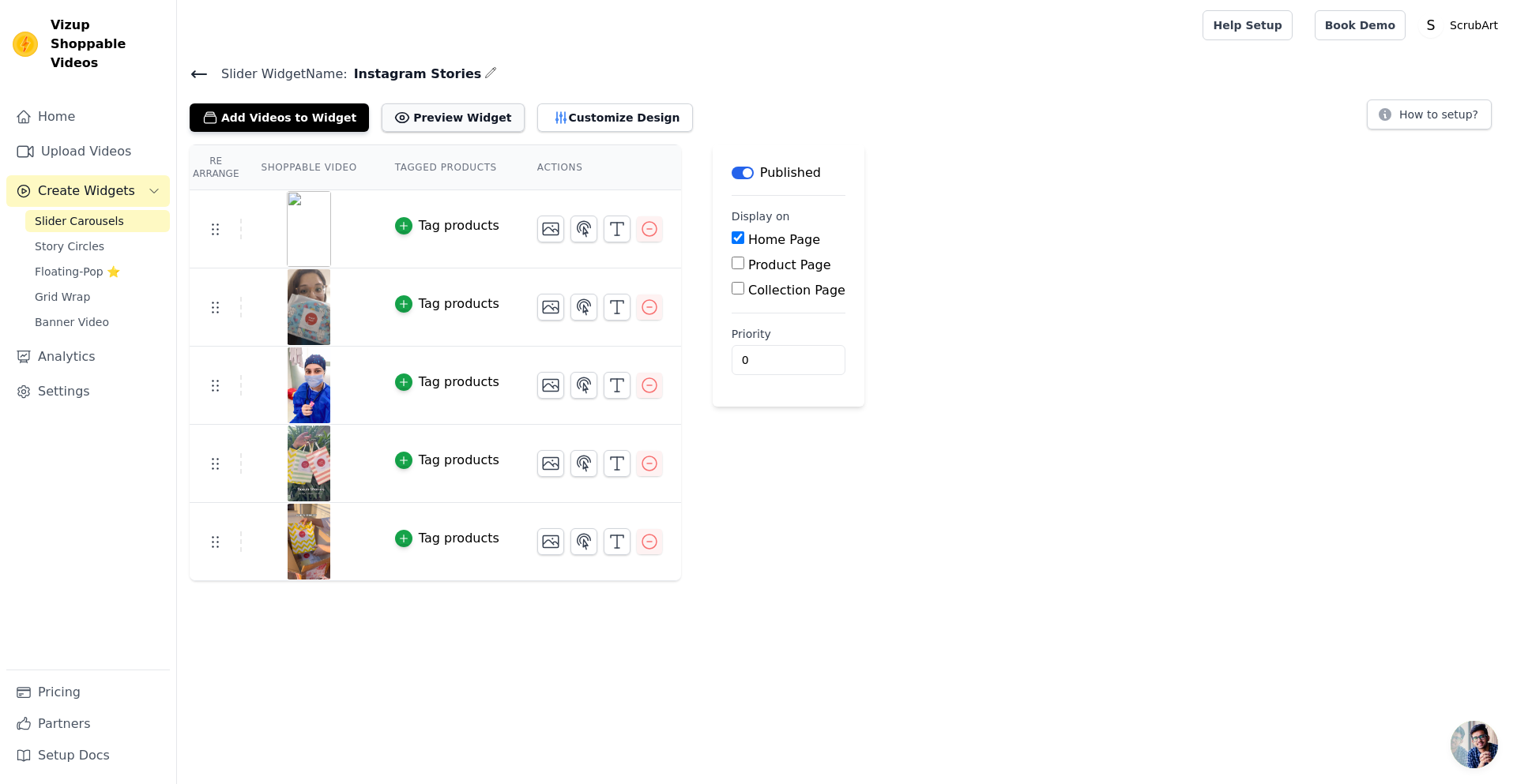
click at [422, 111] on button "Preview Widget" at bounding box center [452, 118] width 143 height 28
click at [80, 136] on link "Upload Videos" at bounding box center [88, 151] width 163 height 31
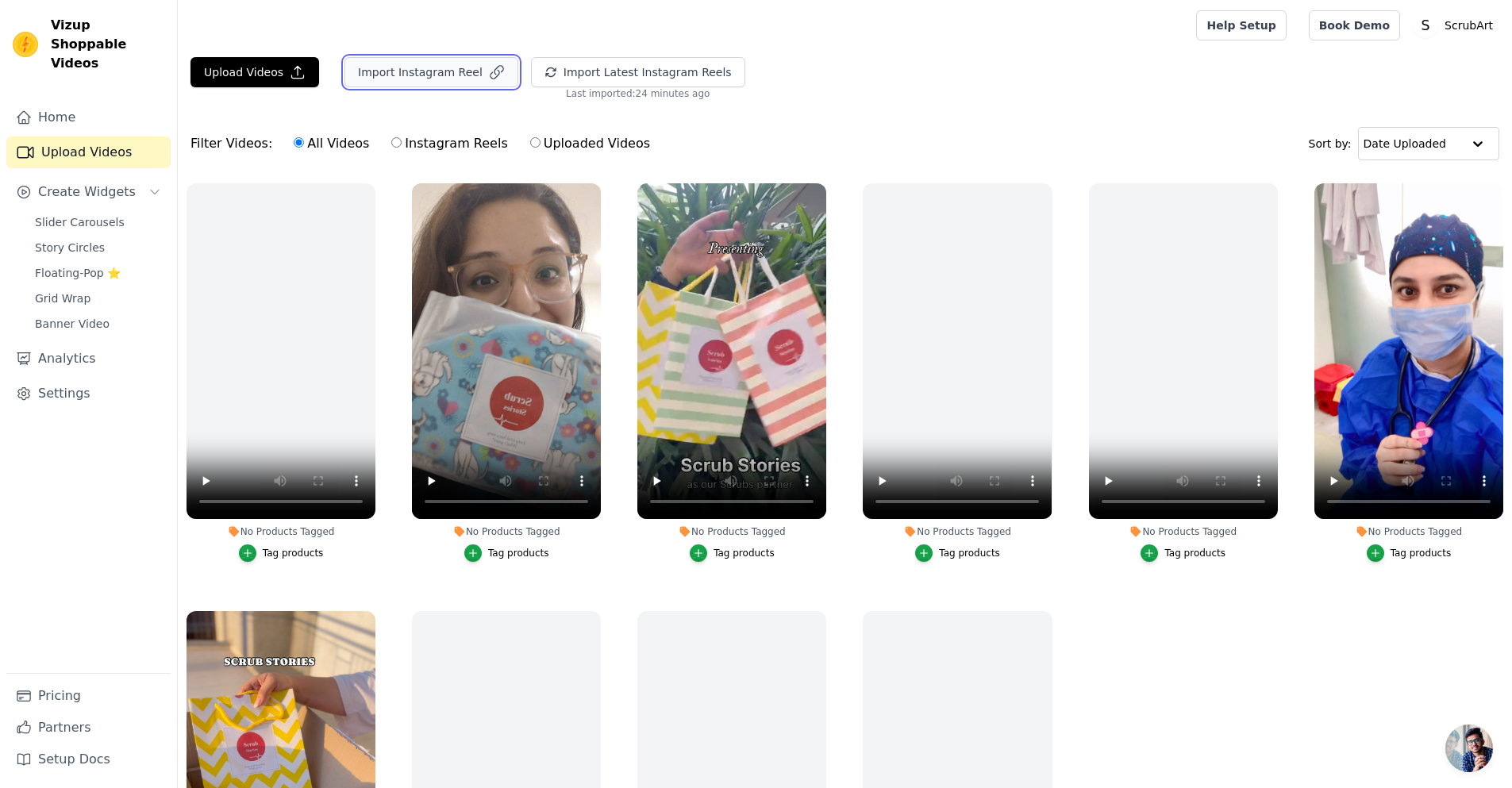
click at [409, 71] on button "Import Instagram Reel" at bounding box center [431, 72] width 174 height 30
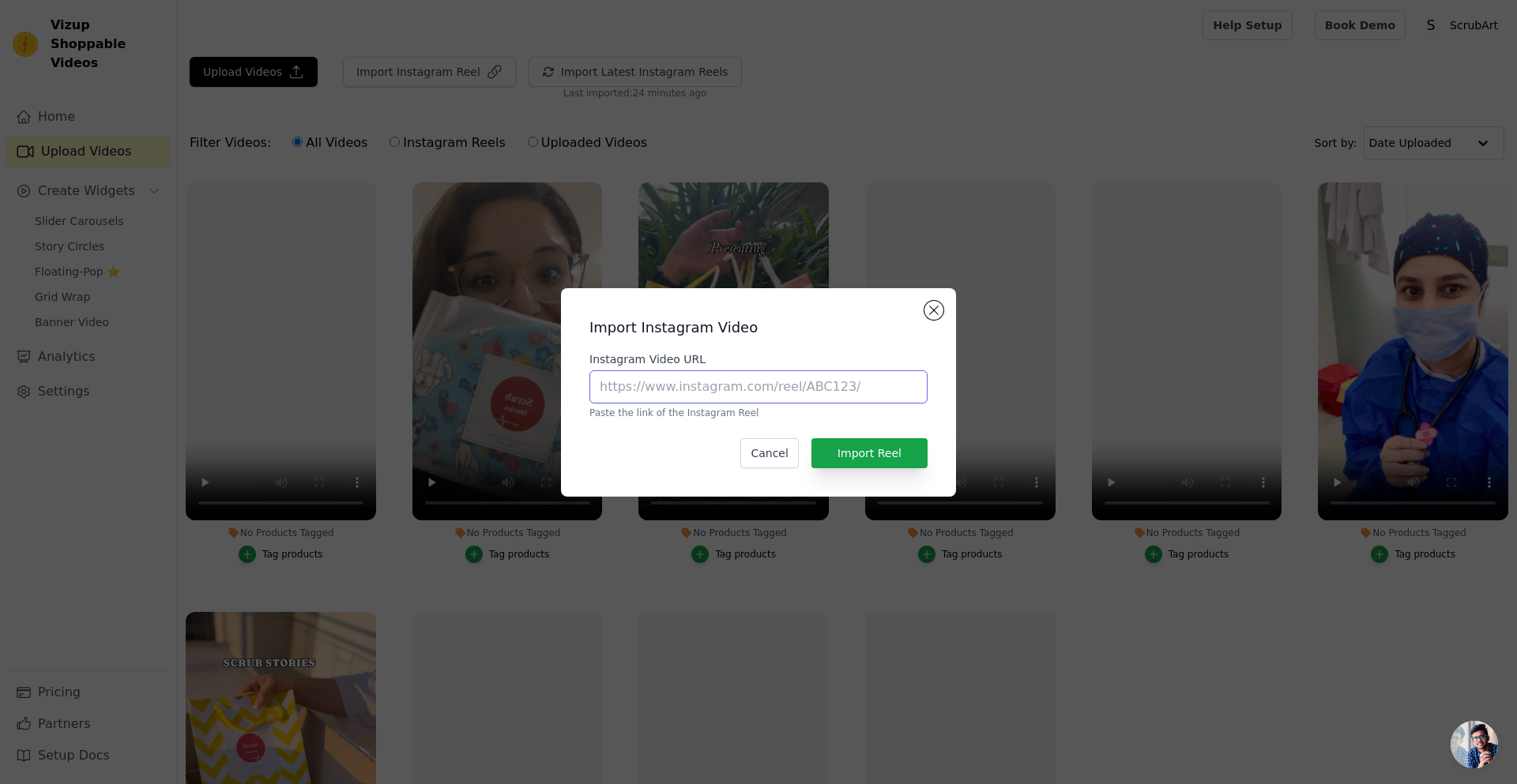
click at [715, 399] on input "Instagram Video URL" at bounding box center [758, 386] width 338 height 33
paste input "[URL][DOMAIN_NAME]"
type input "[URL][DOMAIN_NAME]"
click at [869, 451] on button "Import Reel" at bounding box center [869, 453] width 116 height 30
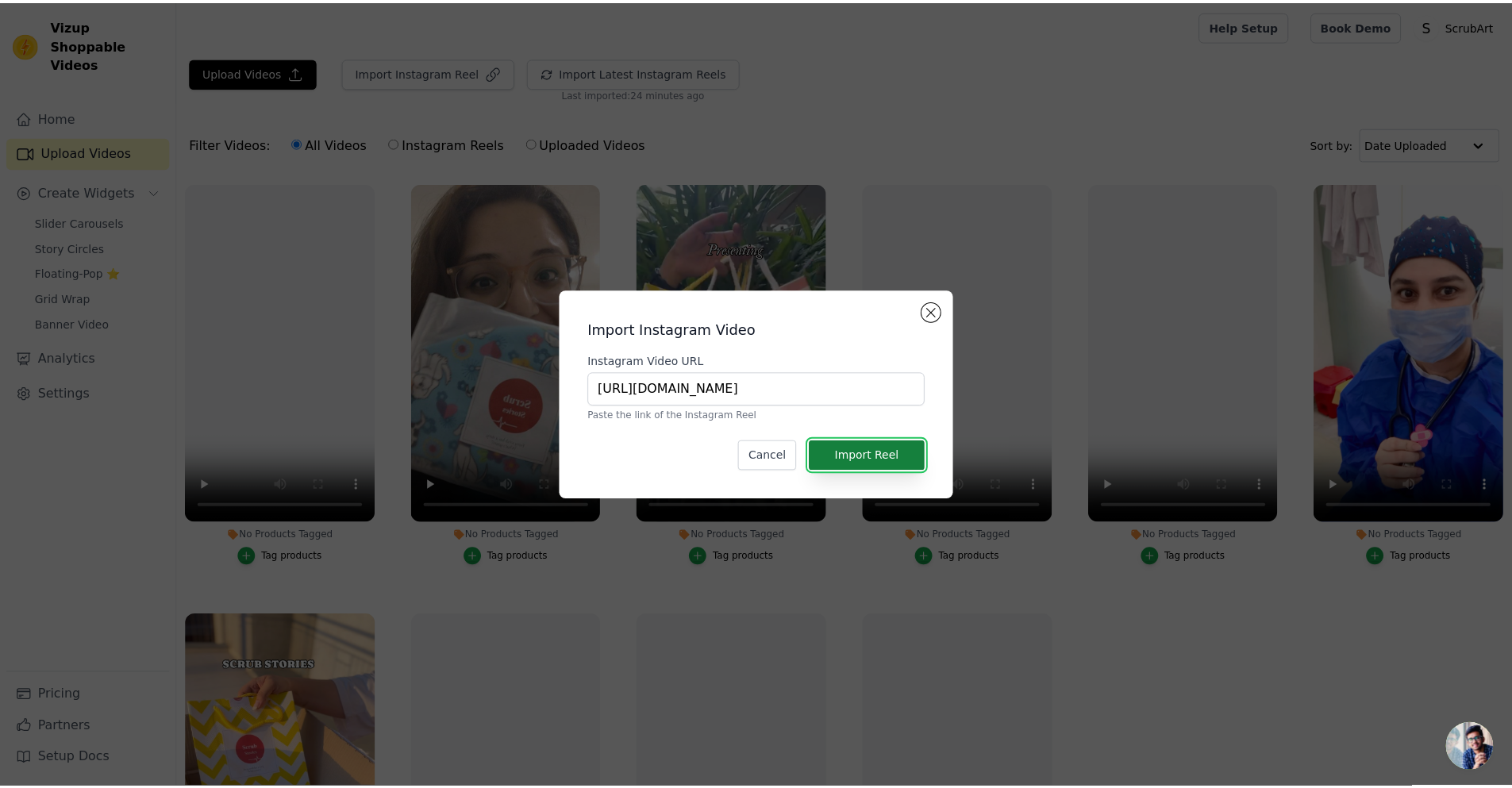
scroll to position [0, 0]
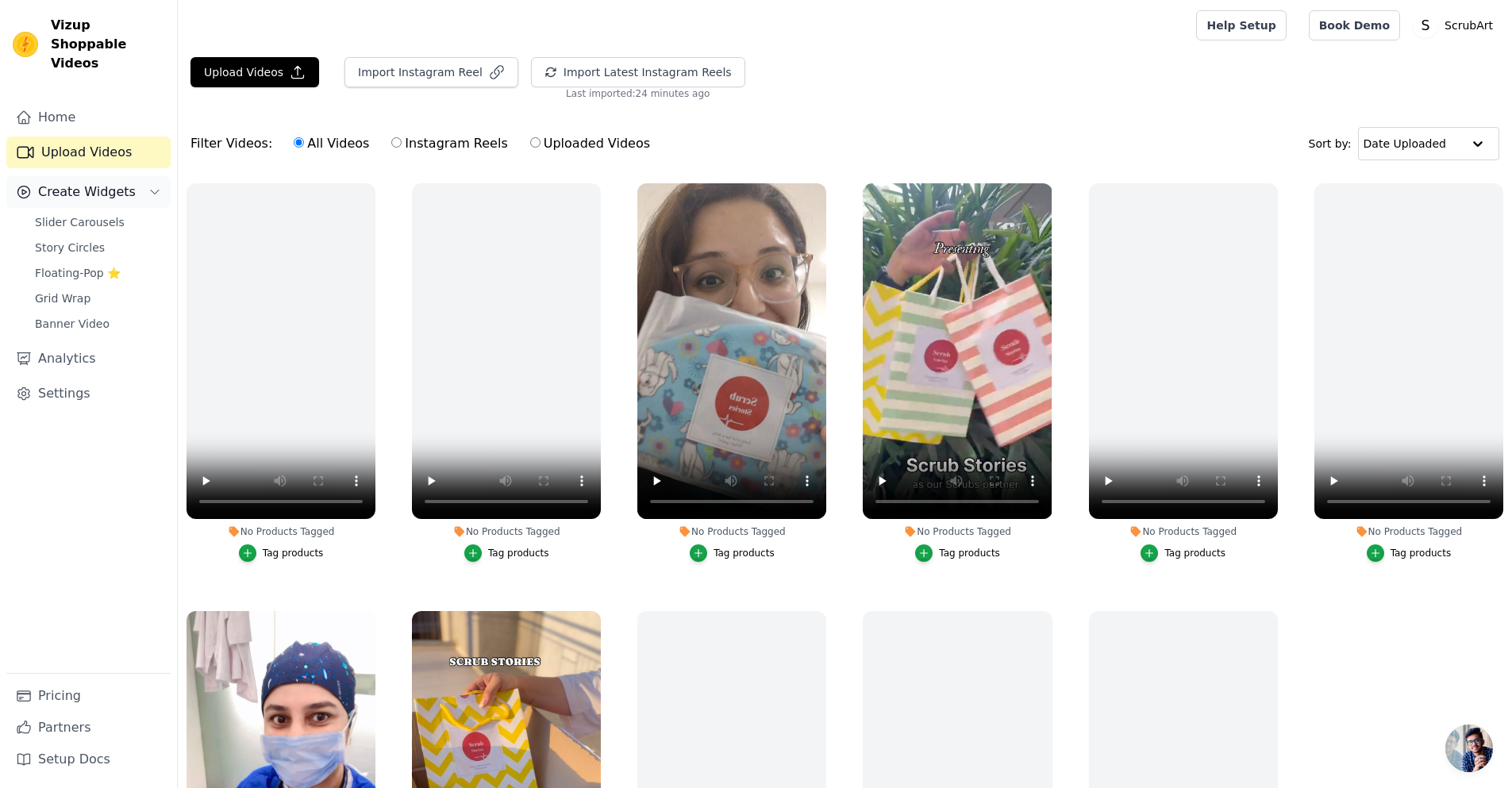
click at [84, 187] on button "Create Widgets" at bounding box center [88, 192] width 164 height 31
click at [84, 182] on span "Create Widgets" at bounding box center [86, 192] width 98 height 19
click at [79, 215] on span "Slider Carousels" at bounding box center [80, 222] width 90 height 16
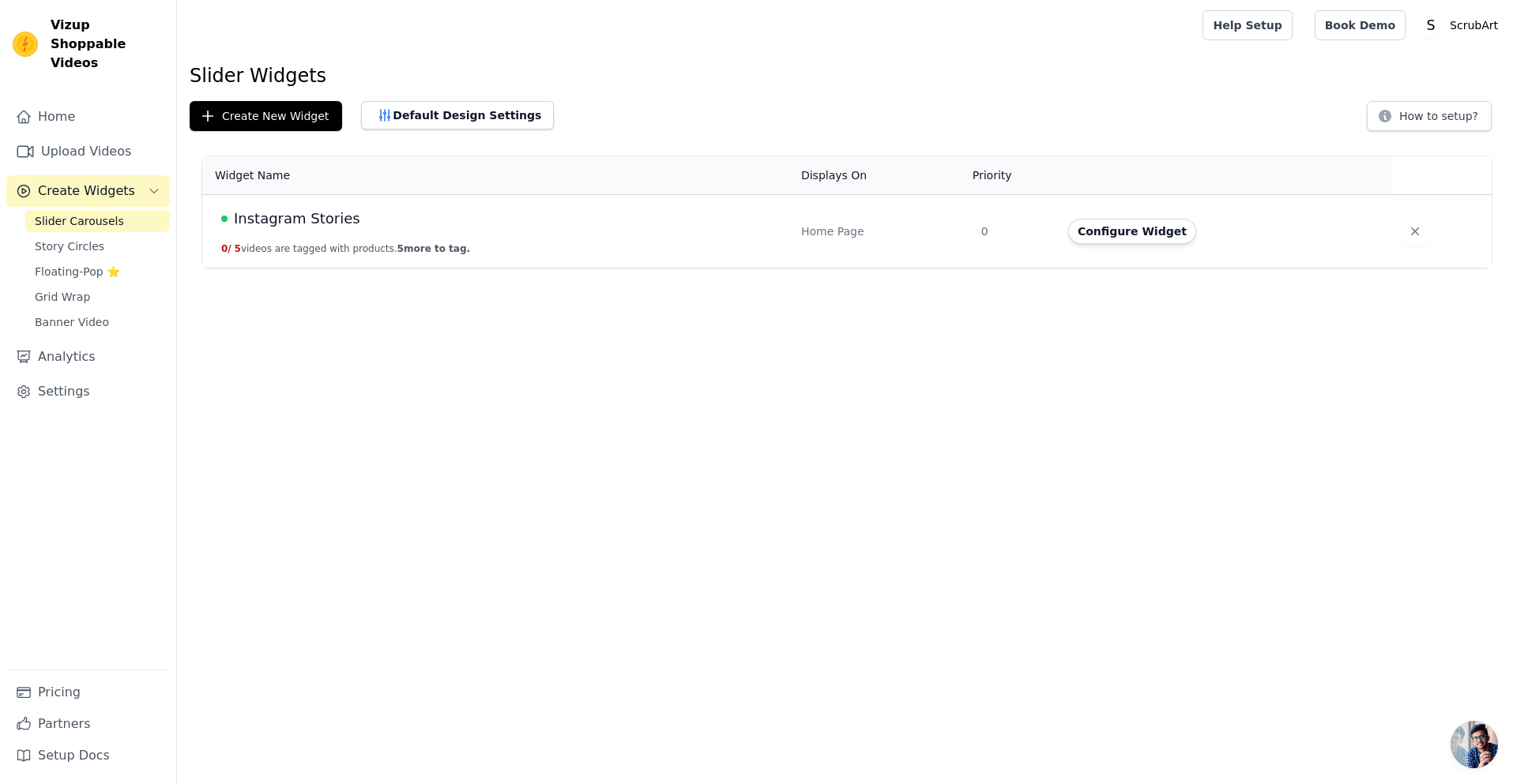
click at [422, 250] on span "5 more to tag." at bounding box center [434, 249] width 73 height 11
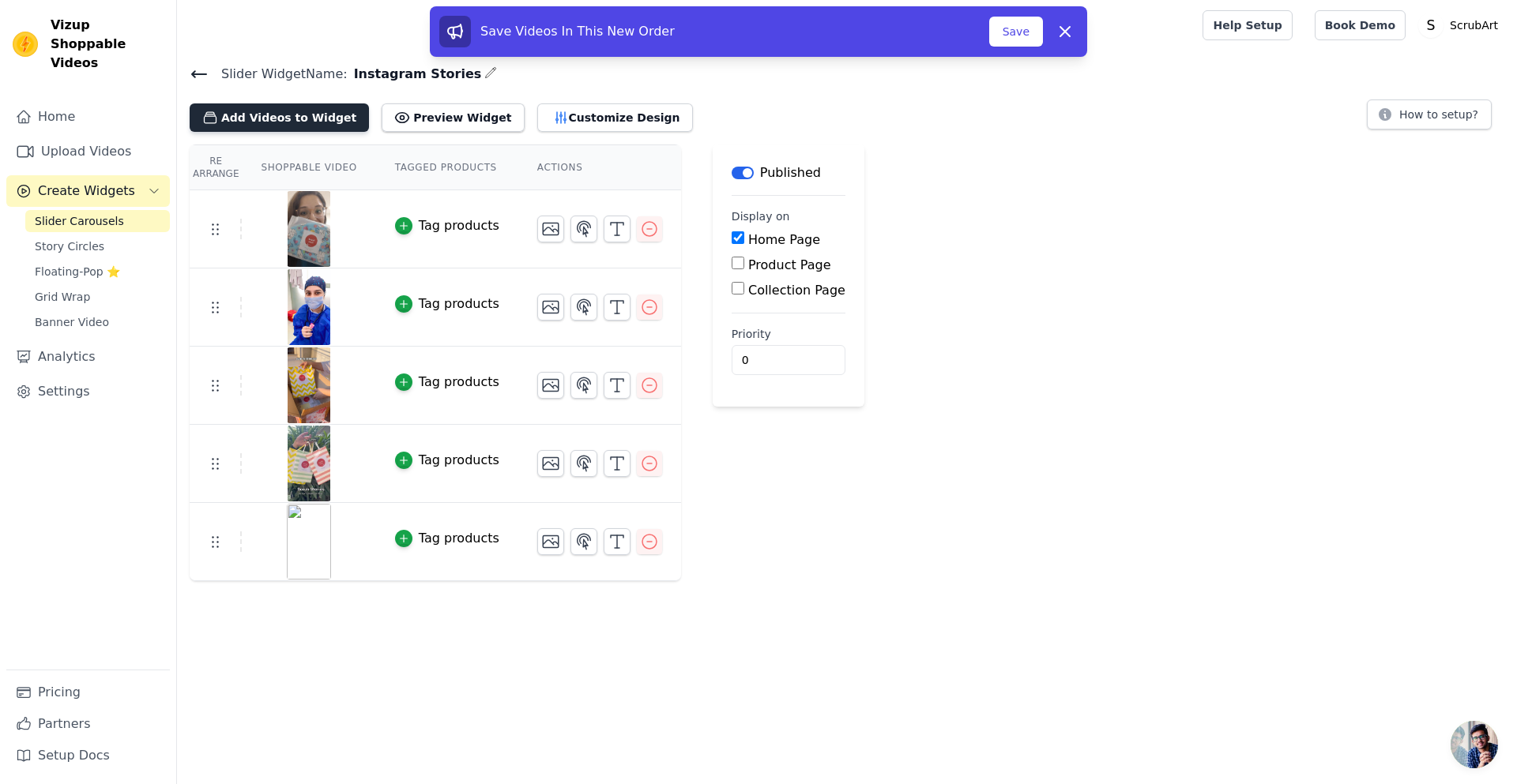
click at [273, 121] on button "Add Videos to Widget" at bounding box center [280, 118] width 179 height 28
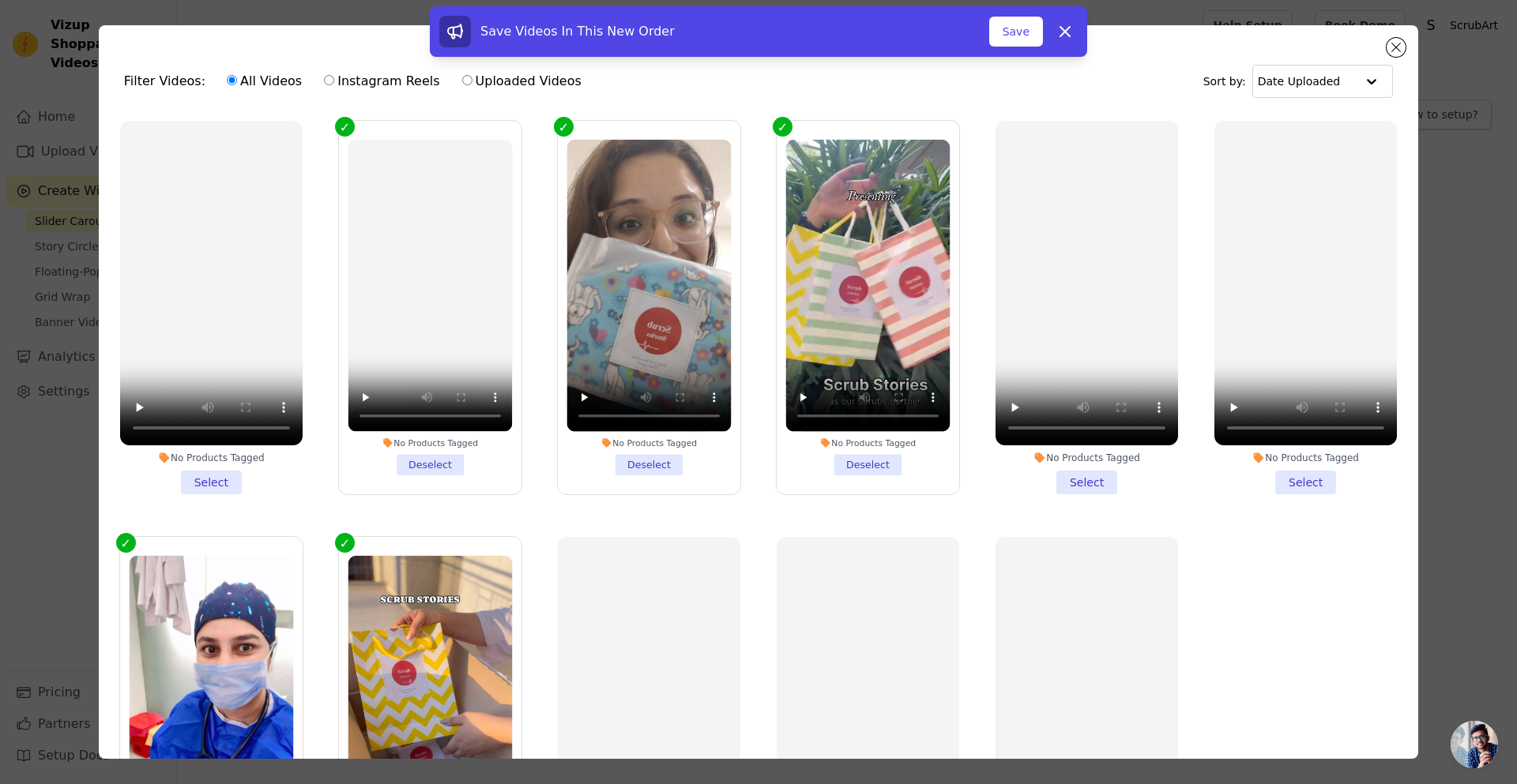
click at [210, 469] on li "No Products Tagged Select" at bounding box center [211, 308] width 182 height 374
click at [0, 0] on input "No Products Tagged Select" at bounding box center [0, 0] width 0 height 0
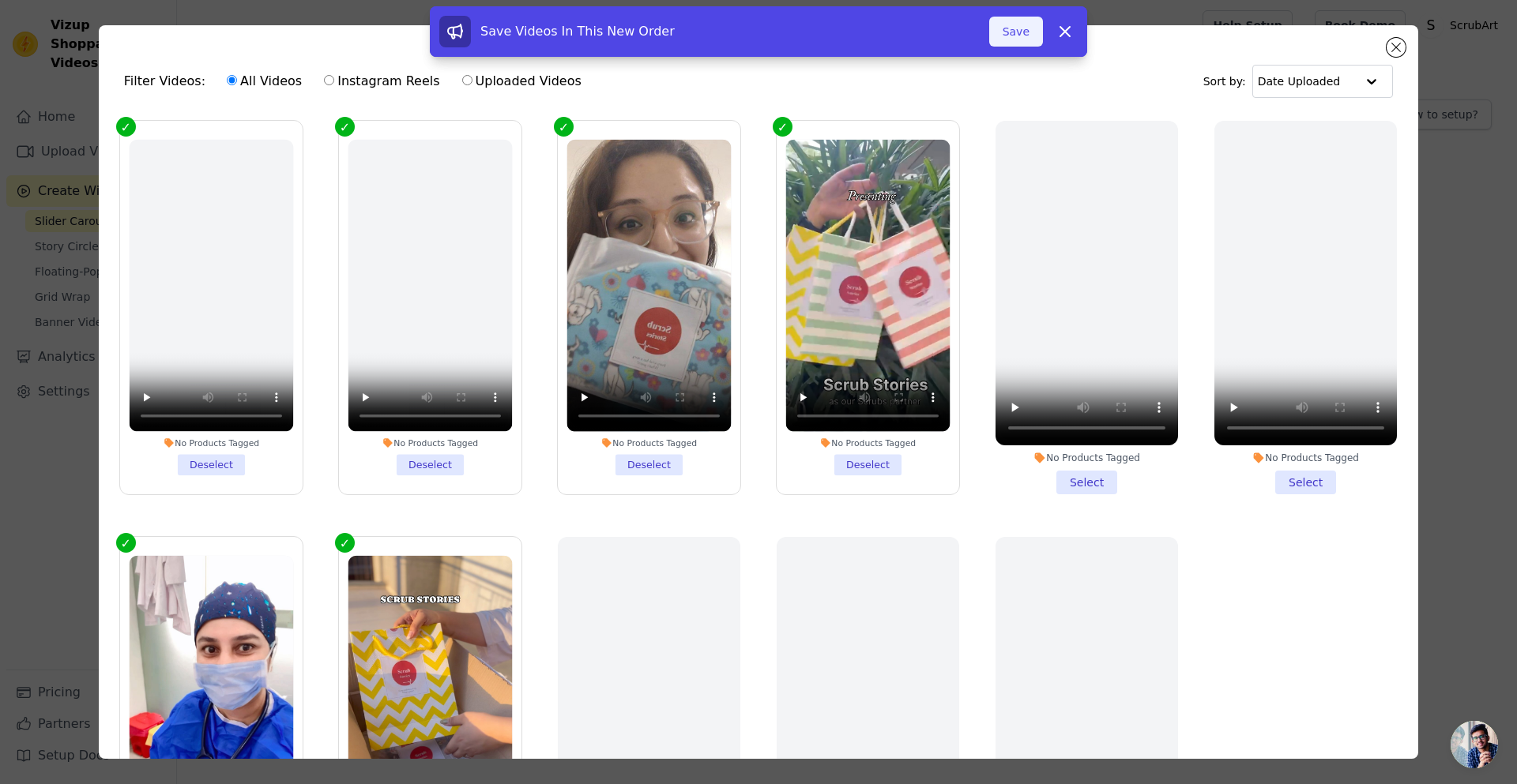
click at [1024, 32] on button "Save" at bounding box center [1015, 32] width 54 height 30
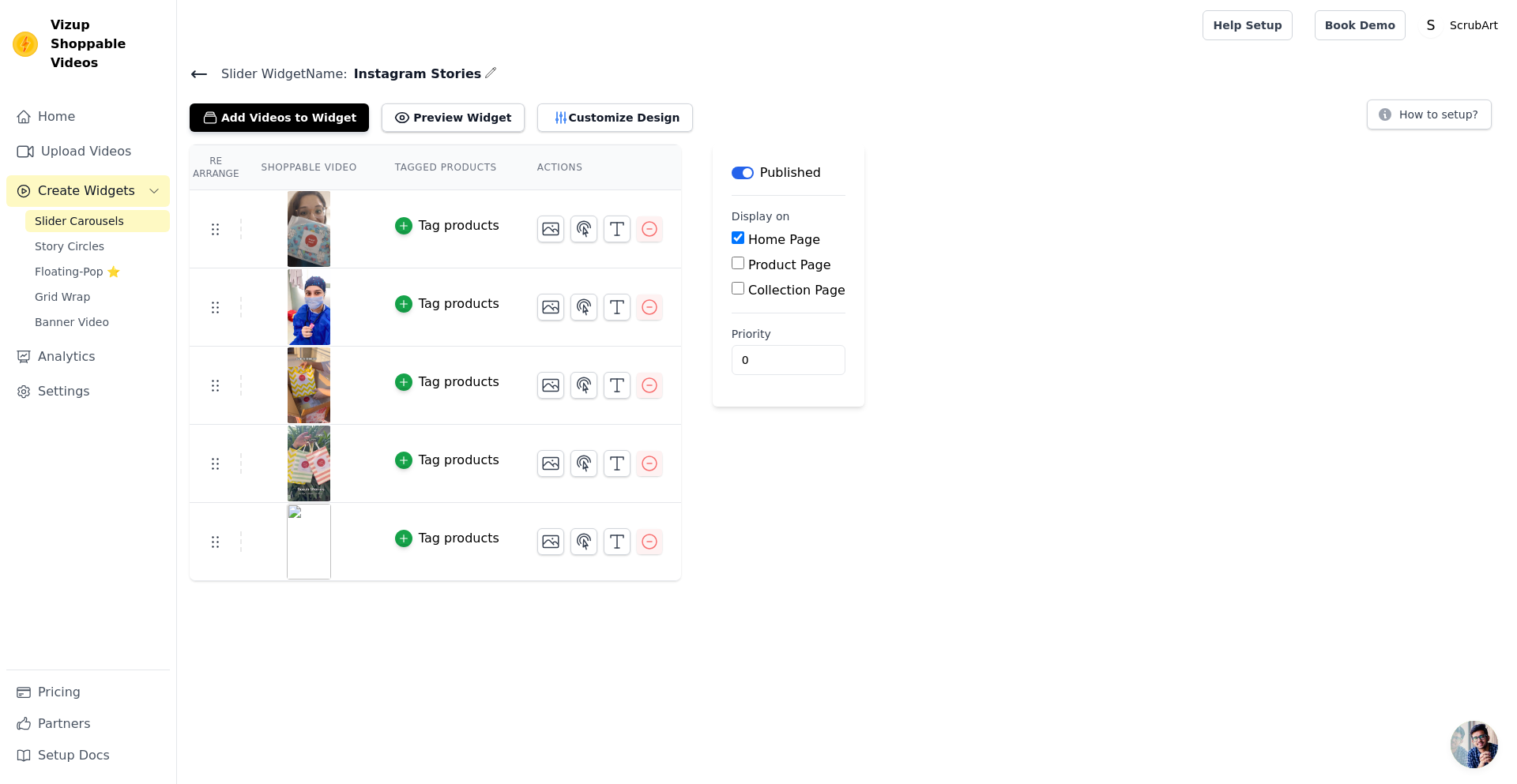
click at [273, 92] on div "Slider Widget Name: Instagram Stories Add Videos to Widget Preview Widget Custo…" at bounding box center [846, 97] width 1339 height 69
click at [274, 104] on button "Add Videos to Widget" at bounding box center [280, 118] width 179 height 28
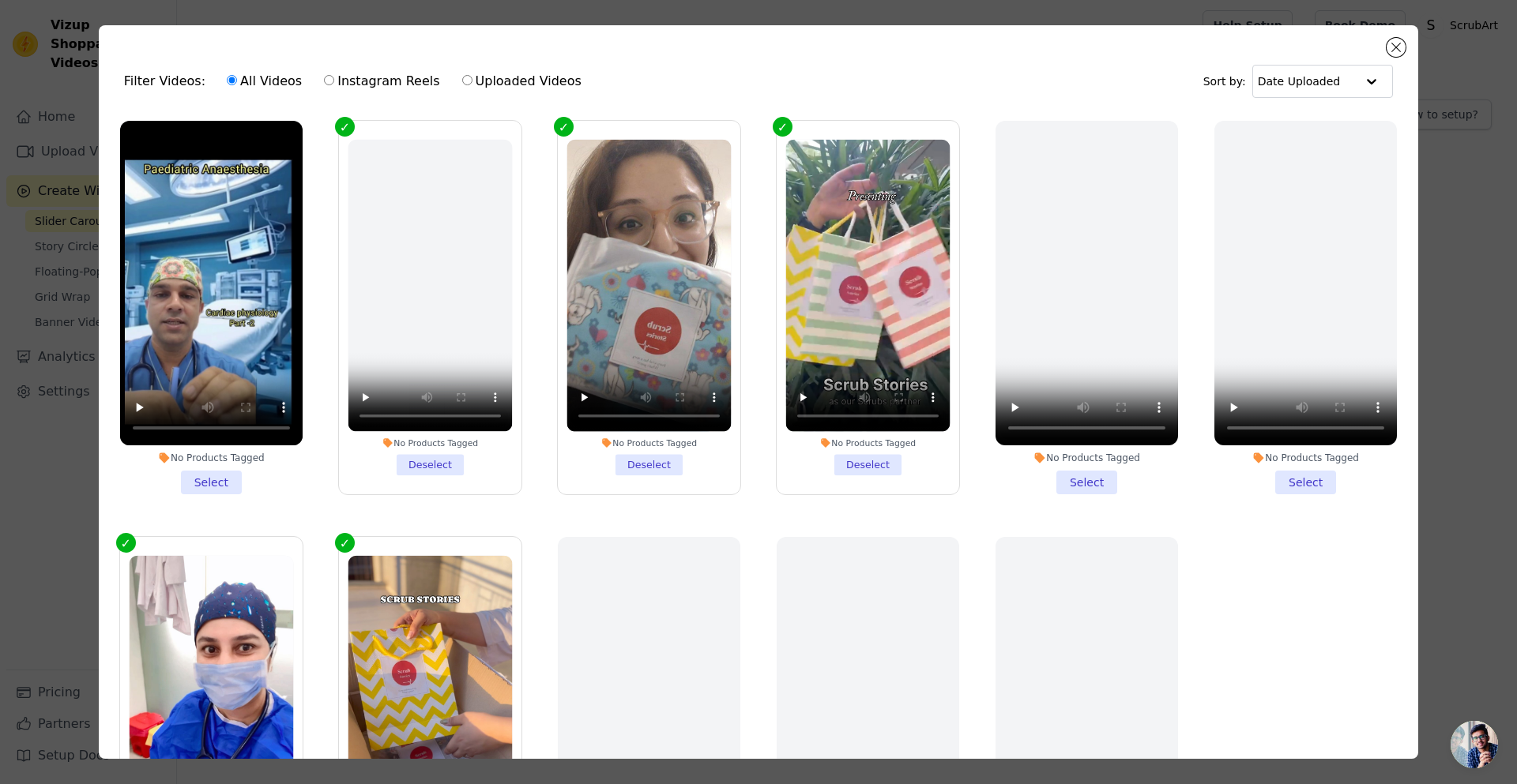
click at [225, 475] on li "No Products Tagged Select" at bounding box center [211, 308] width 182 height 374
click at [0, 0] on input "No Products Tagged Select" at bounding box center [0, 0] width 0 height 0
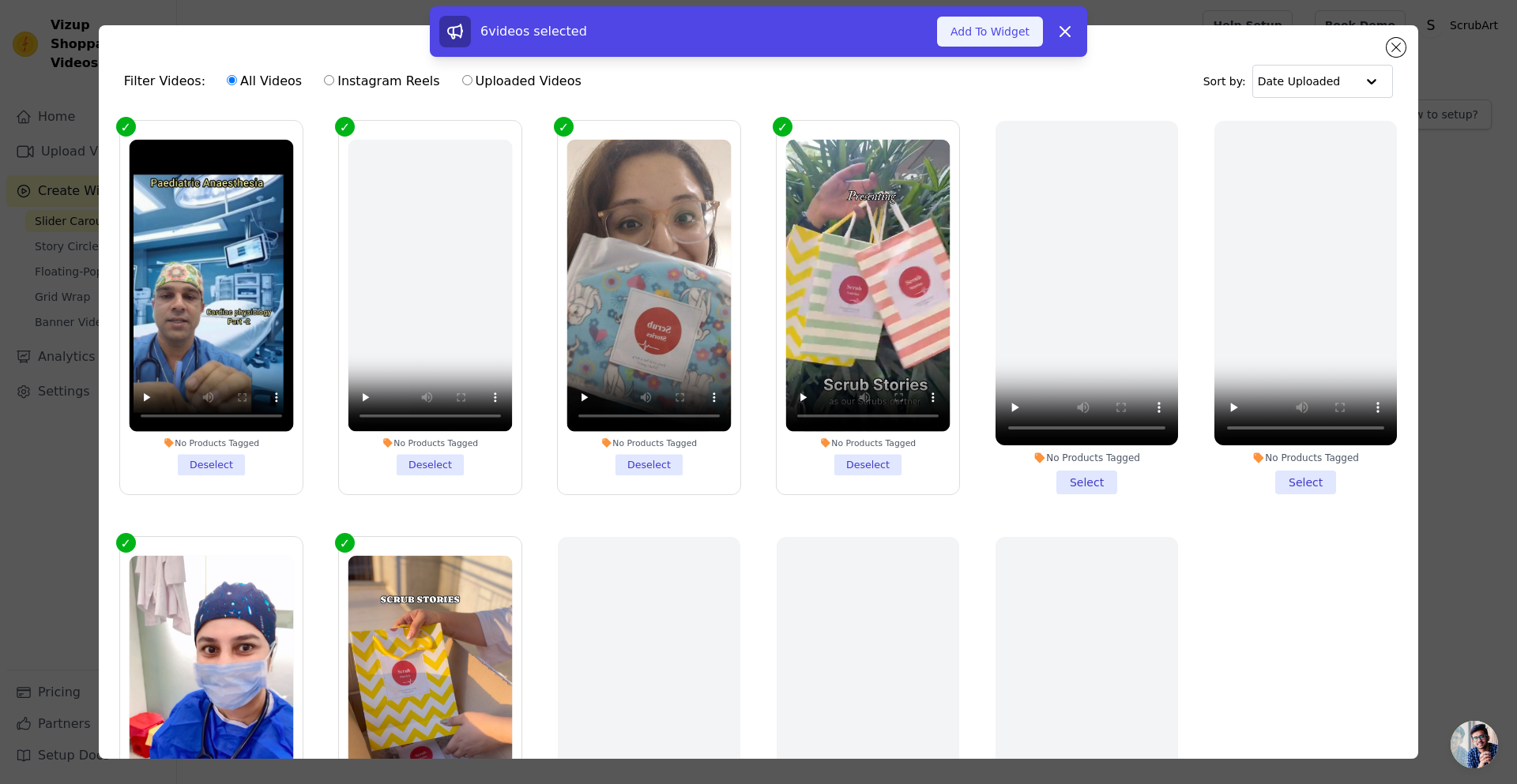
click at [1003, 27] on button "Add To Widget" at bounding box center [990, 32] width 106 height 30
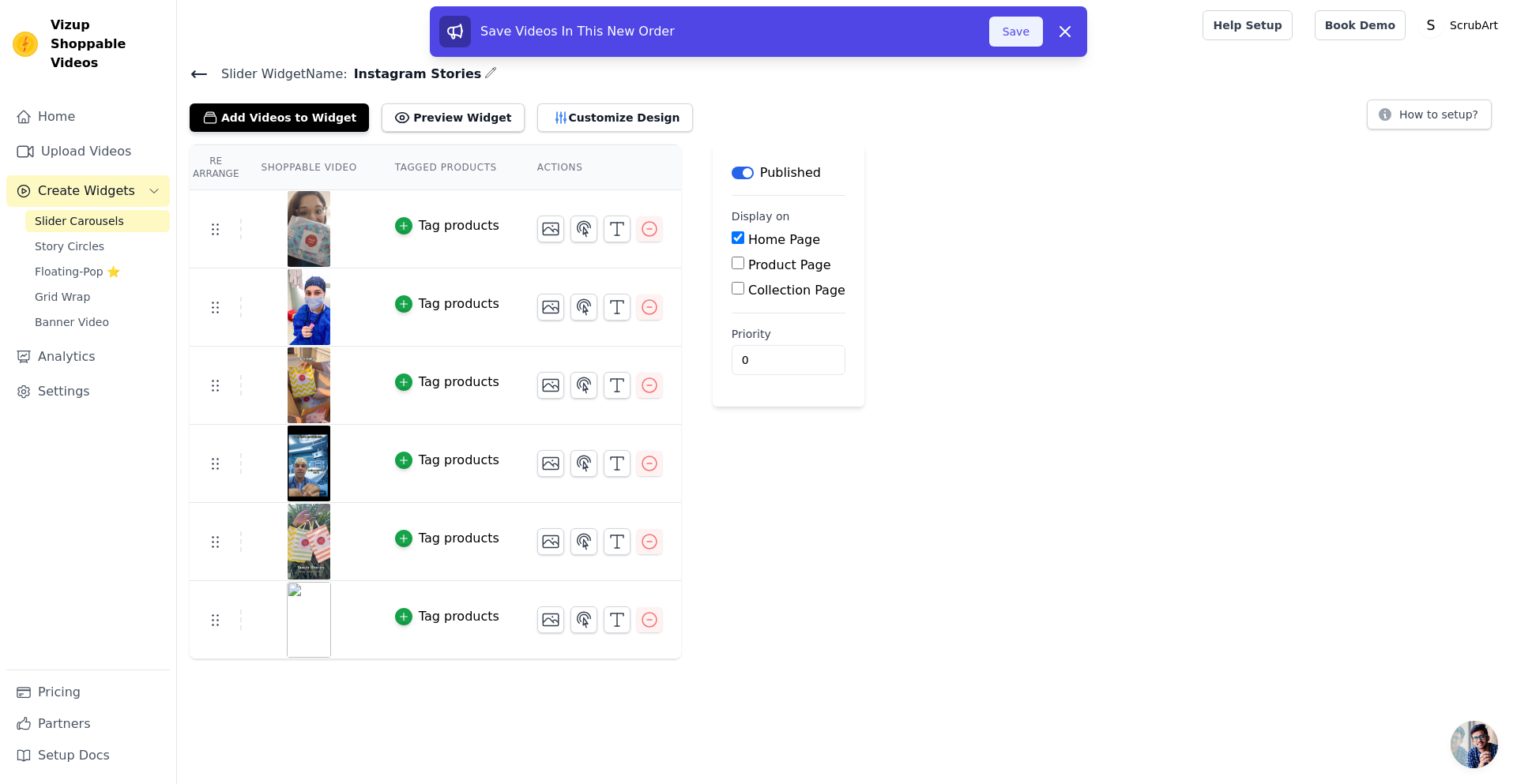
click at [1012, 28] on button "Save" at bounding box center [1015, 32] width 54 height 30
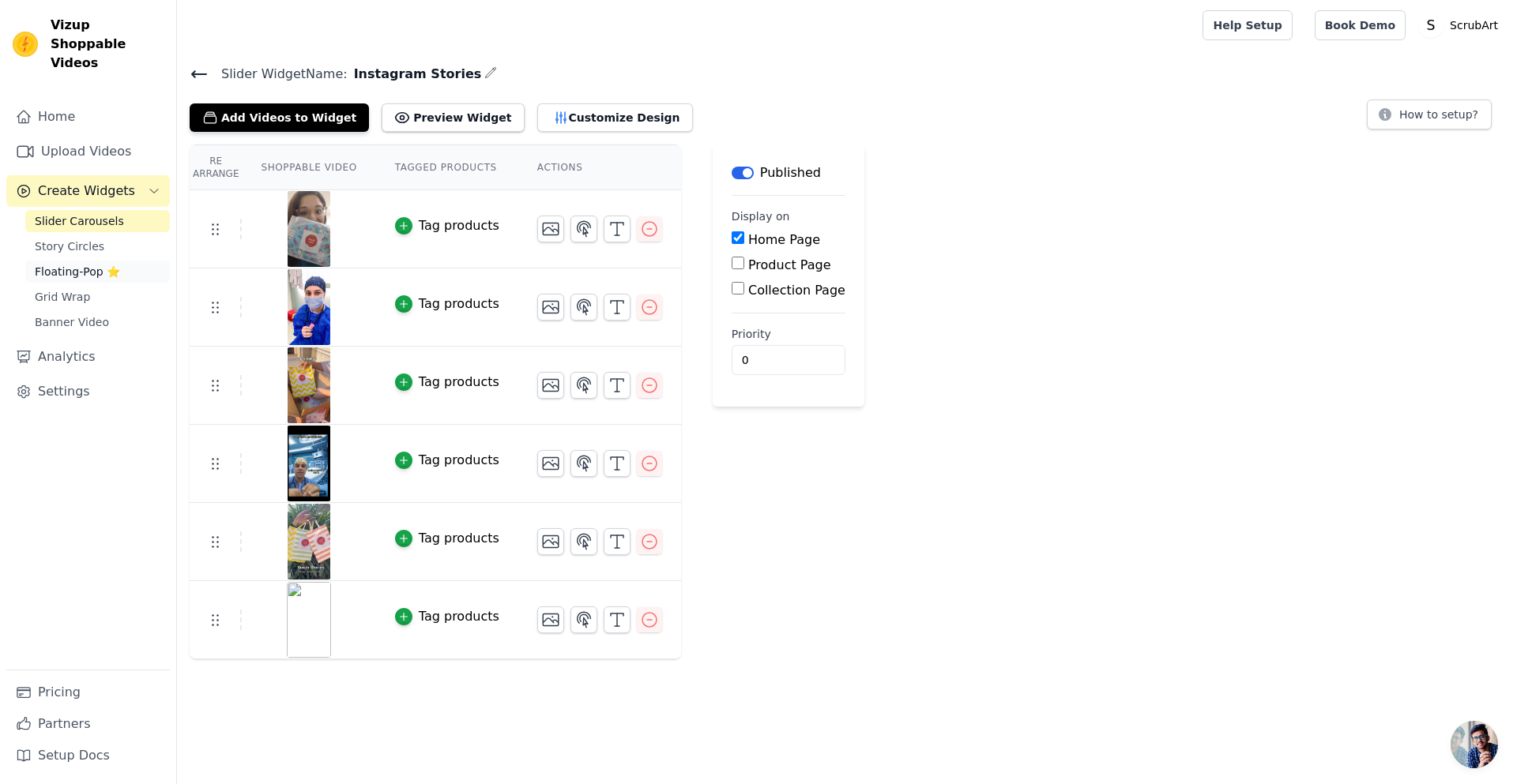
click at [75, 264] on span "Floating-Pop ⭐" at bounding box center [77, 271] width 85 height 16
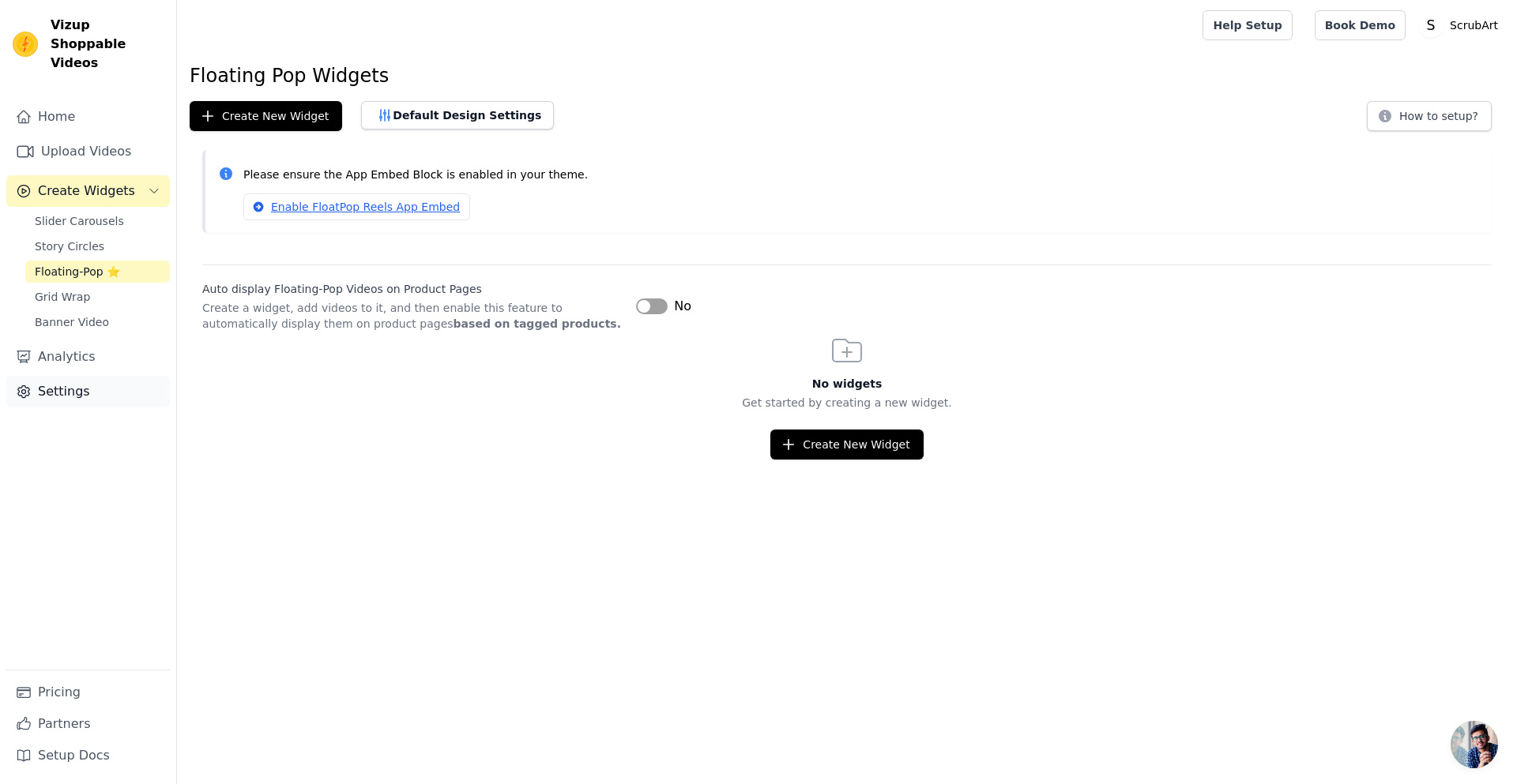
click at [74, 376] on link "Settings" at bounding box center [88, 391] width 163 height 31
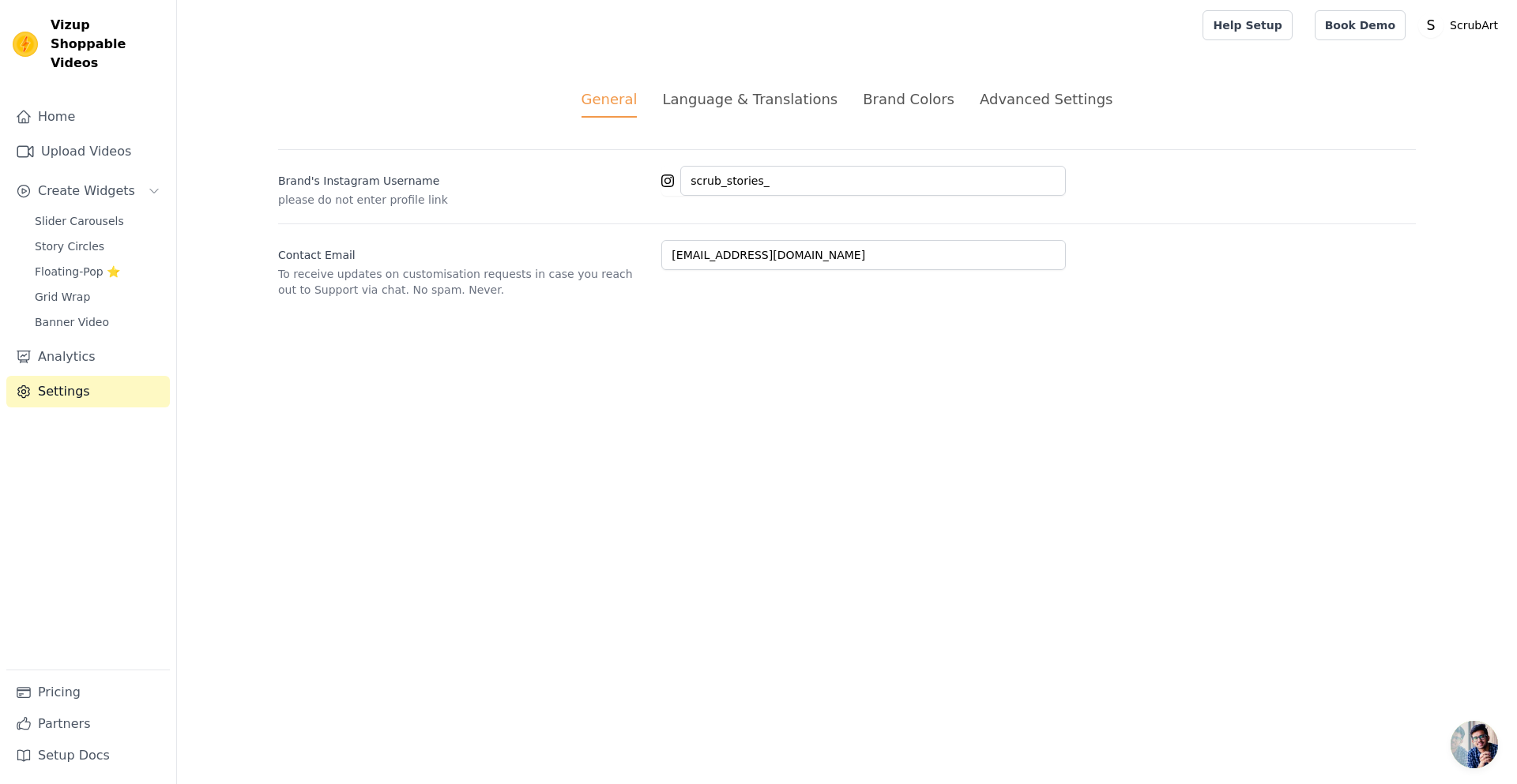
click at [729, 97] on div "Language & Translations" at bounding box center [750, 99] width 176 height 22
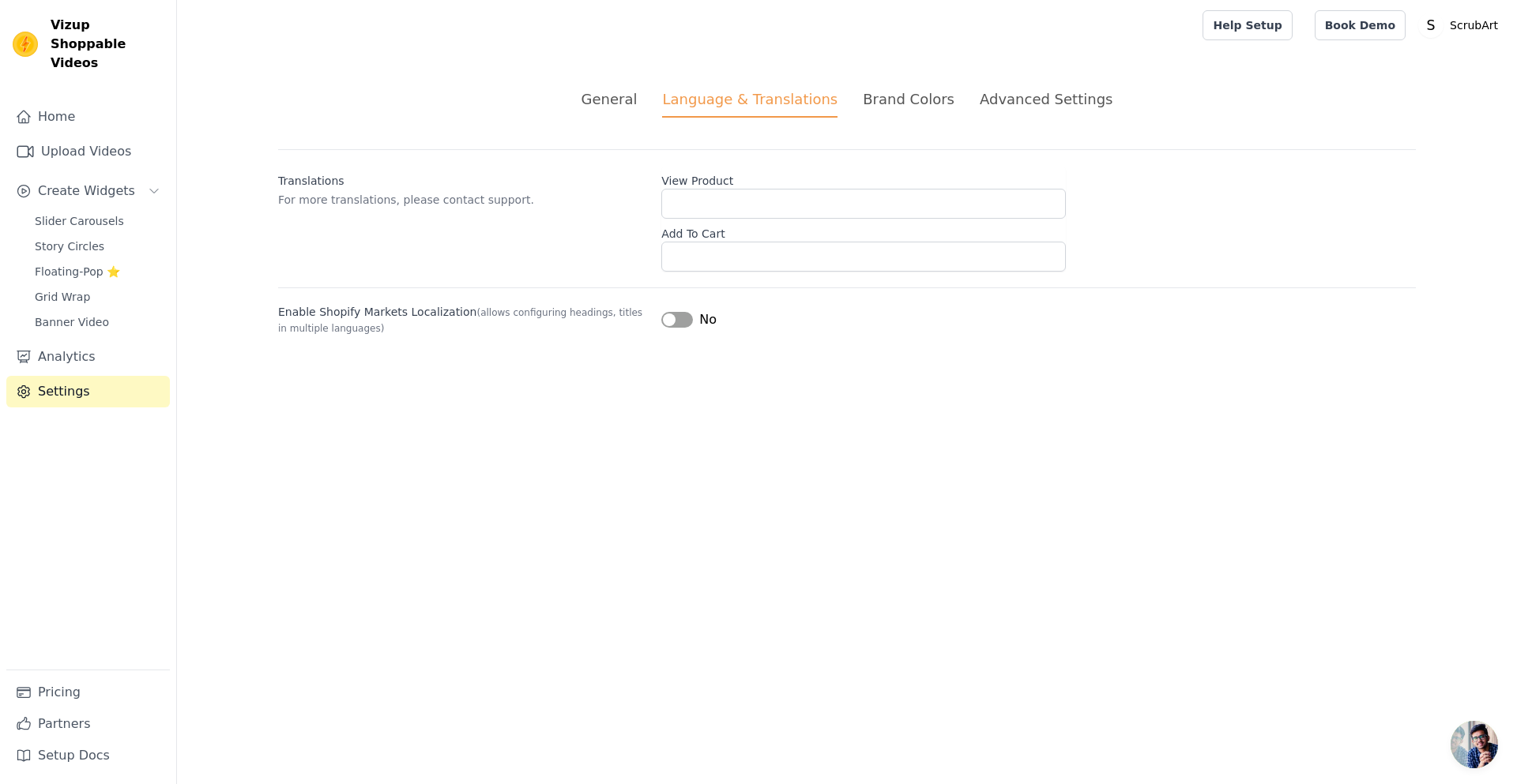
click at [917, 94] on div "Brand Colors" at bounding box center [908, 99] width 92 height 22
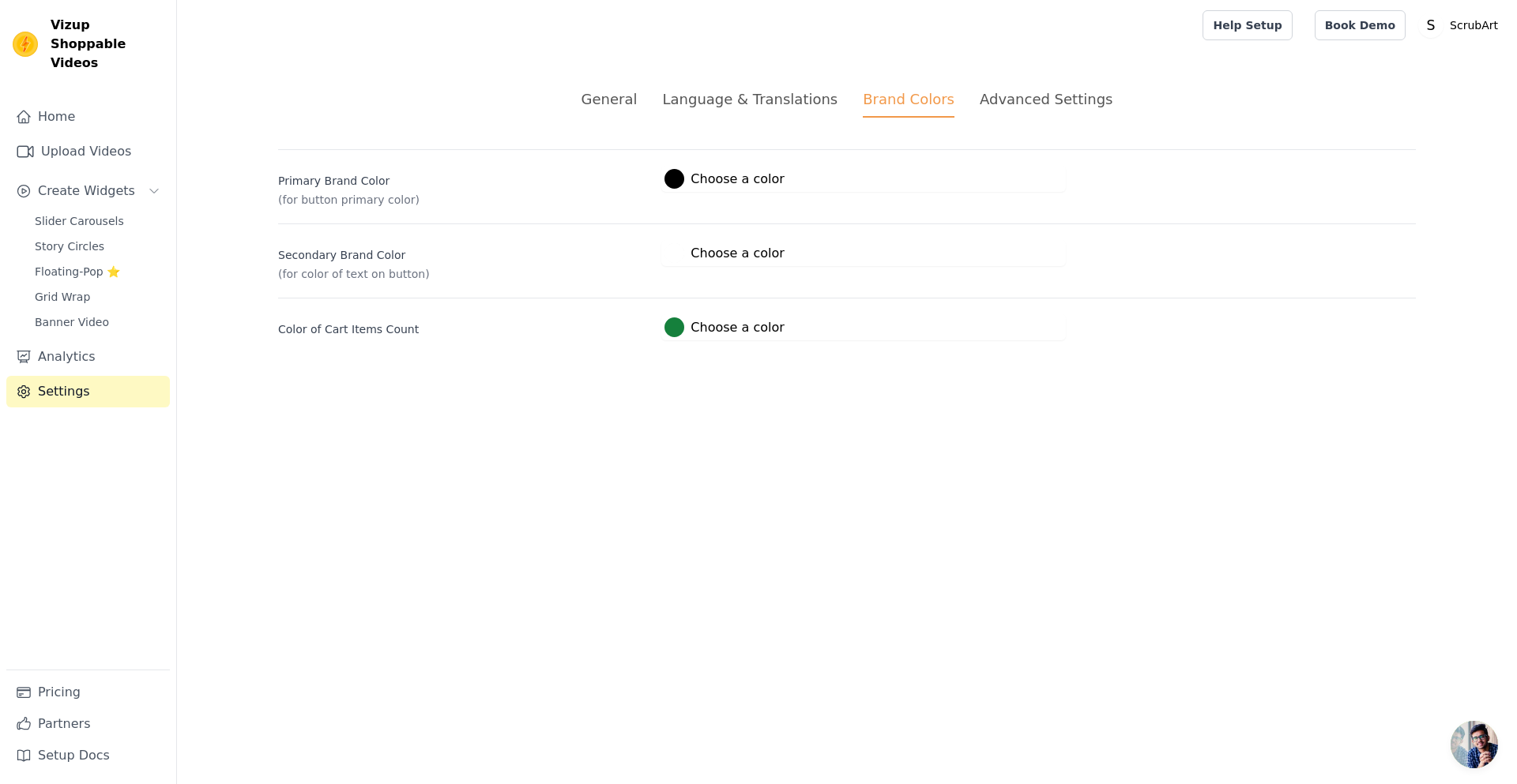
click at [1011, 102] on div "Advanced Settings" at bounding box center [1046, 99] width 133 height 22
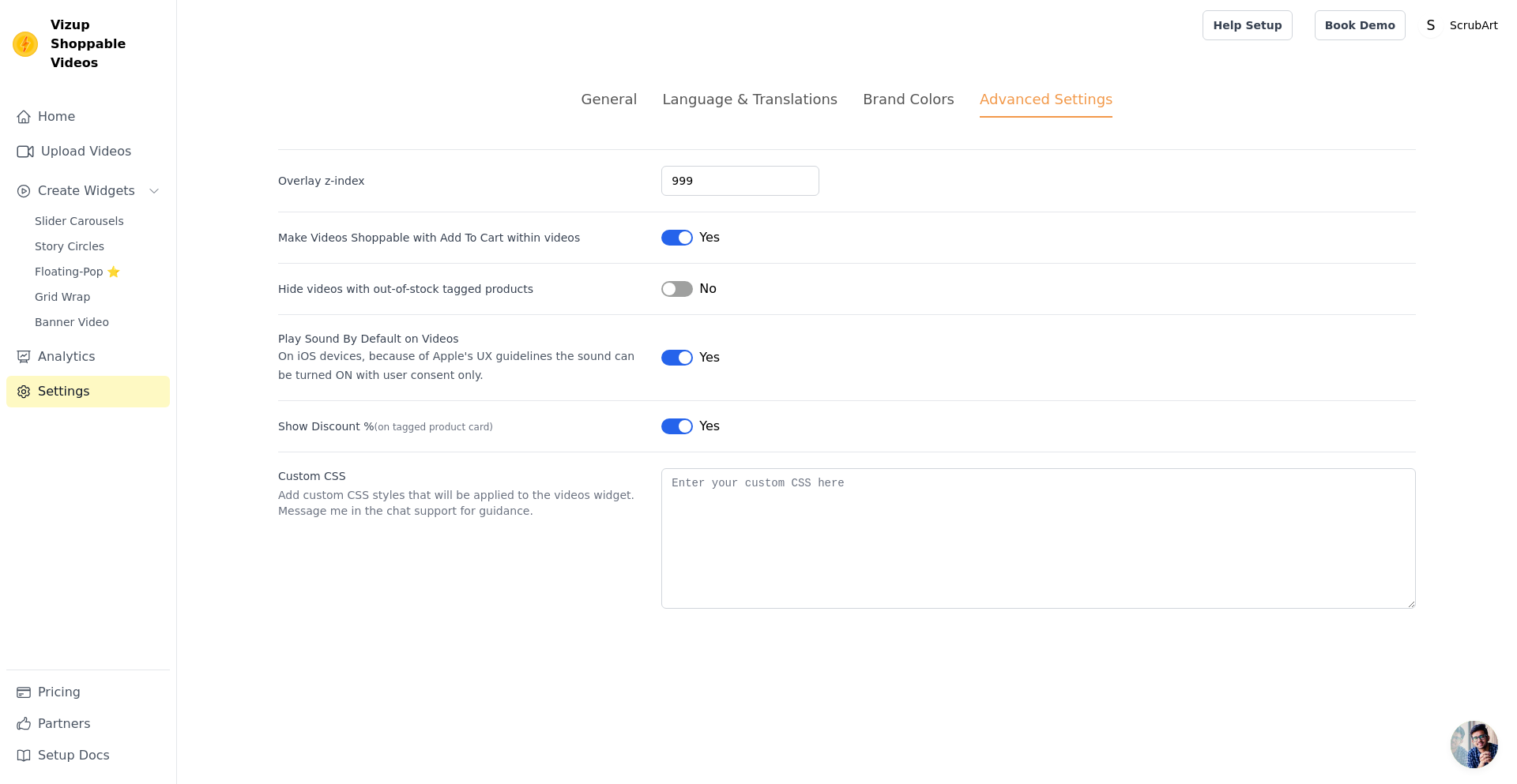
click at [664, 359] on button "Label" at bounding box center [676, 357] width 31 height 16
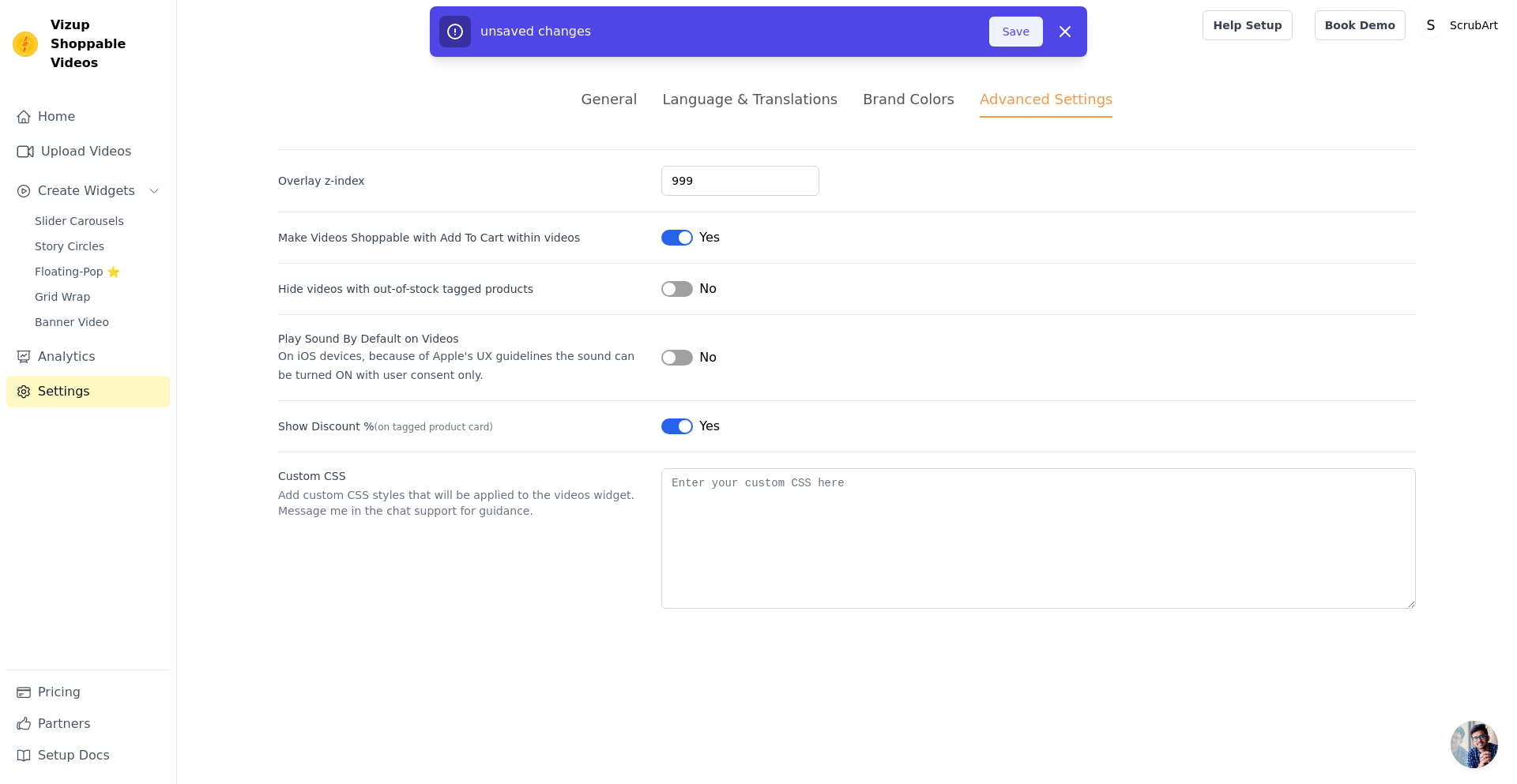
click at [1025, 41] on button "Save" at bounding box center [1015, 32] width 54 height 30
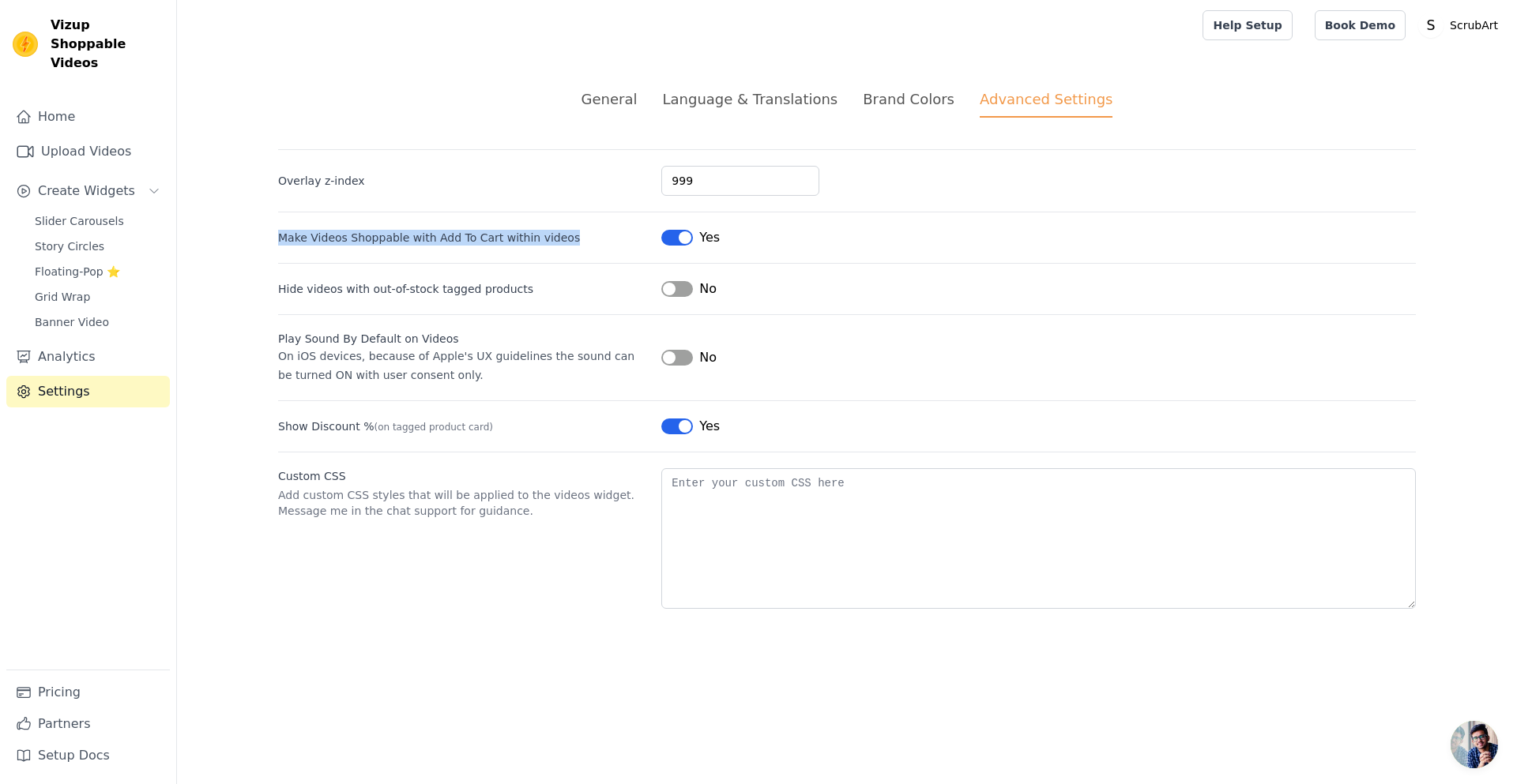
drag, startPoint x: 282, startPoint y: 236, endPoint x: 560, endPoint y: 226, distance: 278.2
click at [560, 226] on div "Make Videos Shoppable with Add To Cart within videos Label Yes" at bounding box center [846, 230] width 1137 height 36
click at [615, 225] on div "Make Videos Shoppable with Add To Cart within videos Label Yes" at bounding box center [846, 230] width 1137 height 36
drag, startPoint x: 282, startPoint y: 349, endPoint x: 452, endPoint y: 334, distance: 170.7
click at [452, 334] on div "Play Sound By Default on Videos On iOS devices, because of Apple's UX guideline…" at bounding box center [463, 357] width 370 height 54
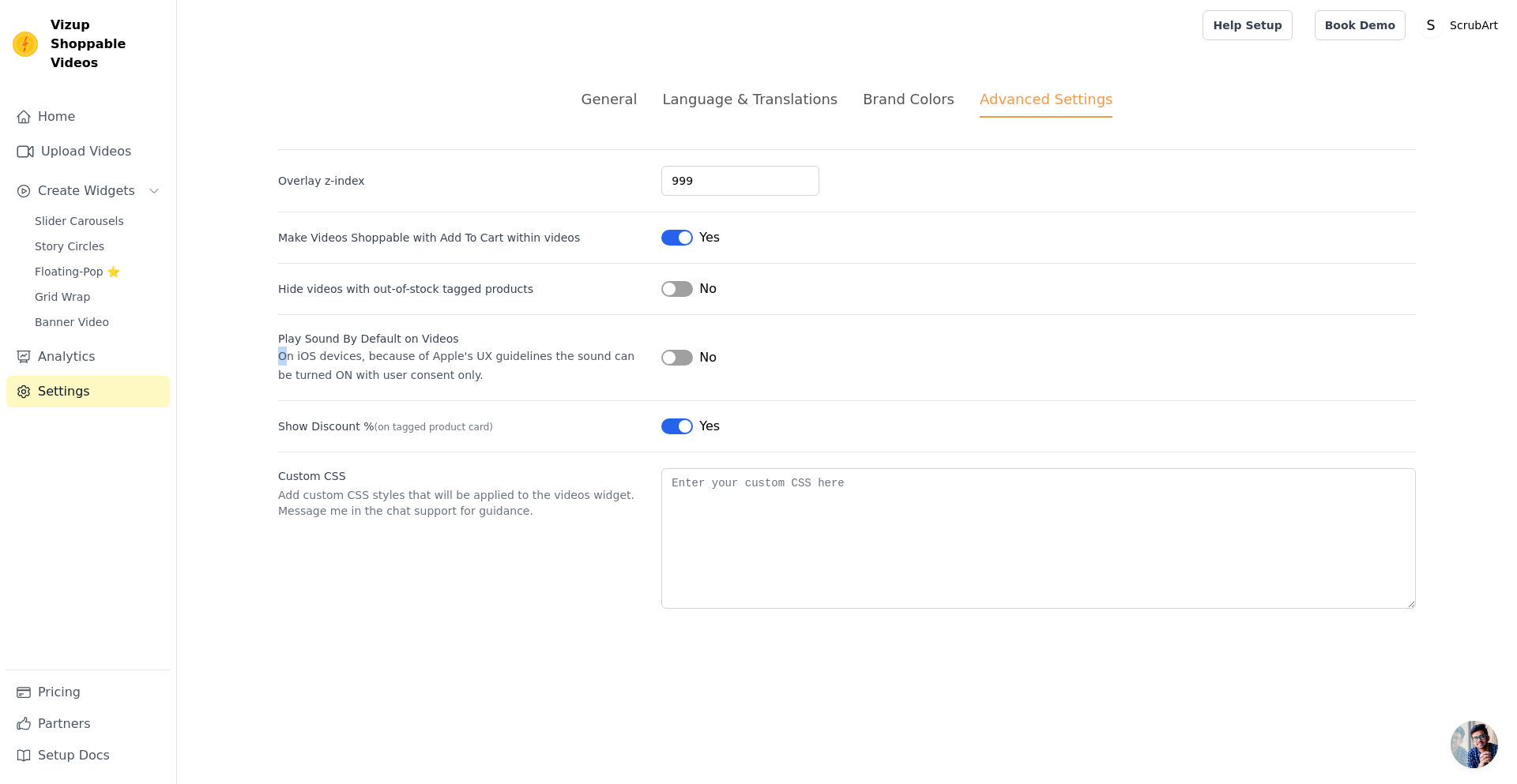
click at [452, 334] on div "Play Sound By Default on Videos" at bounding box center [463, 338] width 370 height 16
drag, startPoint x: 281, startPoint y: 339, endPoint x: 433, endPoint y: 329, distance: 152.3
click at [433, 329] on div "Play Sound By Default on Videos On iOS devices, because of Apple's UX guideline…" at bounding box center [846, 349] width 1137 height 70
click at [360, 341] on div "Play Sound By Default on Videos" at bounding box center [463, 338] width 370 height 16
drag, startPoint x: 284, startPoint y: 356, endPoint x: 562, endPoint y: 350, distance: 278.1
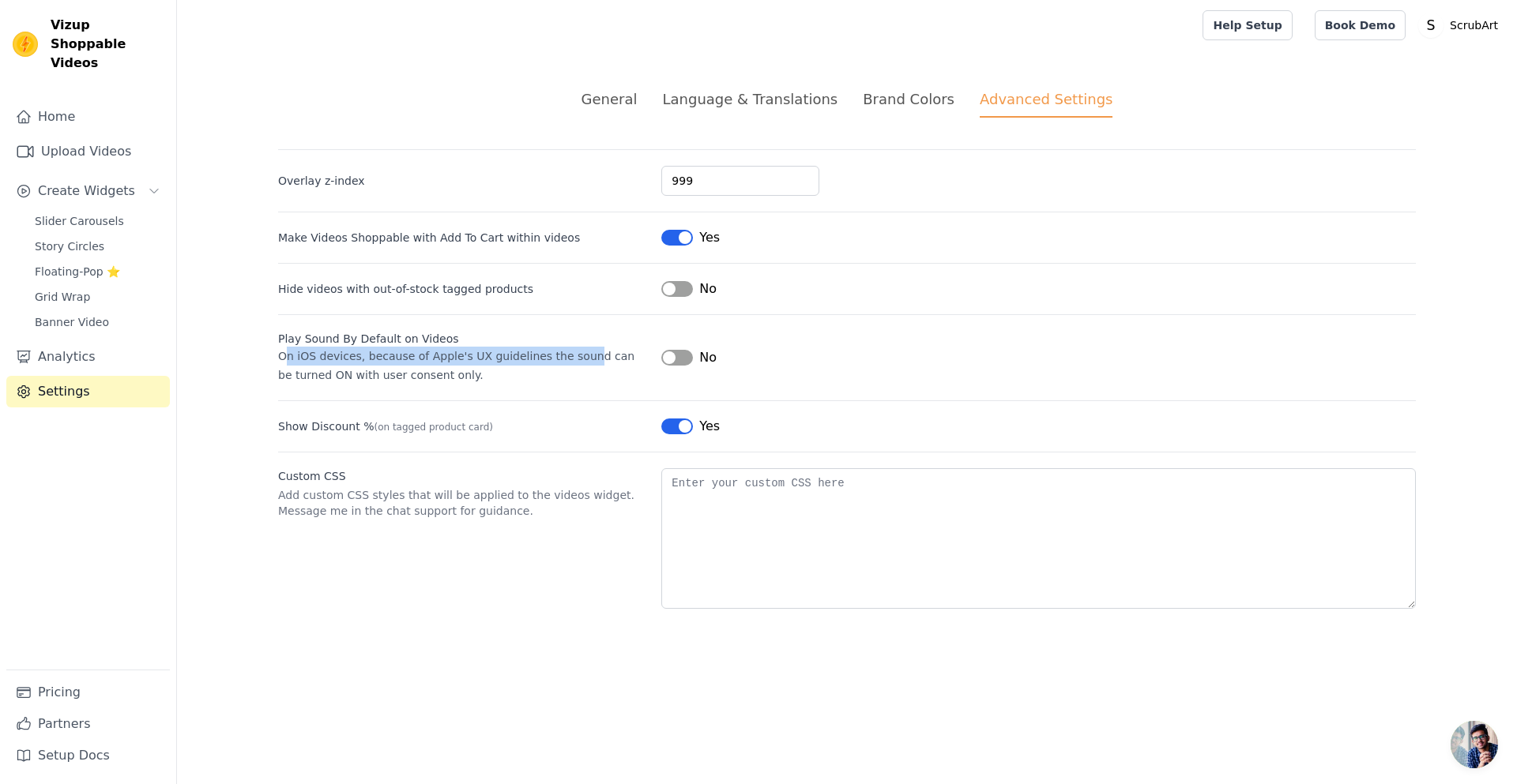
click at [562, 350] on span "On iOS devices, because of Apple's UX guidelines the sound can be turned ON wit…" at bounding box center [455, 365] width 356 height 31
click at [392, 360] on span "On iOS devices, because of Apple's UX guidelines the sound can be turned ON wit…" at bounding box center [455, 365] width 356 height 31
drag, startPoint x: 463, startPoint y: 366, endPoint x: 285, endPoint y: 345, distance: 179.2
click at [285, 345] on div "Play Sound By Default on Videos On iOS devices, because of Apple's UX guideline…" at bounding box center [463, 357] width 370 height 54
click at [577, 391] on div "Overlay z-index 999 Make Videos Shoppable with Add To Cart within videos Label …" at bounding box center [846, 379] width 1137 height 460
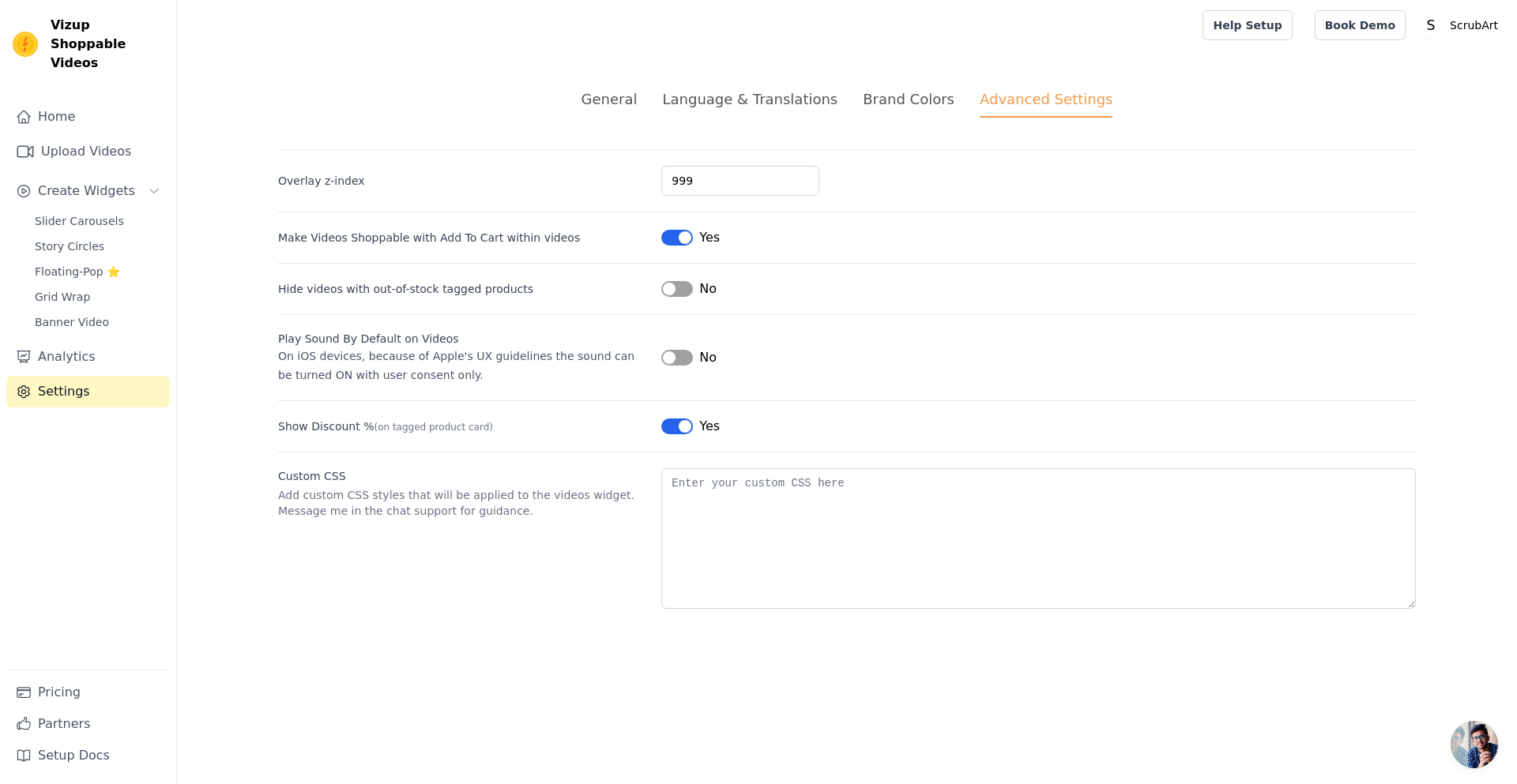
click at [877, 102] on div "Brand Colors" at bounding box center [908, 99] width 92 height 22
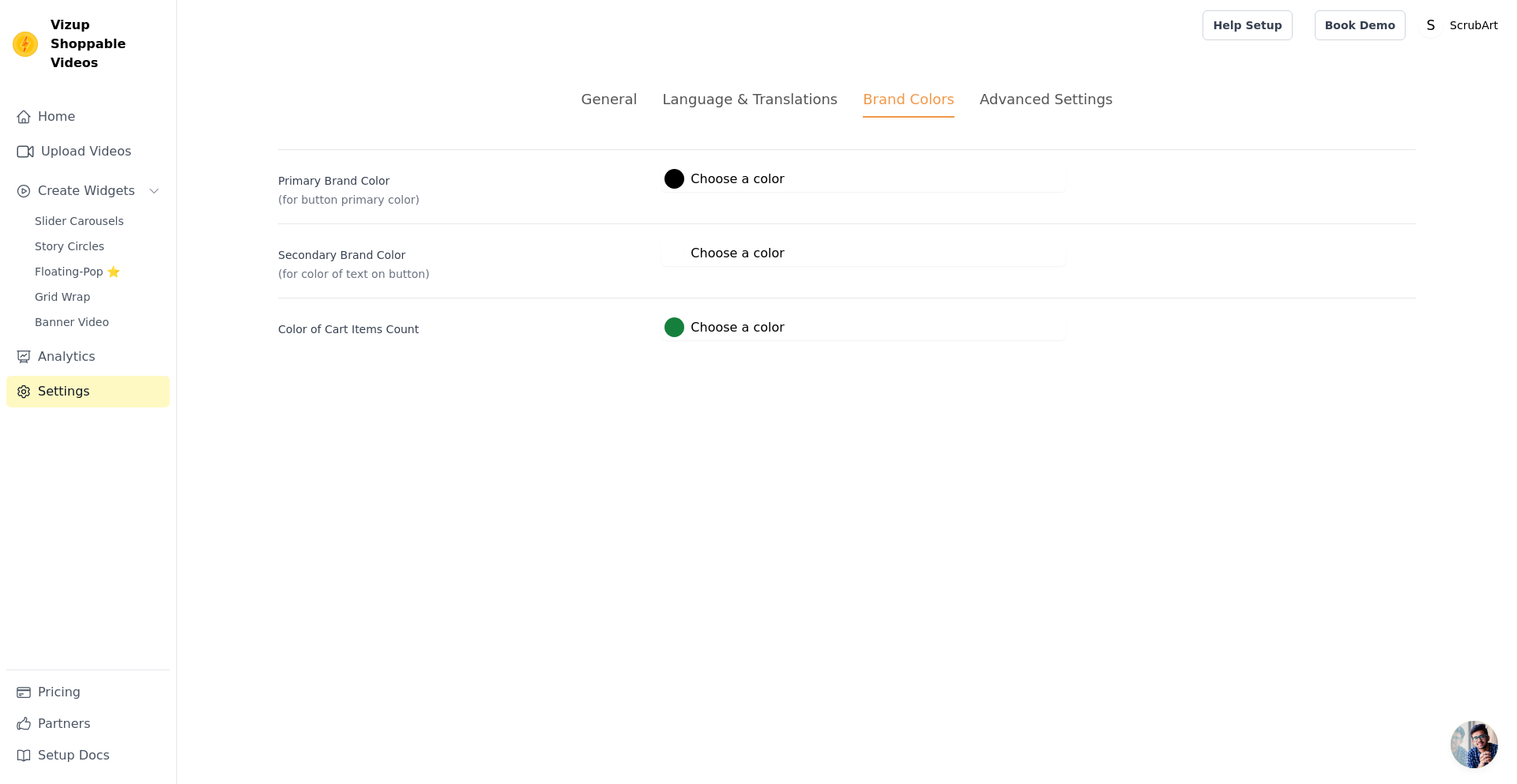
click at [756, 94] on div "Language & Translations" at bounding box center [750, 99] width 176 height 22
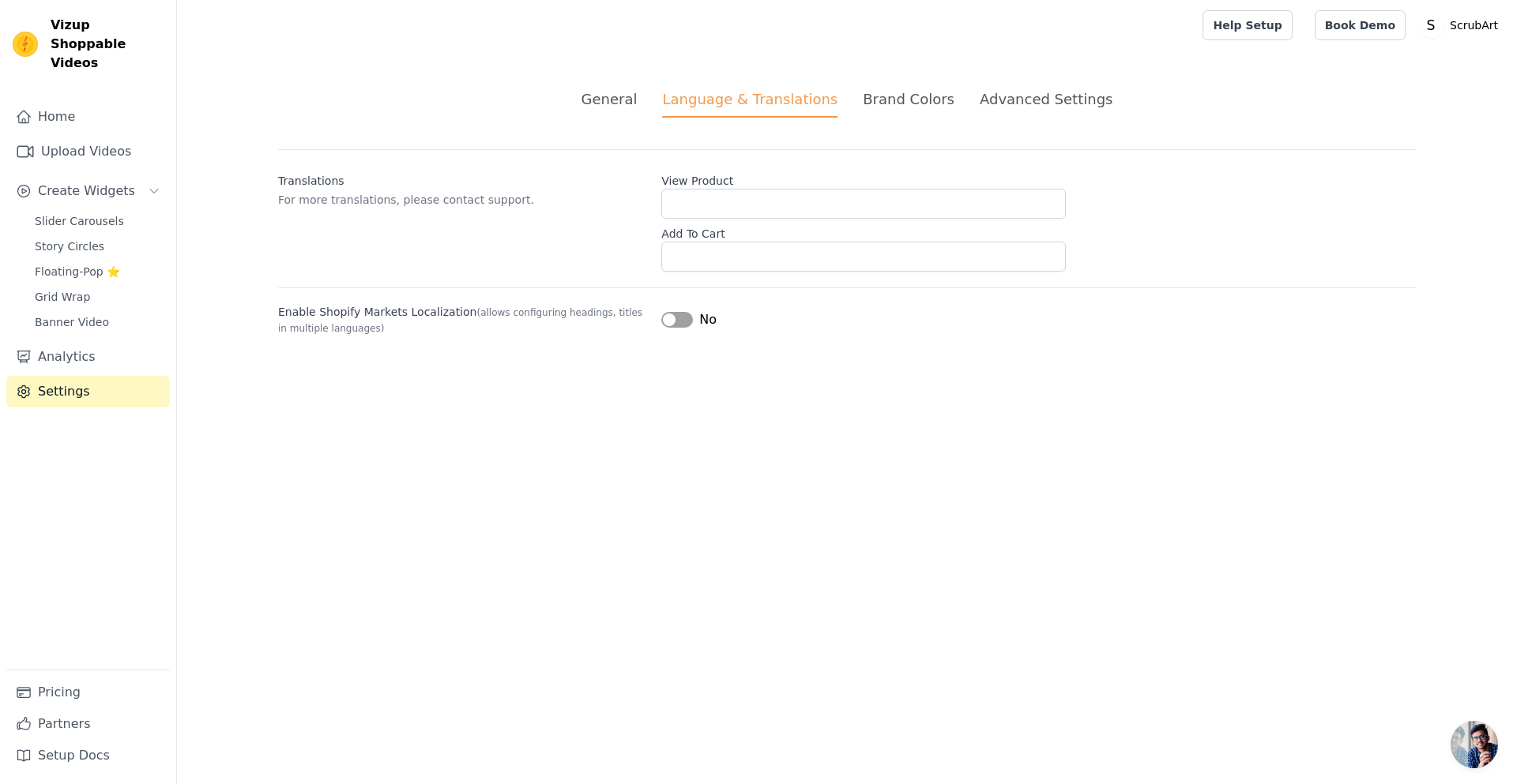
click at [633, 107] on div "General" at bounding box center [609, 99] width 56 height 22
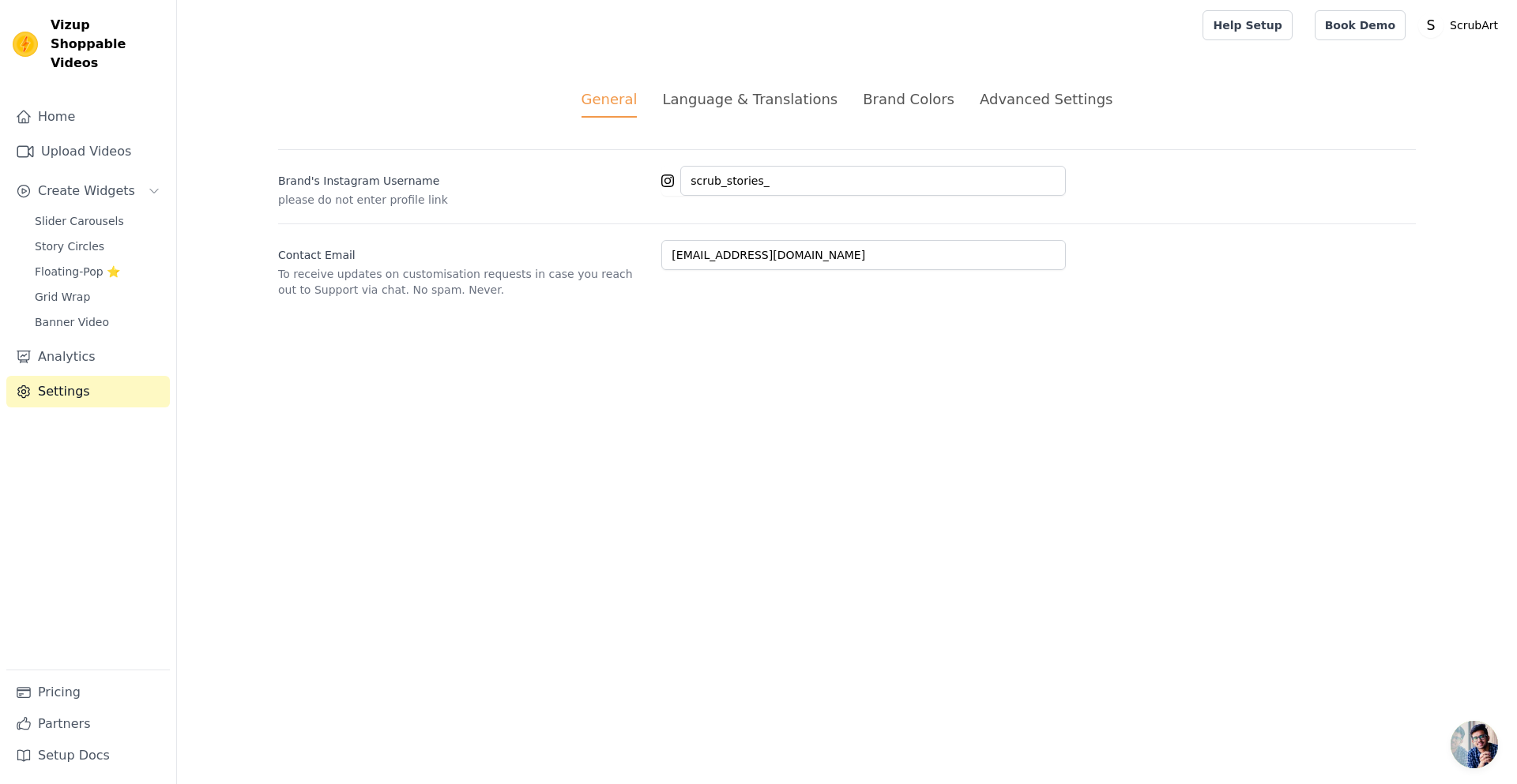
drag, startPoint x: 892, startPoint y: 431, endPoint x: 856, endPoint y: 431, distance: 36.0
click at [892, 335] on html "Vizup Shoppable Videos Home Upload Videos Create Widgets Slider Carousels Story…" at bounding box center [758, 167] width 1517 height 335
click at [89, 341] on link "Analytics" at bounding box center [88, 356] width 163 height 31
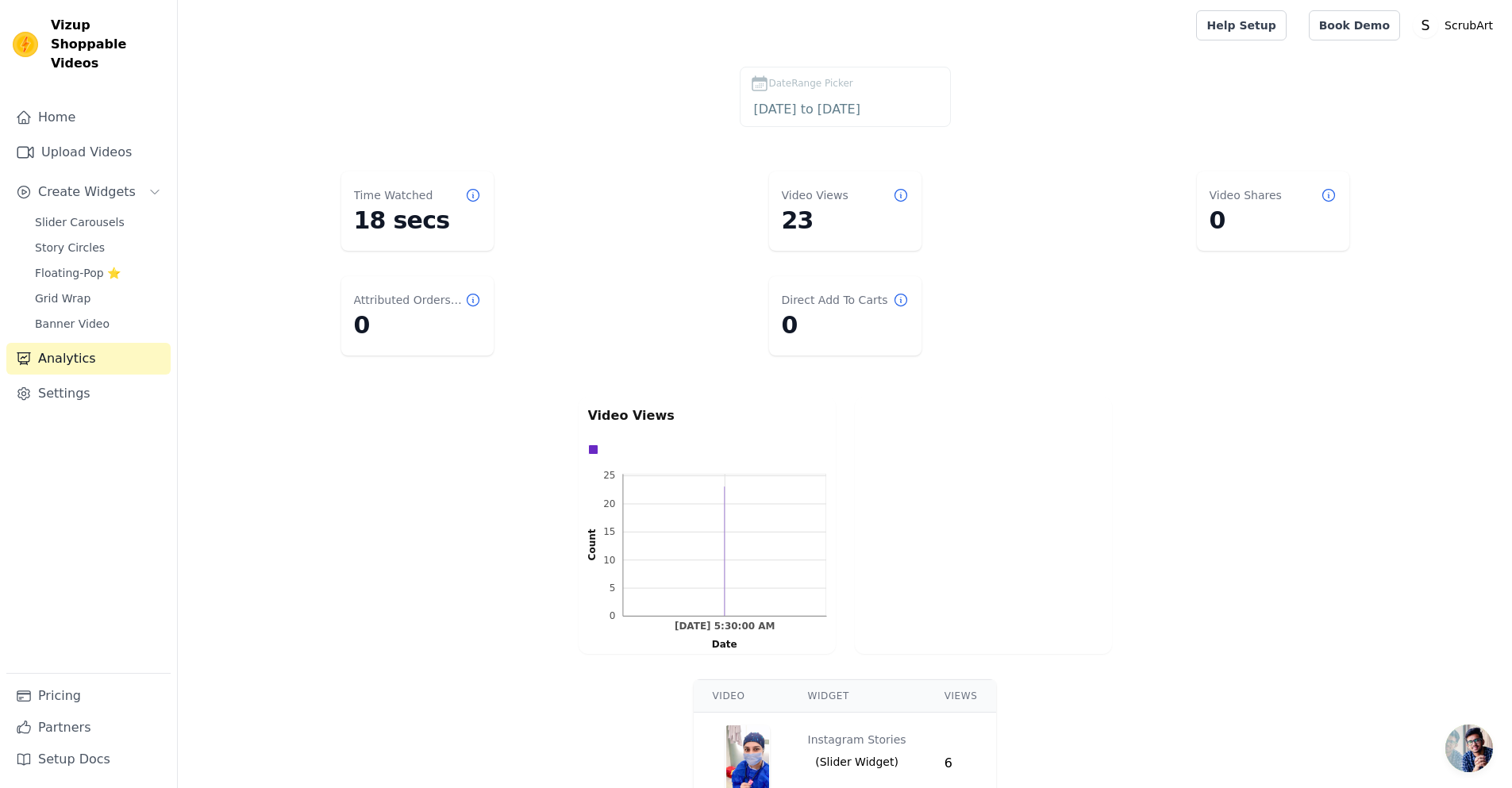
click at [75, 116] on div "Home Upload Videos Create Widgets Slider Carousels Story Circles Floating-Pop ⭐…" at bounding box center [88, 387] width 164 height 572
click at [75, 137] on link "Upload Videos" at bounding box center [88, 152] width 164 height 31
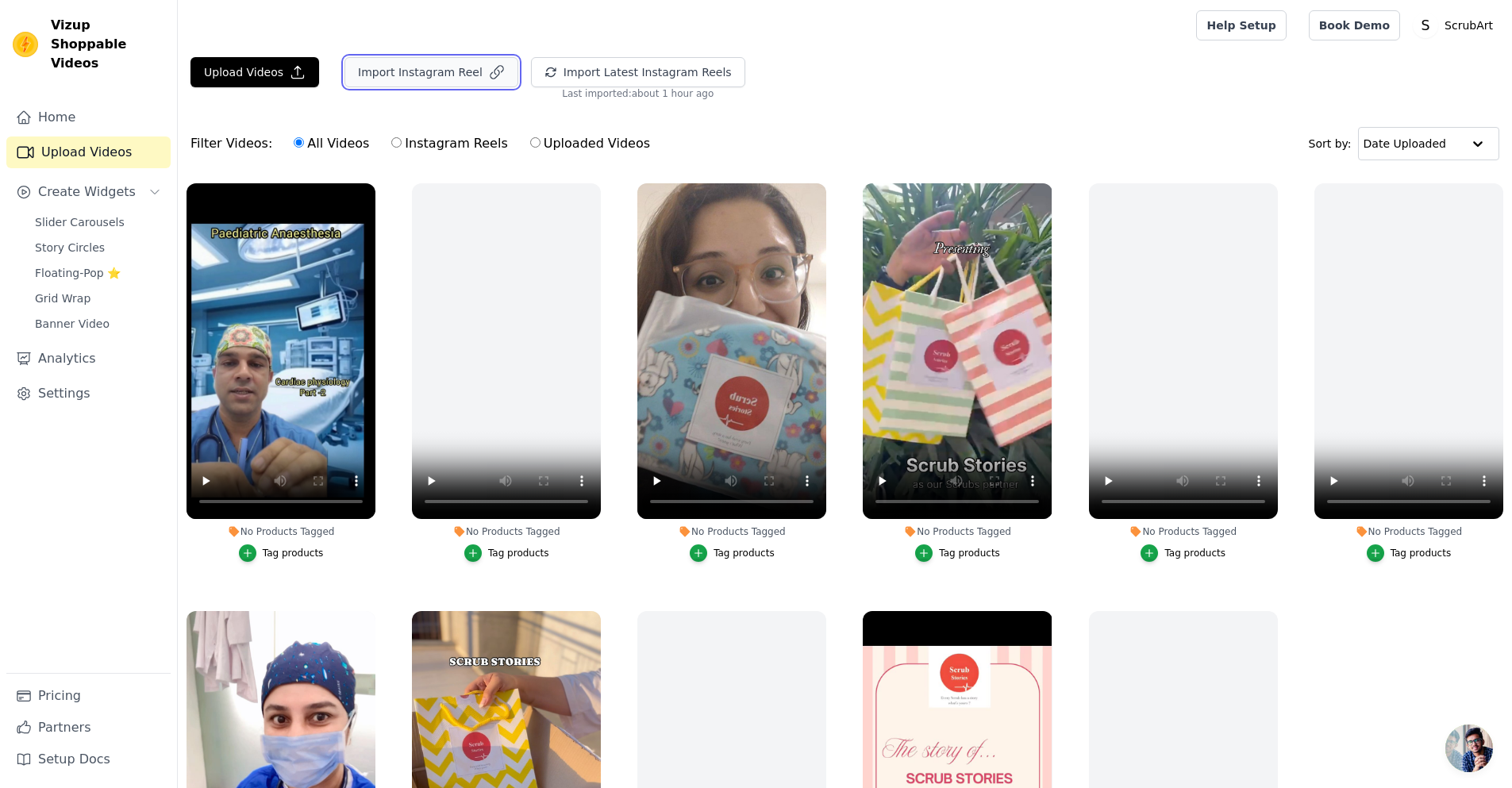
click at [401, 62] on button "Import Instagram Reel" at bounding box center [431, 72] width 174 height 30
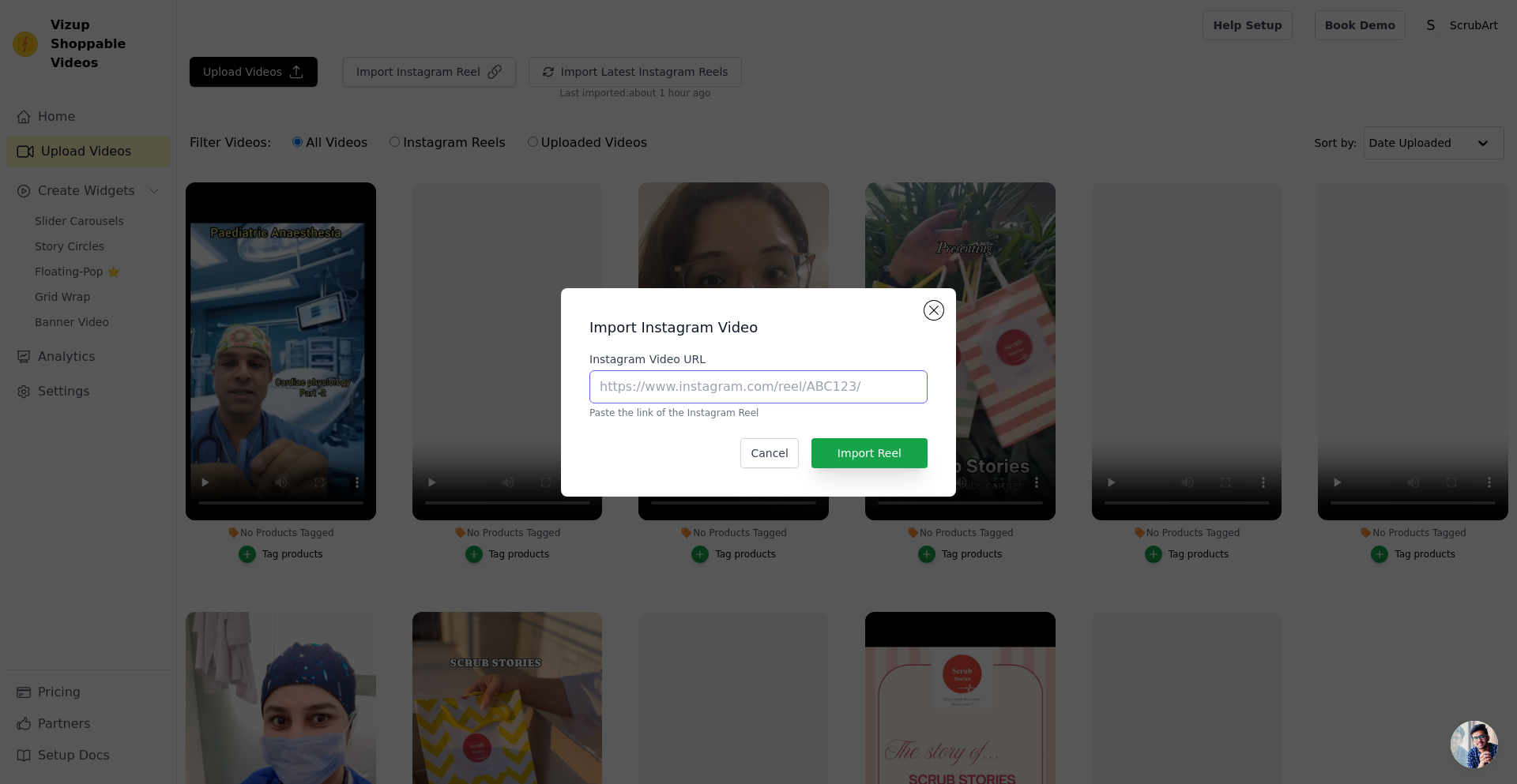
click at [733, 396] on input "Instagram Video URL" at bounding box center [758, 386] width 338 height 33
paste input "https://www.instagram.com/p/DANxdSltAJ5/?igsh=MW9lcnBobGM4dmFhcg%3D%3D"
type input "https://www.instagram.com/p/DANxdSltAJ5/?igsh=MW9lcnBobGM4dmFhcg%3D%3D"
click at [861, 446] on button "Import Reel" at bounding box center [869, 453] width 116 height 30
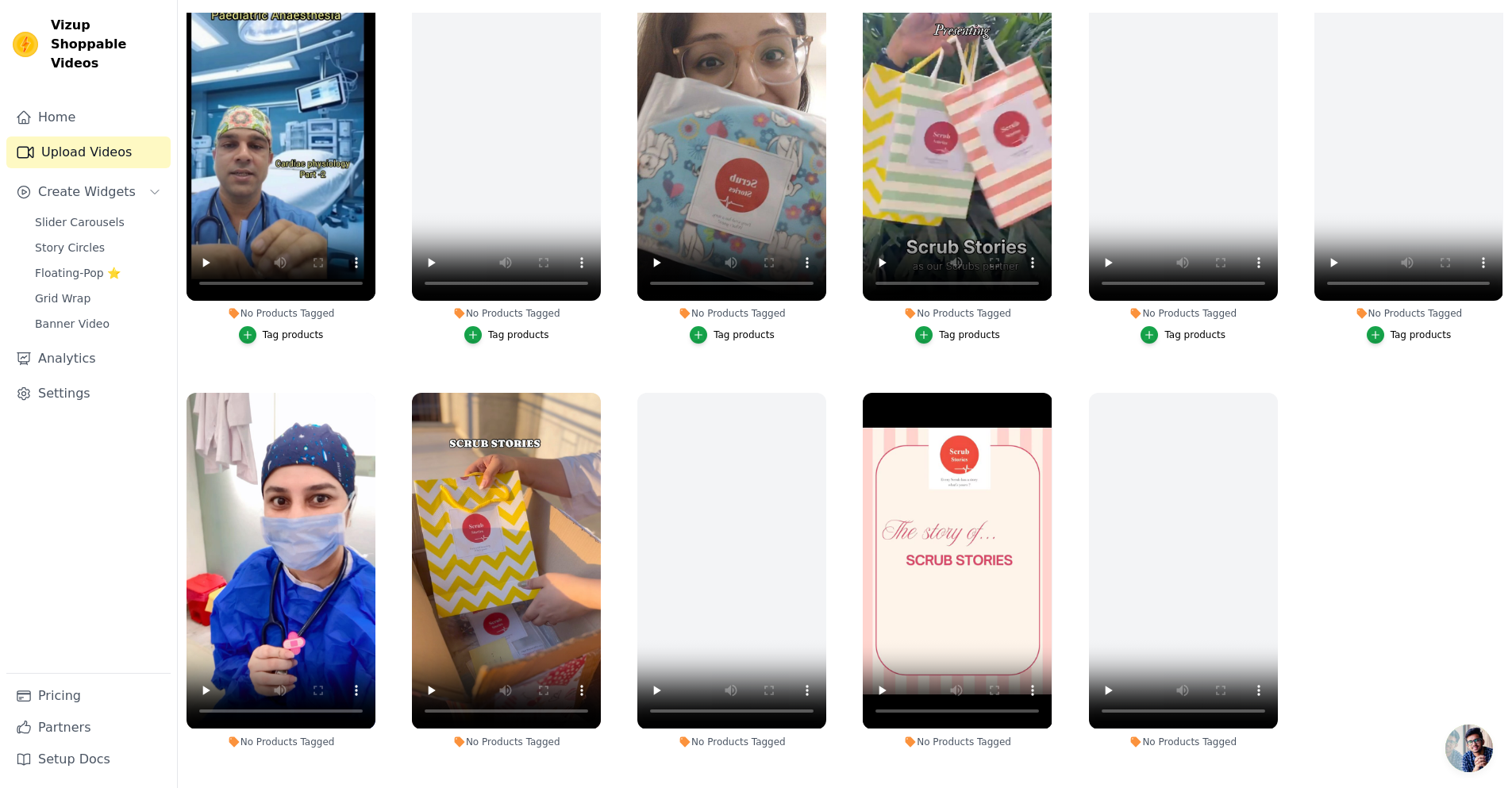
scroll to position [0, 0]
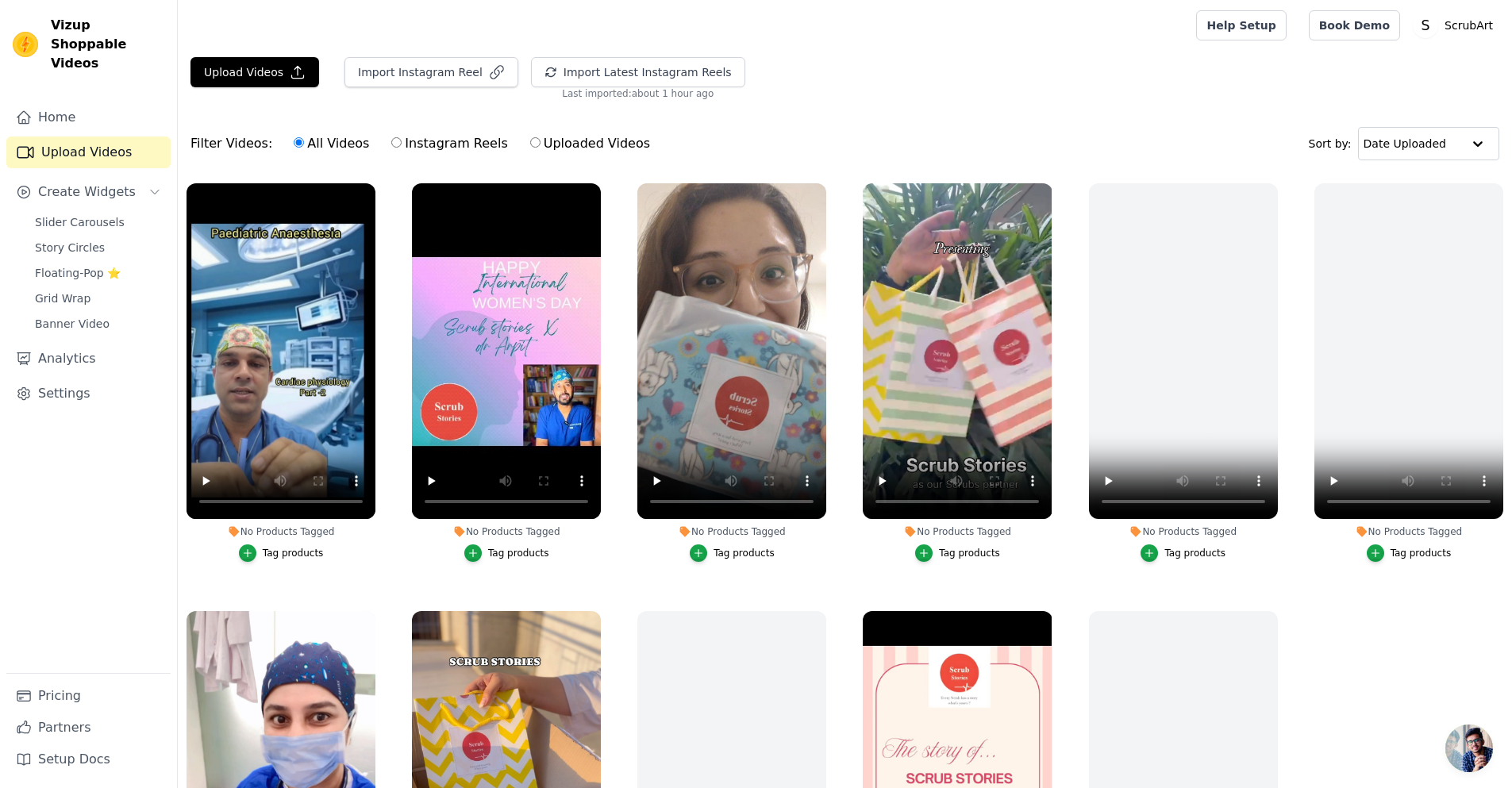
click at [1464, 745] on span "Open chat" at bounding box center [1469, 749] width 47 height 47
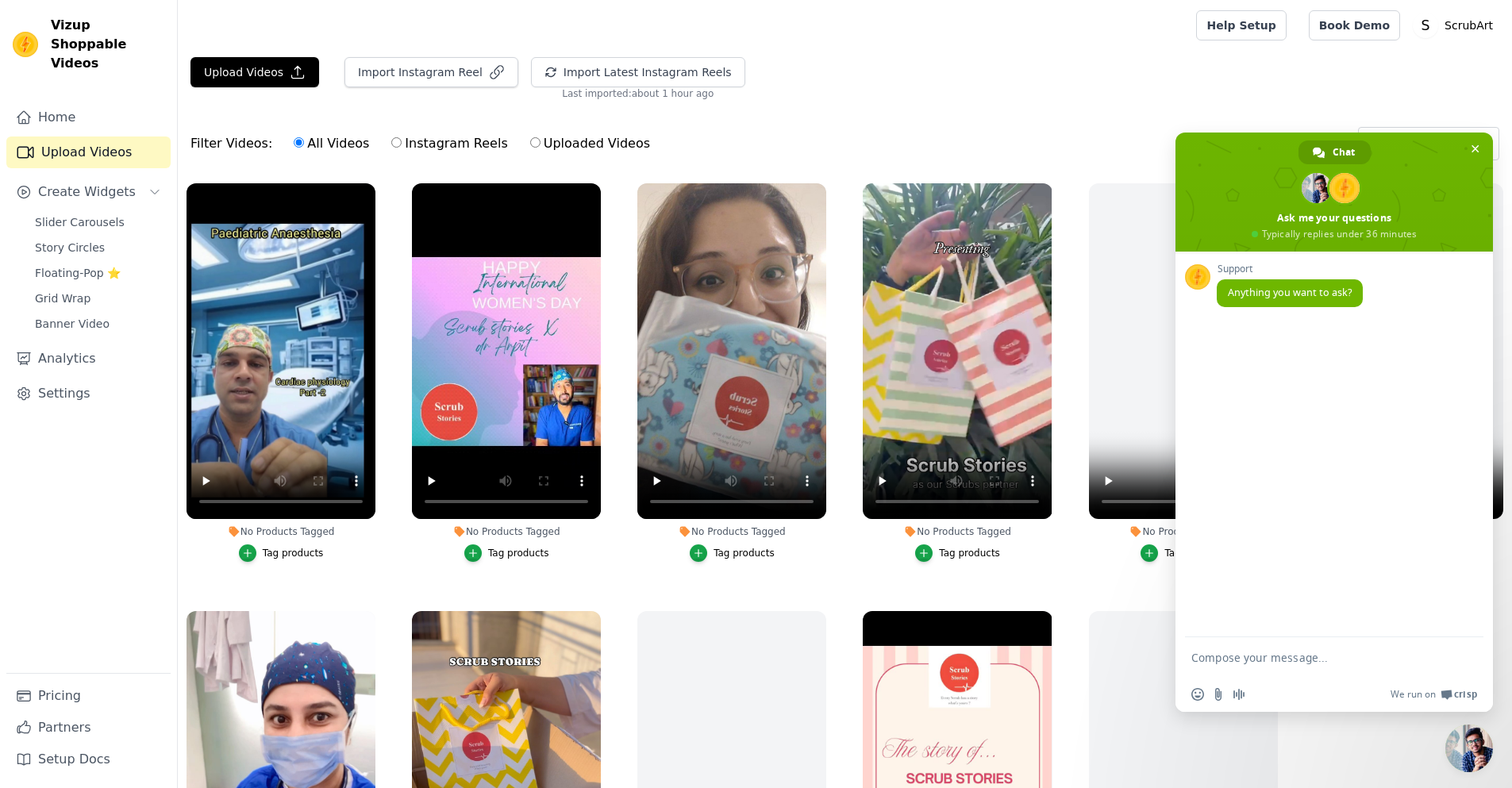
click at [1279, 661] on textarea "Compose your message..." at bounding box center [1318, 658] width 254 height 40
type textarea "Can I add only Insta post instead of the videos?"
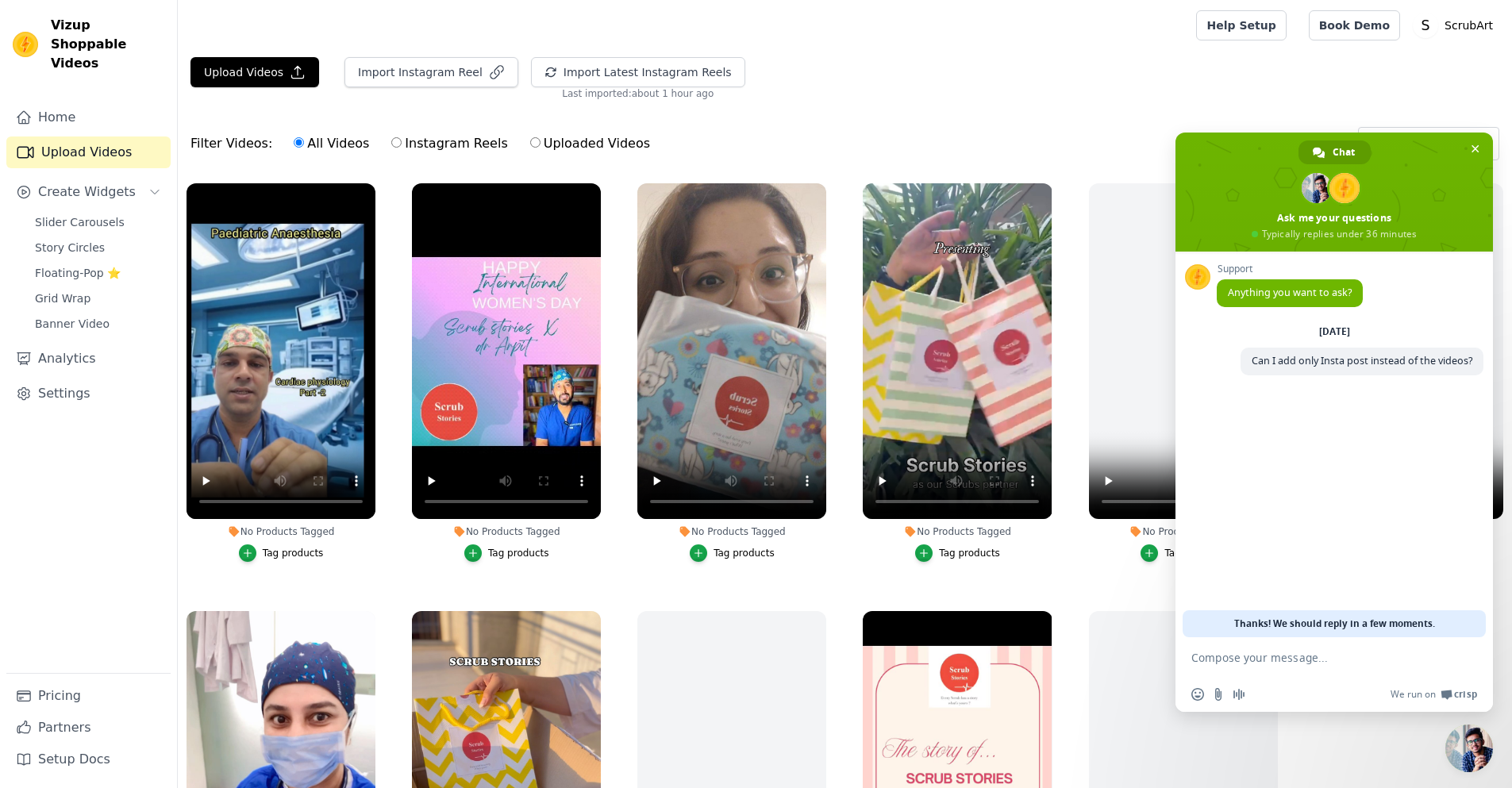
click at [1000, 109] on div "Upload Videos Import Instagram Reel Import Latest Instagram Reels Import Latest…" at bounding box center [845, 484] width 1335 height 855
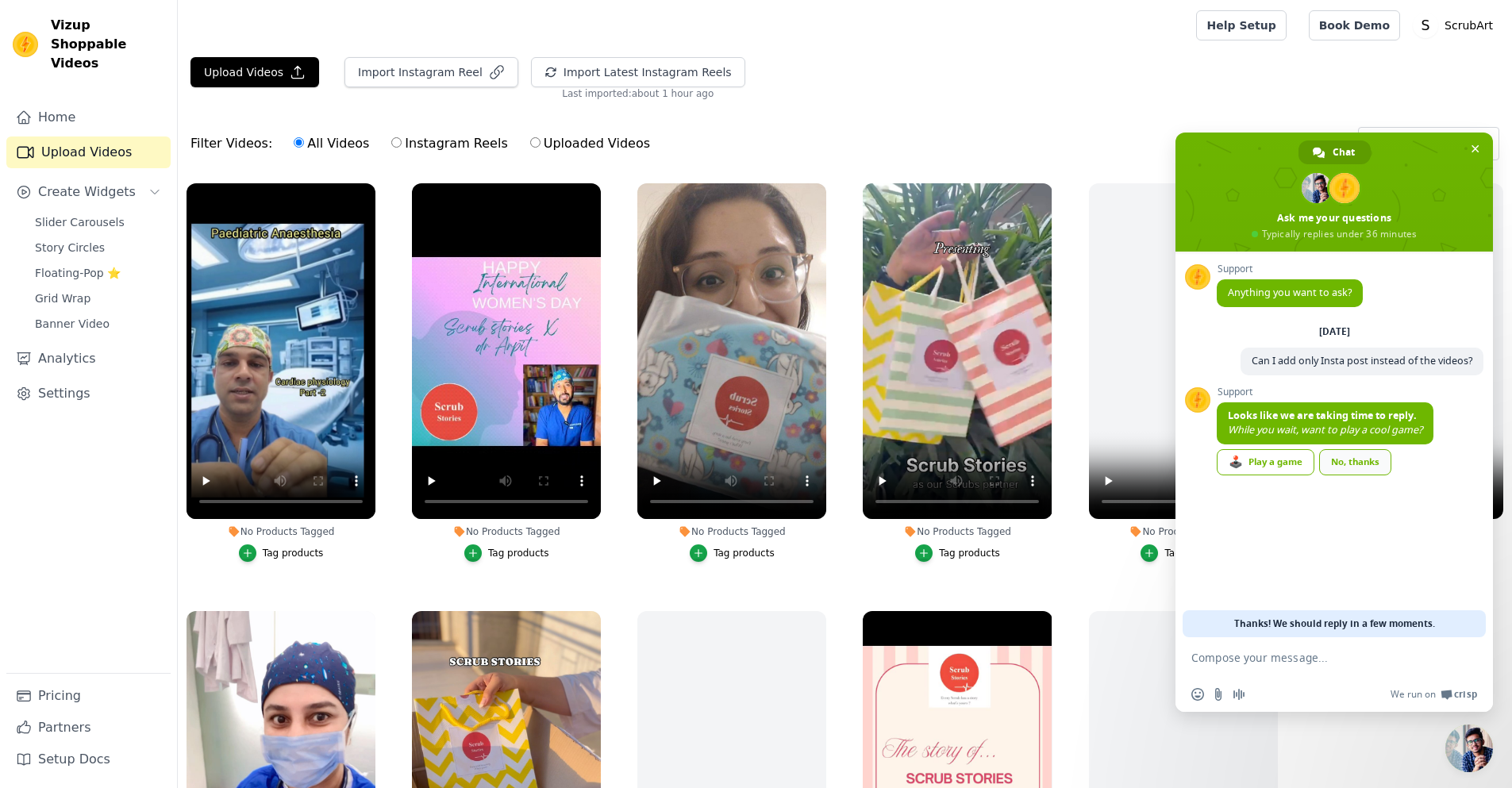
click at [1352, 459] on link "No, thanks" at bounding box center [1355, 462] width 72 height 27
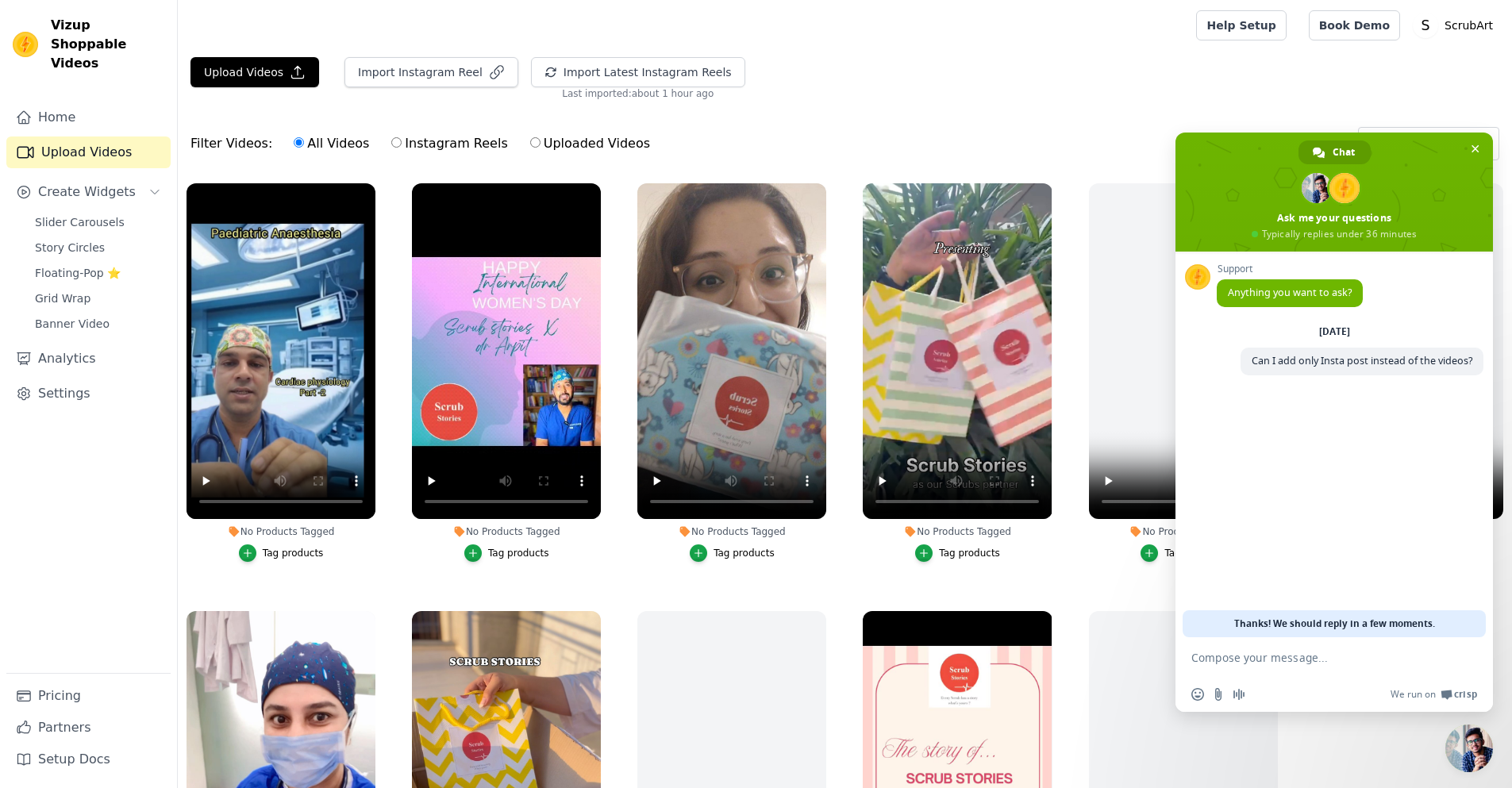
click at [811, 114] on div "Filter Videos: All Videos Instagram Reels Uploaded Videos Sort by: Date Uploaded" at bounding box center [845, 143] width 1335 height 62
click at [67, 345] on link "Analytics" at bounding box center [88, 358] width 164 height 31
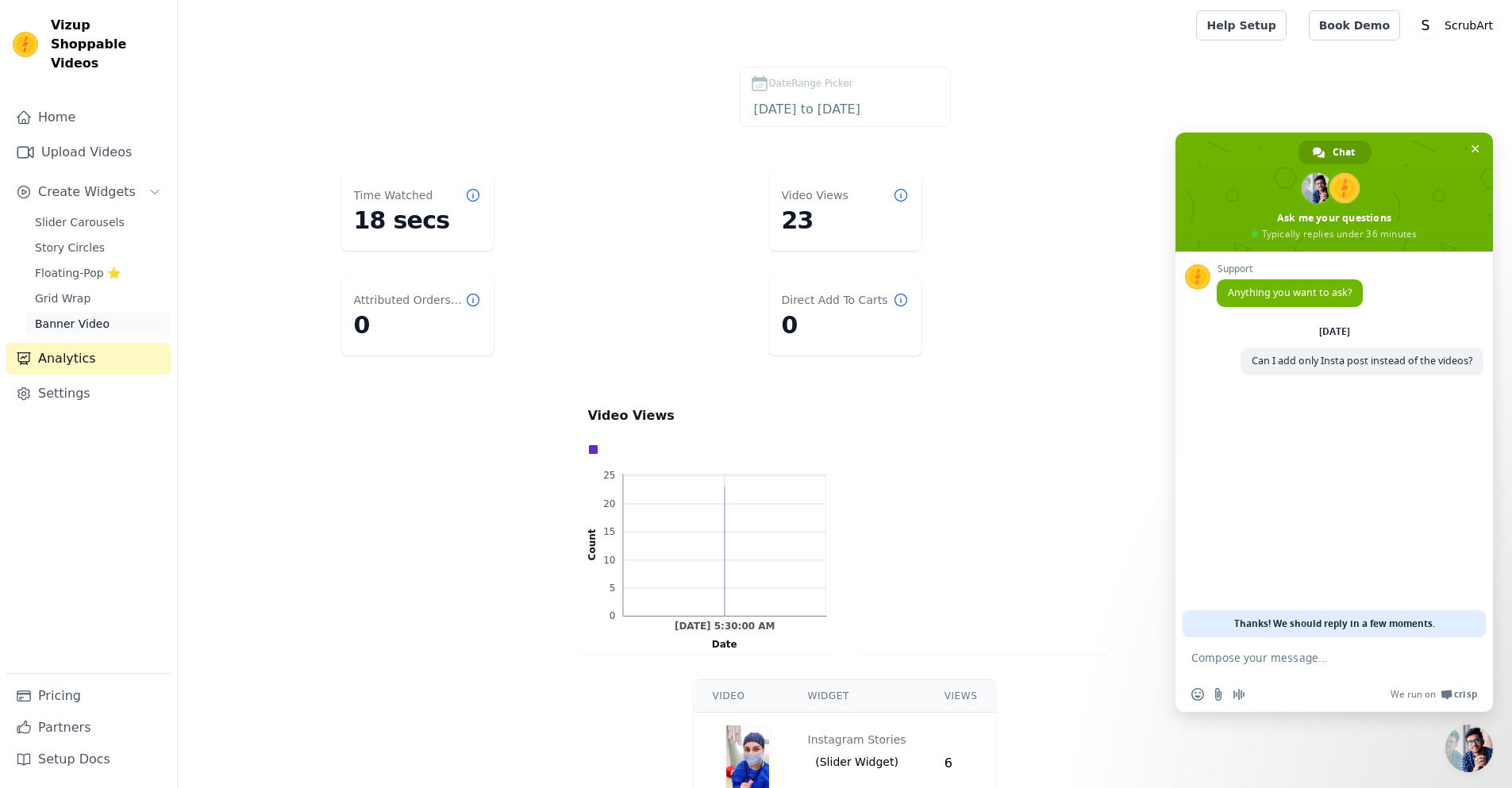
click at [84, 316] on span "Banner Video" at bounding box center [72, 324] width 75 height 16
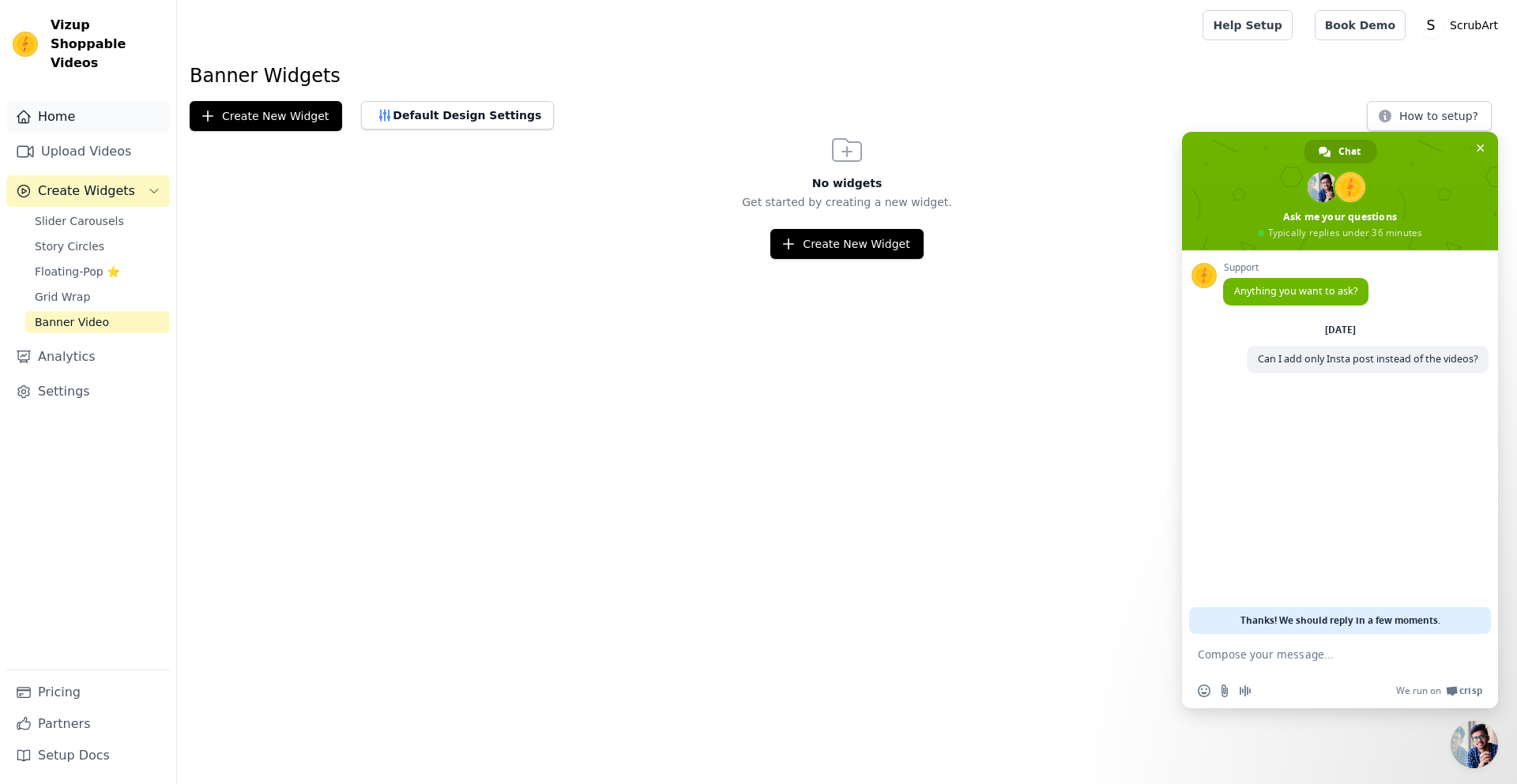
click at [75, 103] on link "Home" at bounding box center [88, 116] width 163 height 31
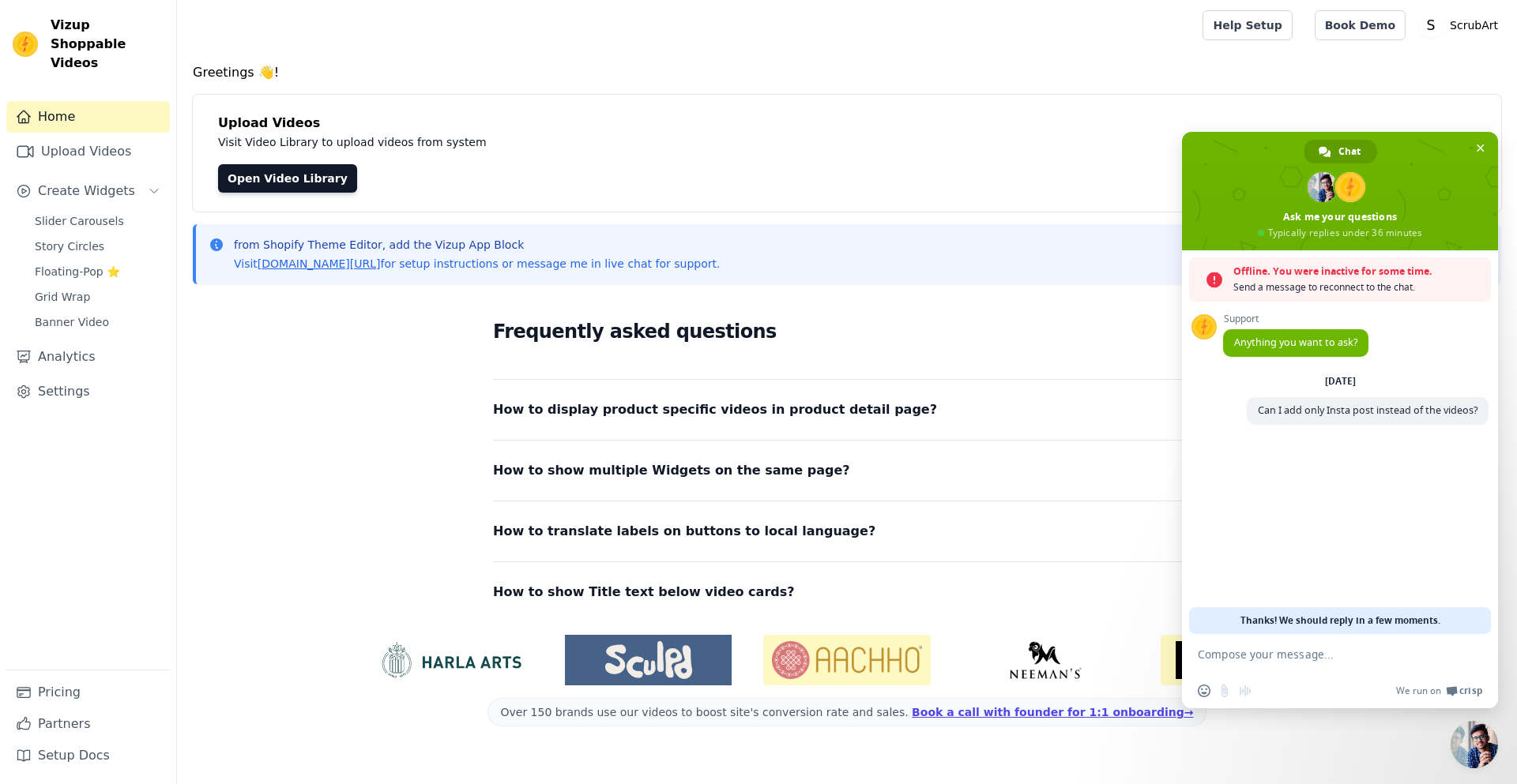
click at [1352, 502] on div "Support Anything you want to ask? [DATE] Can I add only Insta post instead of t…" at bounding box center [1339, 442] width 316 height 383
click at [1272, 660] on textarea "Compose your message..." at bounding box center [1324, 655] width 253 height 40
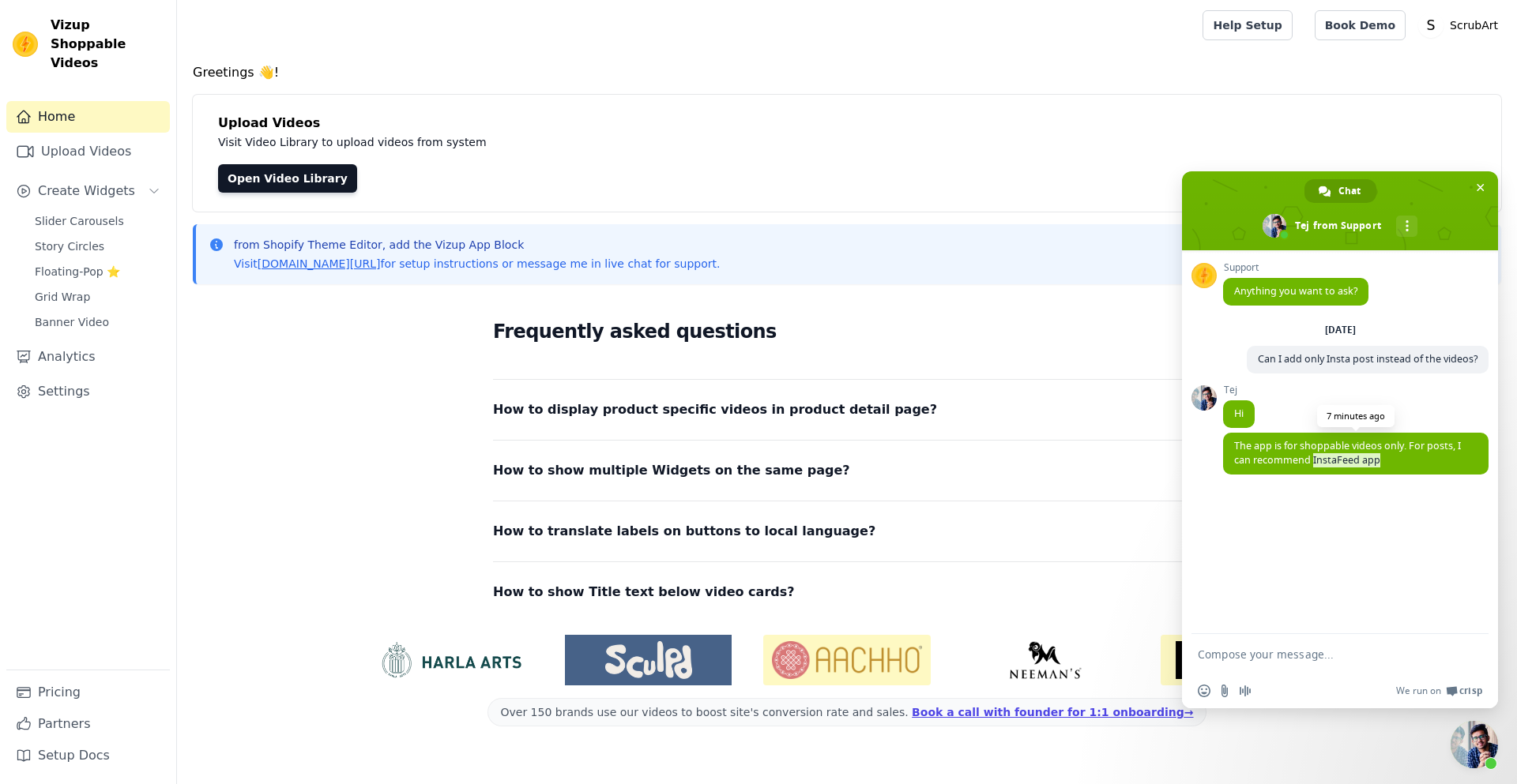
drag, startPoint x: 1383, startPoint y: 466, endPoint x: 1311, endPoint y: 469, distance: 72.1
click at [1311, 469] on span "The app is for shoppable videos only. For posts, I can recommend InstaFeed app" at bounding box center [1355, 453] width 265 height 42
copy span "InstaFeed app"
click at [1278, 654] on textarea "Compose your message..." at bounding box center [1324, 655] width 253 height 40
type textarea "Understood. So for testimonial videos, you suggest using any other app?"
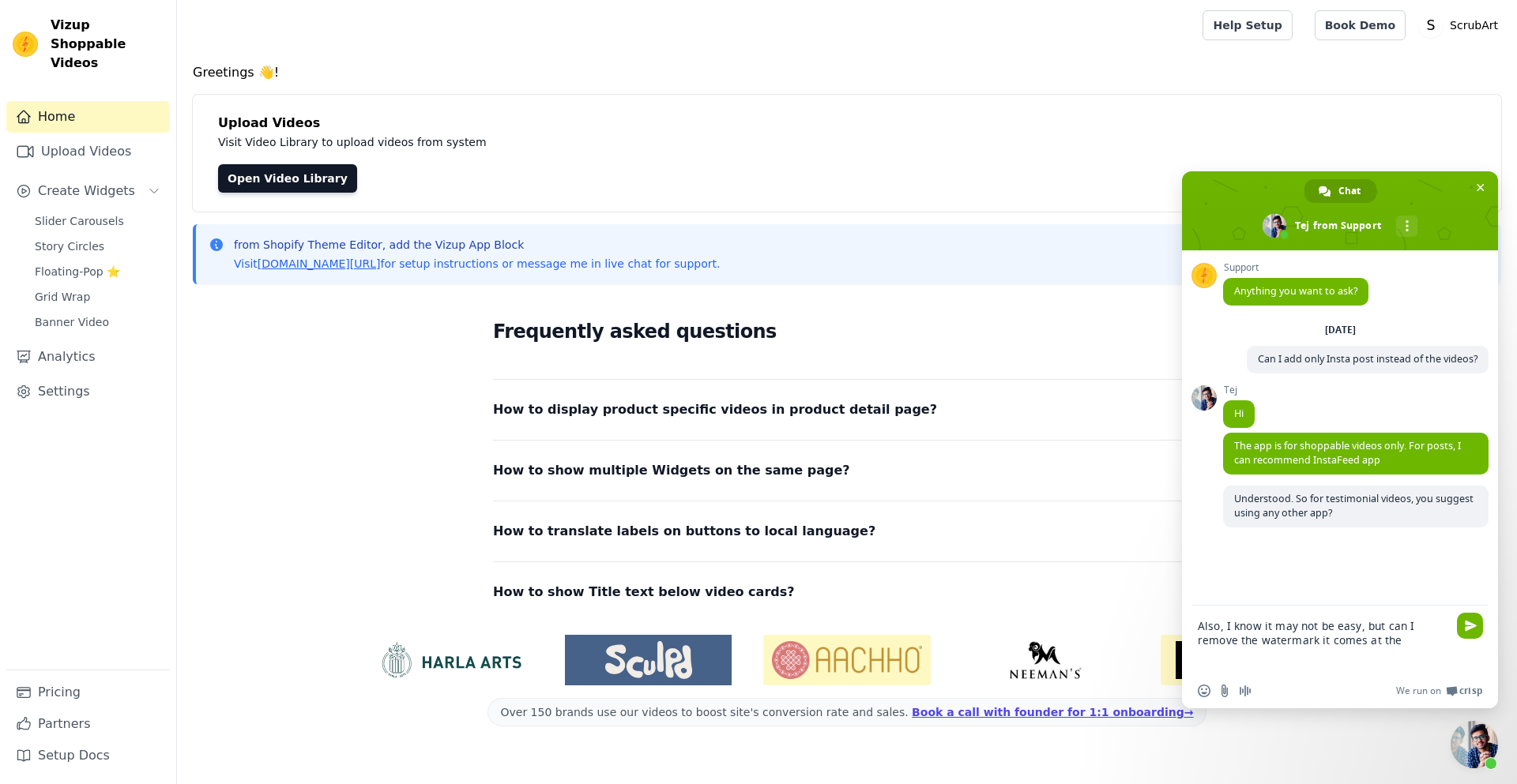
drag, startPoint x: 1373, startPoint y: 651, endPoint x: 1274, endPoint y: 646, distance: 99.1
click at [1274, 646] on textarea "Also, I know it may not be easy, but can I remove the watermark it comes at the" at bounding box center [1324, 639] width 253 height 68
type textarea "Also, I know it may not be easy, but can I remove the watermark "powered by Viz…"
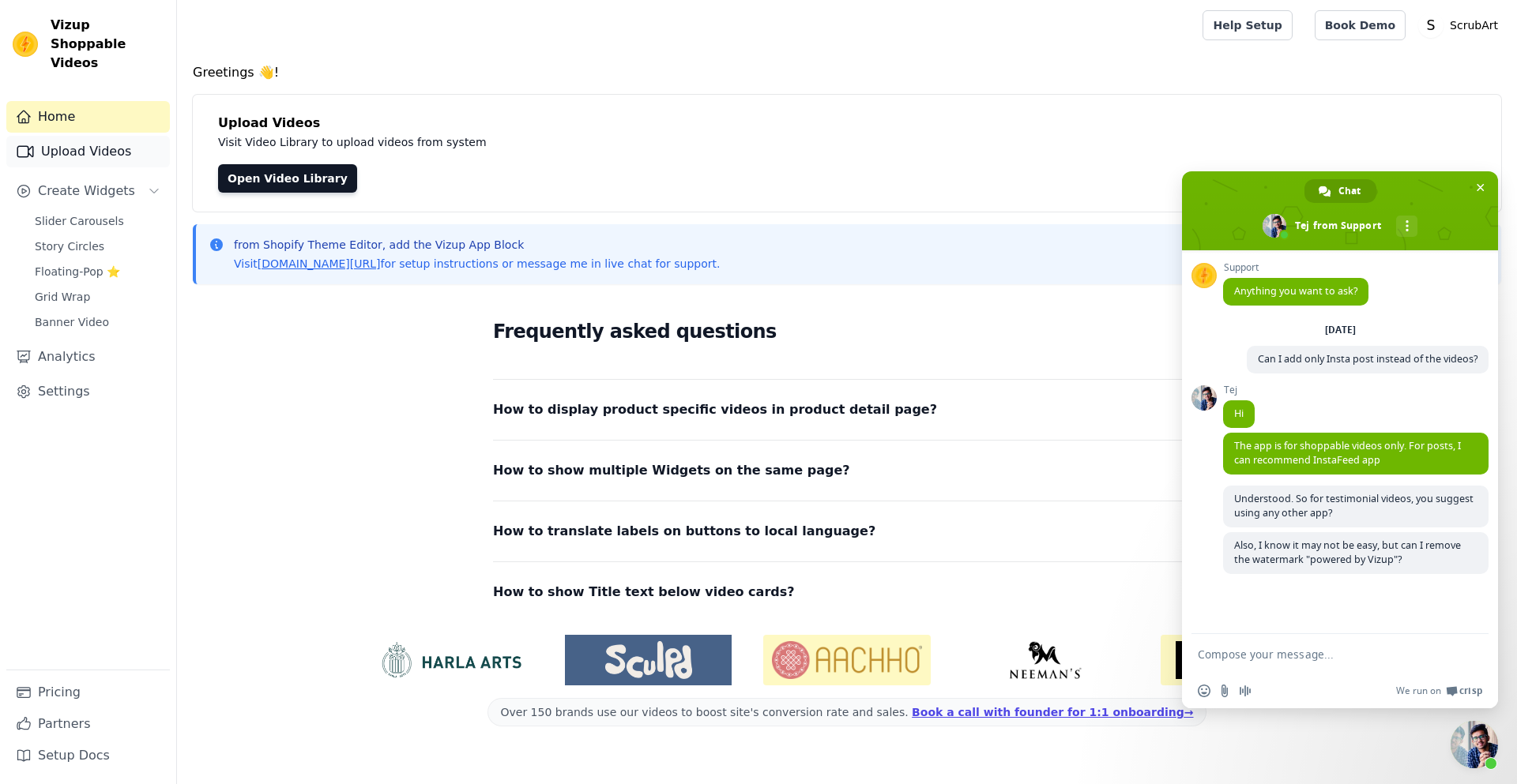
click at [87, 136] on link "Upload Videos" at bounding box center [88, 151] width 163 height 31
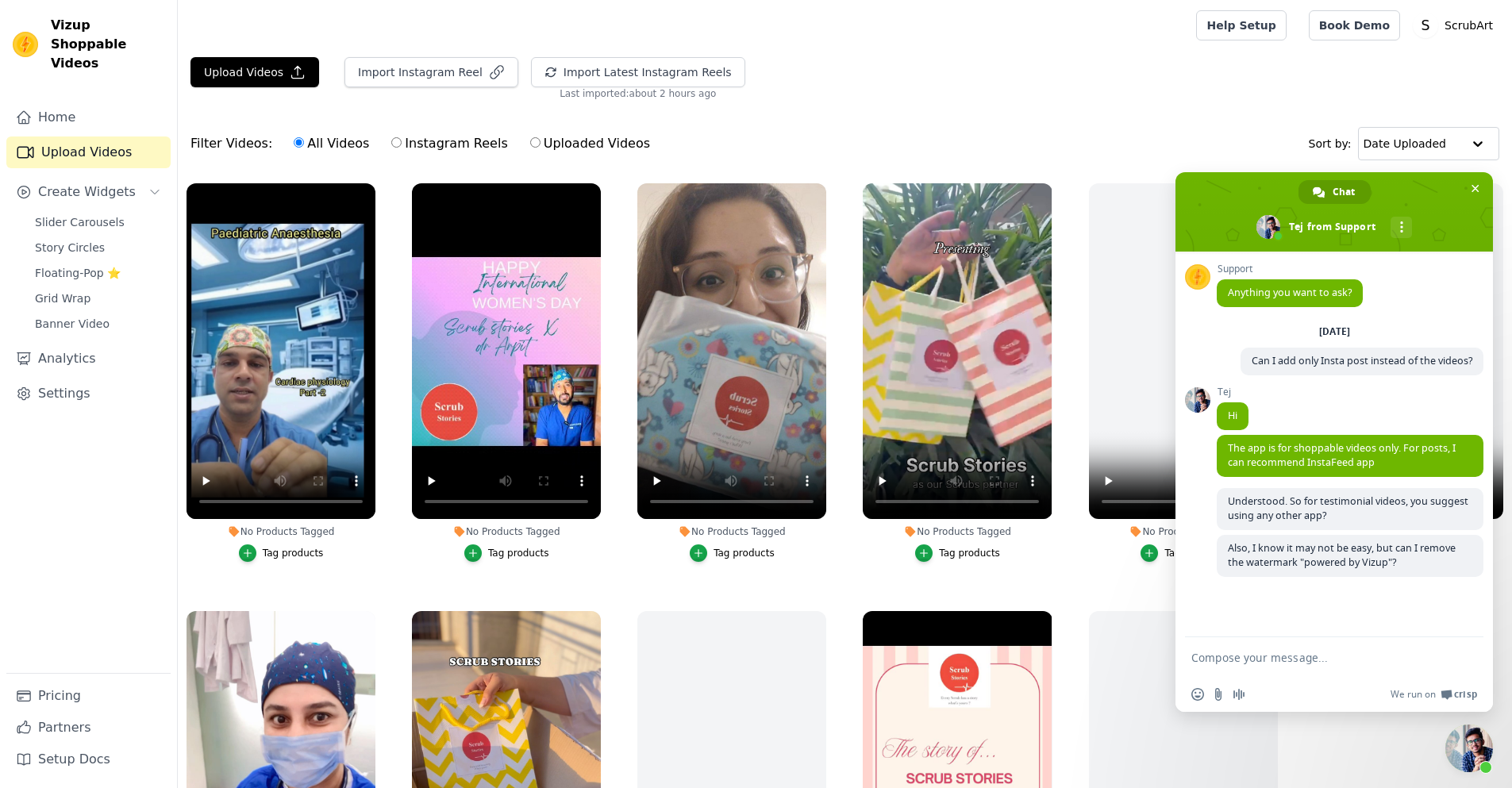
click at [1210, 148] on div "Filter Videos: All Videos Instagram Reels Uploaded Videos Sort by: Date Uploaded" at bounding box center [845, 143] width 1335 height 62
click at [1370, 197] on link "Chat" at bounding box center [1335, 192] width 72 height 24
click at [1415, 198] on span at bounding box center [1335, 212] width 318 height 80
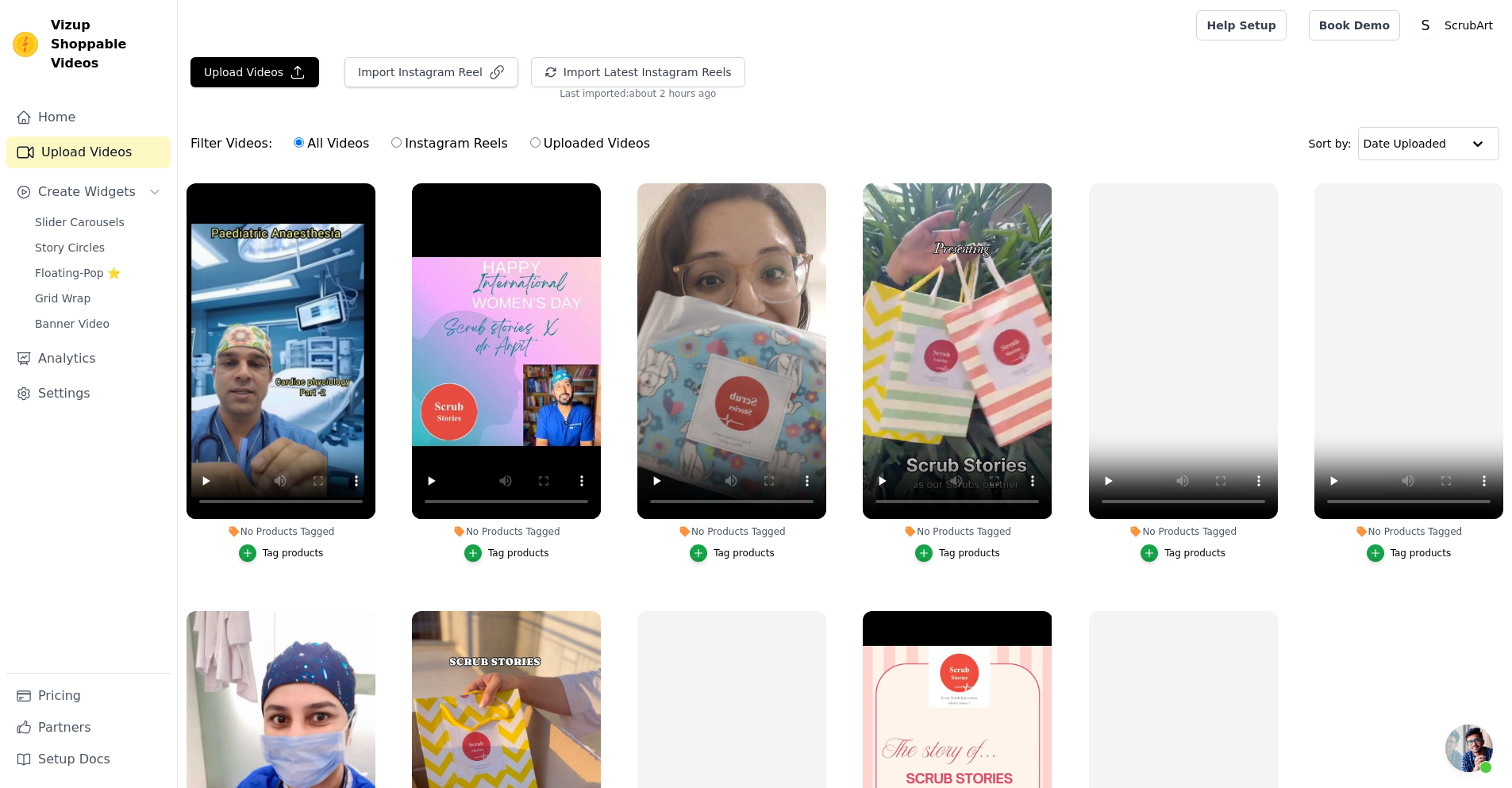
click at [1476, 751] on span "Open chat" at bounding box center [1469, 749] width 47 height 47
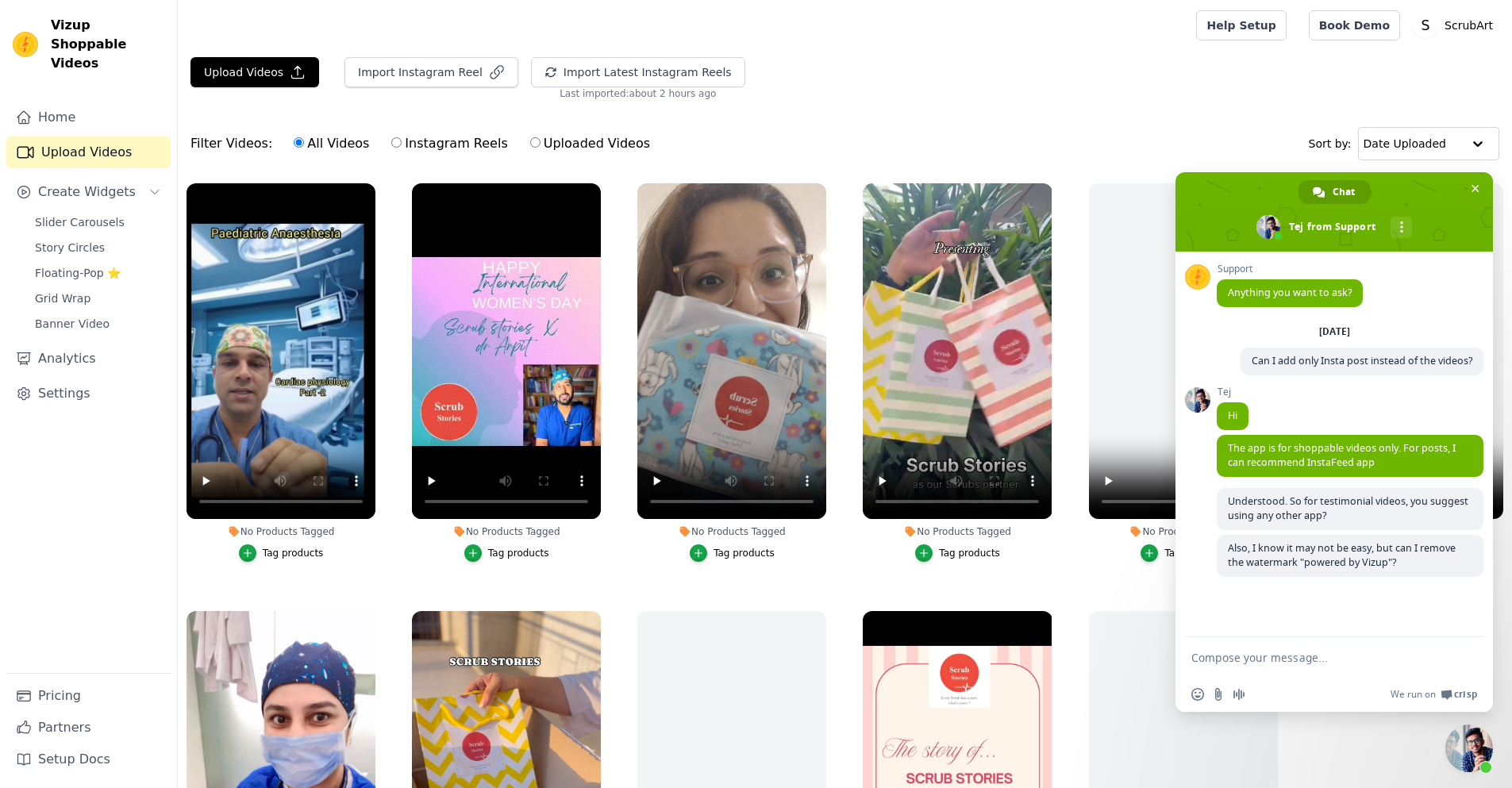
click at [1113, 112] on div "Upload Videos Import Instagram Reel Import Latest Instagram Reels Import Latest…" at bounding box center [845, 484] width 1335 height 855
click at [1098, 124] on div "Filter Videos: All Videos Instagram Reels Uploaded Videos Sort by: Date Uploaded" at bounding box center [845, 143] width 1335 height 62
drag, startPoint x: 1376, startPoint y: 460, endPoint x: 1307, endPoint y: 460, distance: 69.0
click at [1307, 460] on span "The app is for shoppable videos only. For posts, I can recommend InstaFeed app" at bounding box center [1350, 456] width 267 height 42
